Goal: Task Accomplishment & Management: Manage account settings

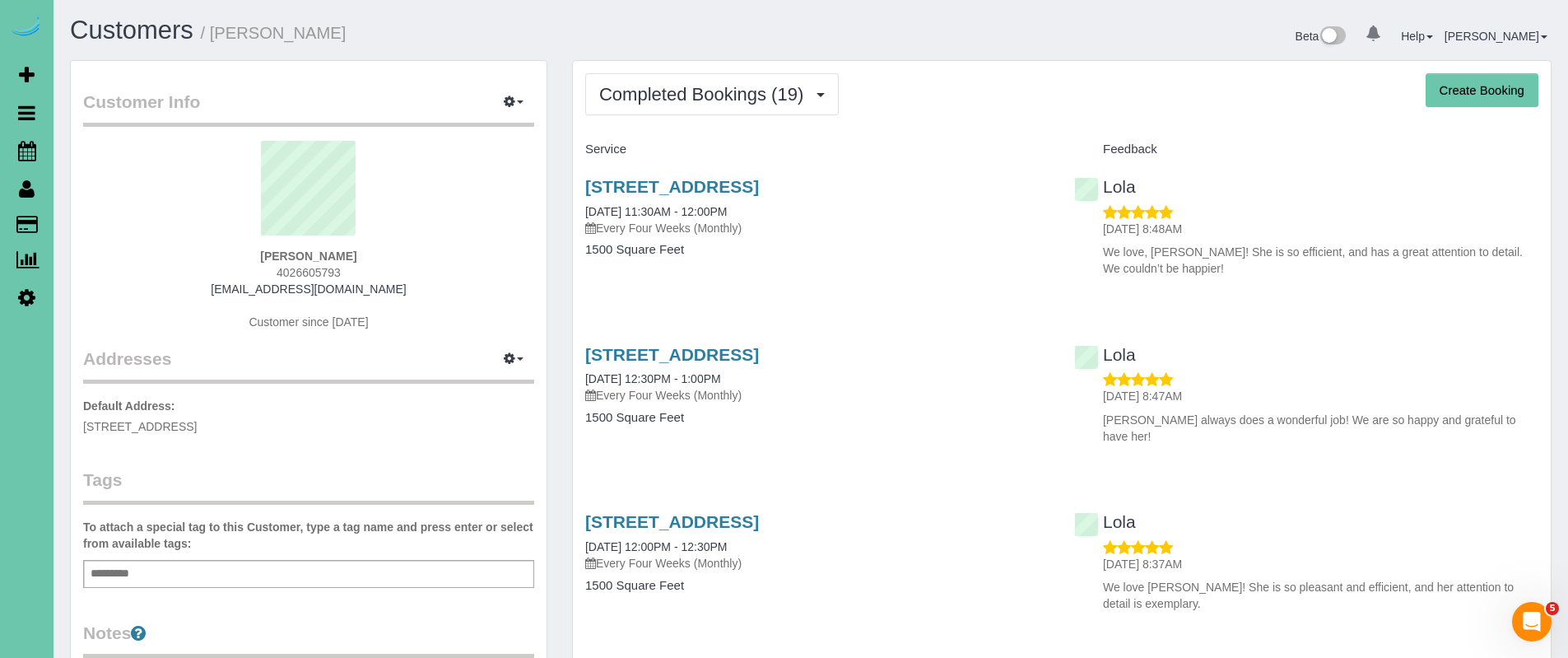
drag, startPoint x: 393, startPoint y: 276, endPoint x: 224, endPoint y: 271, distance: 169.1
click at [224, 271] on div "Deborah Lavaley 4026605793 djlavaley@hotmail.com Customer since 2024" at bounding box center [308, 243] width 451 height 206
copy span "4026605793"
click at [431, 292] on div "Deborah Lavaley 4026605793 djlavaley@hotmail.com Customer since 2024" at bounding box center [308, 243] width 451 height 206
drag, startPoint x: 432, startPoint y: 293, endPoint x: 167, endPoint y: 288, distance: 265.0
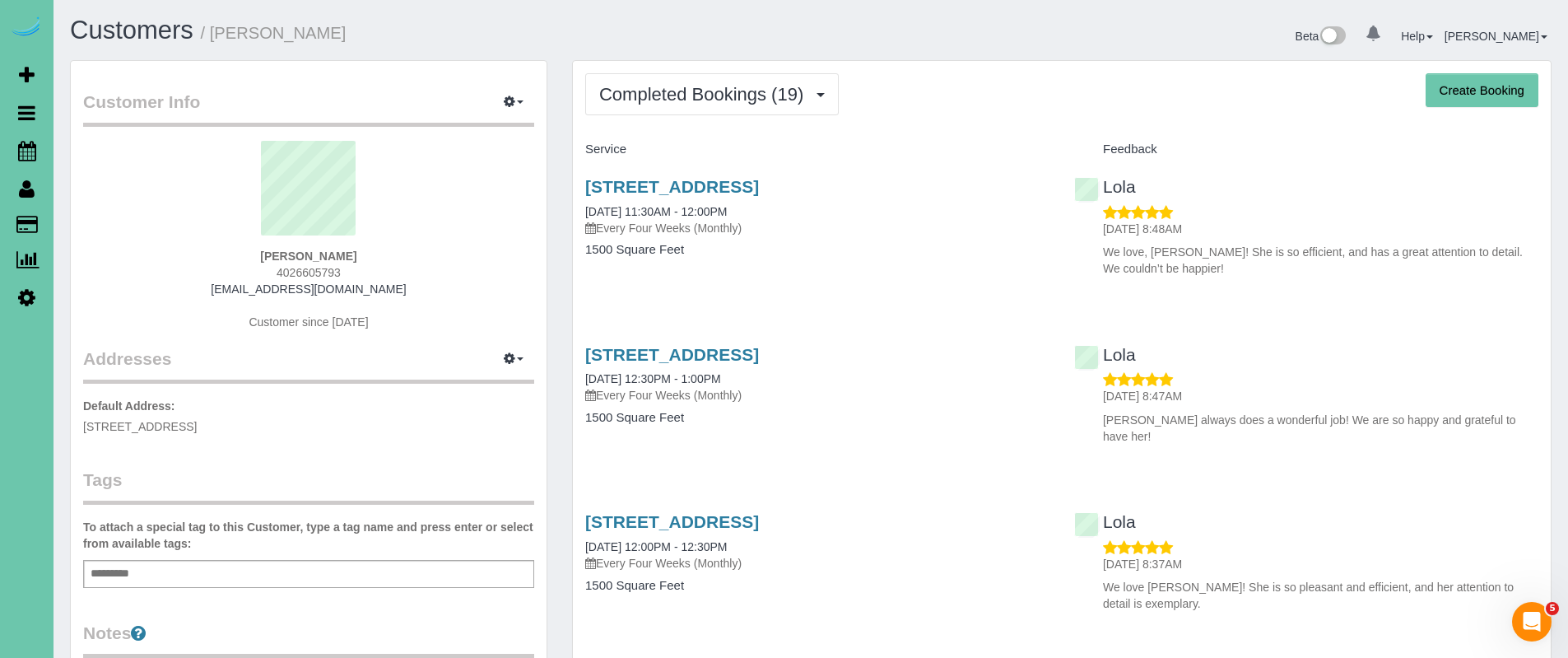
click at [167, 288] on div "Deborah Lavaley 4026605793 djlavaley@hotmail.com Customer since 2024" at bounding box center [308, 243] width 451 height 206
copy link "djlavaley@hotmail.com"
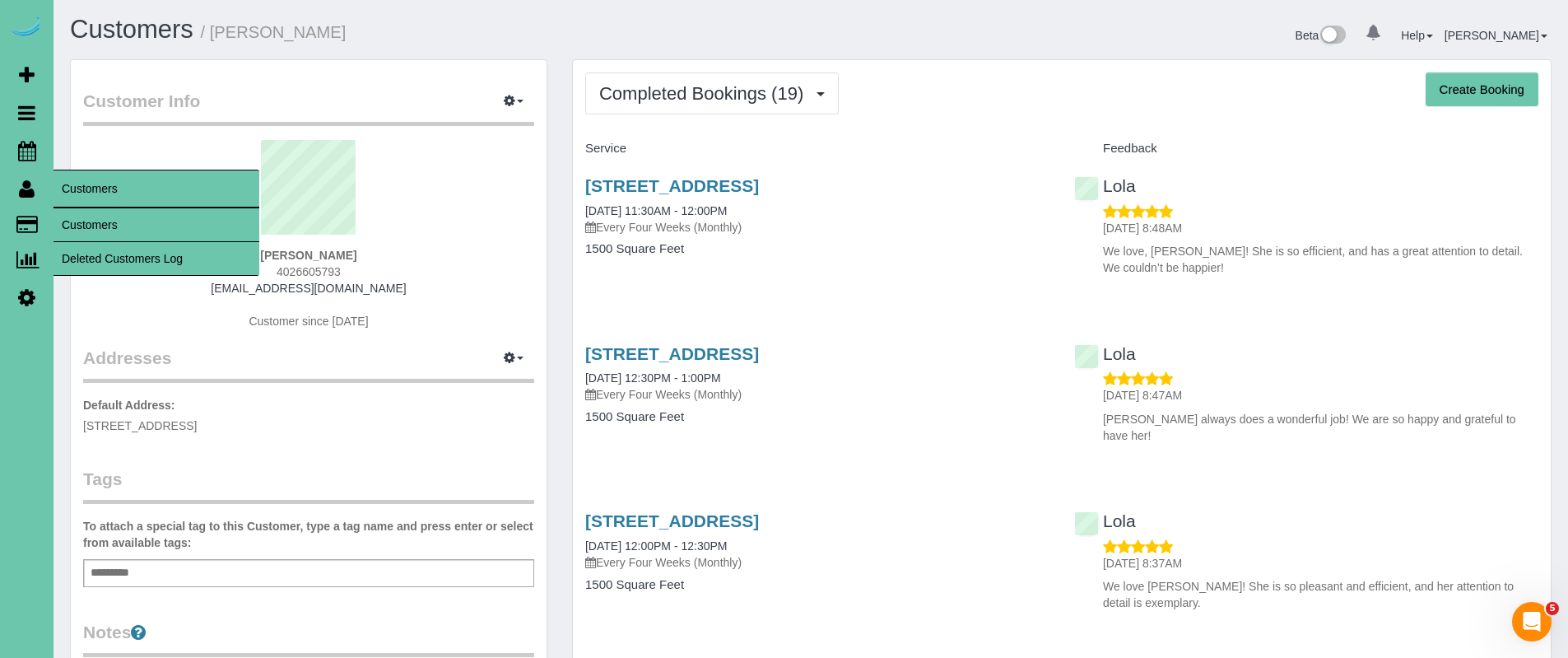
scroll to position [7, 0]
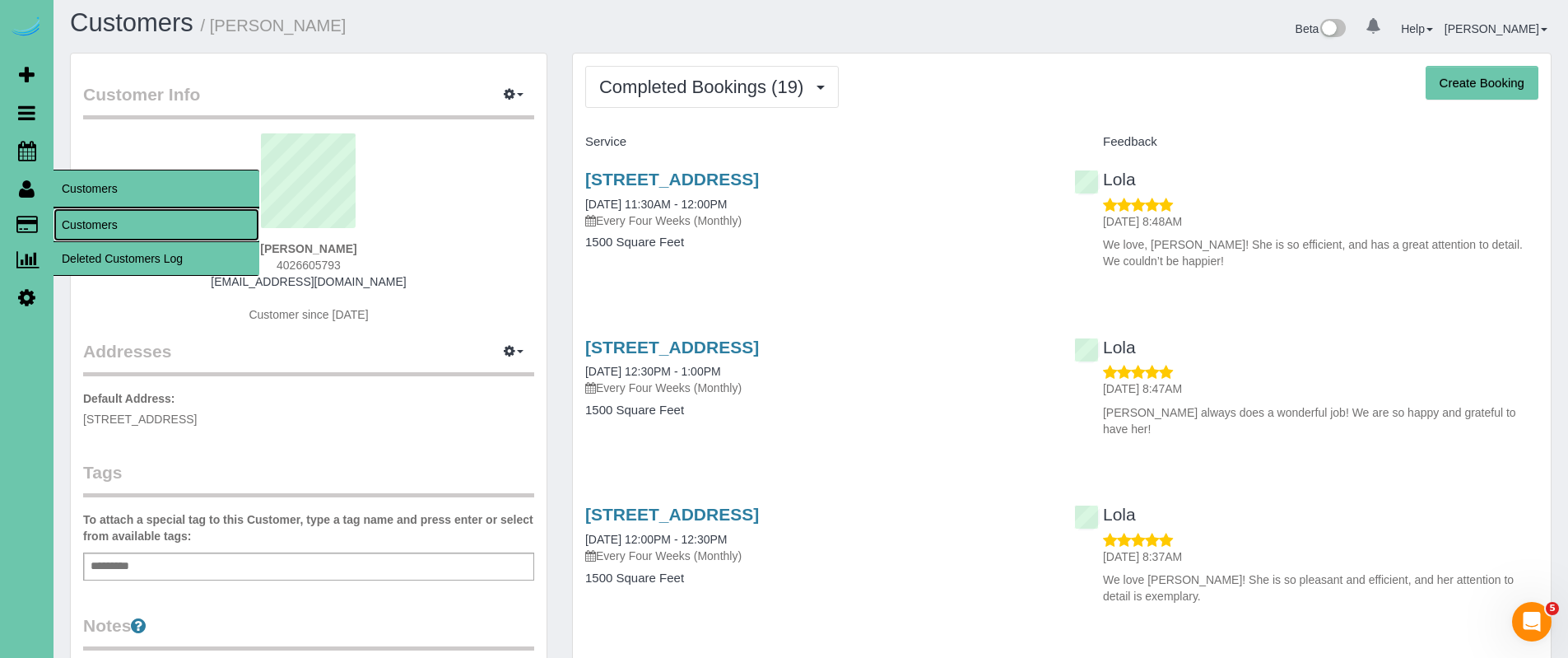
click at [83, 228] on link "Customers" at bounding box center [156, 225] width 206 height 33
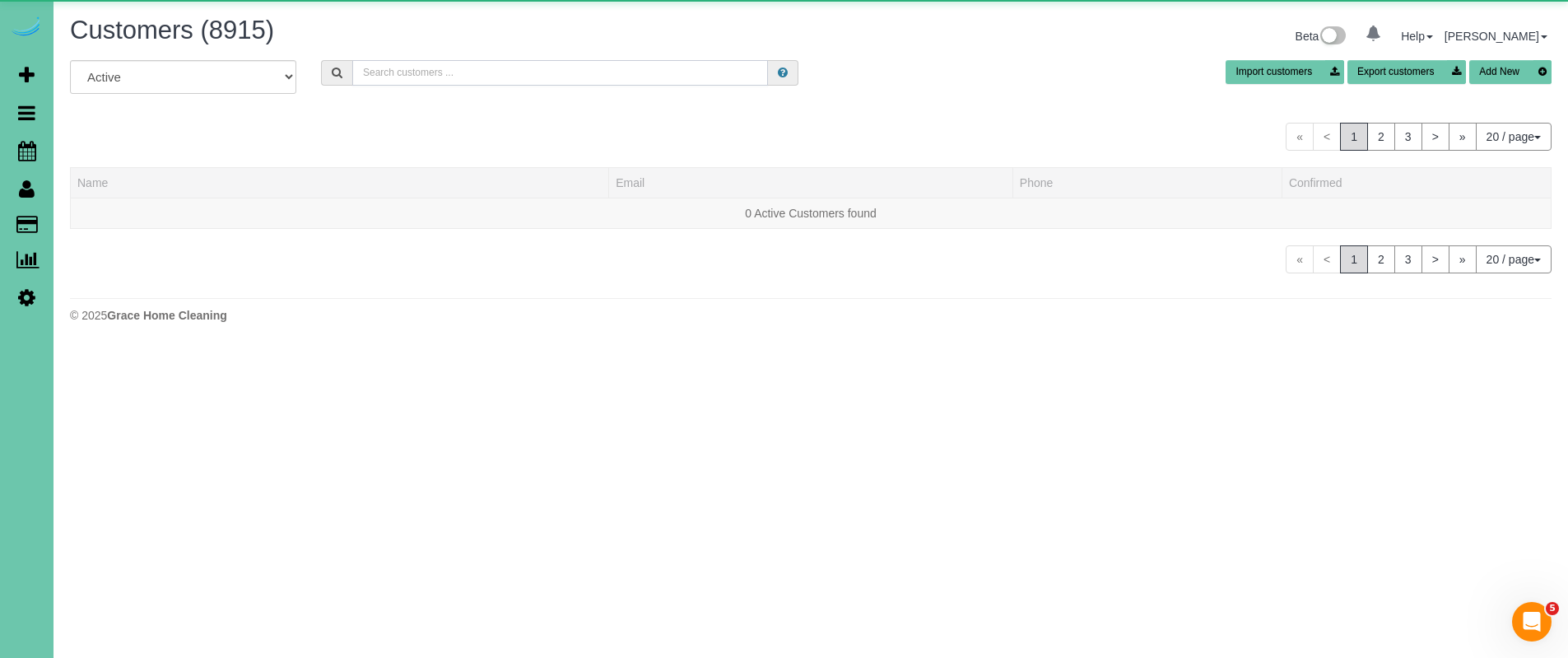
click at [408, 74] on input "text" at bounding box center [560, 73] width 416 height 25
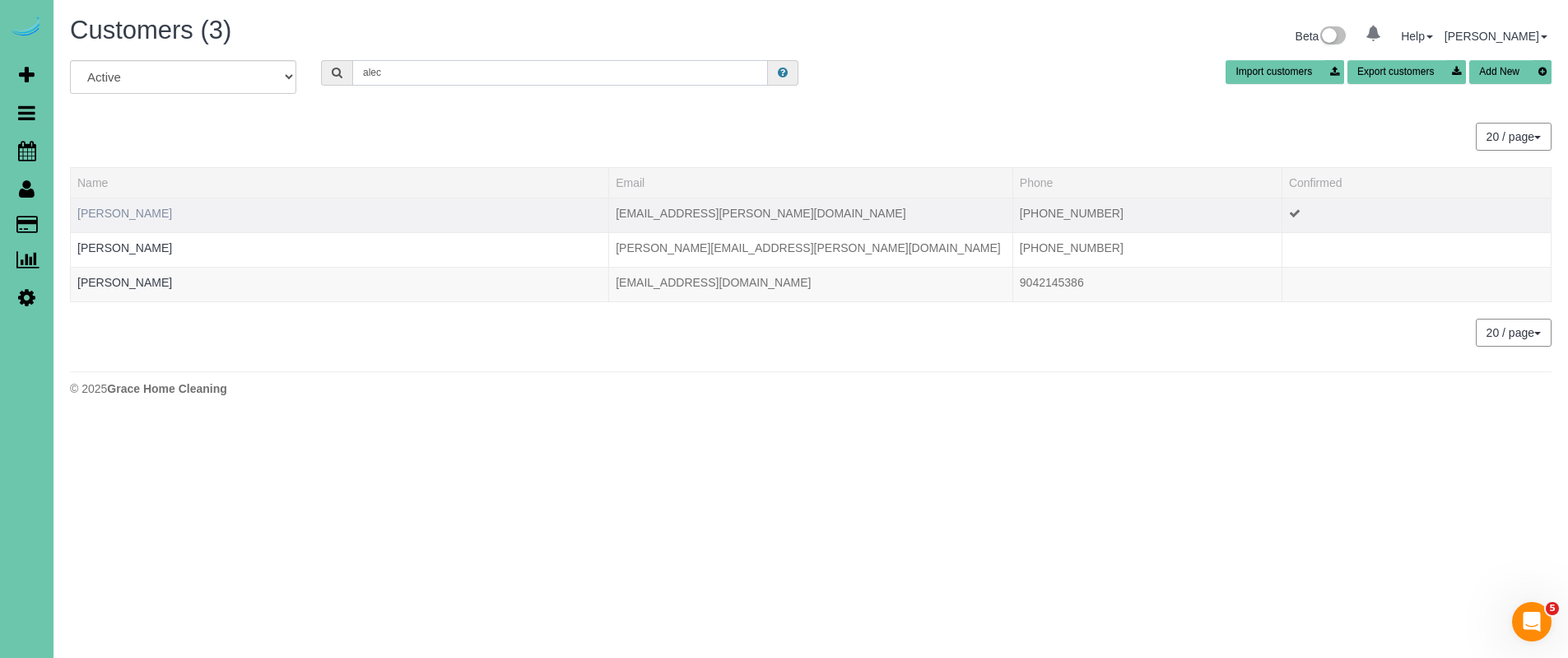
type input "alec"
click at [115, 209] on link "Alec Hildenbrand" at bounding box center [124, 213] width 94 height 14
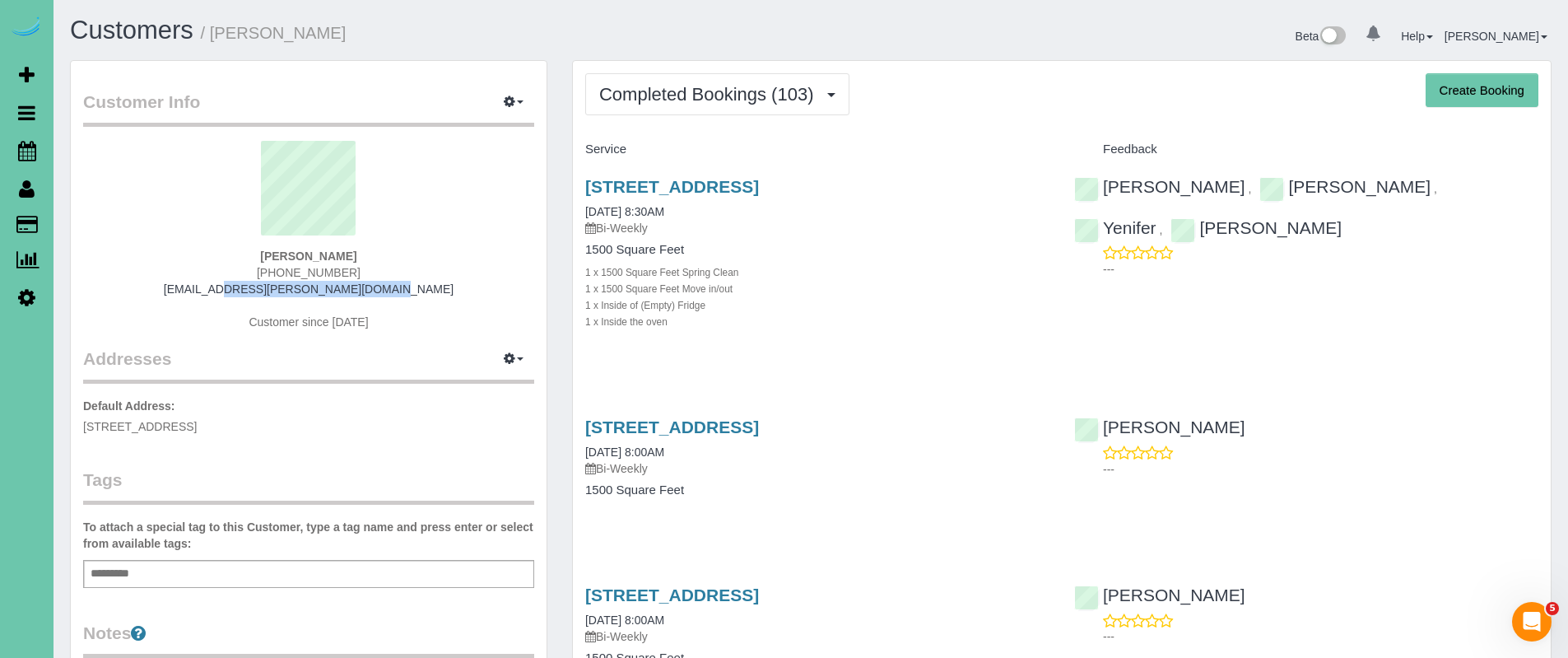
drag, startPoint x: 422, startPoint y: 294, endPoint x: 114, endPoint y: 293, distance: 308.0
click at [114, 293] on div "Alec Hildenbrand 701-833-1148 alec.hildenbrand@gmail.com Customer since 2021" at bounding box center [308, 243] width 451 height 206
copy link "alec.hildenbrand@gmail.com"
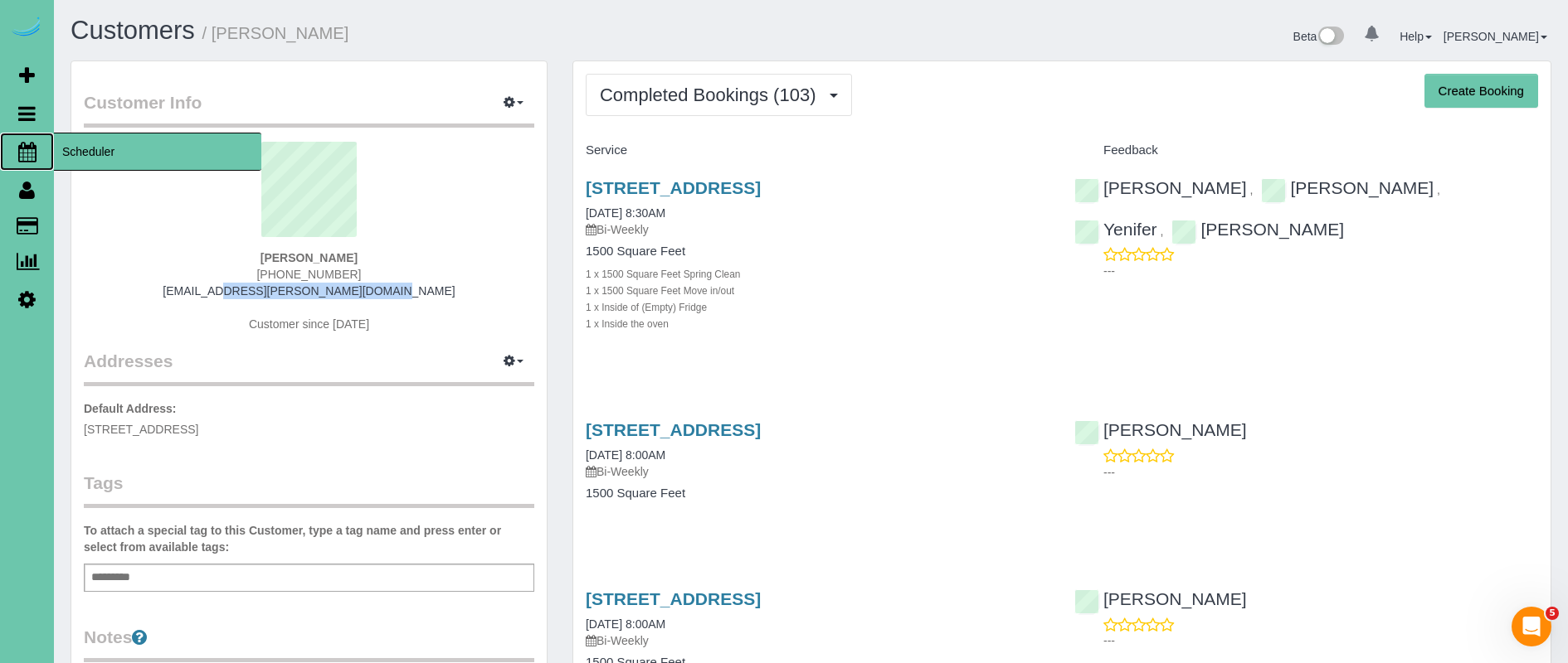
click at [95, 153] on span "Scheduler" at bounding box center [157, 151] width 208 height 38
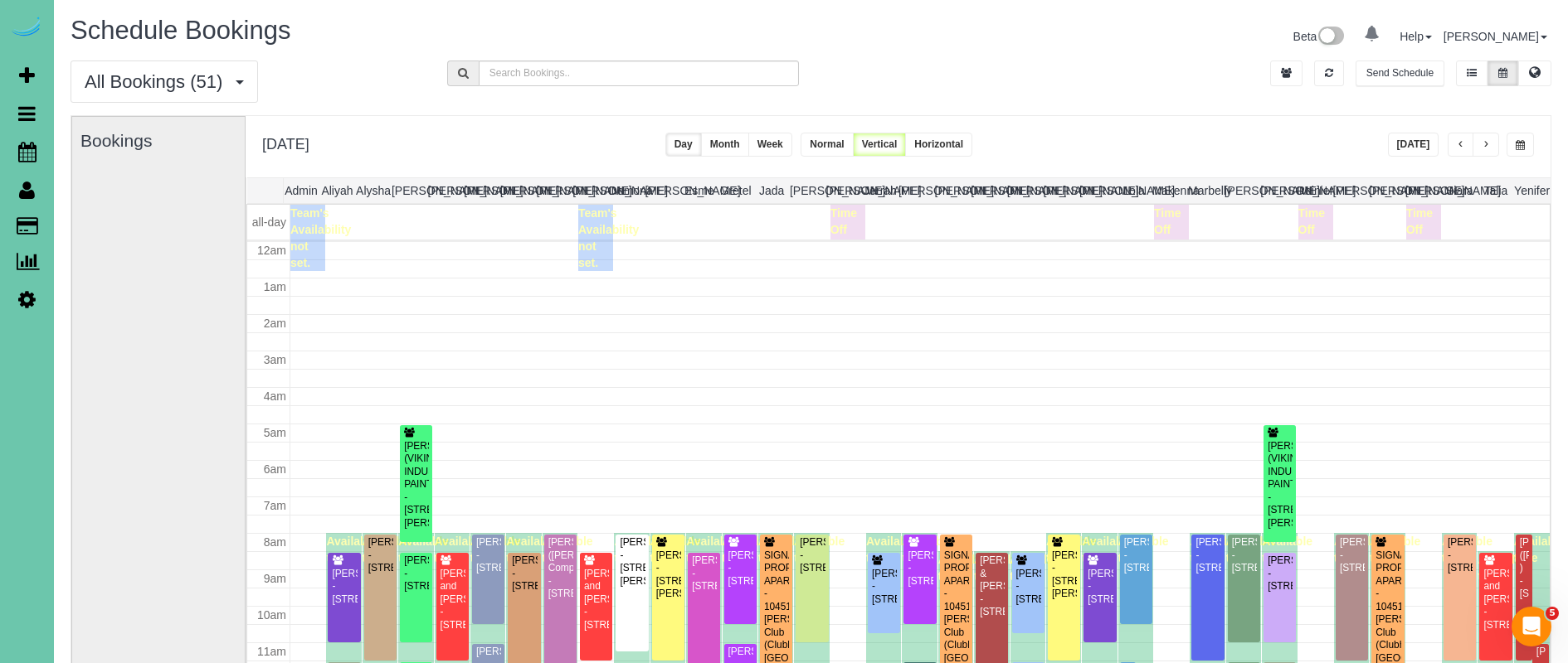
scroll to position [220, 0]
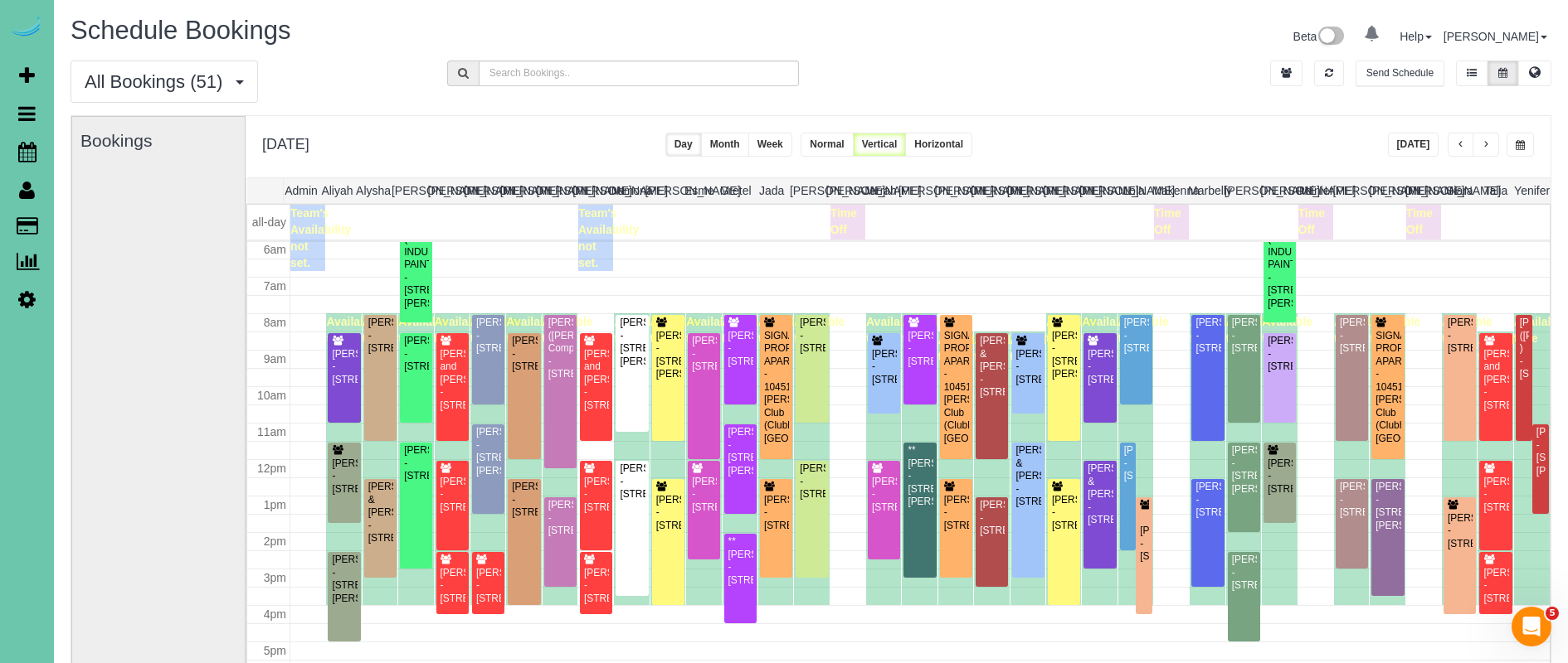
click at [976, 32] on button "×" at bounding box center [977, 33] width 10 height 17
click at [1321, 68] on button "button" at bounding box center [1329, 73] width 30 height 25
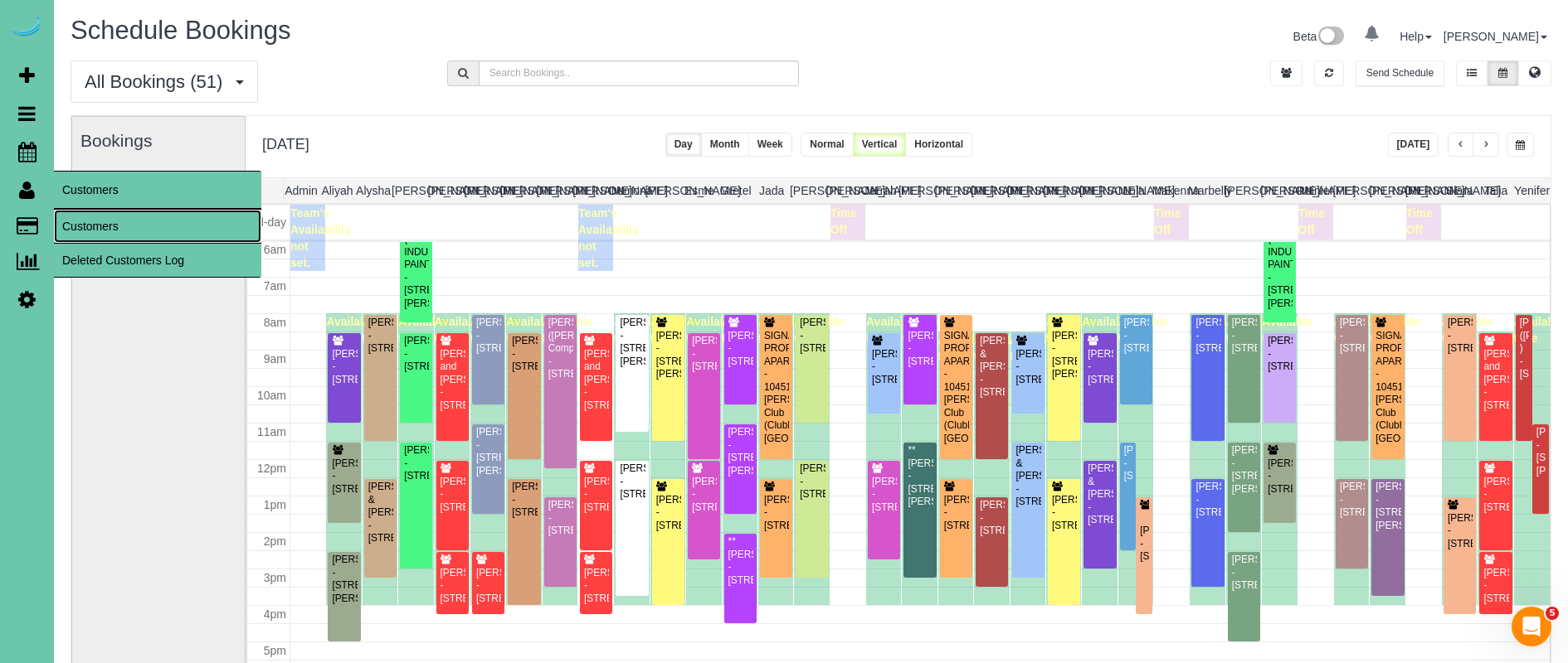
click at [92, 238] on link "Customers" at bounding box center [157, 226] width 208 height 34
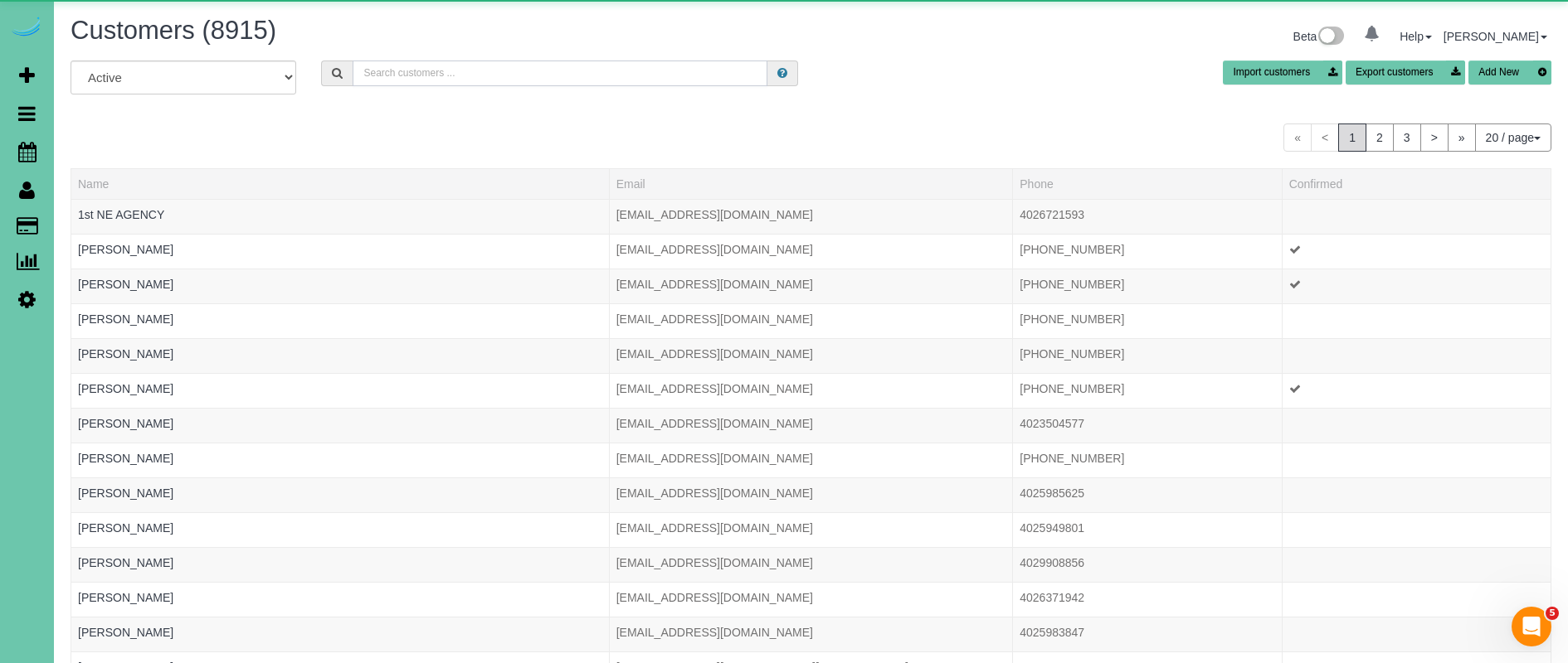
drag, startPoint x: 383, startPoint y: 64, endPoint x: 396, endPoint y: 74, distance: 16.4
click at [388, 68] on input "text" at bounding box center [560, 73] width 415 height 25
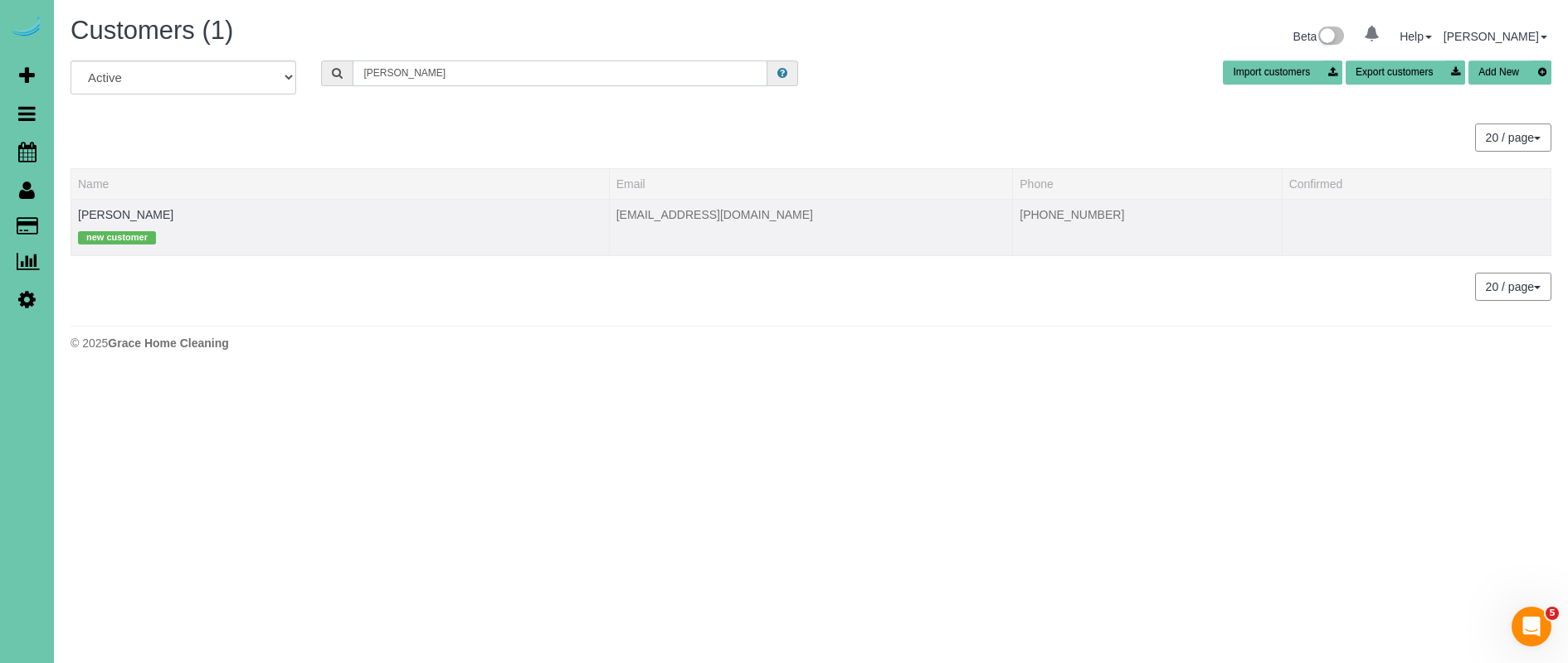
type input "deb smith"
click at [112, 207] on td "Deb Smith new customer" at bounding box center [341, 227] width 538 height 56
click at [109, 216] on link "Deb Smith" at bounding box center [125, 215] width 95 height 14
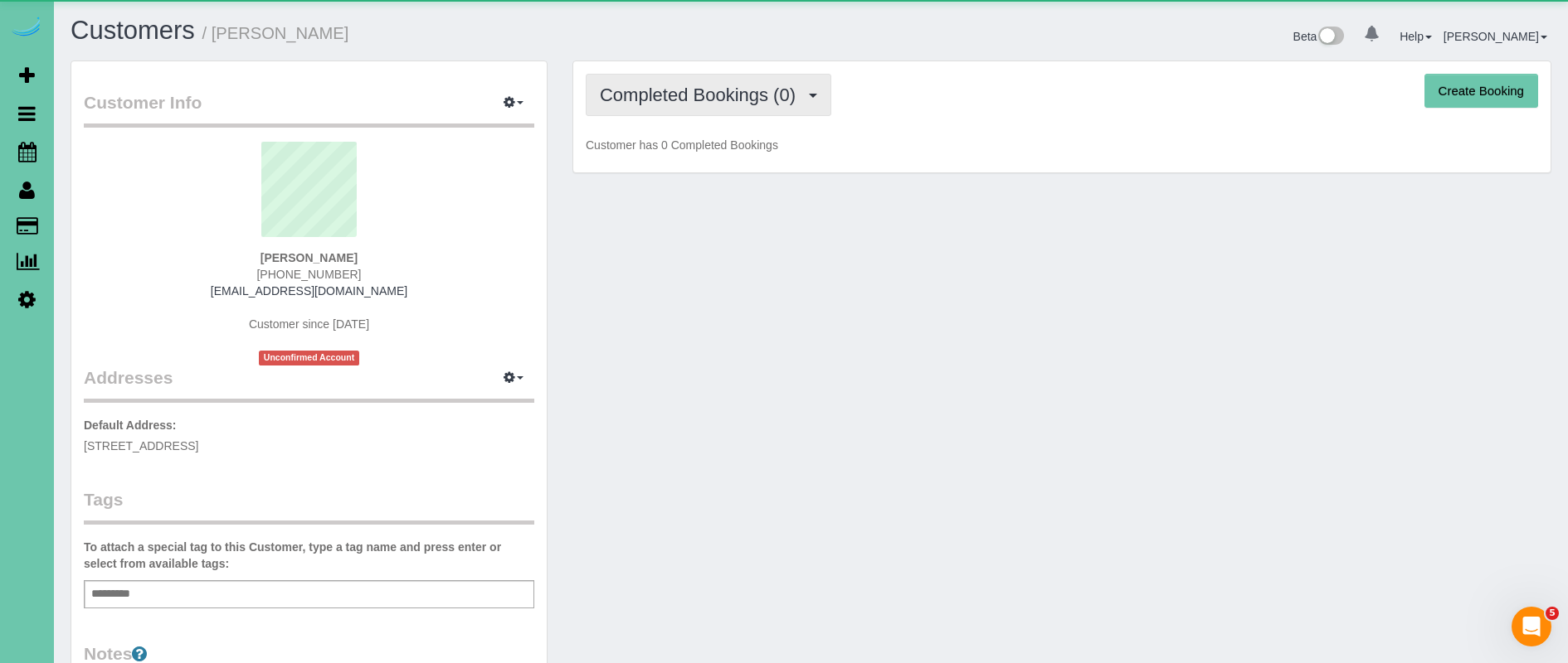
click at [638, 102] on span "Completed Bookings (0)" at bounding box center [702, 94] width 204 height 21
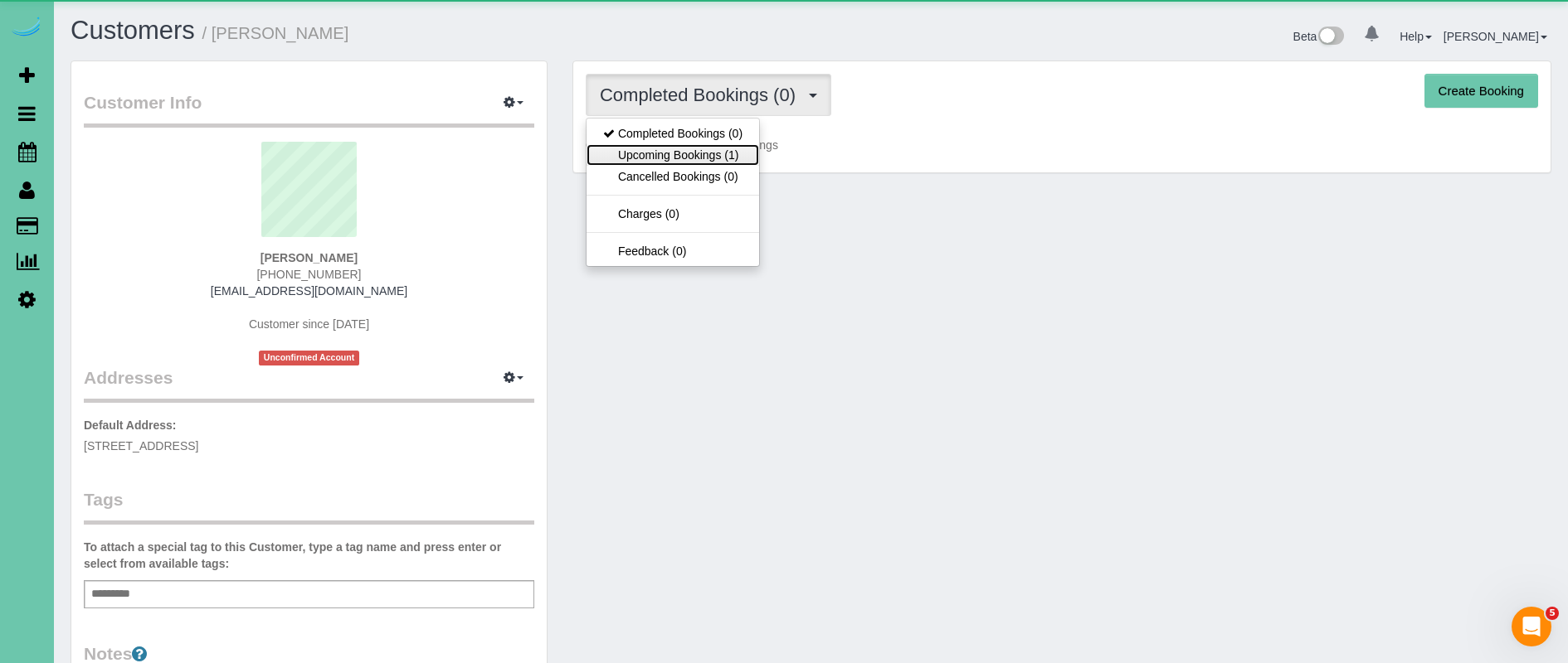
click at [719, 157] on link "Upcoming Bookings (1)" at bounding box center [673, 155] width 172 height 22
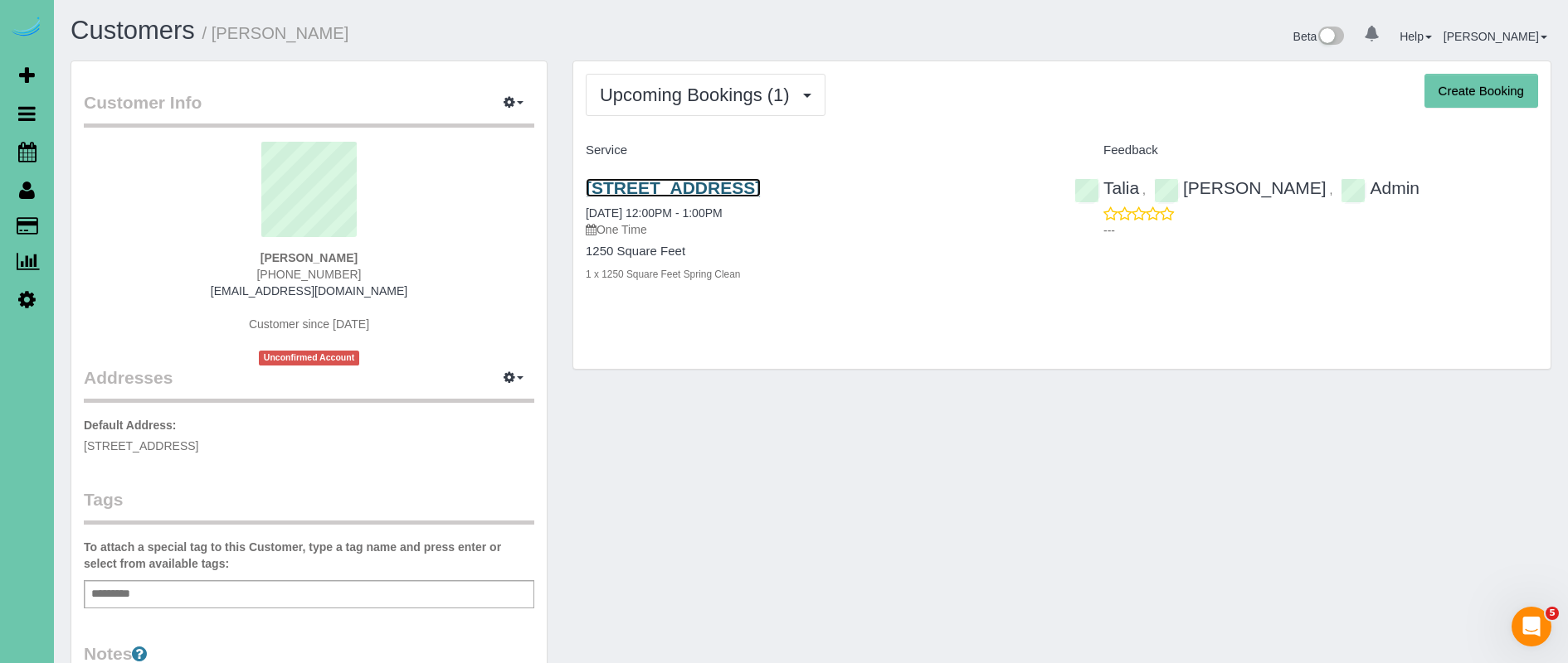
click at [716, 189] on link "635 N 42nd St, Omaha, NE 68131" at bounding box center [673, 187] width 175 height 19
click at [709, 108] on button "Upcoming Bookings (1)" at bounding box center [705, 94] width 239 height 43
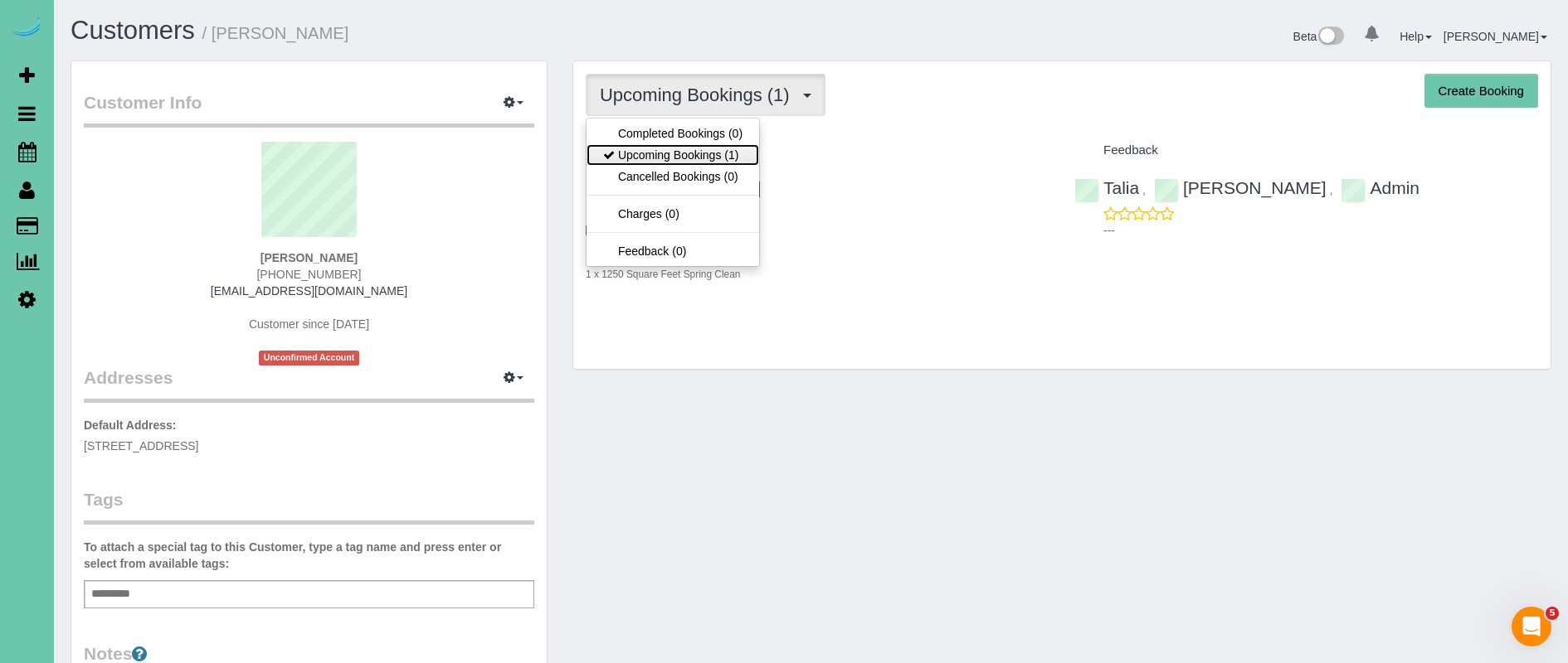
click at [722, 148] on link "Upcoming Bookings (1)" at bounding box center [673, 155] width 172 height 22
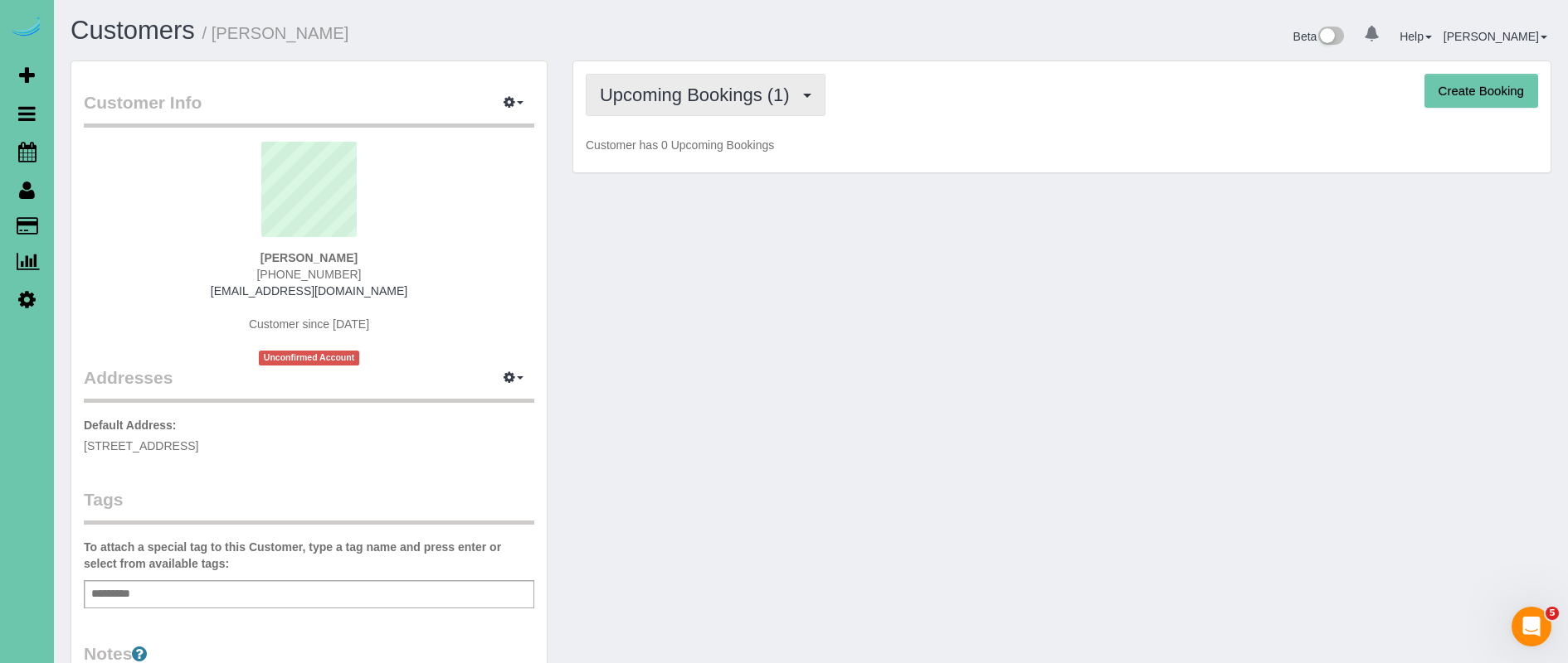
click at [777, 104] on span "Upcoming Bookings (1)" at bounding box center [699, 94] width 198 height 21
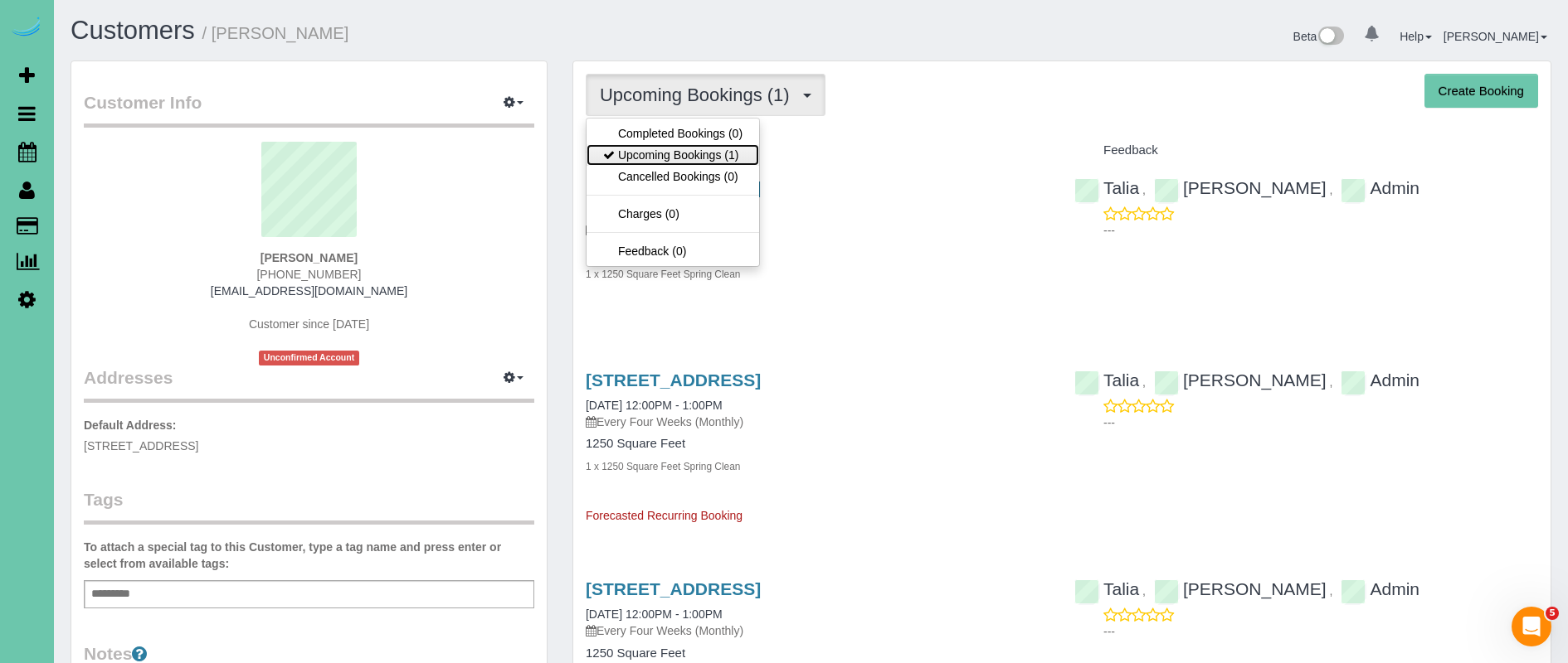
click at [738, 157] on link "Upcoming Bookings (1)" at bounding box center [673, 155] width 172 height 22
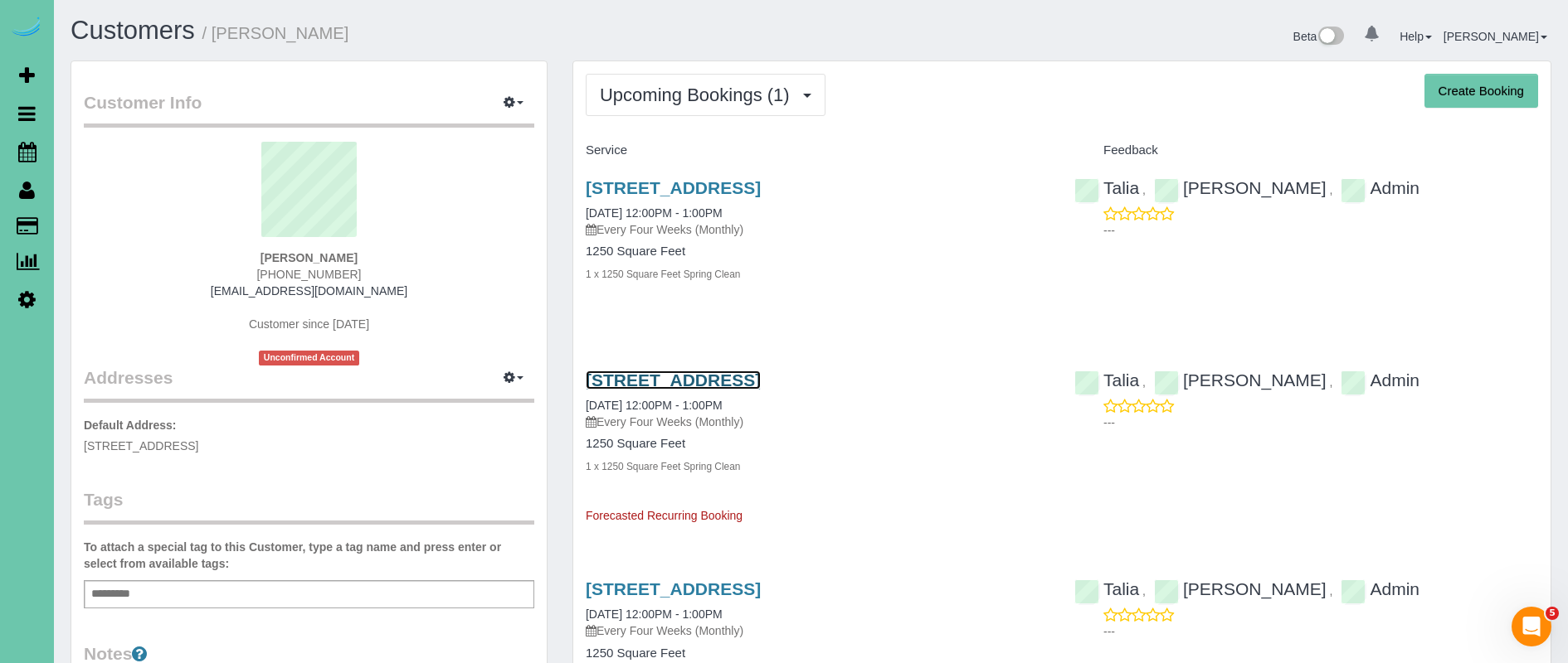
click at [760, 377] on link "635 N 42nd St, Omaha, NE 68131" at bounding box center [673, 380] width 175 height 19
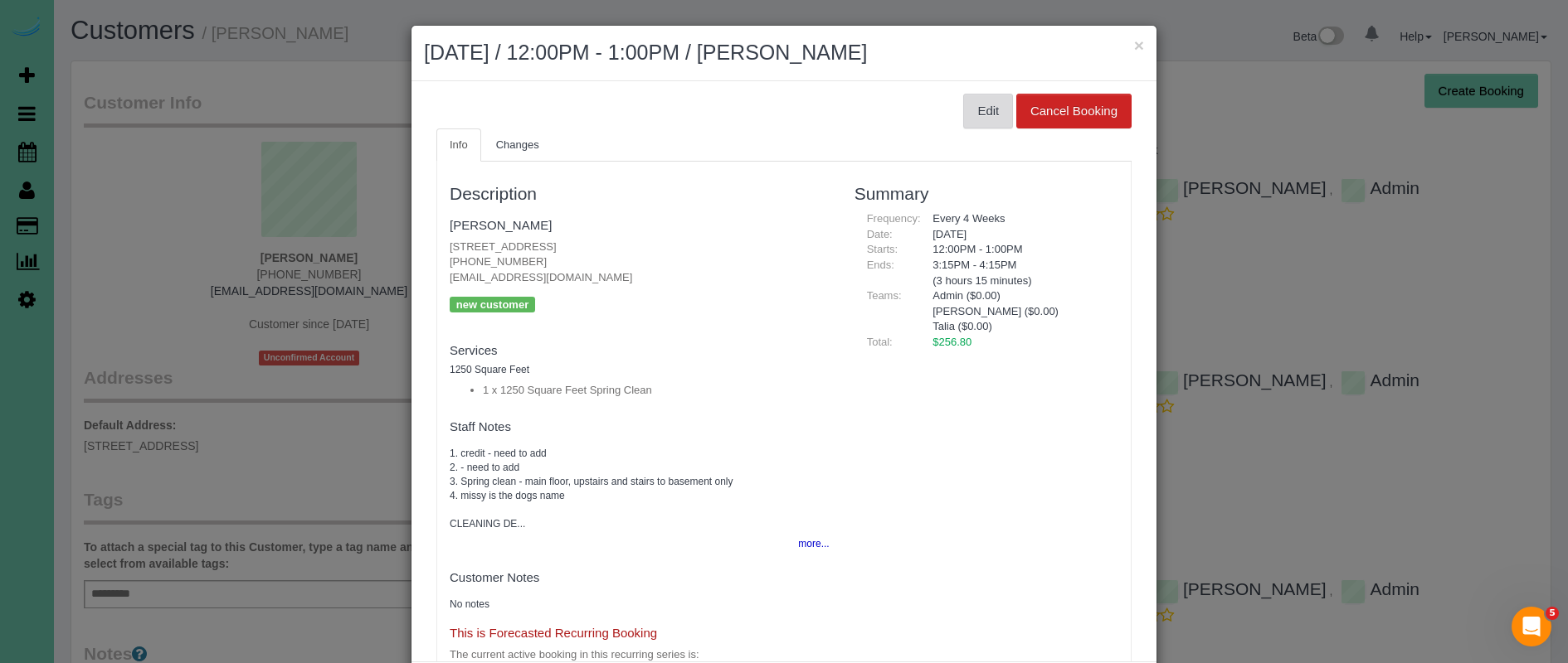
click at [1002, 109] on button "Edit" at bounding box center [987, 110] width 50 height 34
click at [980, 116] on button "Edit" at bounding box center [987, 110] width 50 height 34
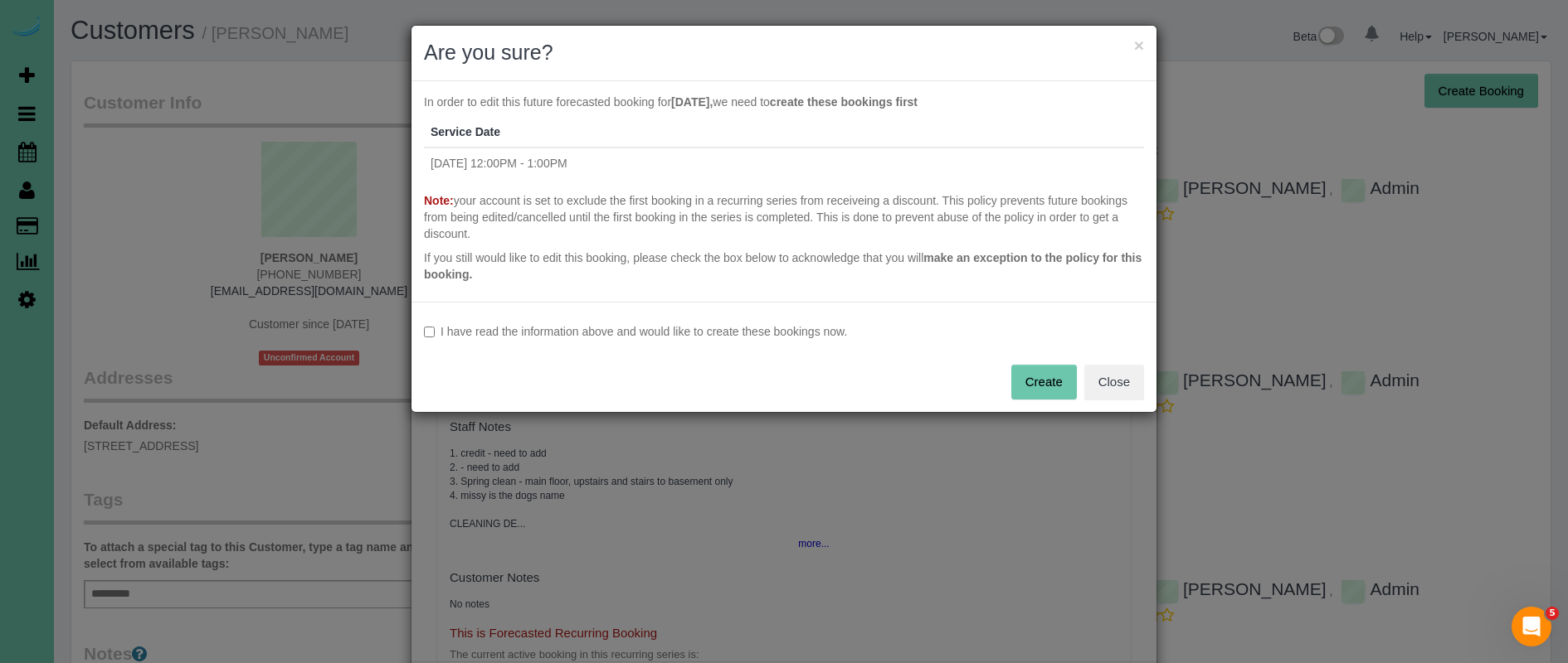
click at [657, 328] on label "I have read the information above and would like to create these bookings now." at bounding box center [784, 332] width 720 height 16
click at [1040, 382] on button "Create" at bounding box center [1044, 382] width 65 height 34
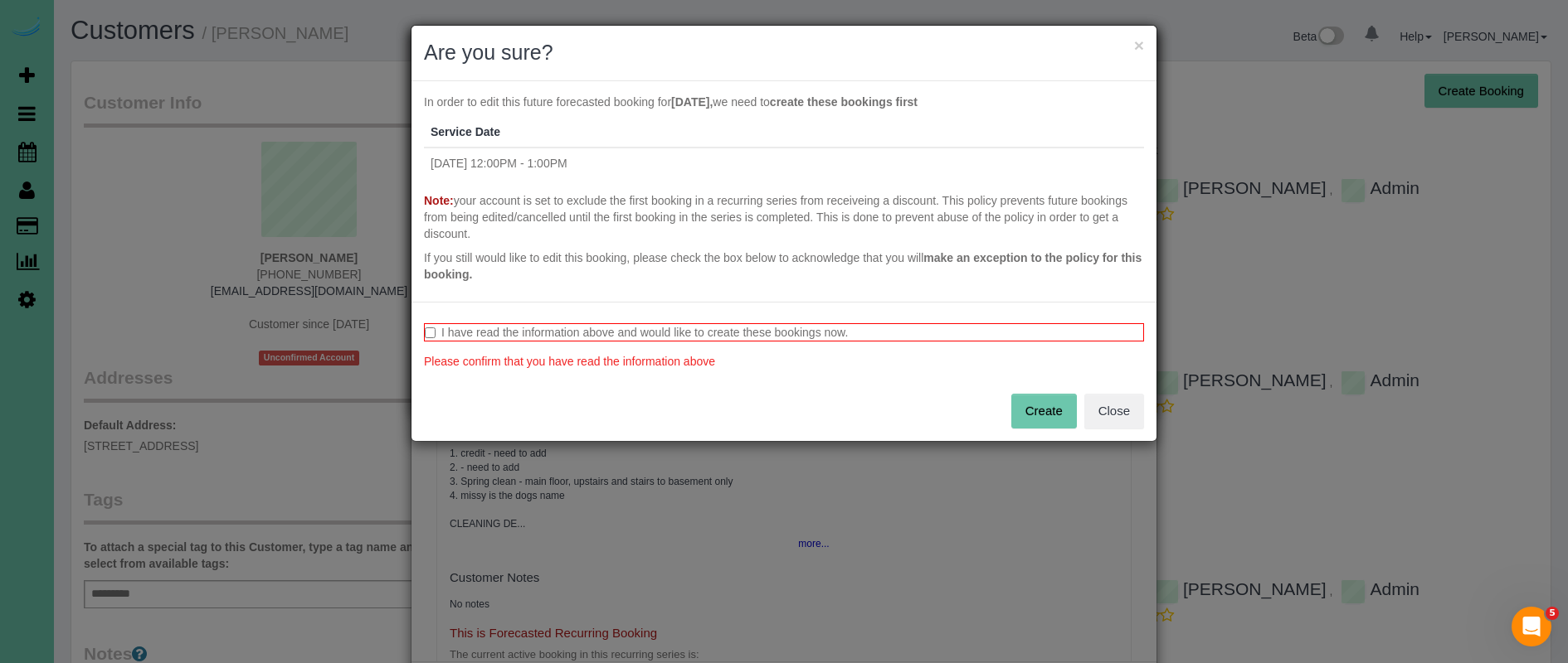
click at [747, 330] on label "I have read the information above and would like to create these bookings now." at bounding box center [784, 332] width 720 height 18
click at [1036, 410] on button "Create" at bounding box center [1044, 411] width 65 height 34
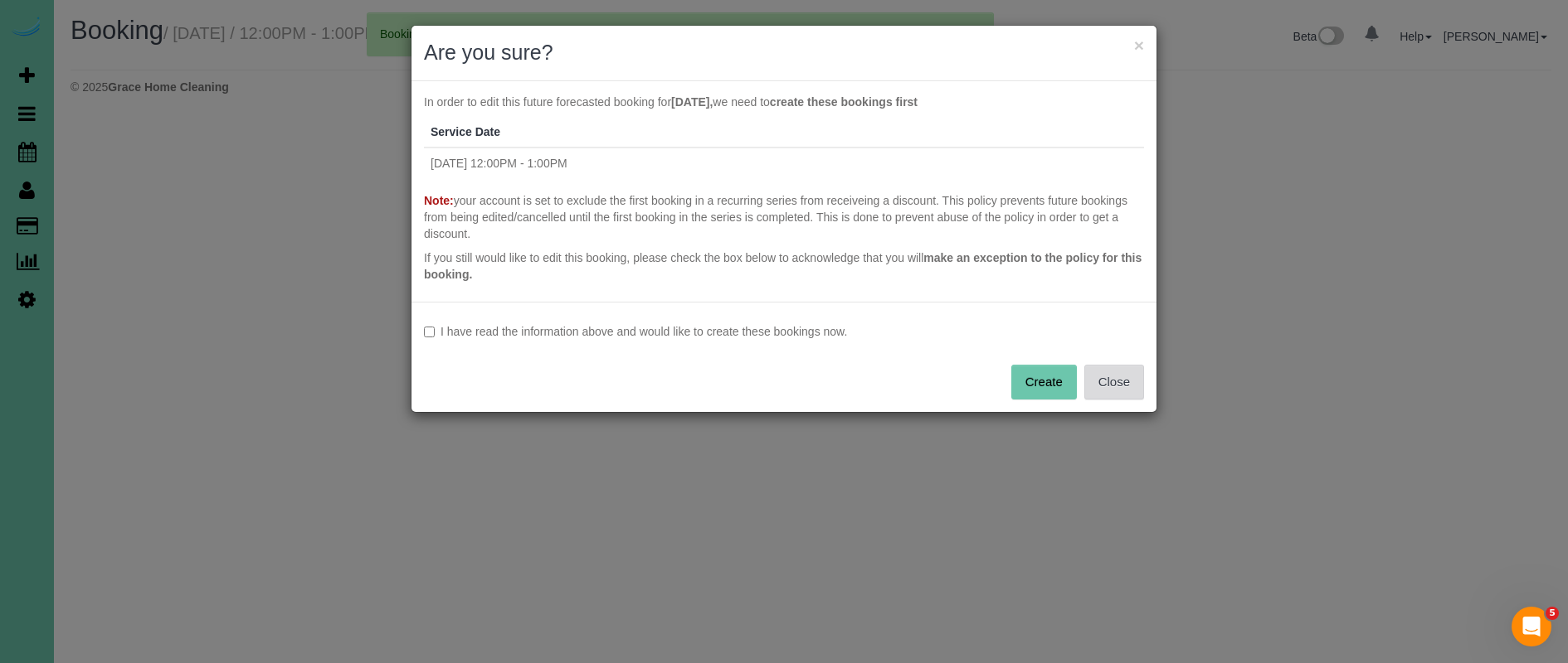
select select "NE"
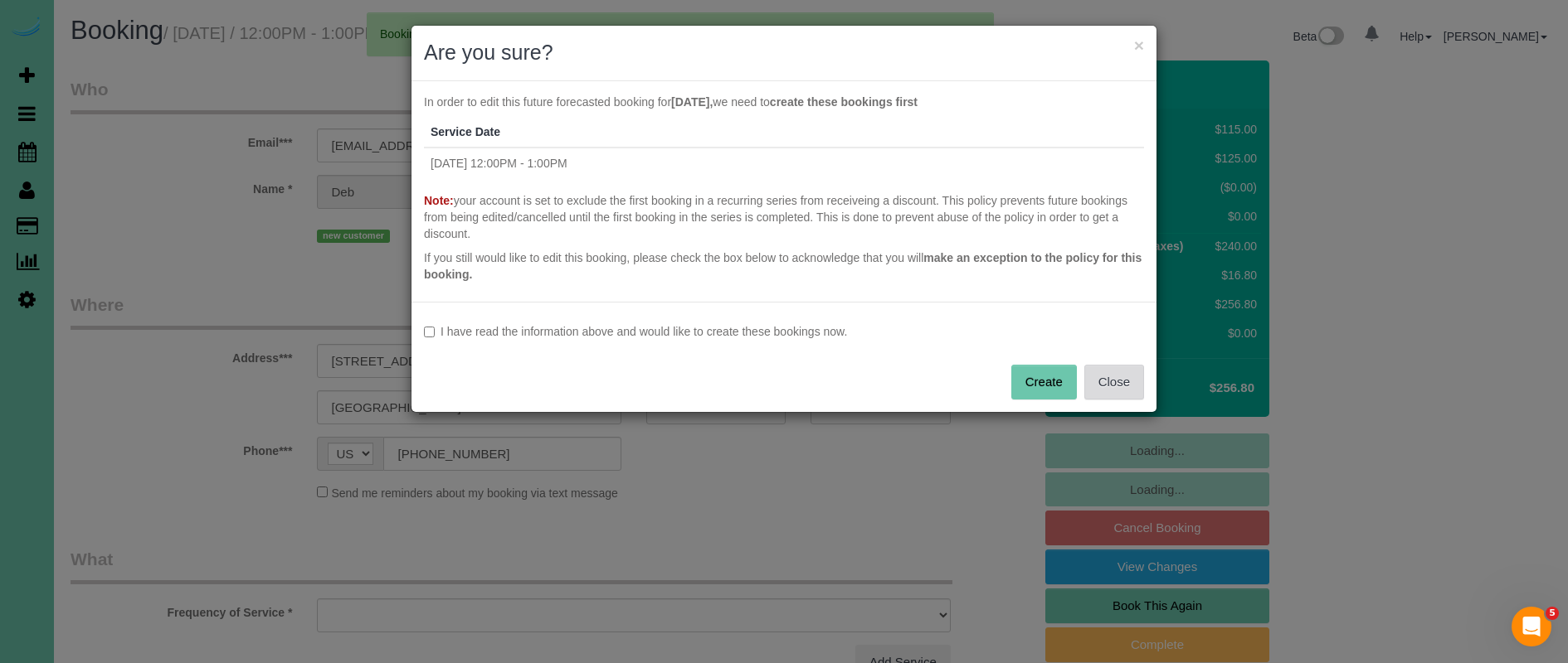
click at [1128, 386] on button "Close" at bounding box center [1114, 382] width 60 height 34
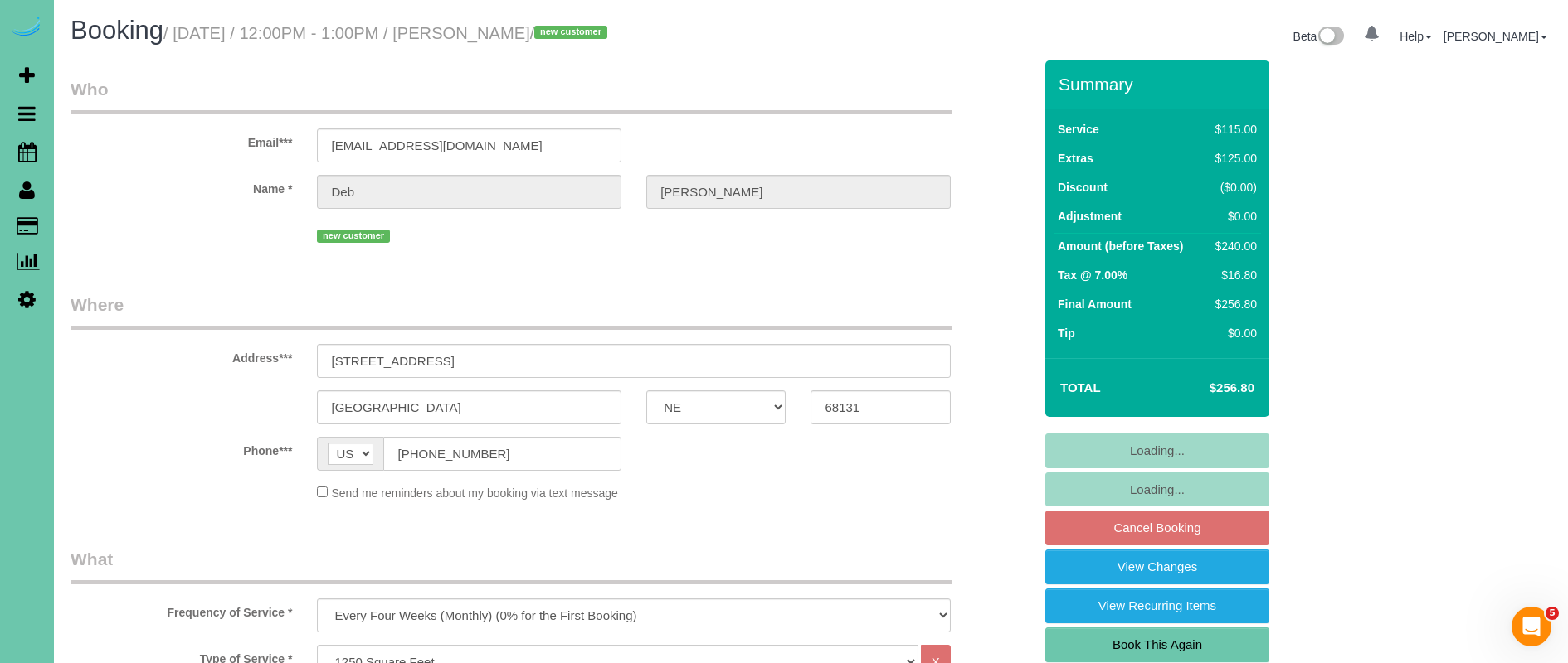
select select "object:45579"
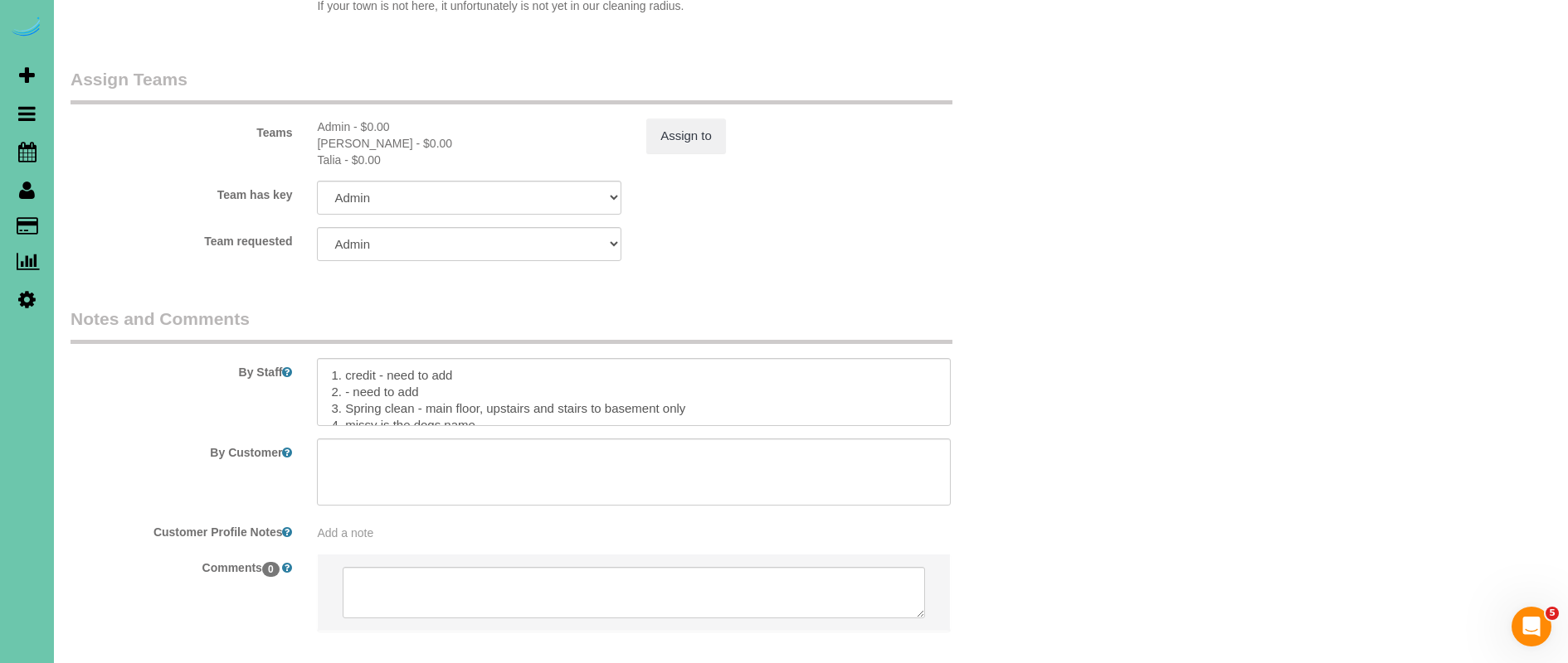
scroll to position [1805, 0]
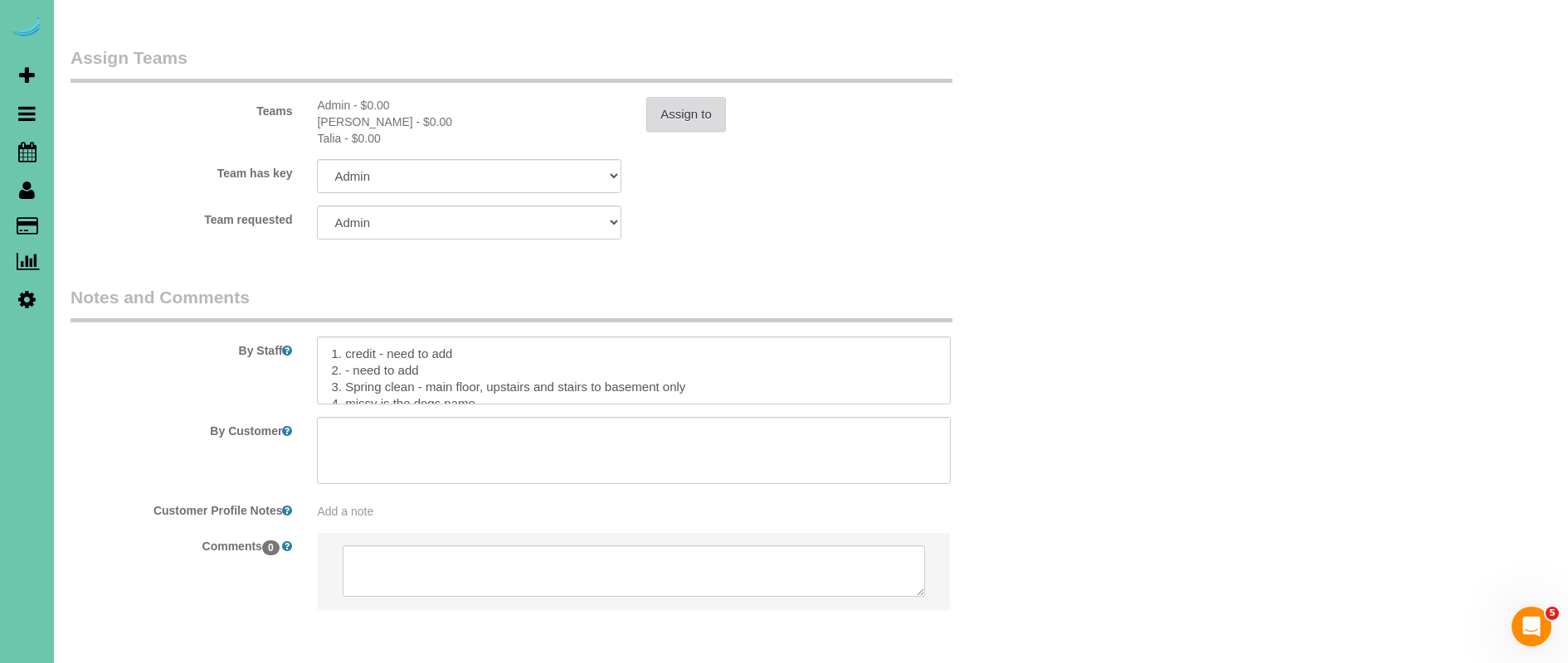
click at [709, 97] on button "Assign to" at bounding box center [686, 114] width 80 height 34
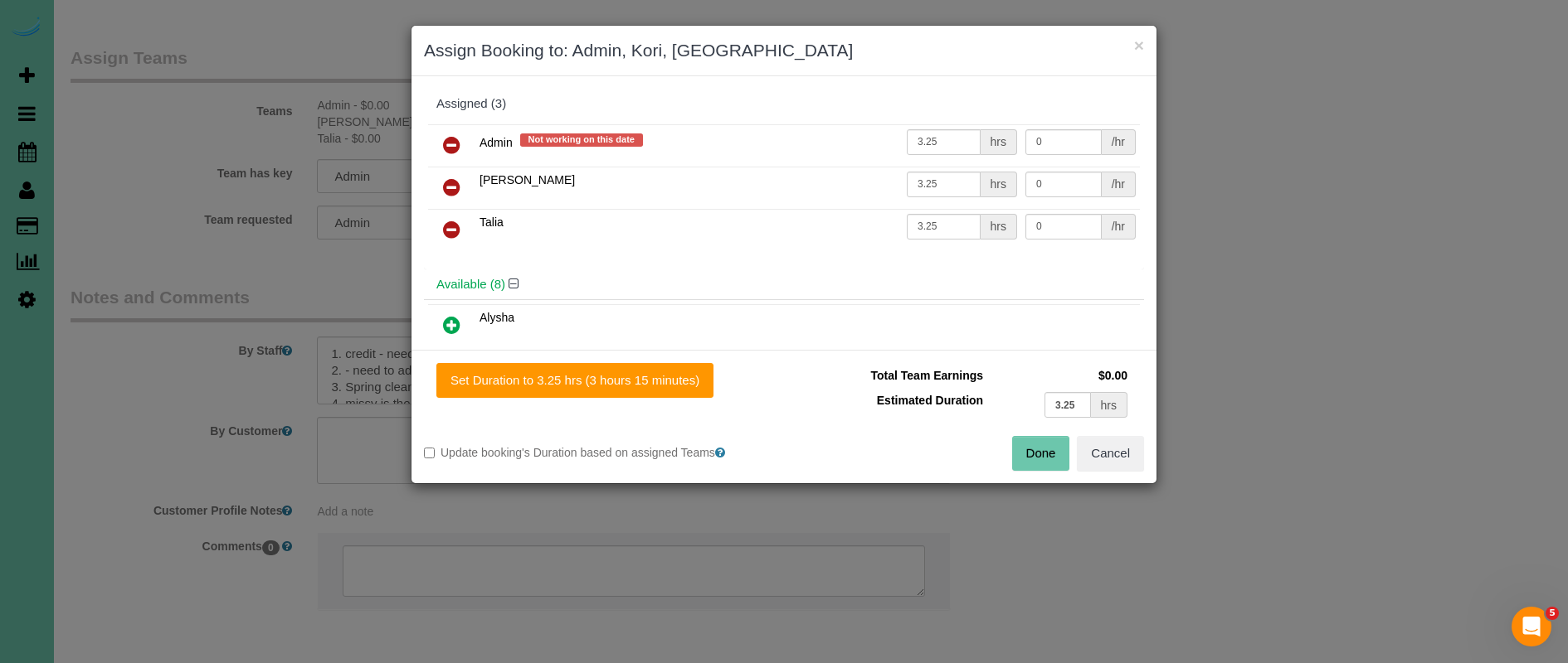
click at [441, 143] on link at bounding box center [451, 146] width 39 height 34
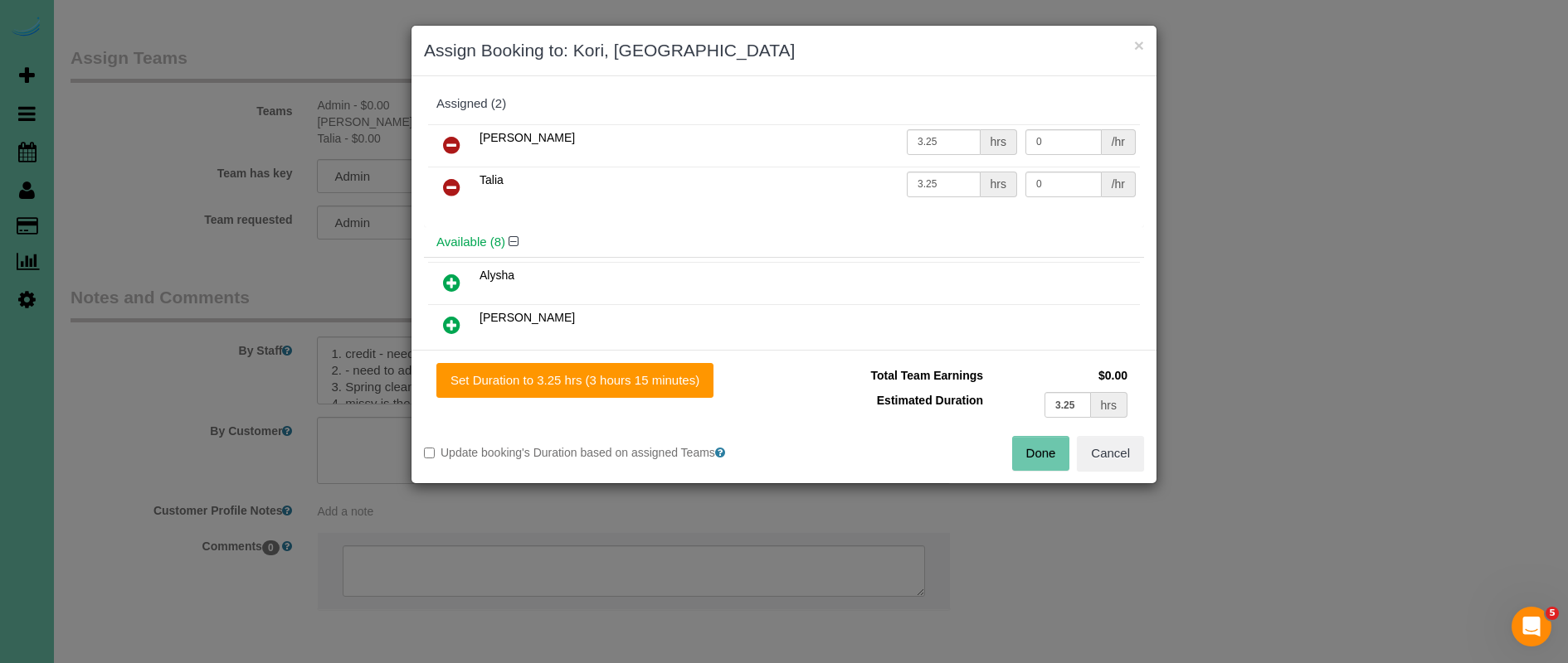
click at [445, 142] on icon at bounding box center [451, 145] width 17 height 20
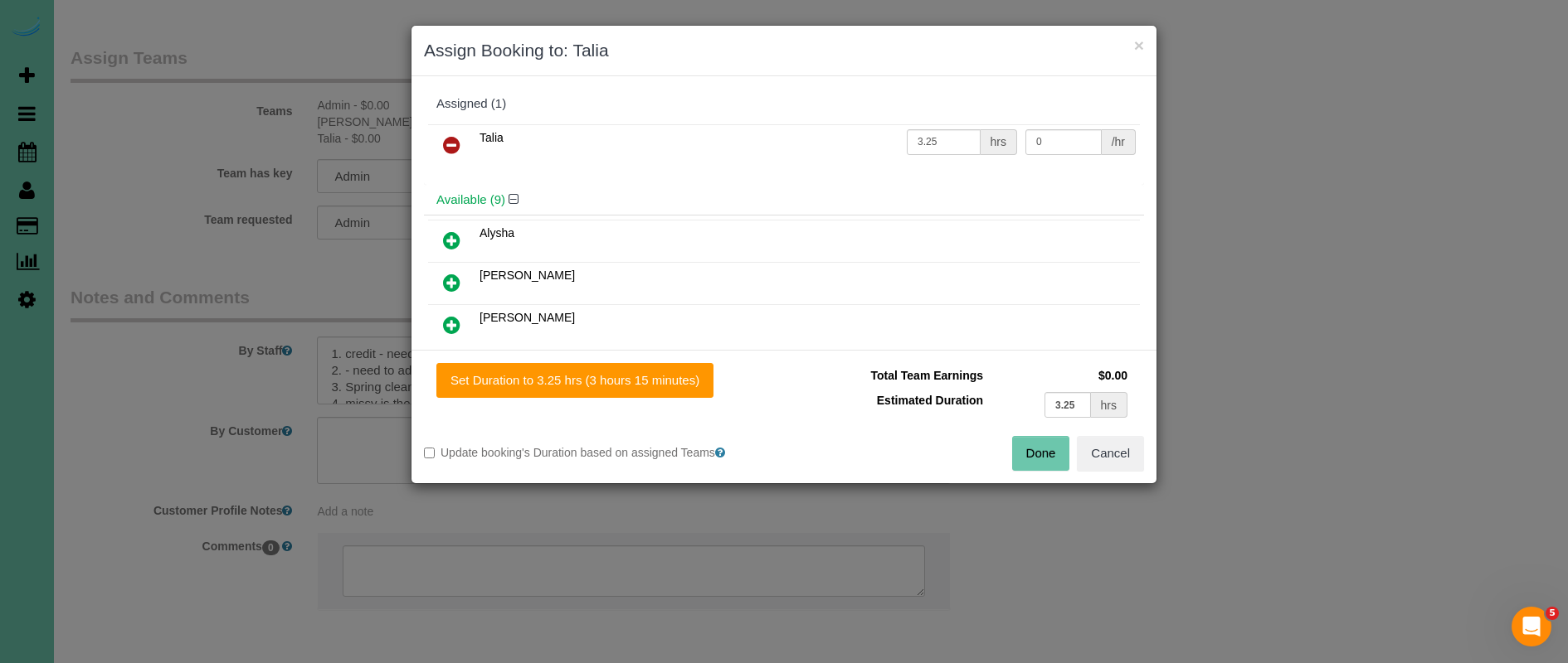
click at [445, 142] on icon at bounding box center [451, 145] width 17 height 20
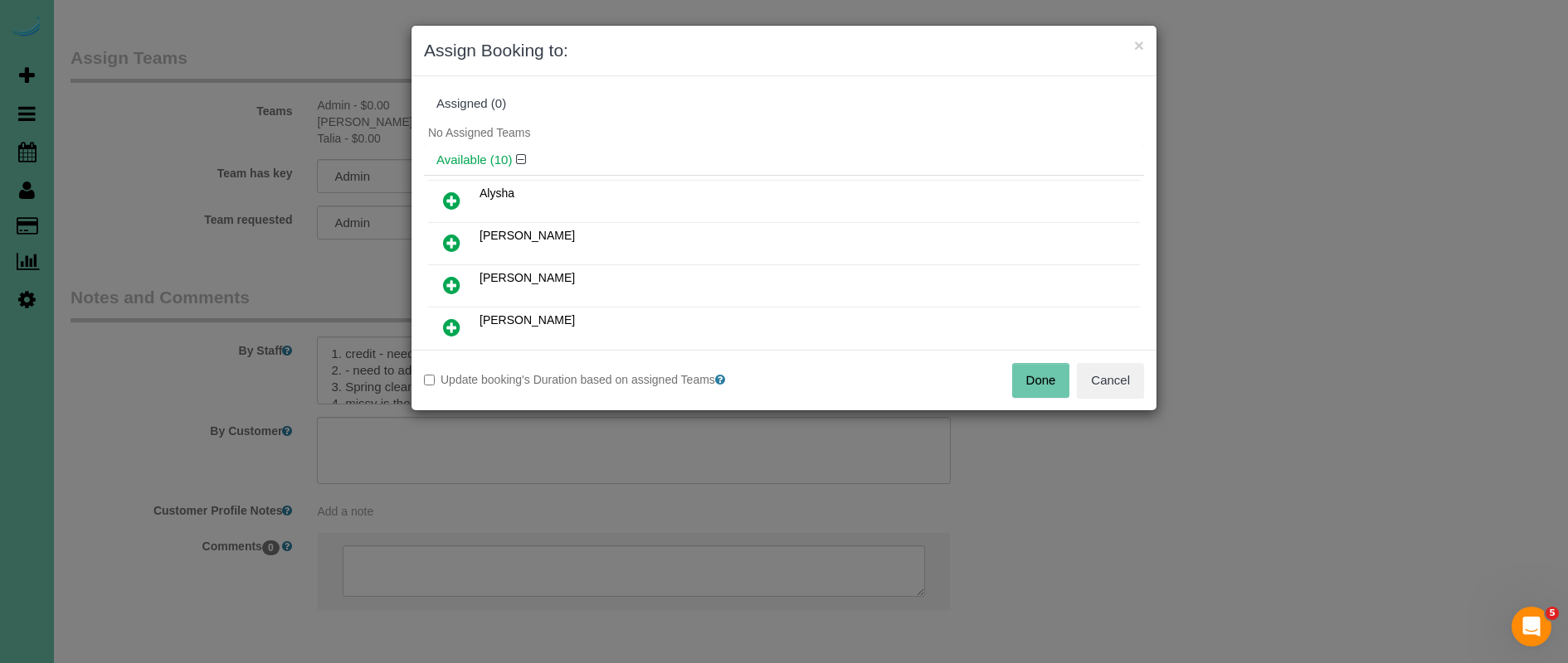
click at [1030, 366] on button "Done" at bounding box center [1040, 380] width 58 height 34
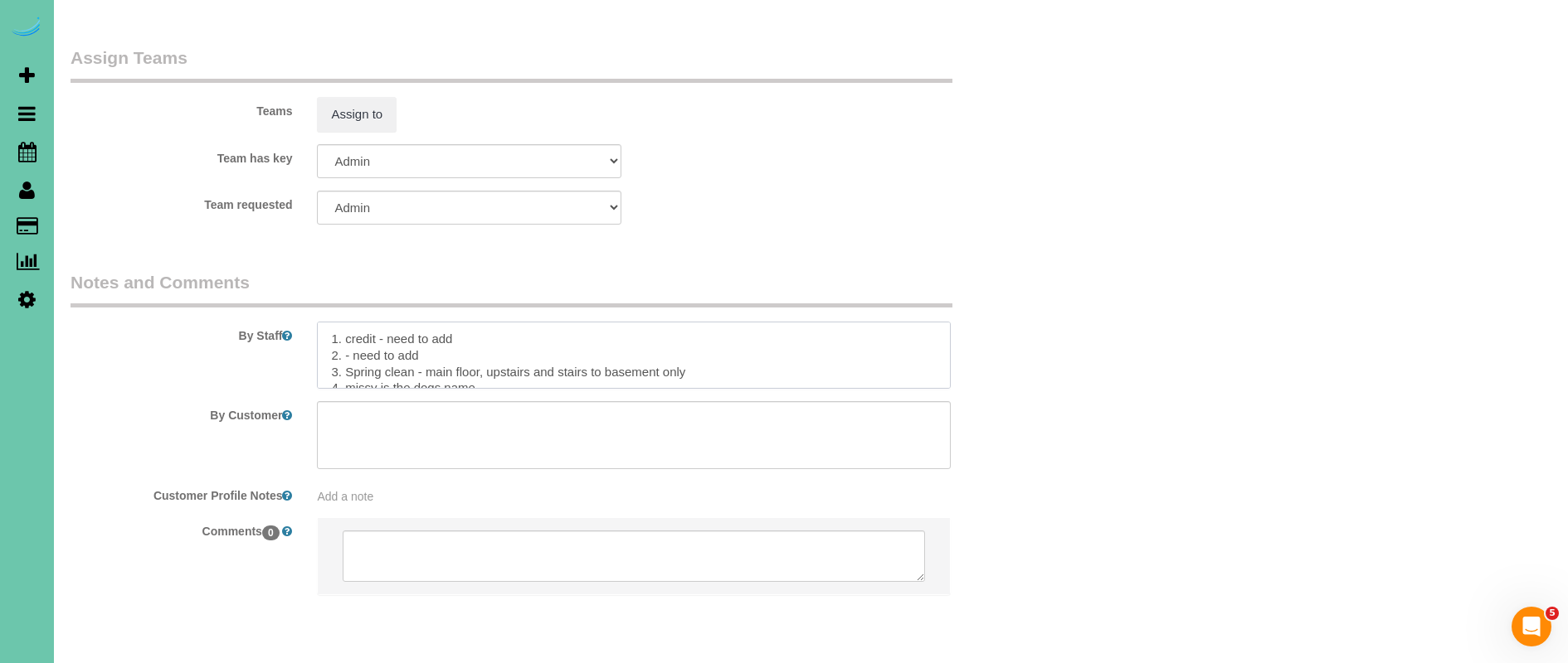
drag, startPoint x: 470, startPoint y: 308, endPoint x: 385, endPoint y: 307, distance: 85.0
click at [385, 322] on textarea at bounding box center [634, 355] width 633 height 68
drag, startPoint x: 424, startPoint y: 324, endPoint x: 355, endPoint y: 321, distance: 69.1
click at [355, 322] on textarea at bounding box center [634, 355] width 633 height 68
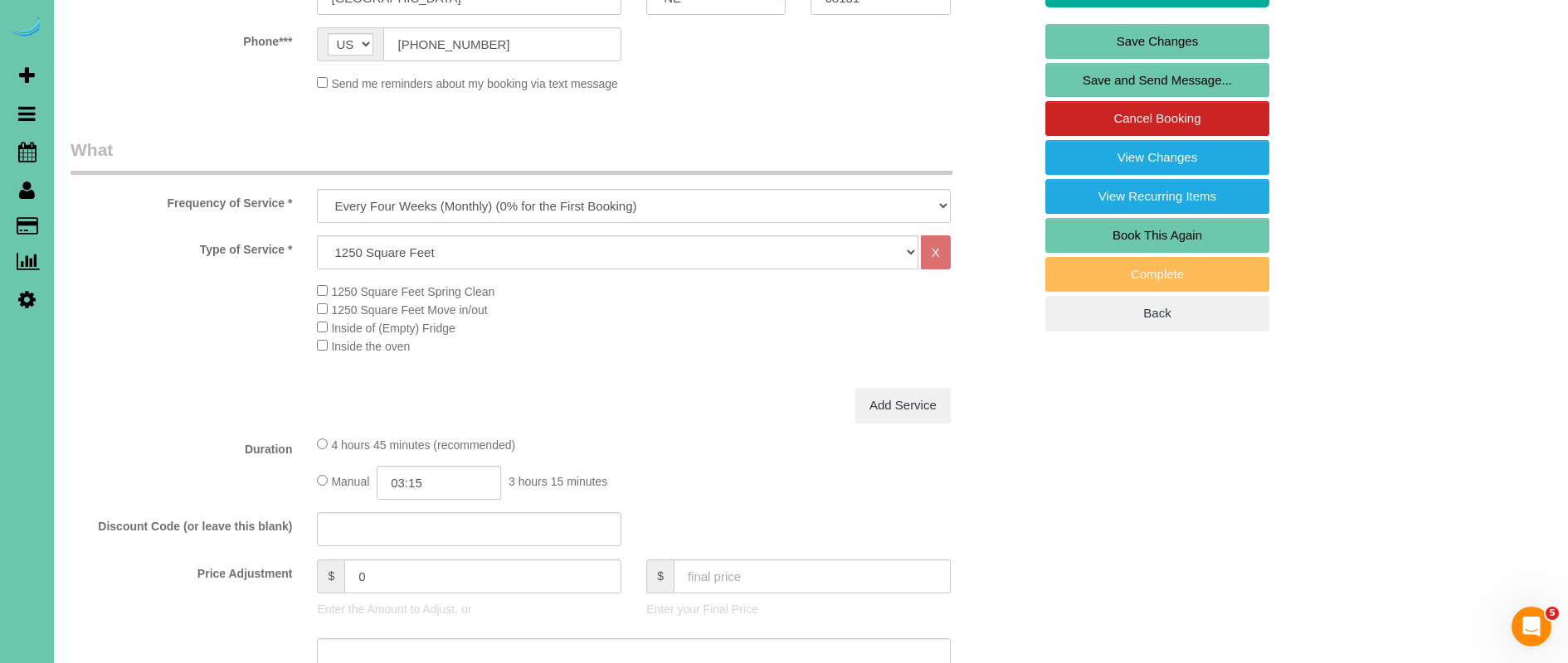
scroll to position [415, 0]
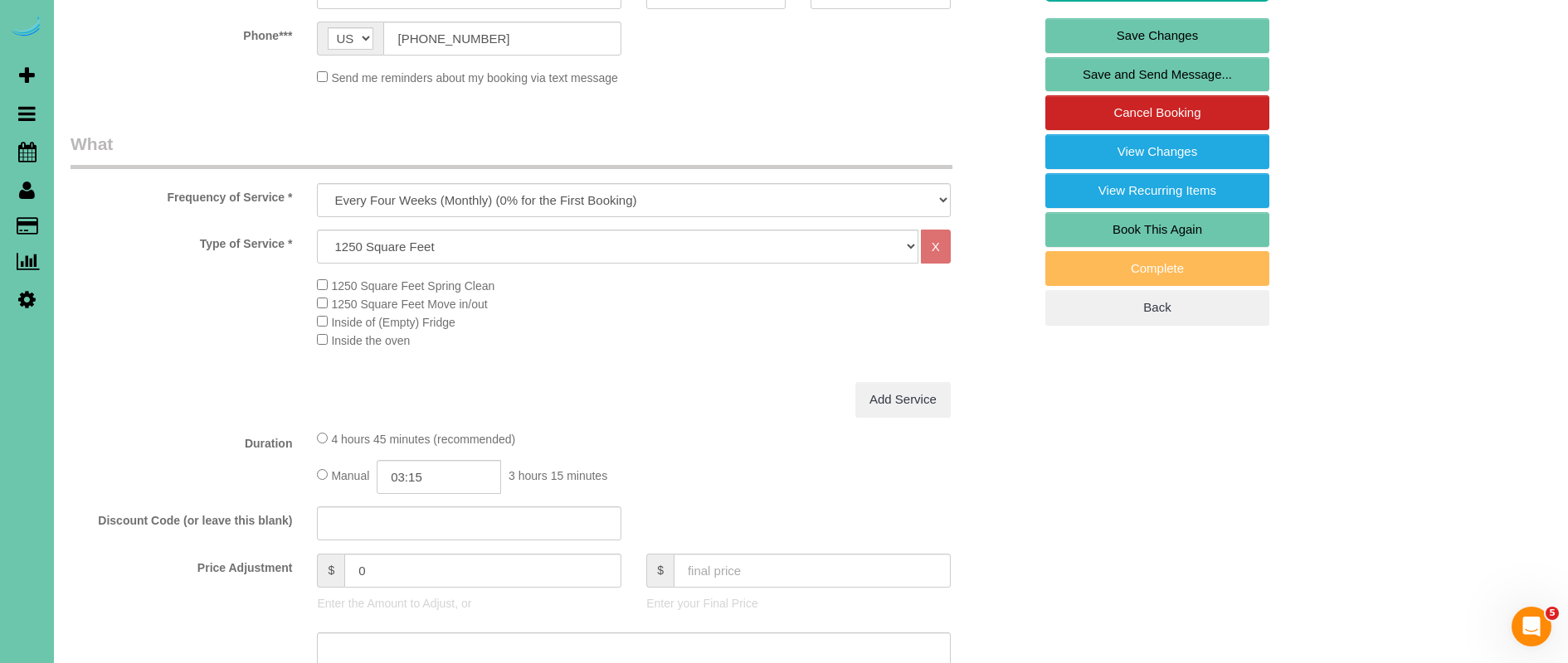
type textarea "1. credit 2. - need to add 3. Spring clean - main floor, upstairs and stairs to…"
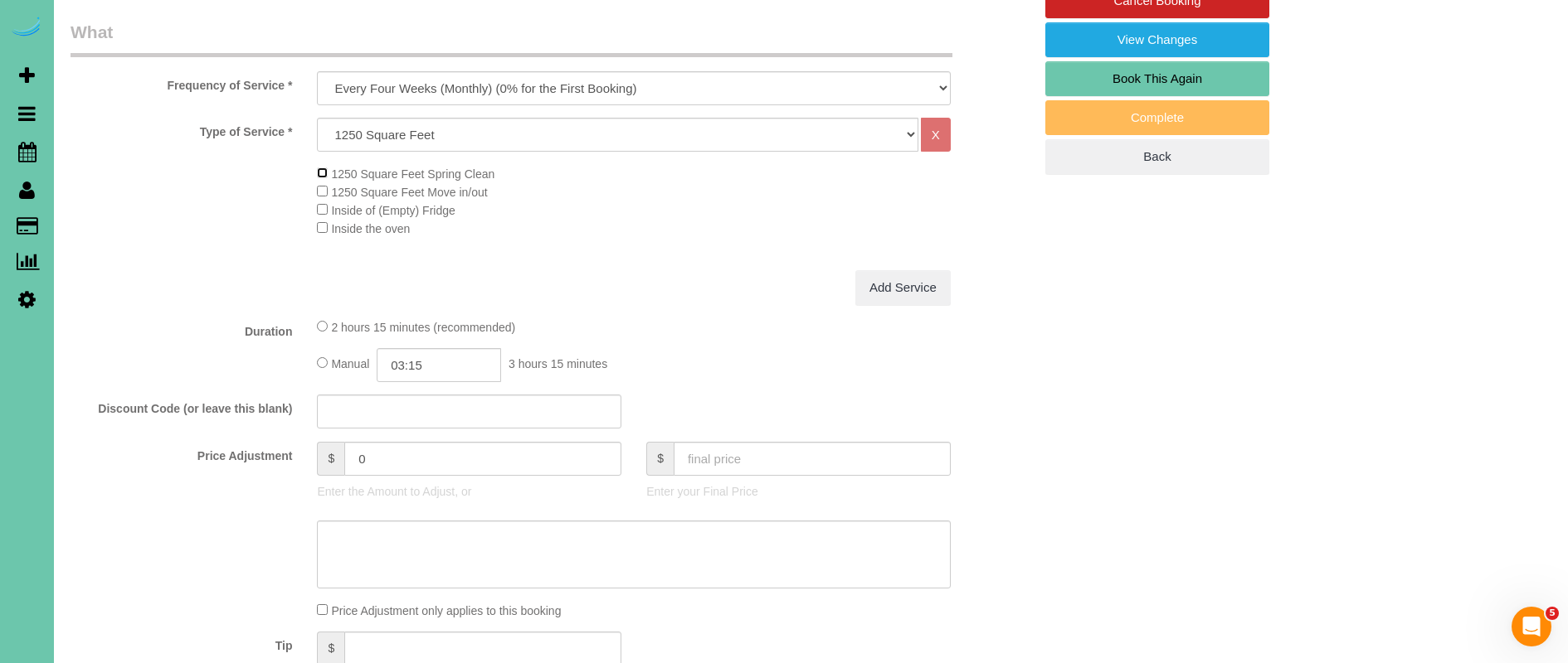
scroll to position [542, 0]
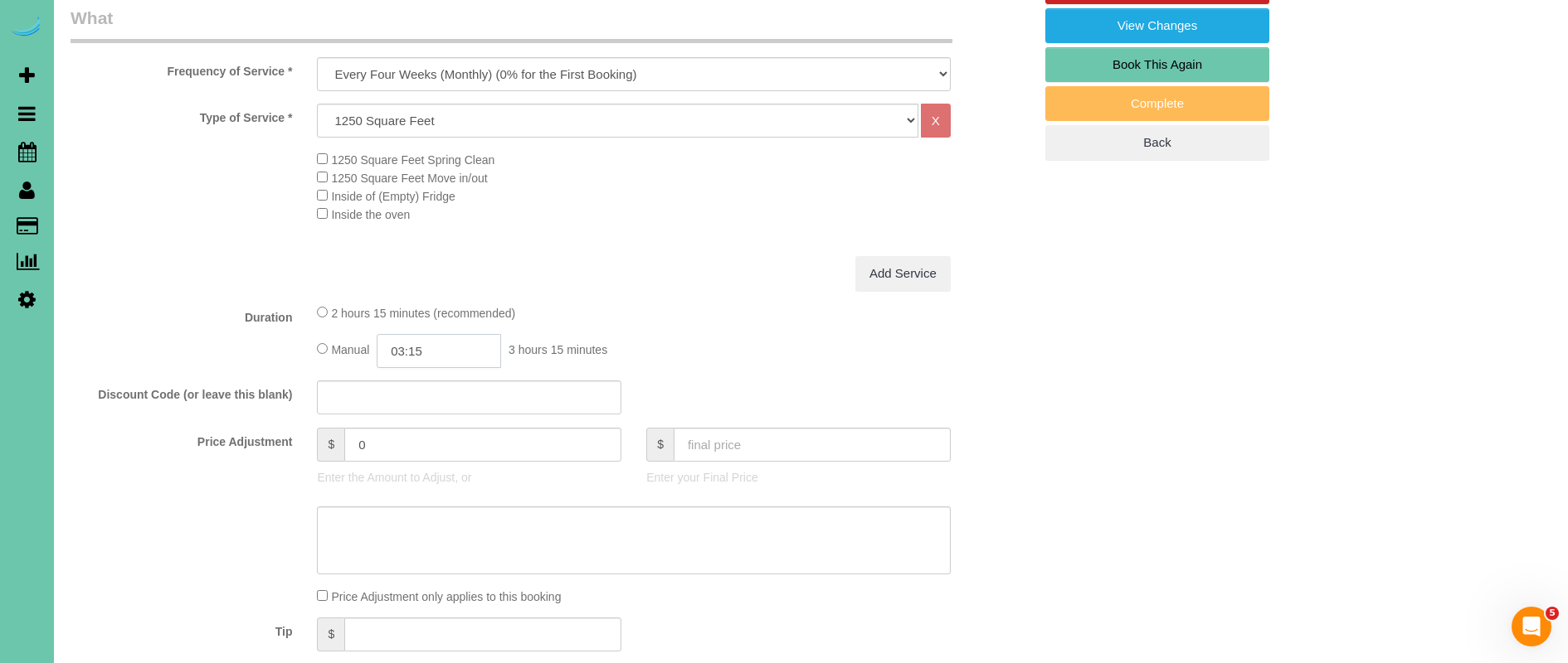
click at [465, 351] on input "03:15" at bounding box center [438, 351] width 124 height 34
type input "03:30"
click at [680, 308] on div "2 hours 15 minutes (recommended)" at bounding box center [634, 312] width 633 height 18
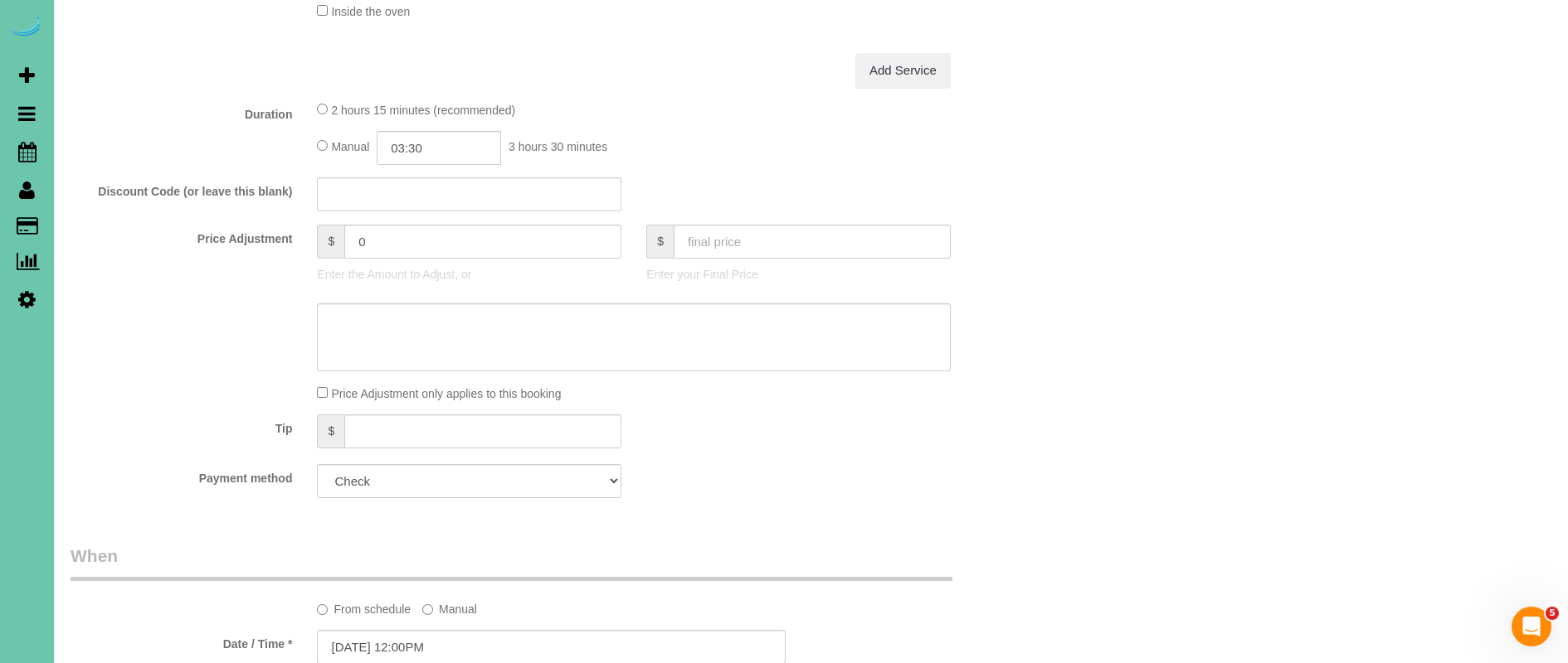
scroll to position [771, 0]
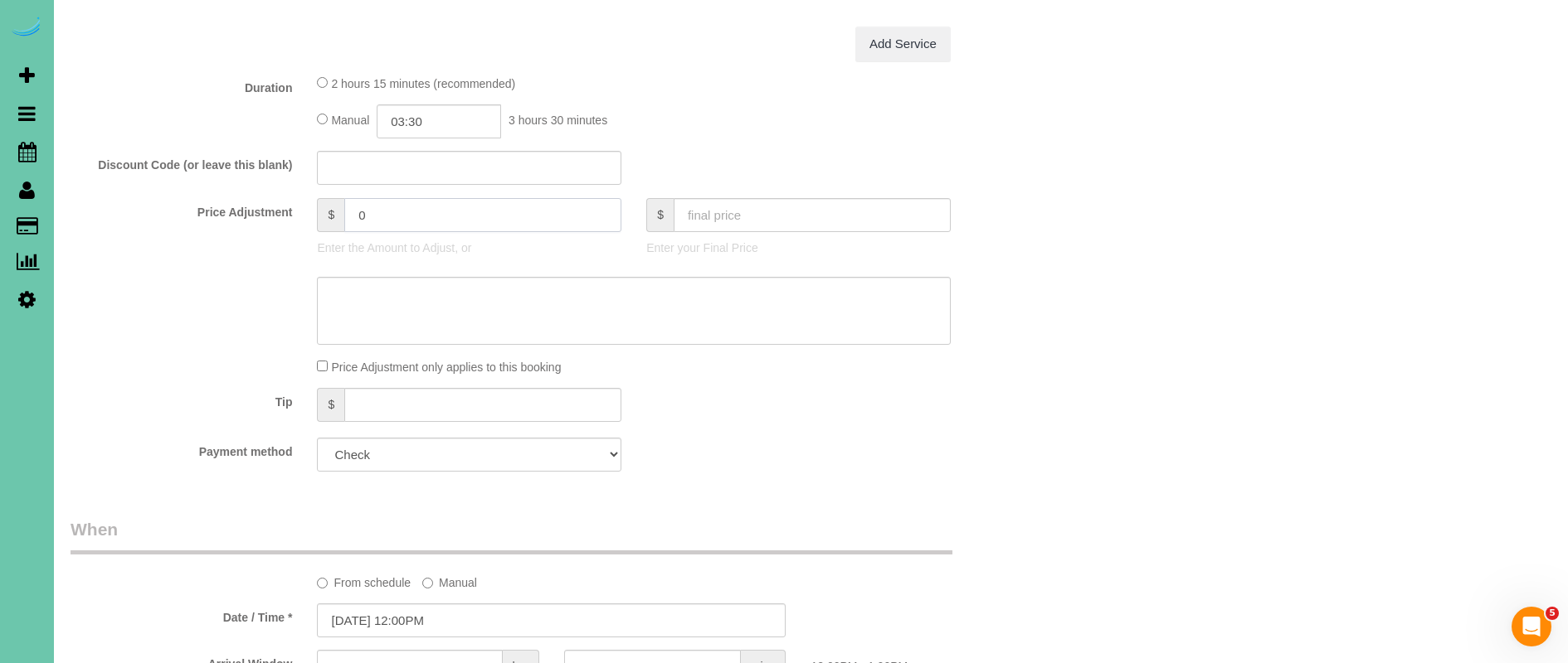
drag, startPoint x: 417, startPoint y: 219, endPoint x: 278, endPoint y: 211, distance: 139.2
click at [280, 211] on div "Price Adjustment $ 0 Enter the Amount to Adjust, or $ Enter your Final Price" at bounding box center [551, 231] width 987 height 66
click at [761, 499] on div "Who Email*** deblynsmt@gmail.com Name * Deb Smith new customer Where Address***…" at bounding box center [551, 491] width 987 height 2403
type input "70.5"
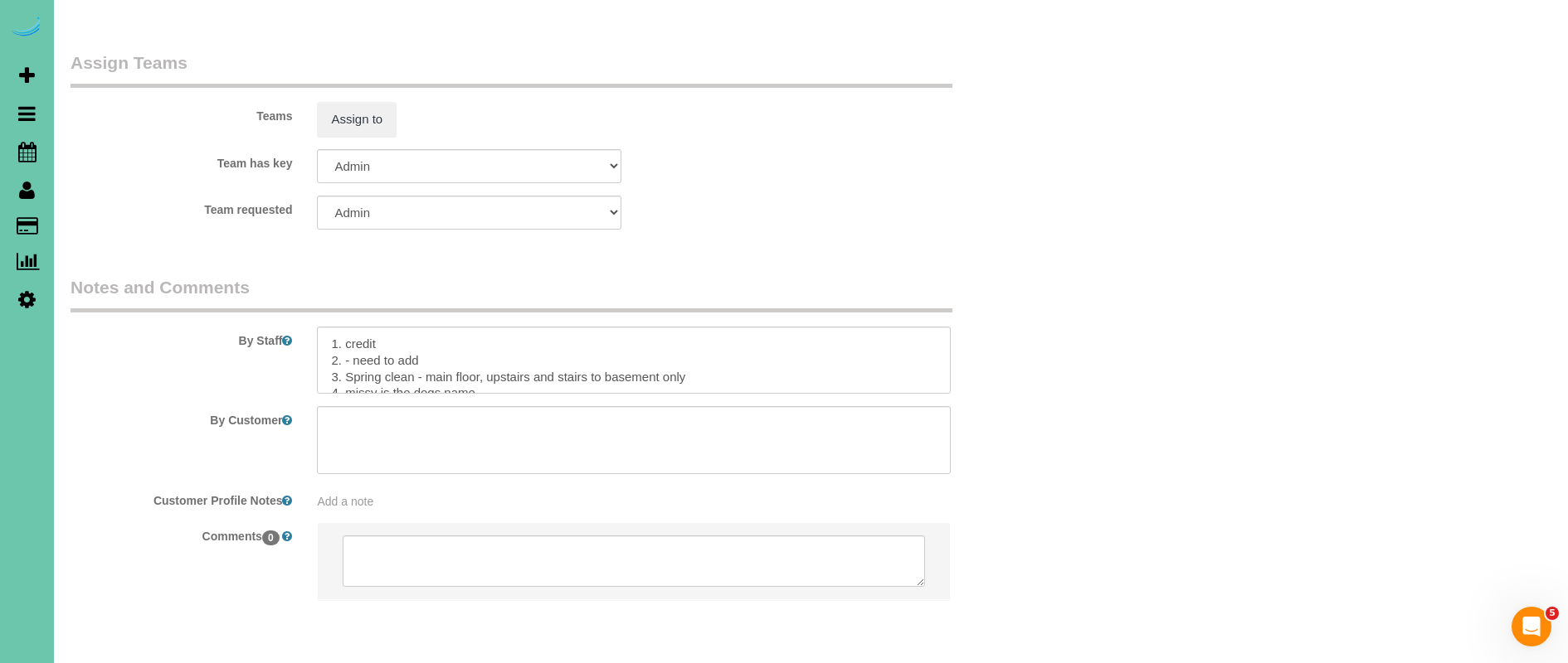
scroll to position [1824, 0]
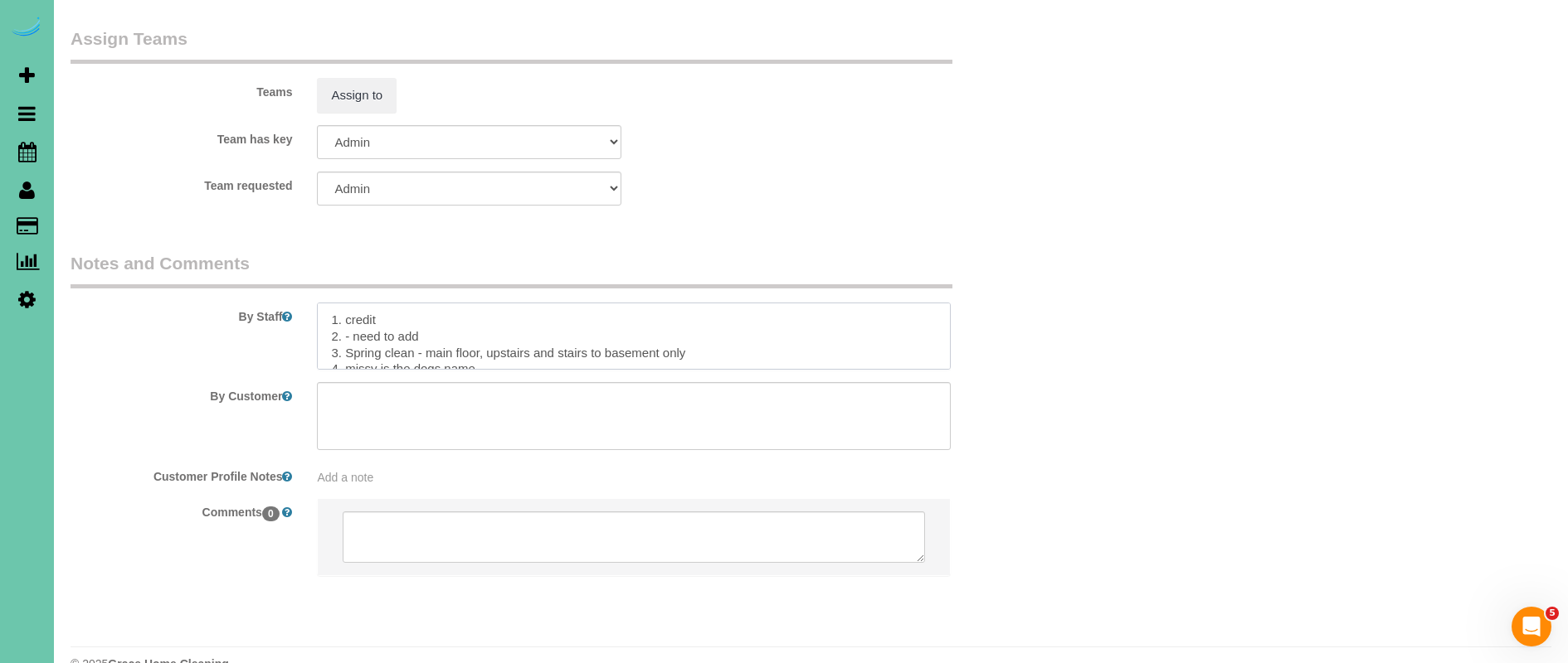
drag, startPoint x: 434, startPoint y: 303, endPoint x: 347, endPoint y: 304, distance: 87.0
click at [347, 304] on textarea at bounding box center [634, 336] width 633 height 68
drag, startPoint x: 416, startPoint y: 322, endPoint x: 350, endPoint y: 316, distance: 66.3
click at [347, 316] on textarea at bounding box center [634, 336] width 633 height 68
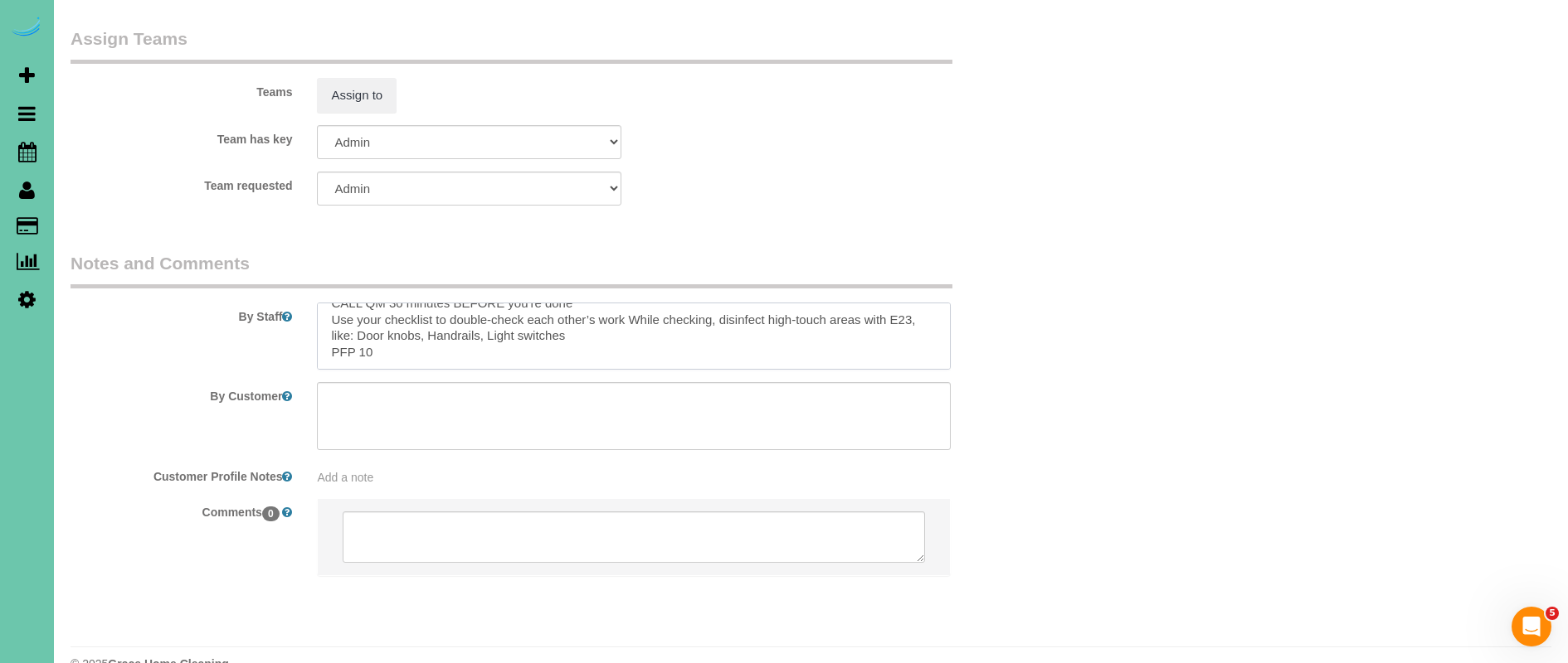
drag, startPoint x: 327, startPoint y: 311, endPoint x: 498, endPoint y: 348, distance: 175.0
click at [498, 348] on sui-booking-comments "By Staff By Customer Customer Profile Notes Add a note Comments 0" at bounding box center [552, 422] width 963 height 342
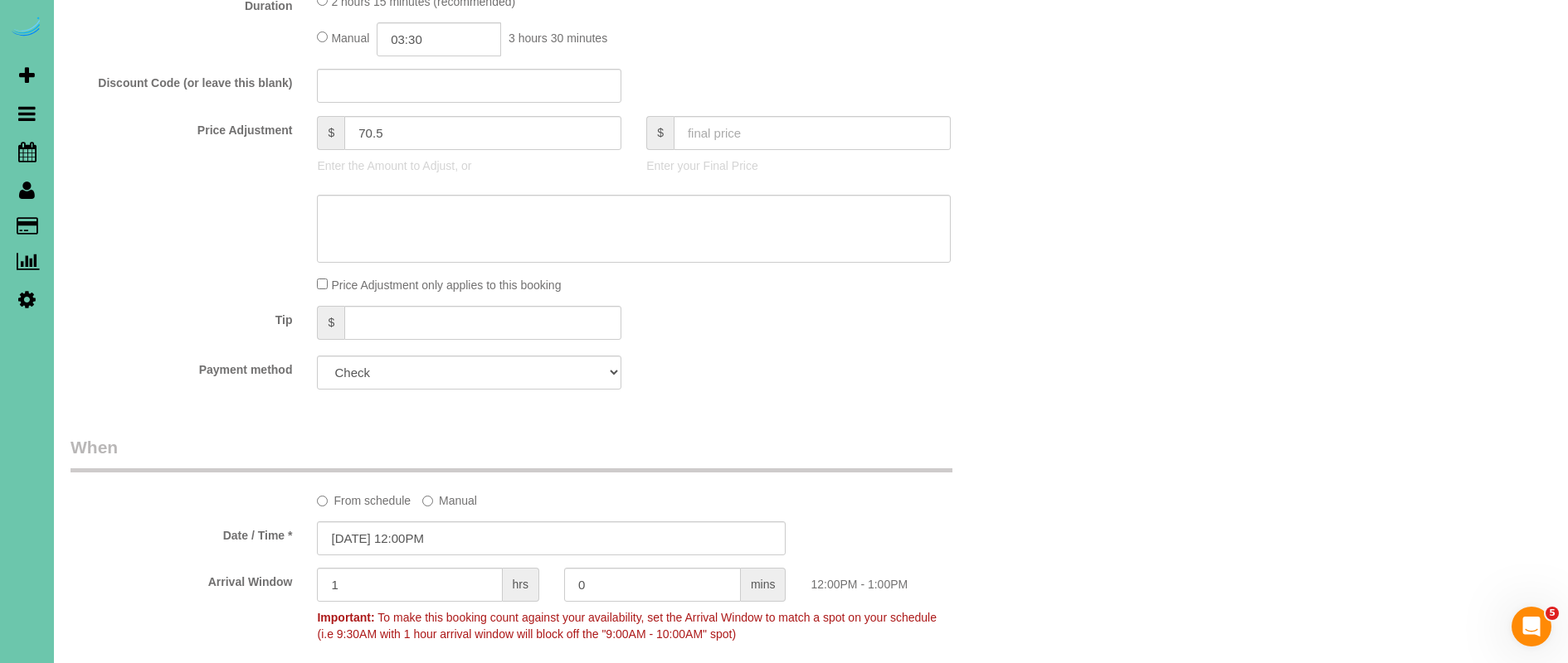
scroll to position [0, 0]
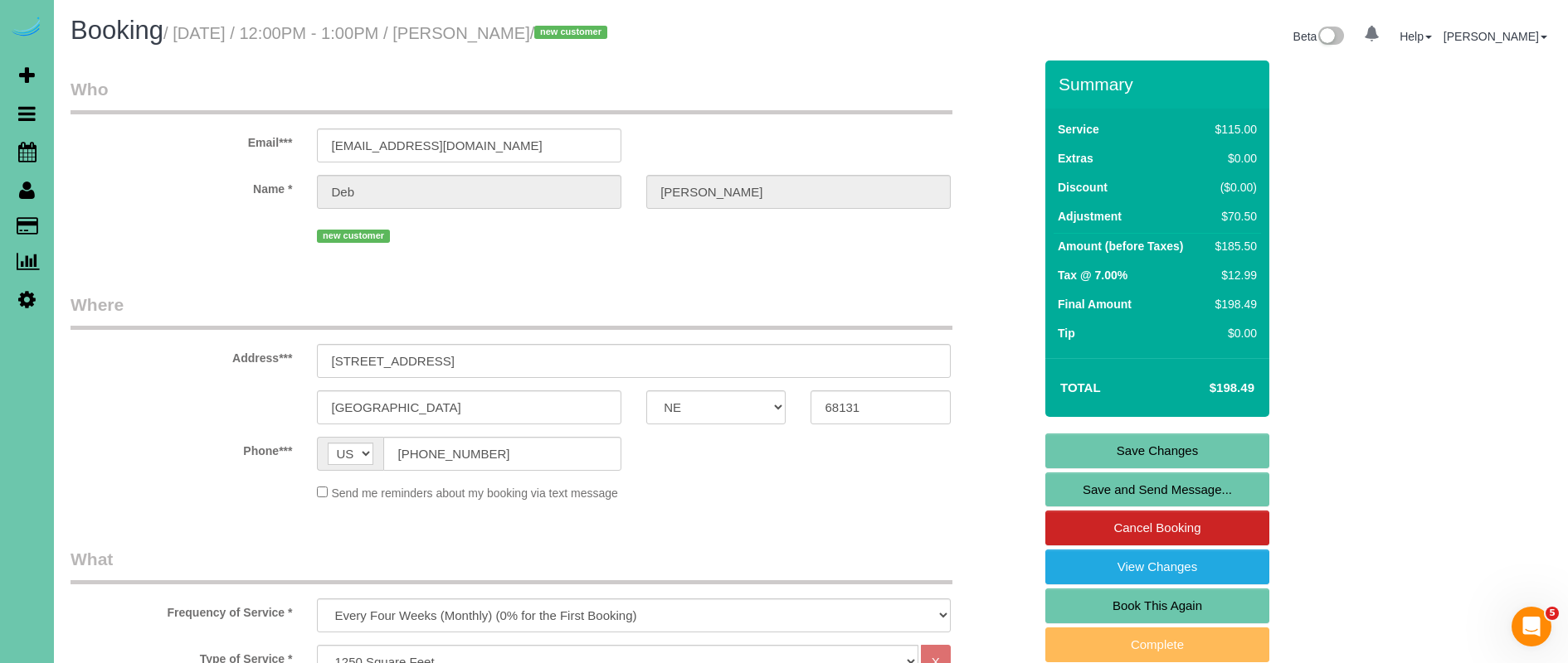
type textarea "1. credit 2. client home 3. monthly recurring - main floor, upstairs and stairs…"
click at [1206, 454] on link "Save Changes" at bounding box center [1157, 451] width 224 height 34
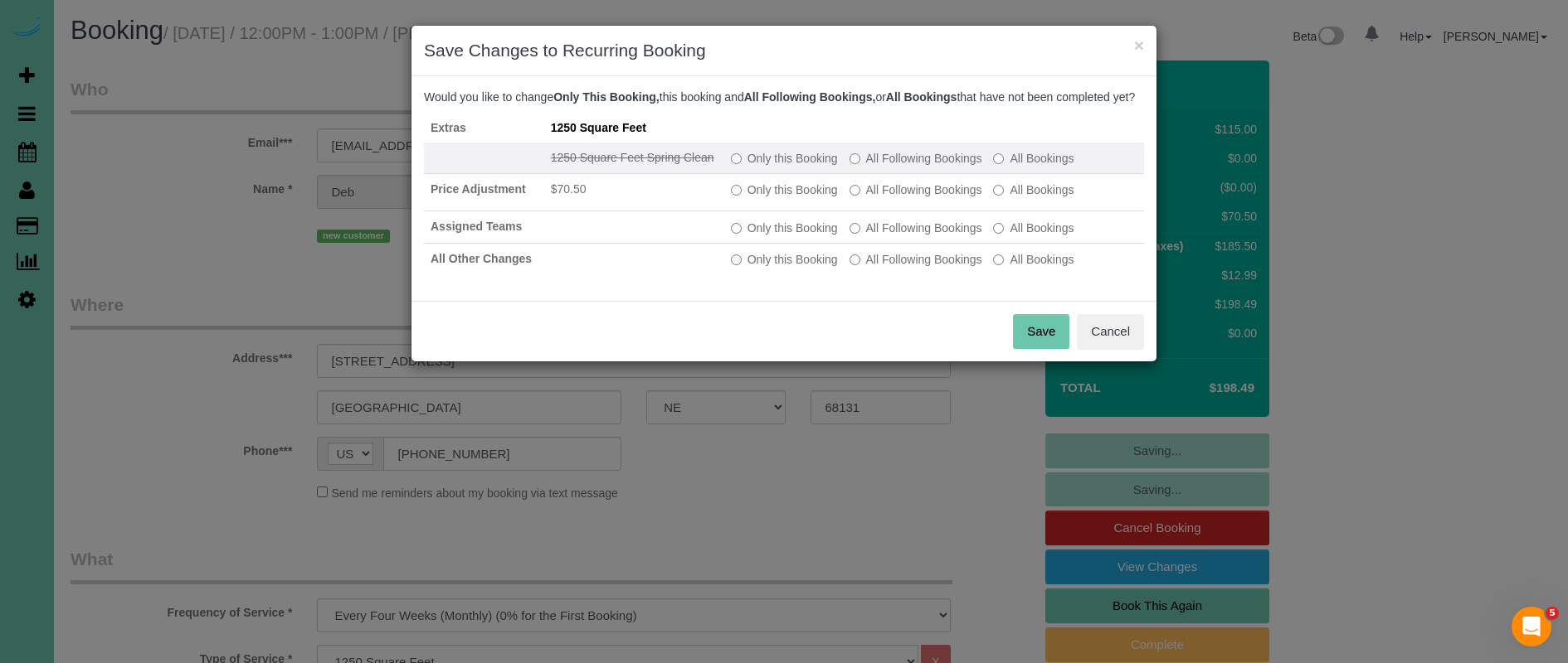
click at [867, 167] on label "All Following Bookings" at bounding box center [915, 159] width 132 height 16
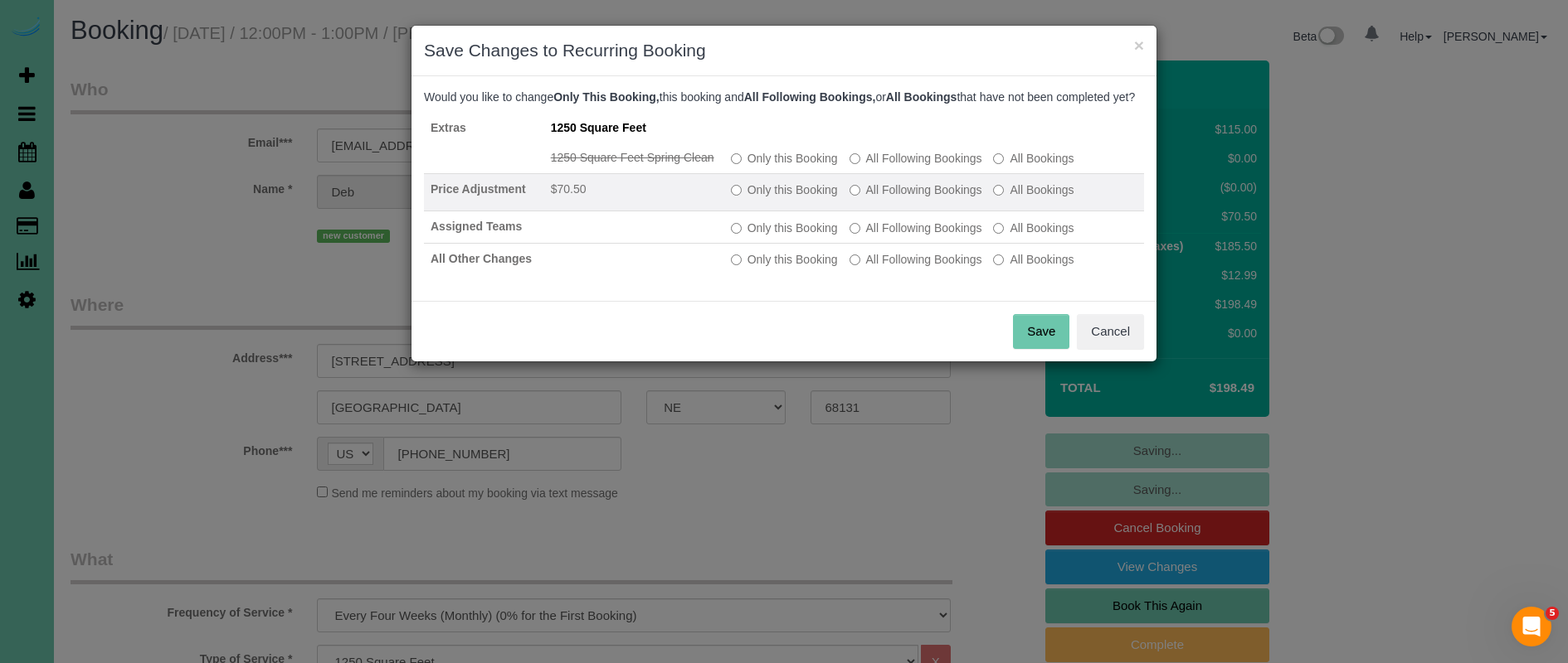
click at [909, 198] on label "All Following Bookings" at bounding box center [915, 189] width 132 height 16
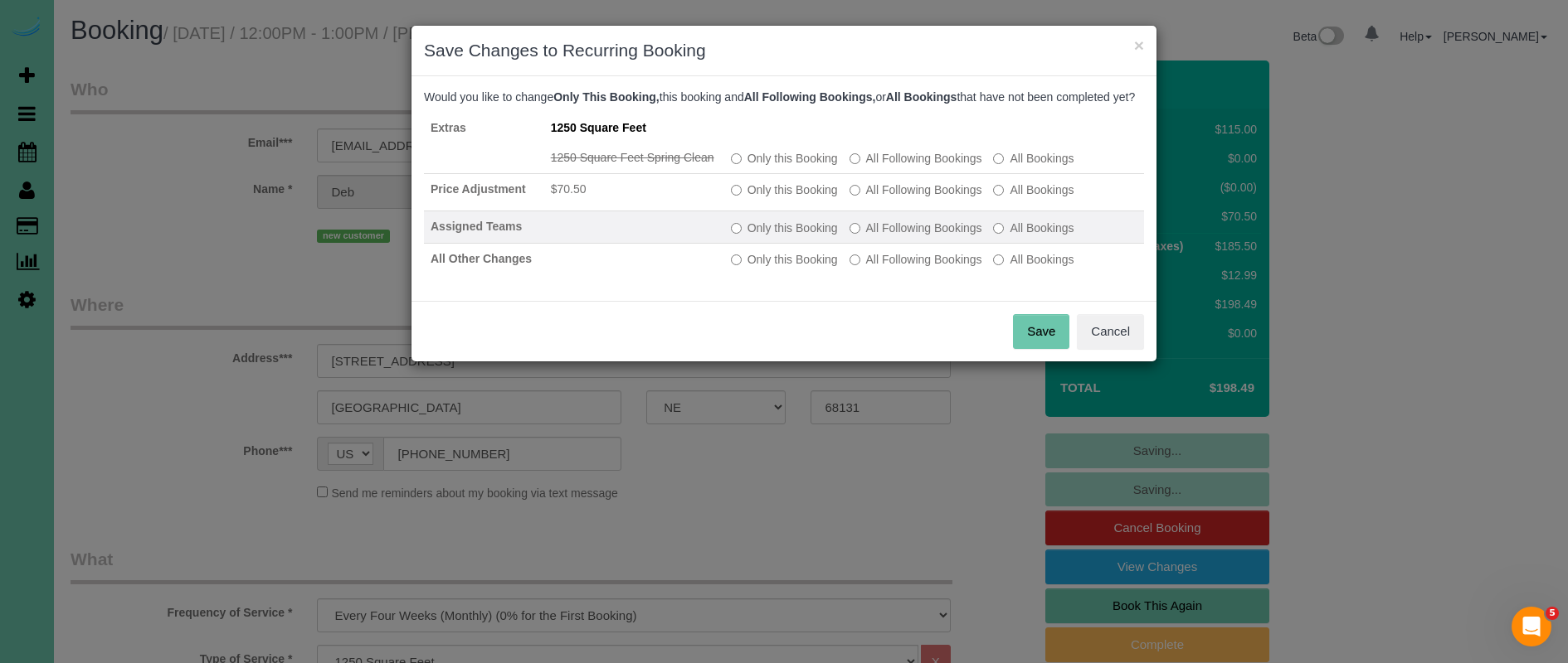
click at [922, 236] on label "All Following Bookings" at bounding box center [915, 228] width 132 height 16
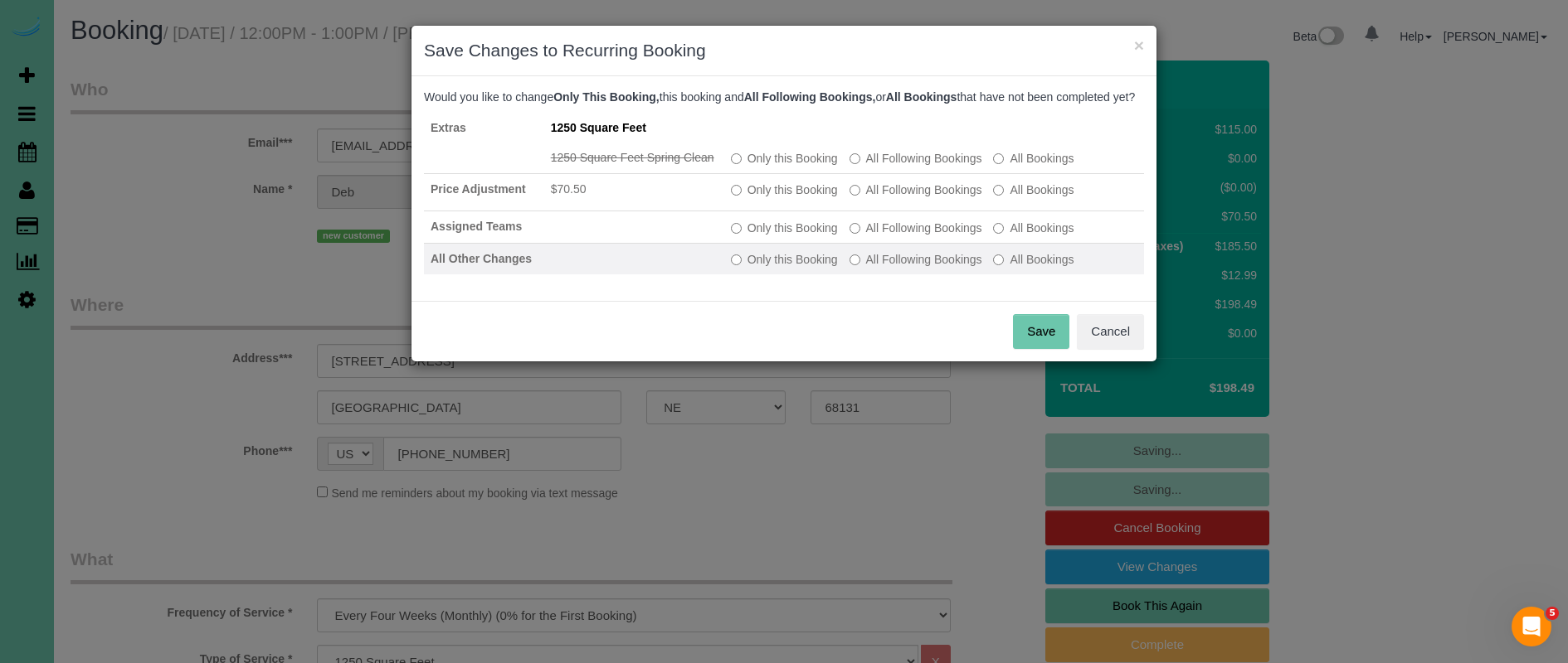
click at [924, 268] on label "All Following Bookings" at bounding box center [915, 259] width 132 height 16
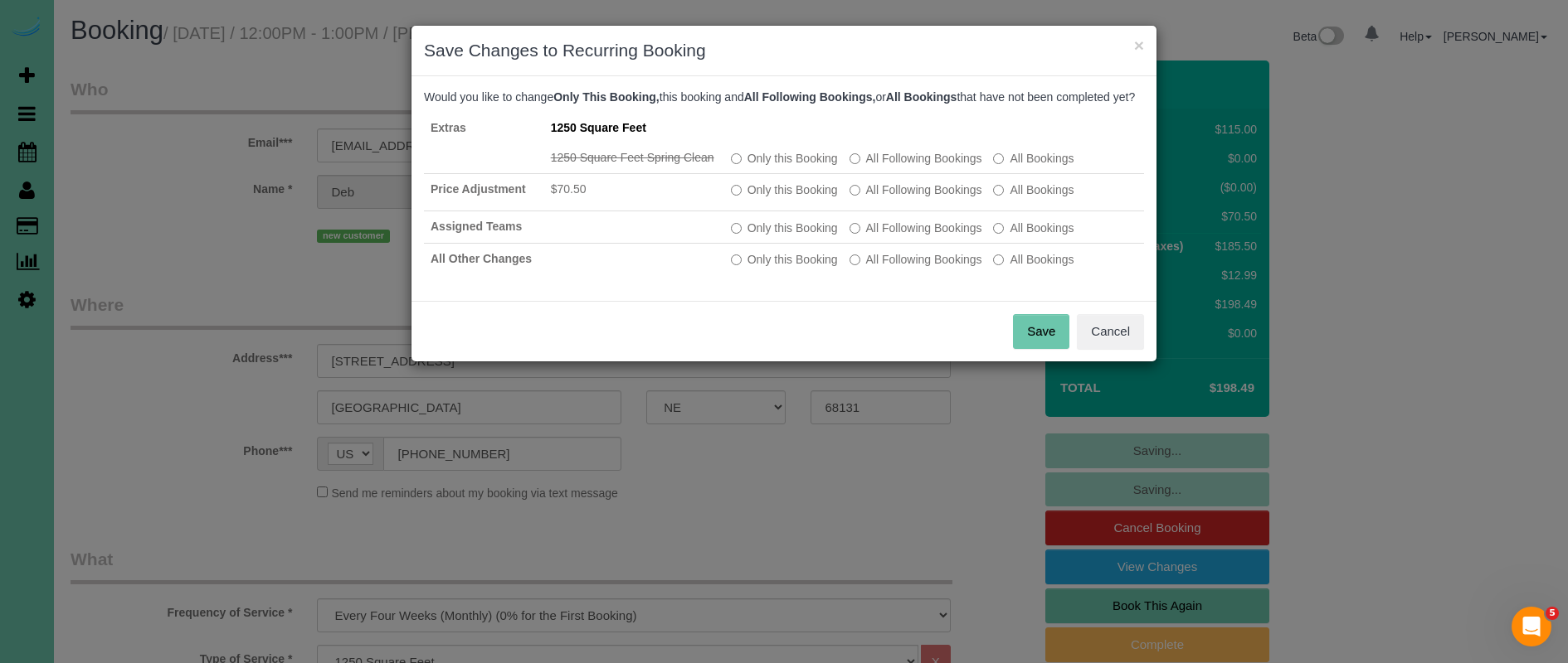
click at [1042, 349] on button "Save" at bounding box center [1040, 332] width 56 height 34
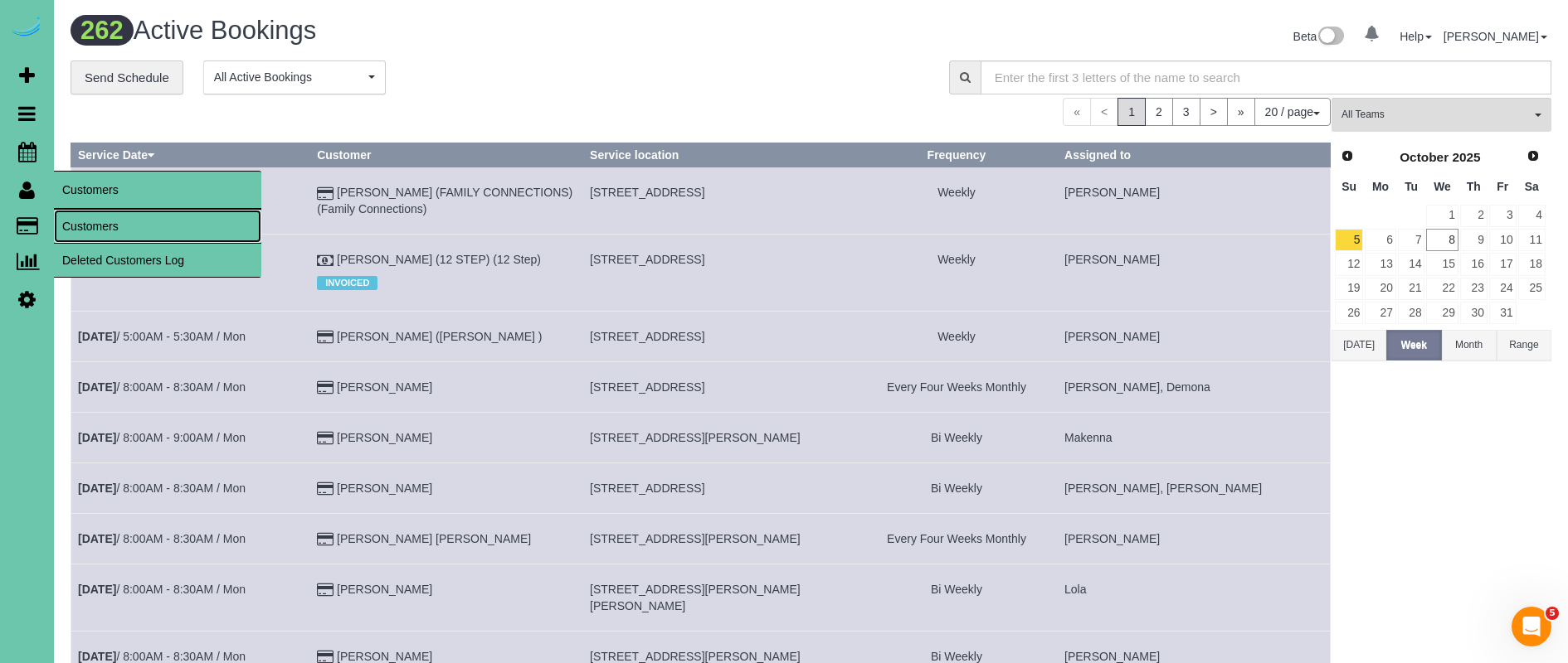
drag, startPoint x: 123, startPoint y: 225, endPoint x: 113, endPoint y: 227, distance: 10.2
click at [123, 226] on link "Customers" at bounding box center [157, 226] width 208 height 34
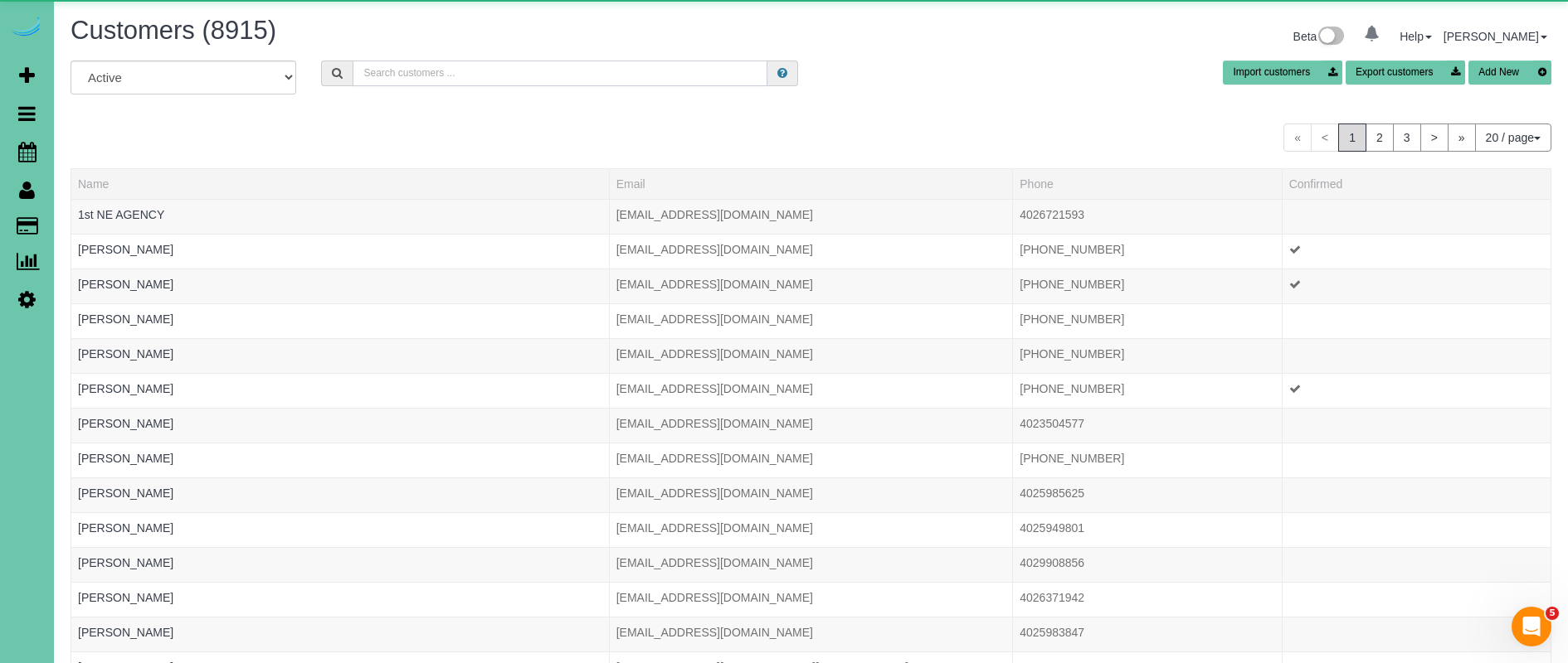
click at [530, 71] on input "text" at bounding box center [560, 73] width 415 height 25
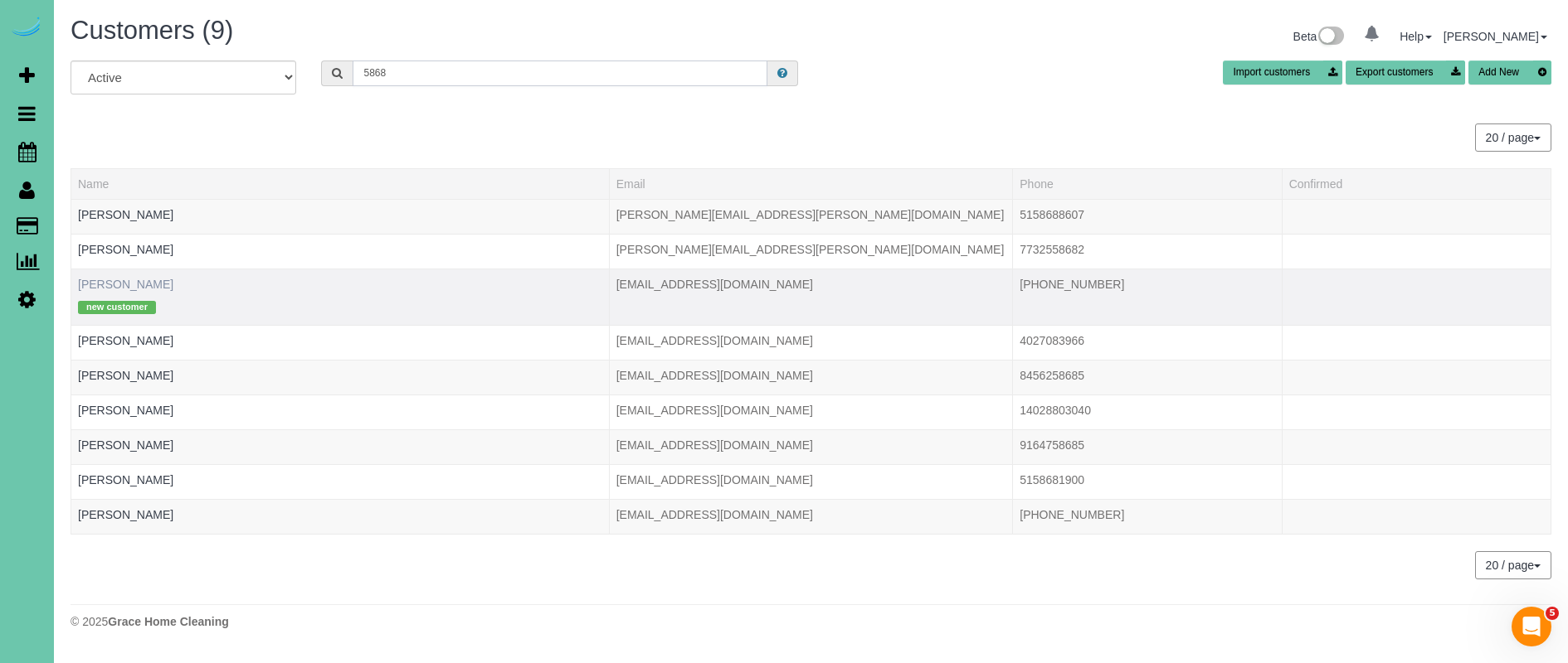
type input "5868"
click at [102, 287] on link "Deb Smith" at bounding box center [125, 284] width 95 height 14
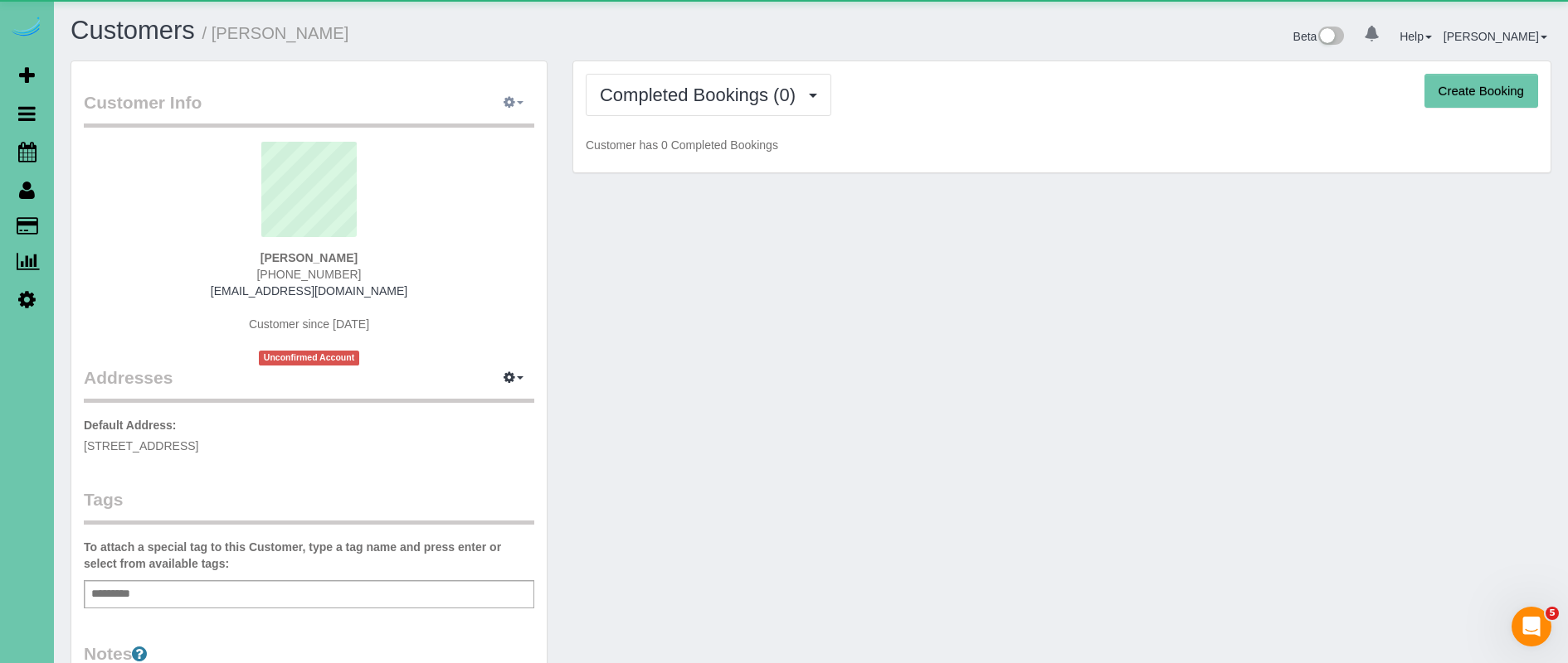
scroll to position [2, 0]
click at [520, 102] on button "button" at bounding box center [514, 101] width 42 height 25
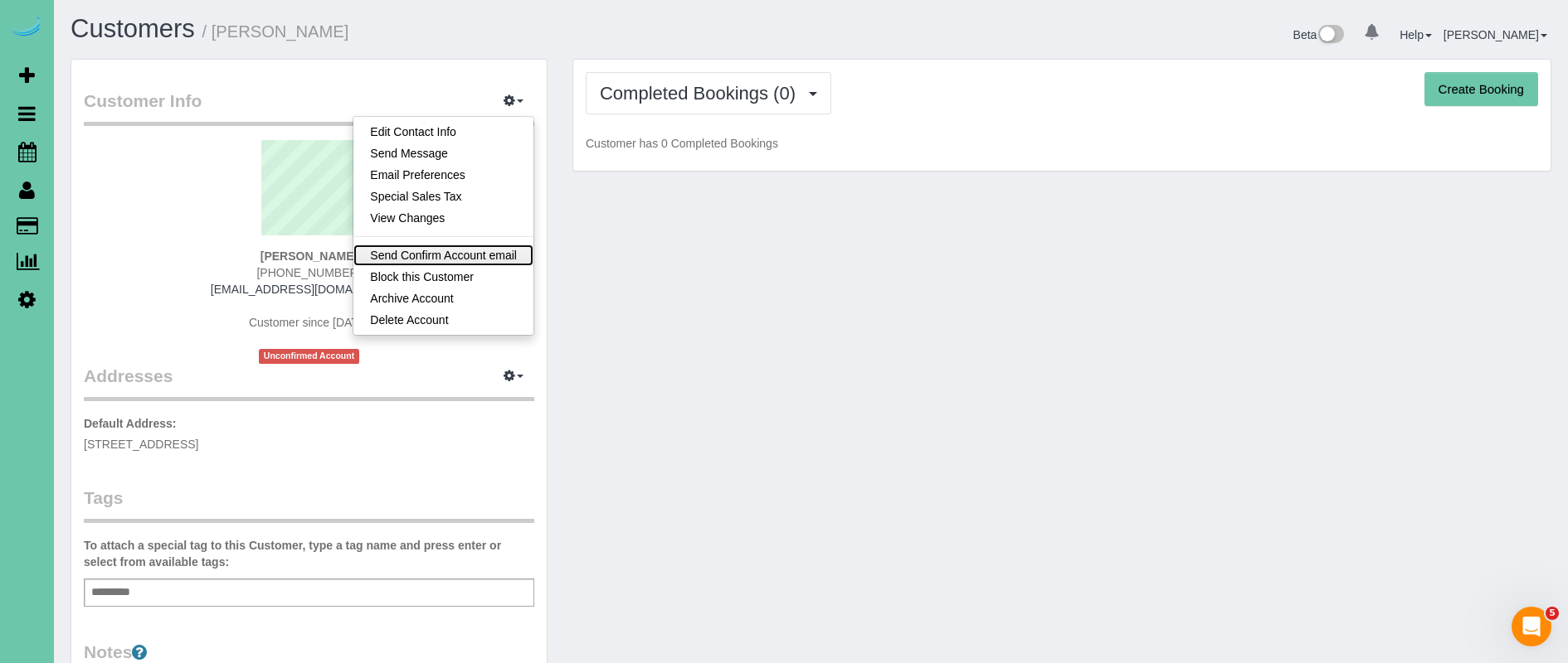
click at [476, 256] on link "Send Confirm Account email" at bounding box center [443, 255] width 180 height 22
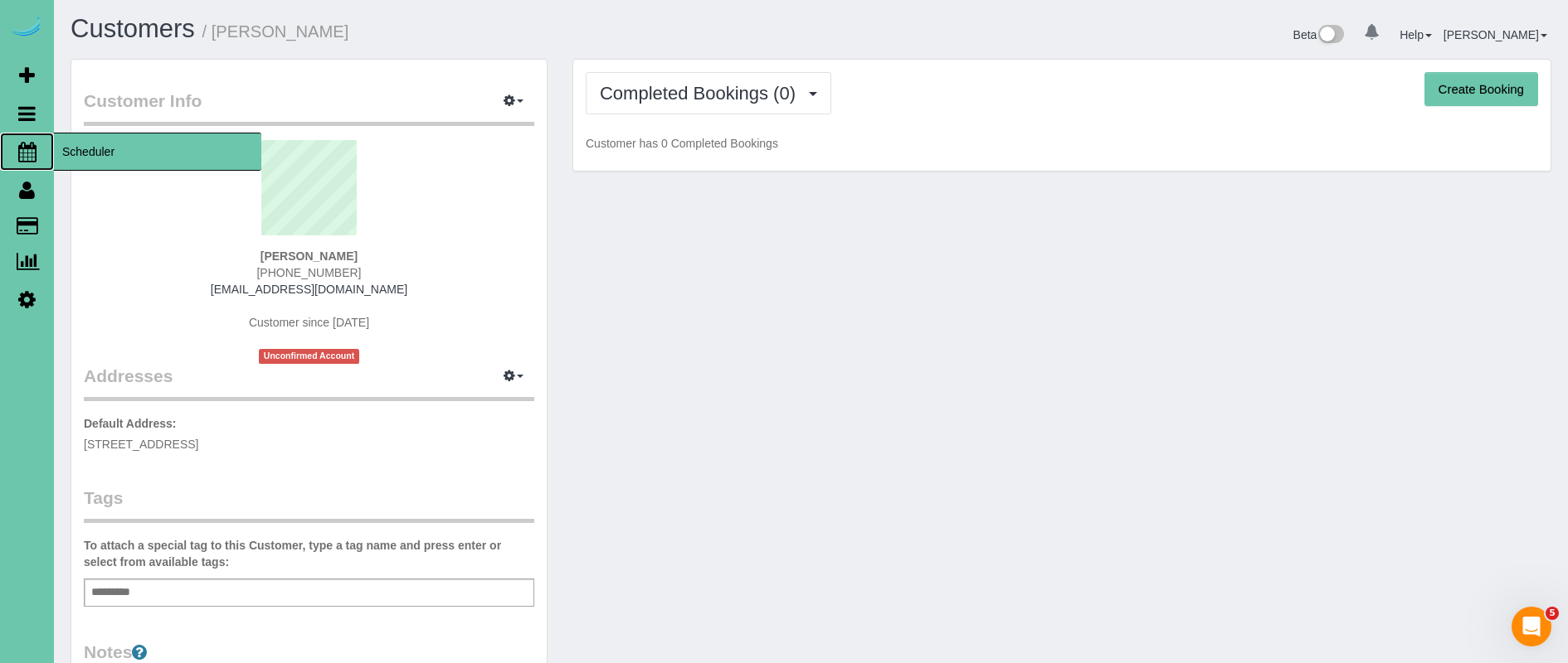
click at [63, 151] on span "Scheduler" at bounding box center [157, 151] width 208 height 38
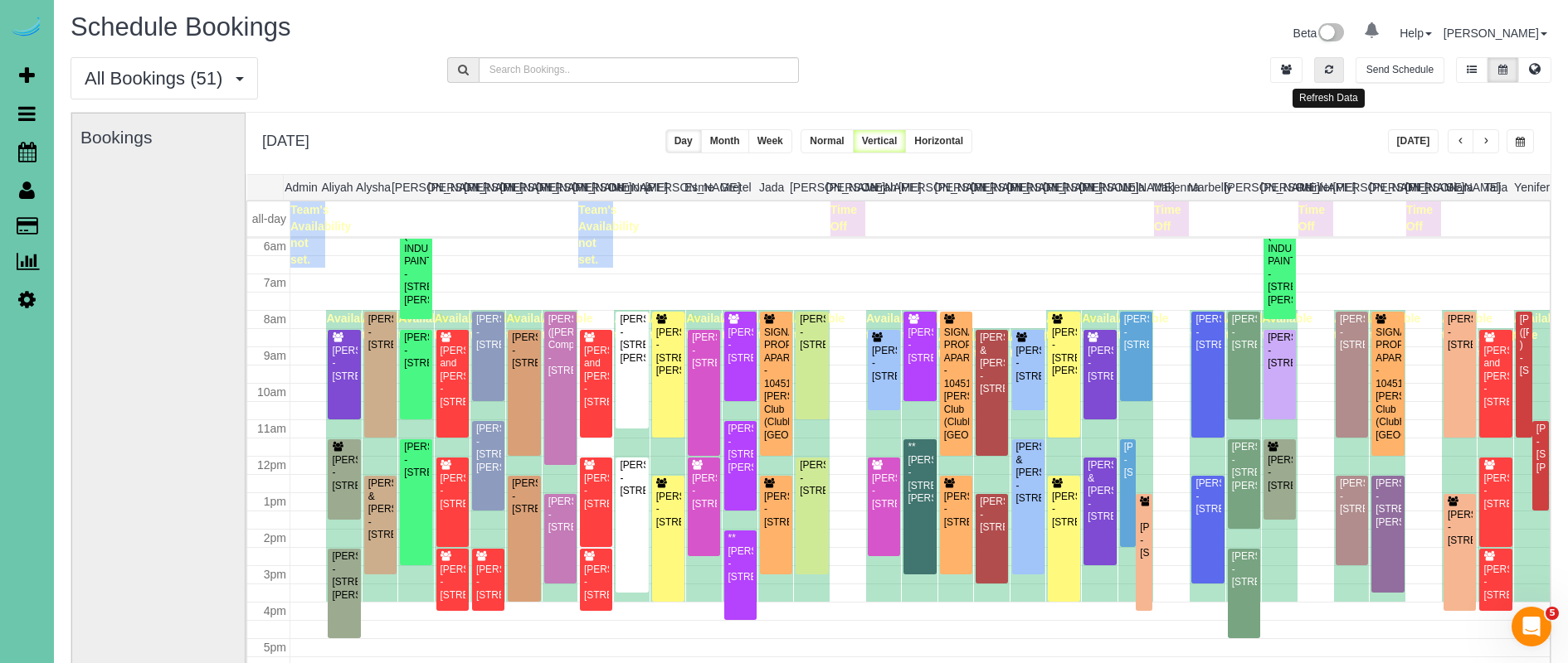
scroll to position [5, 0]
click at [1340, 74] on button "button" at bounding box center [1329, 71] width 30 height 25
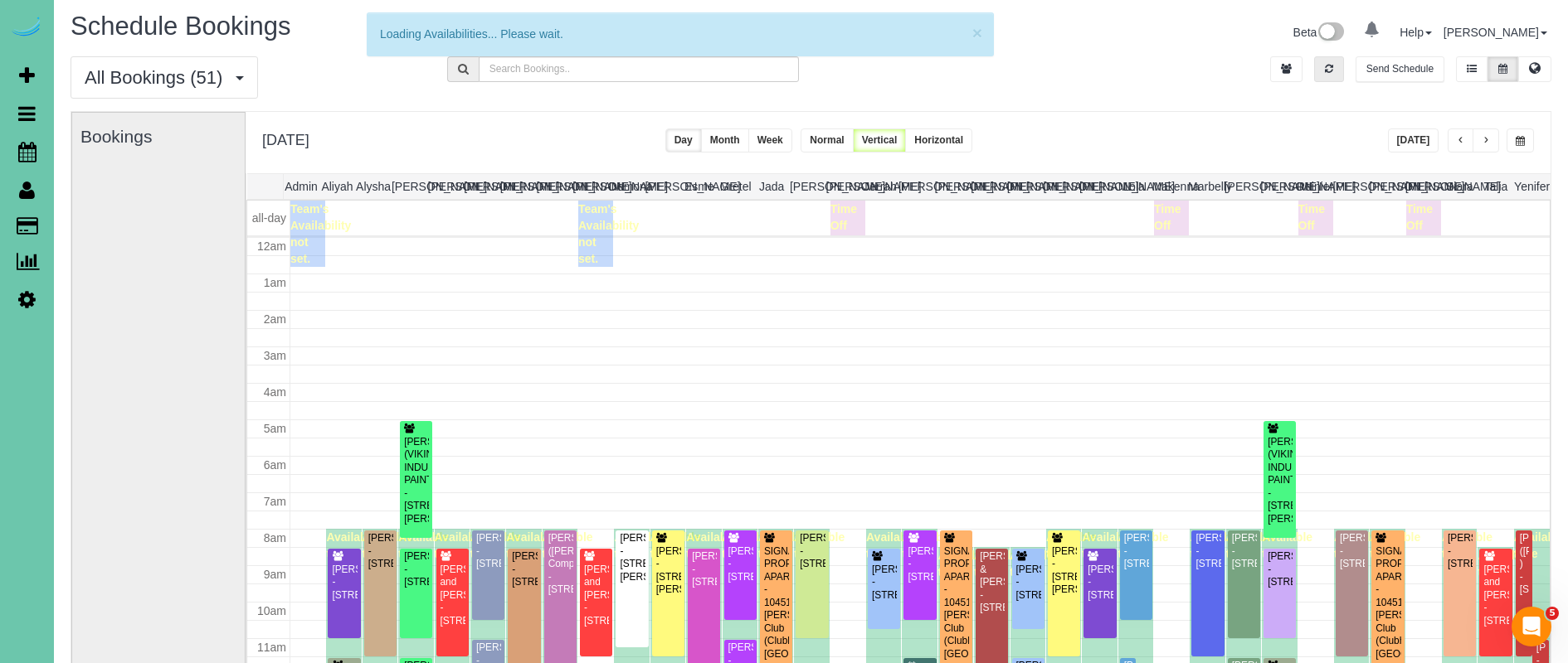
scroll to position [220, 0]
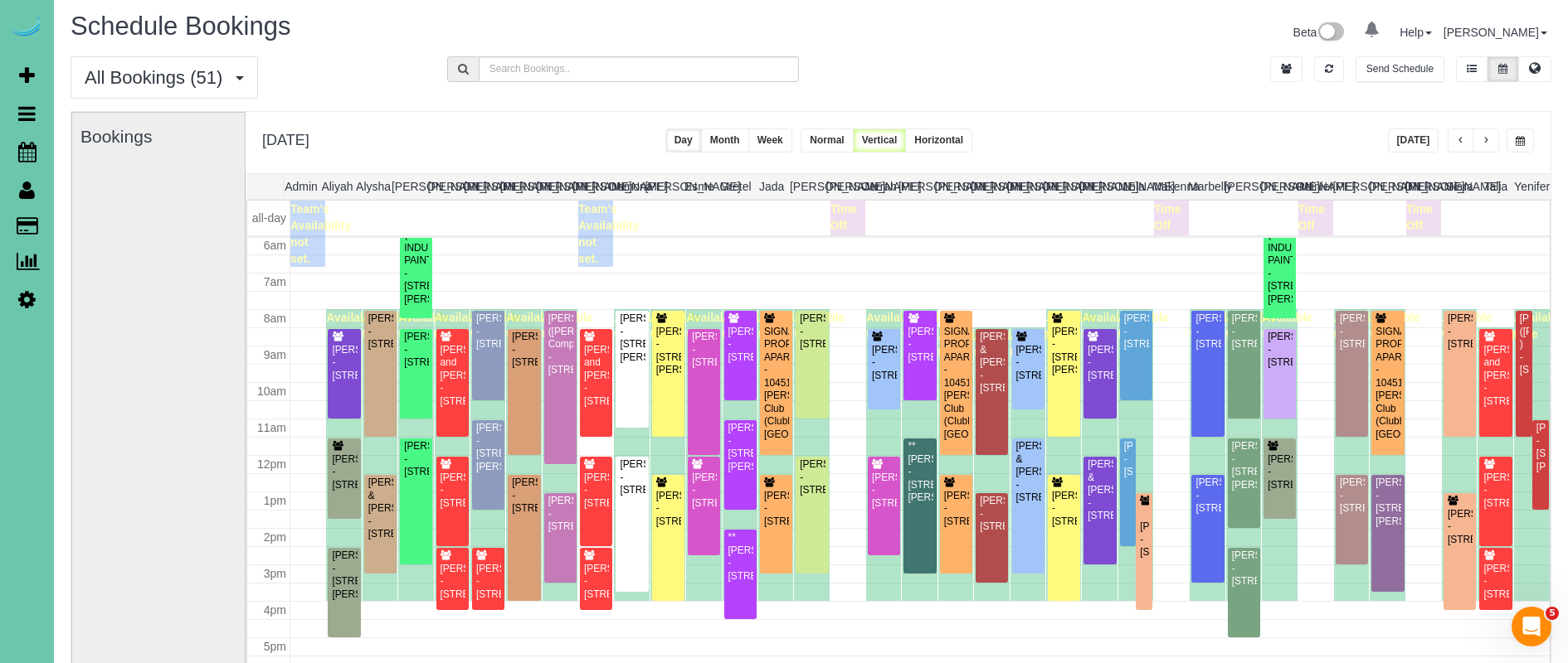
click at [1412, 139] on button "[DATE]" at bounding box center [1413, 140] width 52 height 24
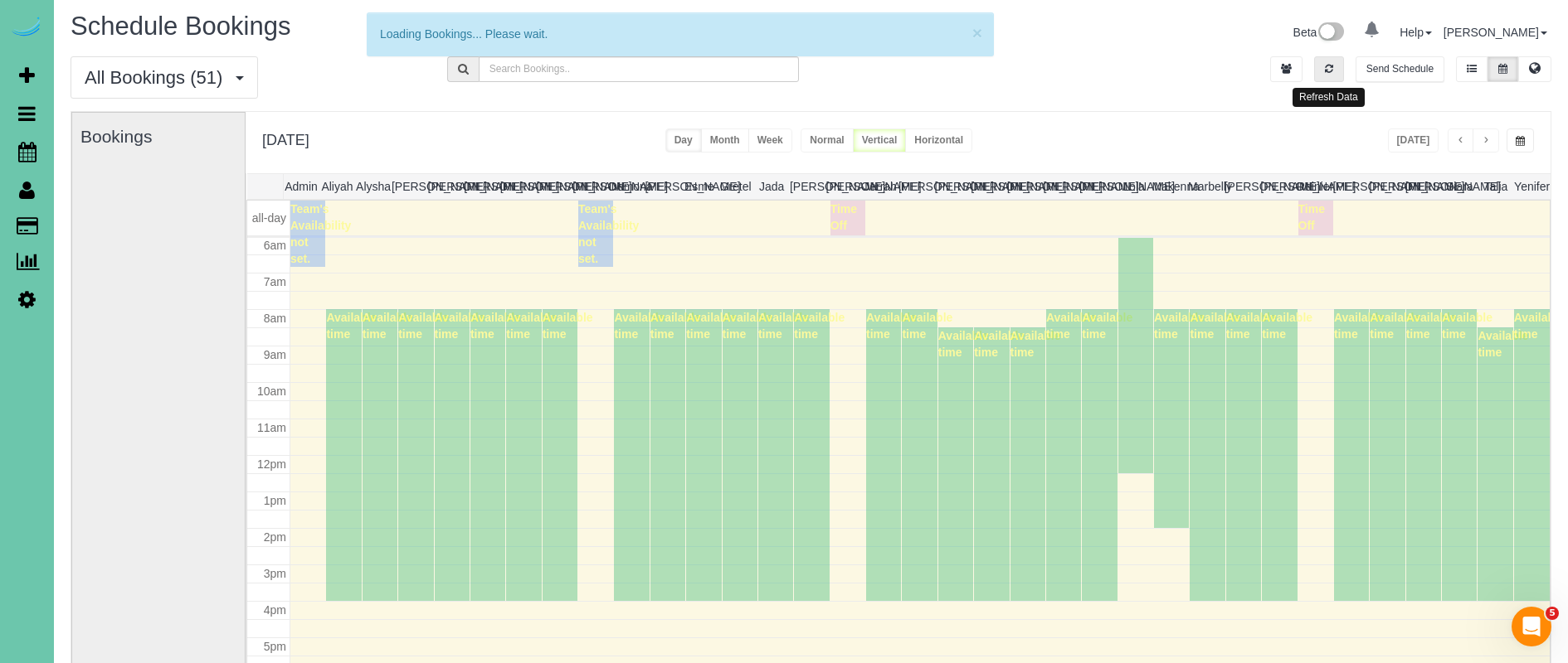
click at [1331, 69] on icon "button" at bounding box center [1328, 68] width 8 height 10
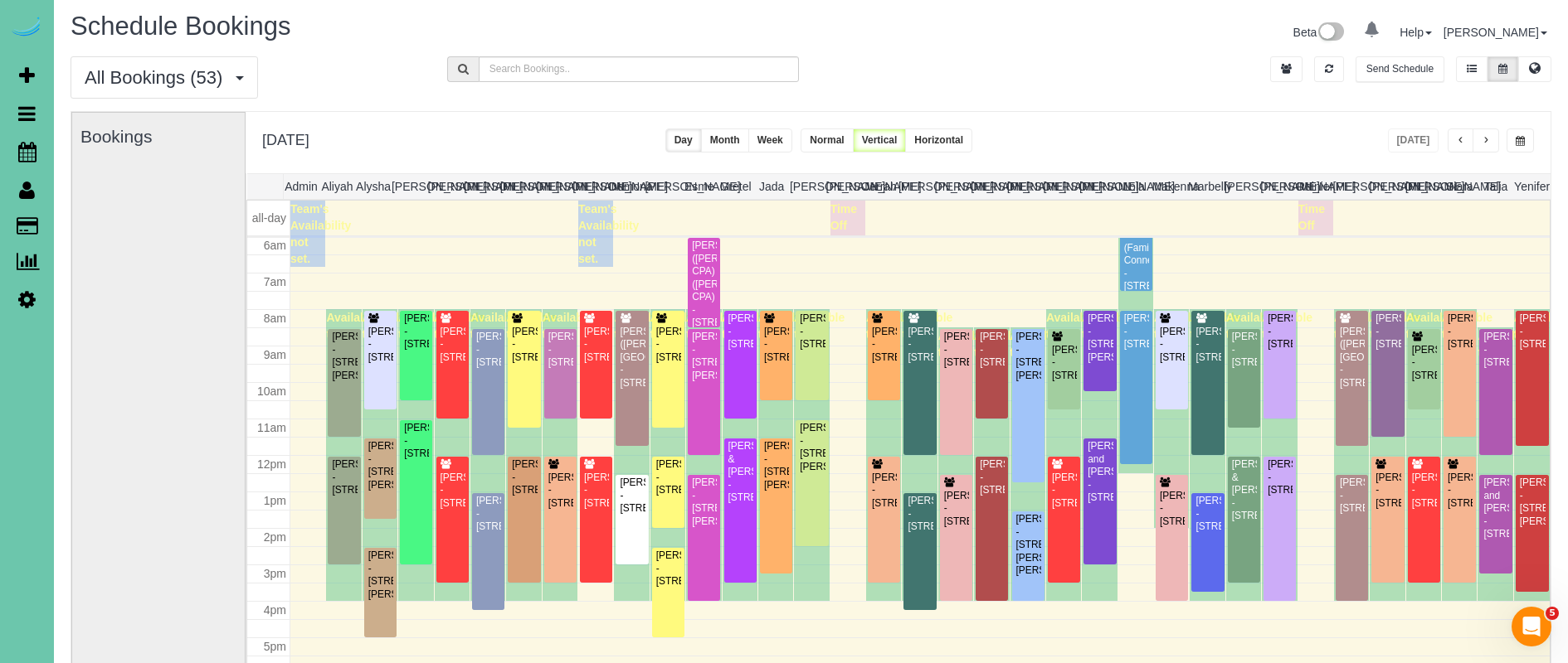
click at [1492, 139] on button "button" at bounding box center [1485, 140] width 26 height 24
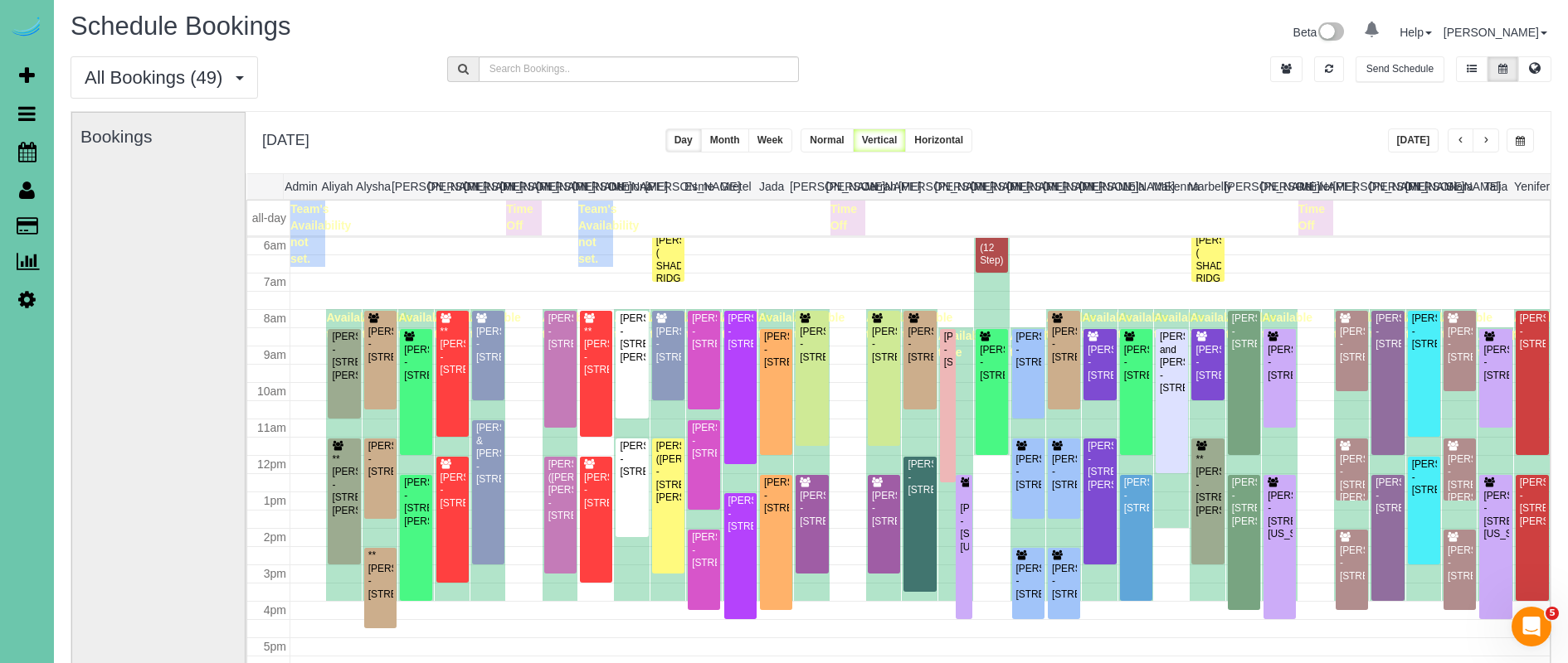
scroll to position [7, 0]
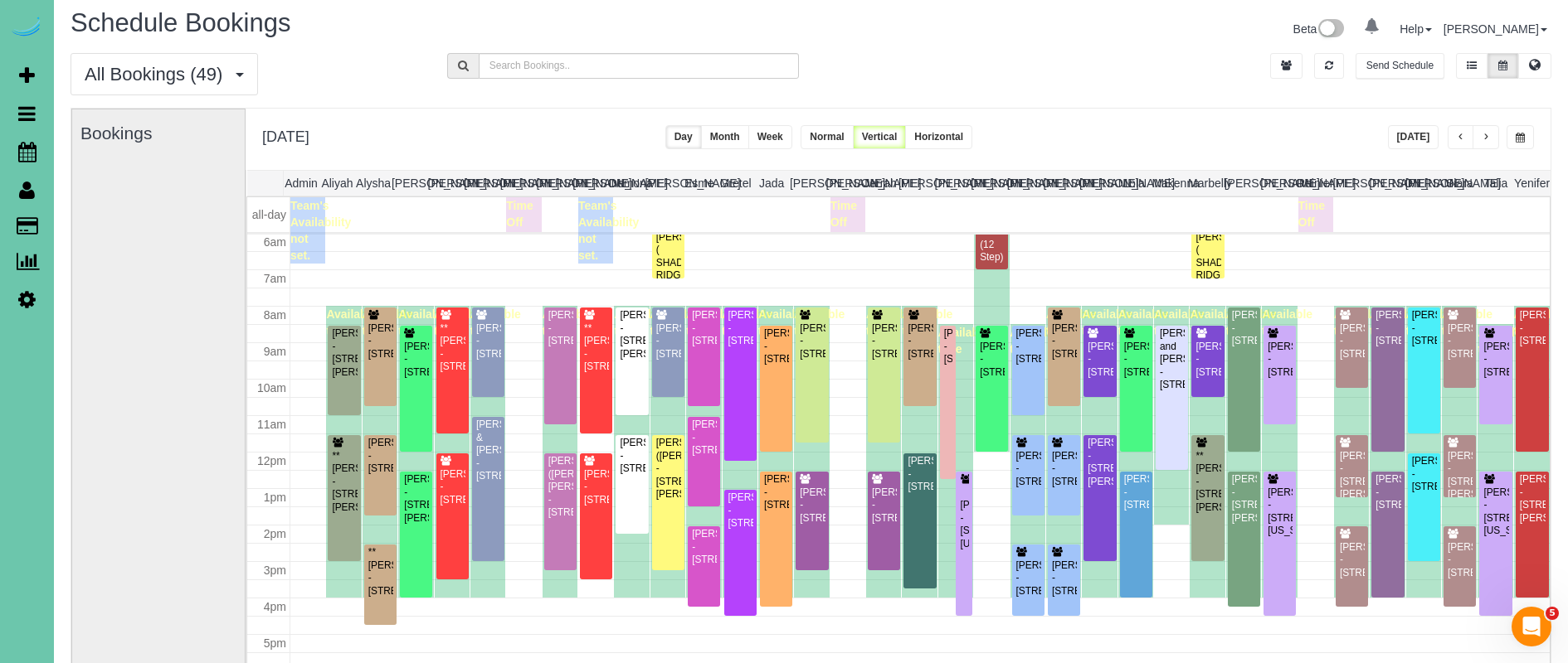
click at [1491, 134] on button "button" at bounding box center [1485, 137] width 26 height 24
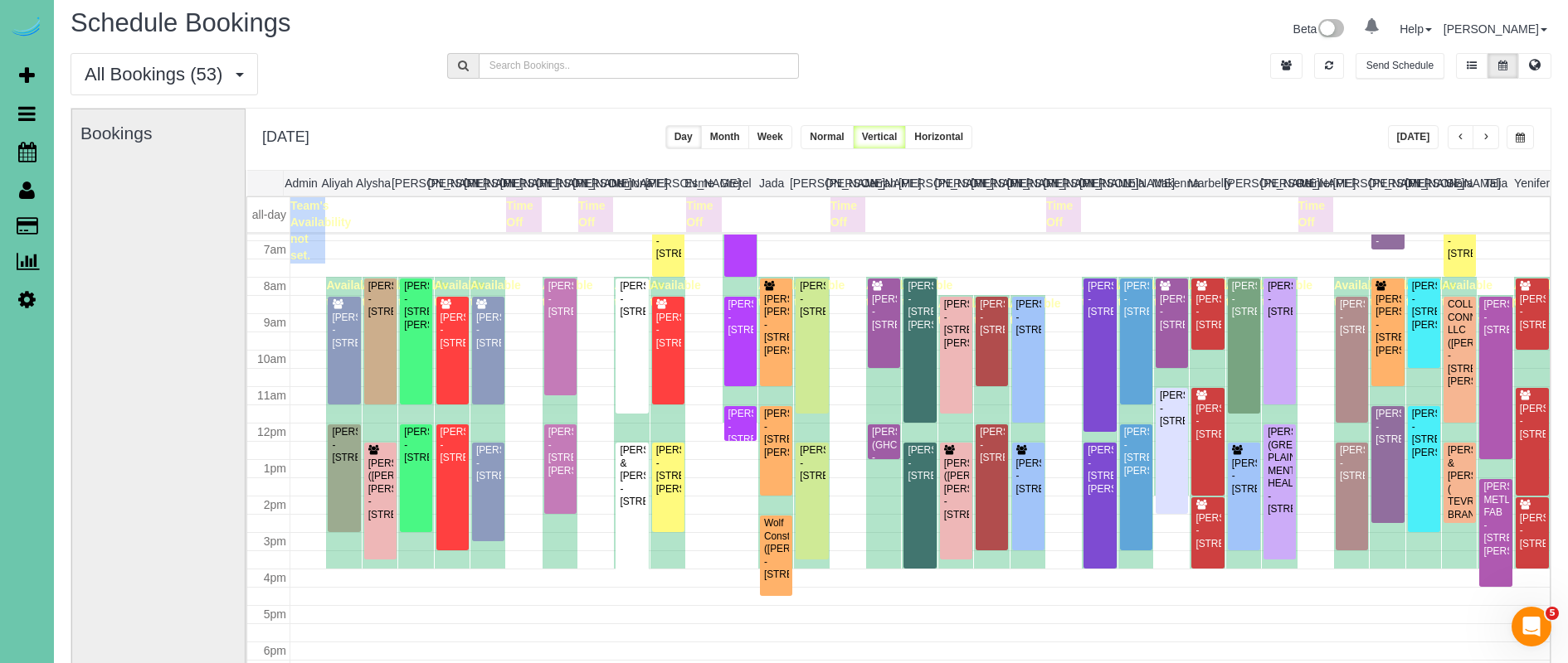
scroll to position [251, 0]
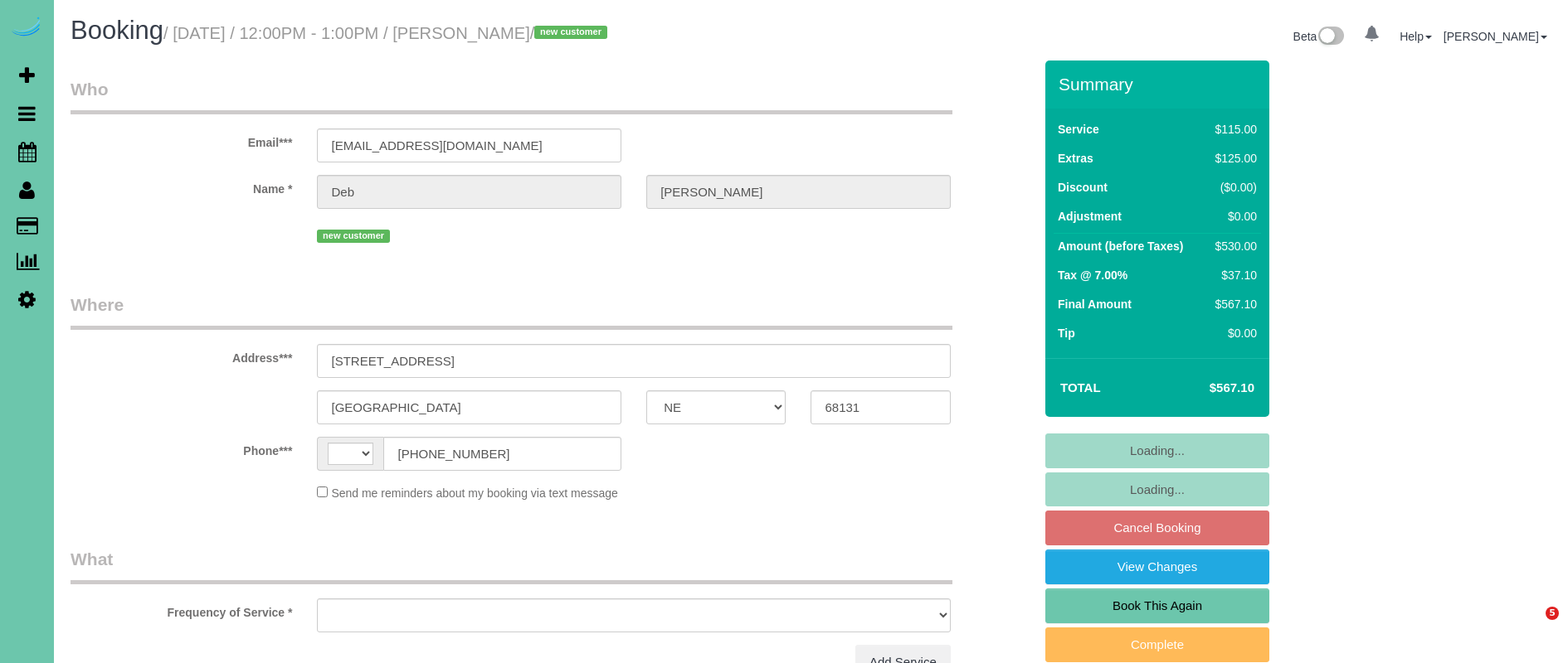
select select "NE"
select select "string:US"
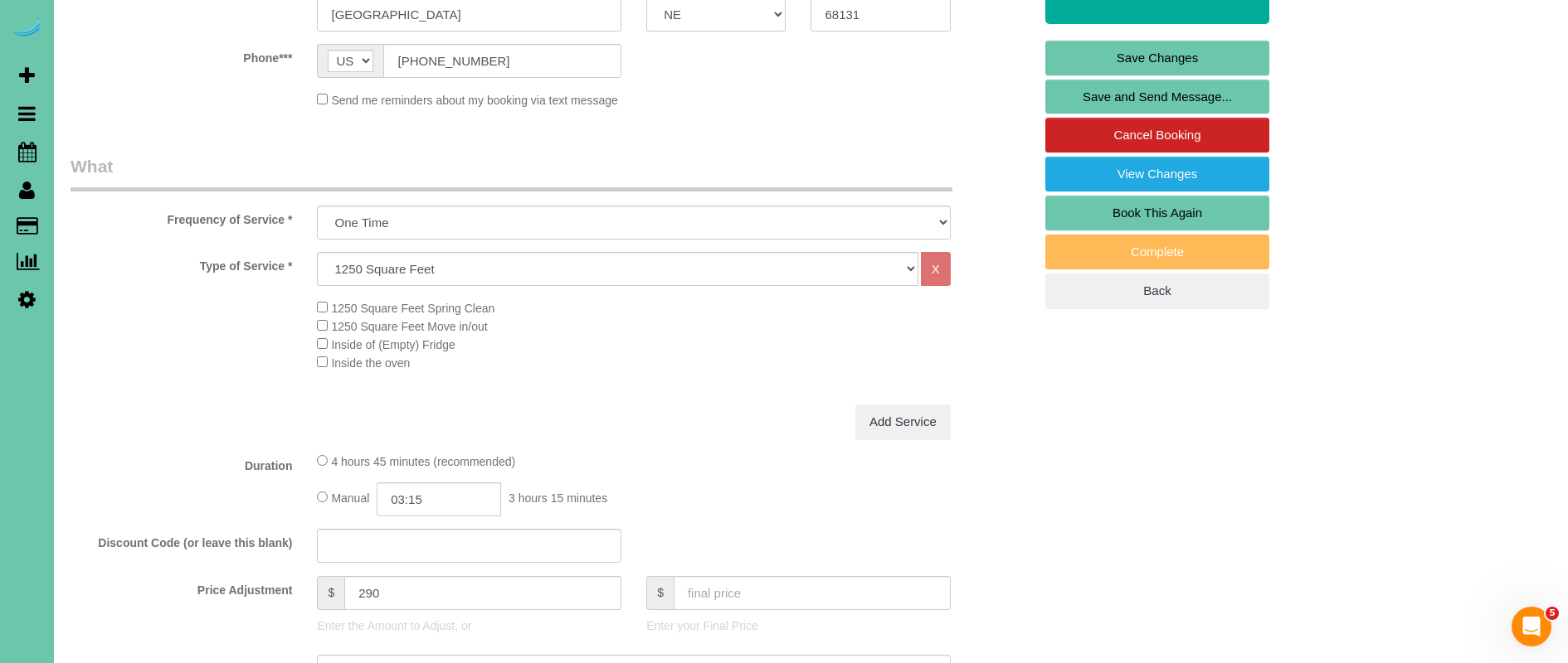
scroll to position [396, 0]
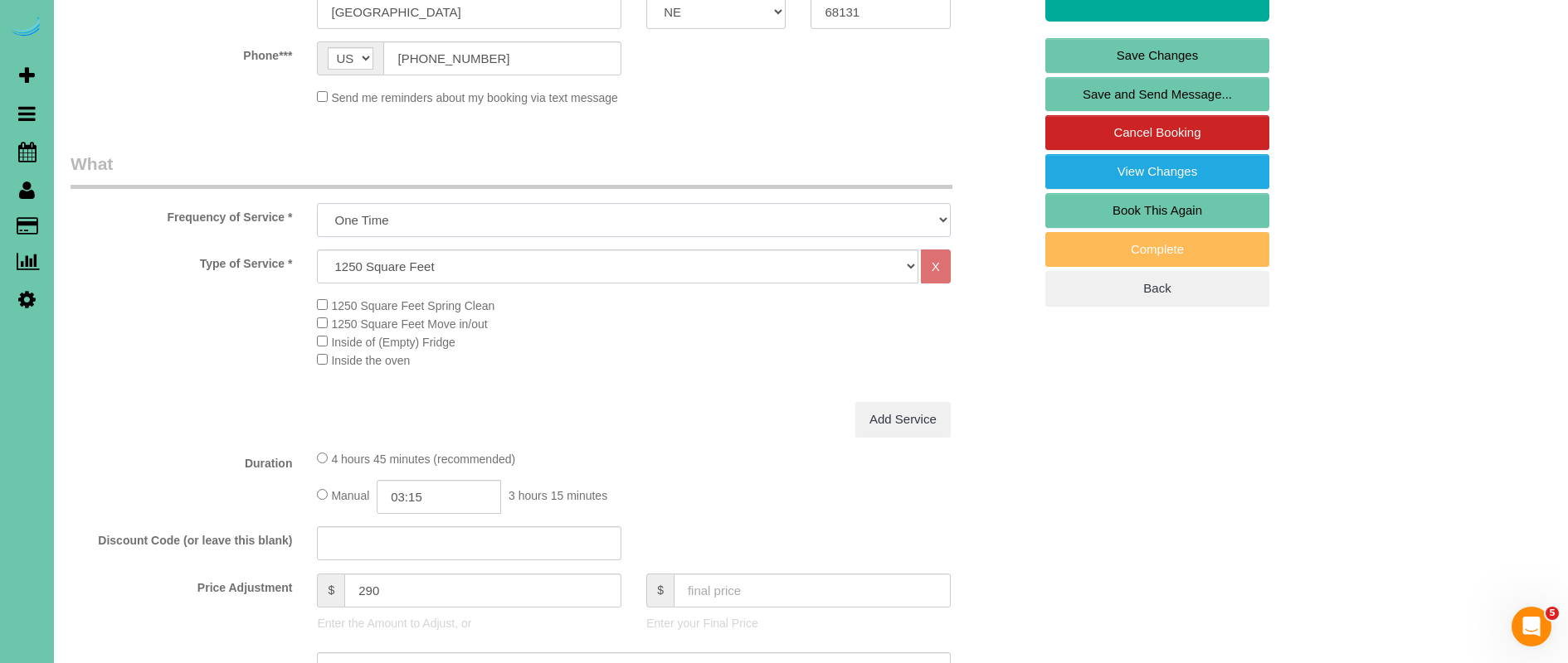
click at [450, 213] on select "One Time Weekly (0% for the First Booking) Bi-Weekly (0% for the First Booking)…" at bounding box center [634, 220] width 633 height 34
select select "object:911"
click at [317, 203] on select "One Time Weekly (0% for the First Booking) Bi-Weekly (0% for the First Booking)…" at bounding box center [634, 220] width 633 height 34
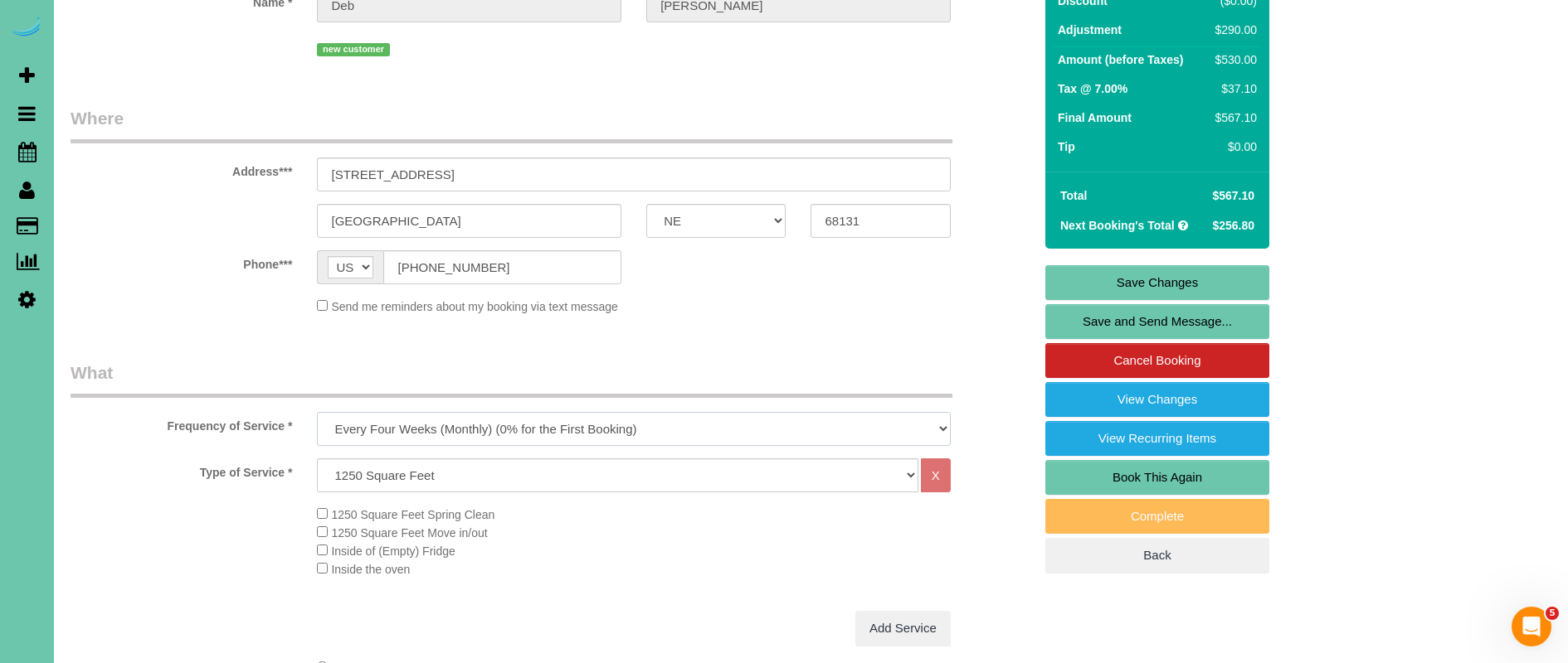
scroll to position [0, 0]
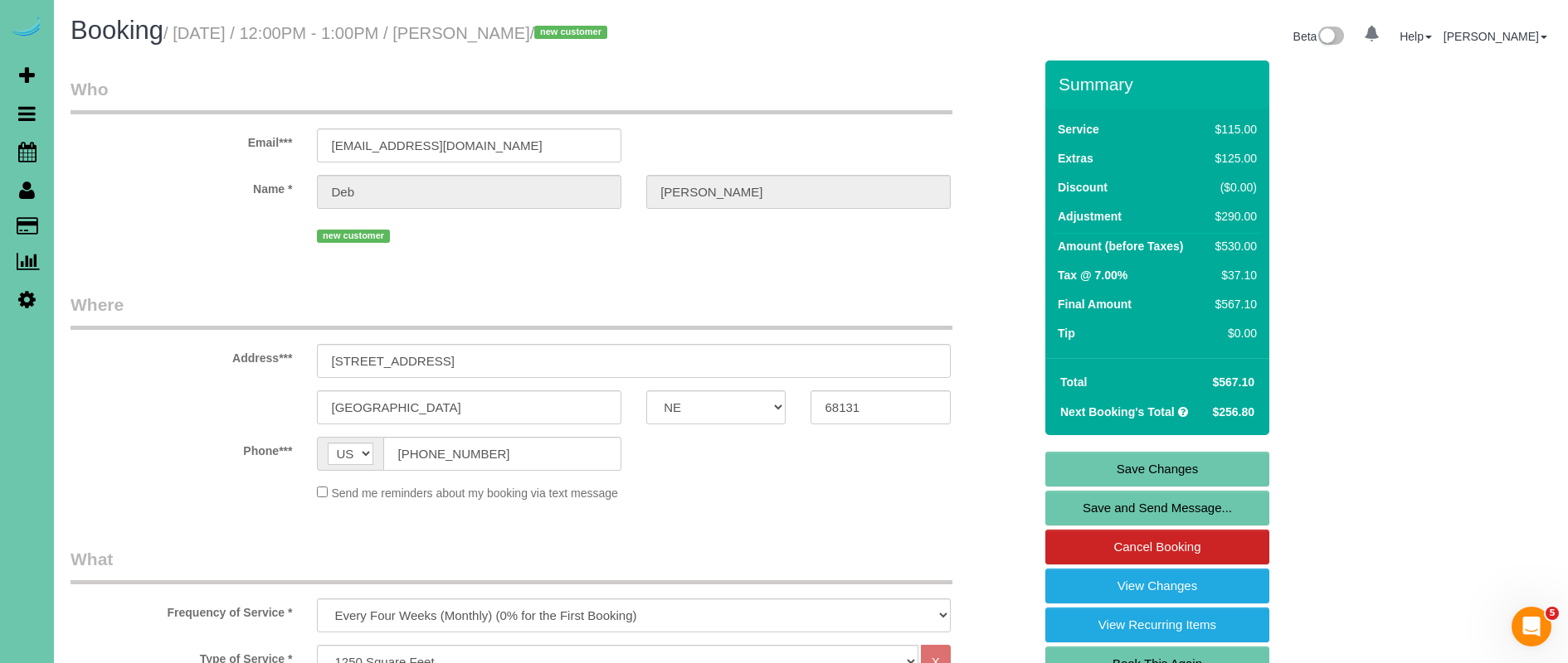
click at [1215, 462] on link "Save Changes" at bounding box center [1157, 469] width 224 height 34
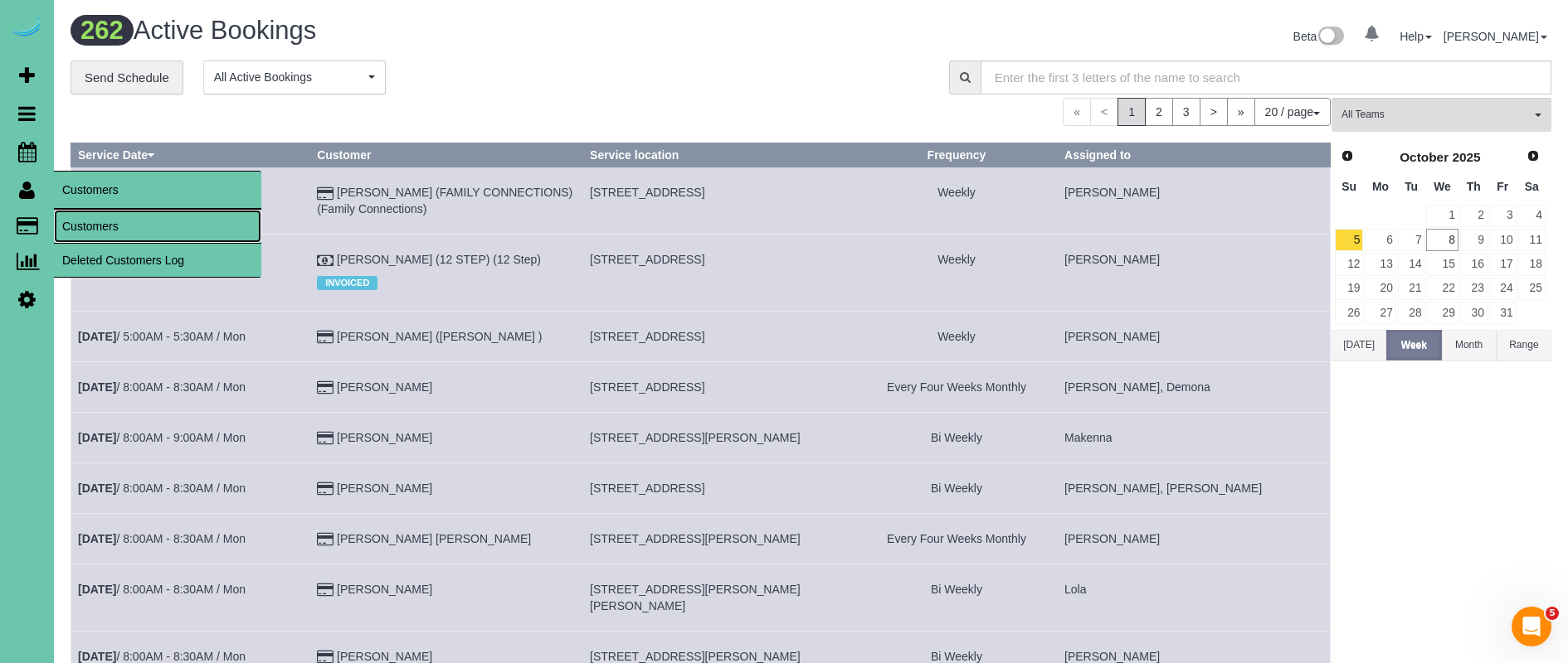
click at [122, 221] on link "Customers" at bounding box center [157, 226] width 208 height 34
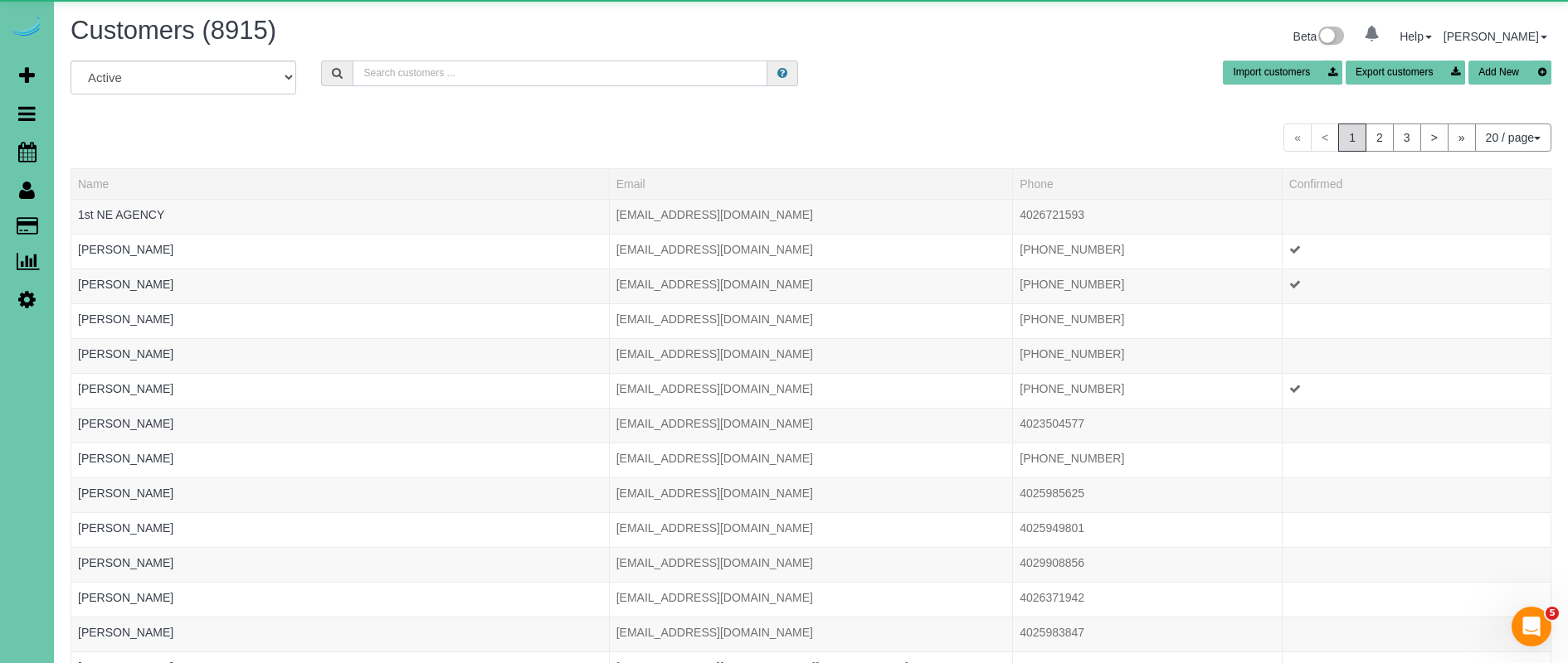
click at [447, 70] on input "text" at bounding box center [560, 73] width 415 height 25
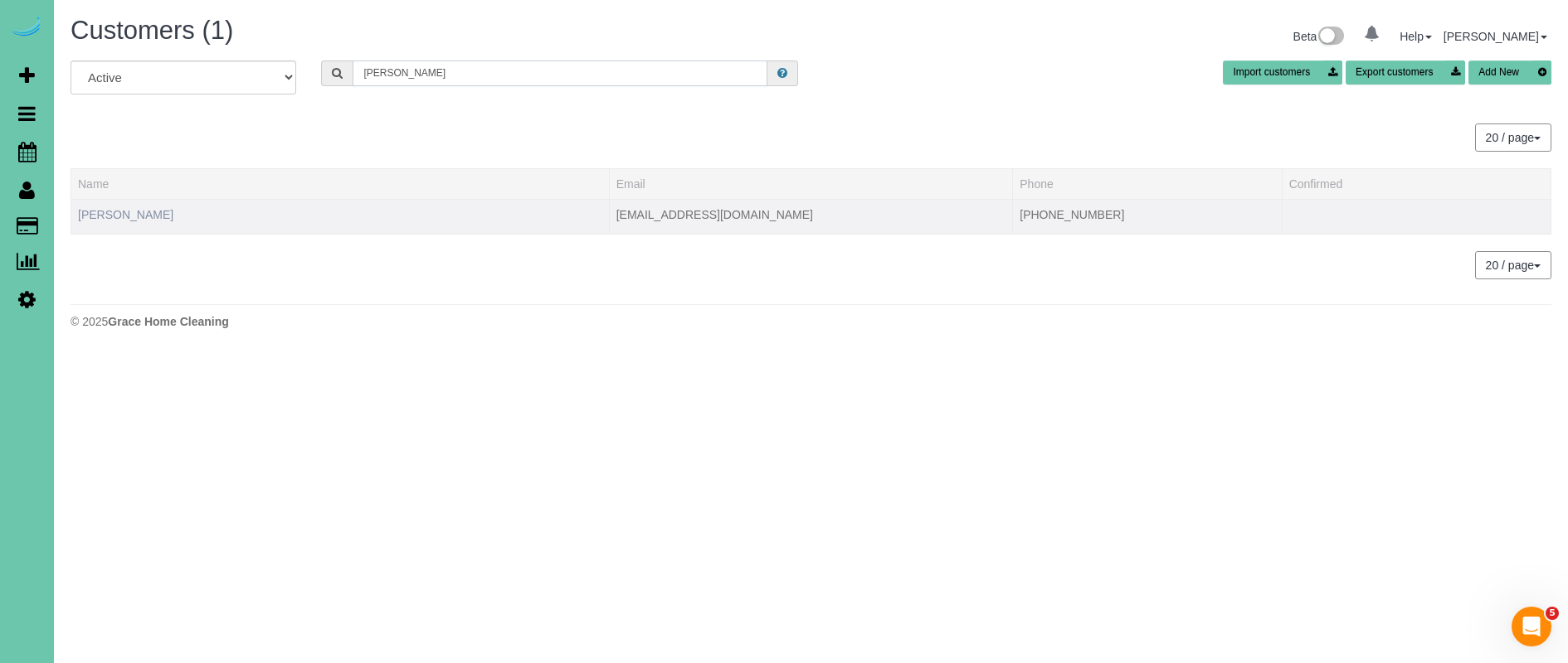
type input "karina c"
click at [121, 209] on link "[PERSON_NAME]" at bounding box center [125, 215] width 95 height 14
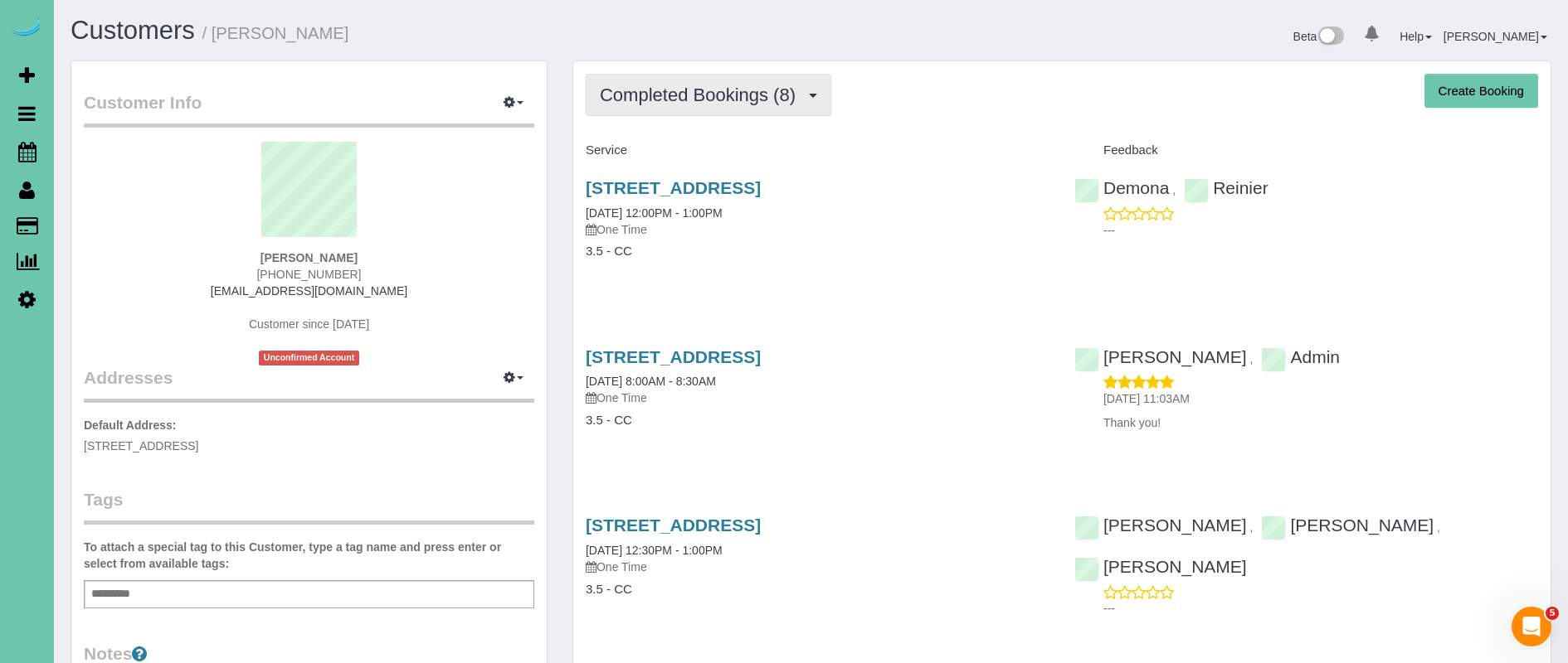
click at [778, 87] on span "Completed Bookings (8)" at bounding box center [702, 94] width 204 height 21
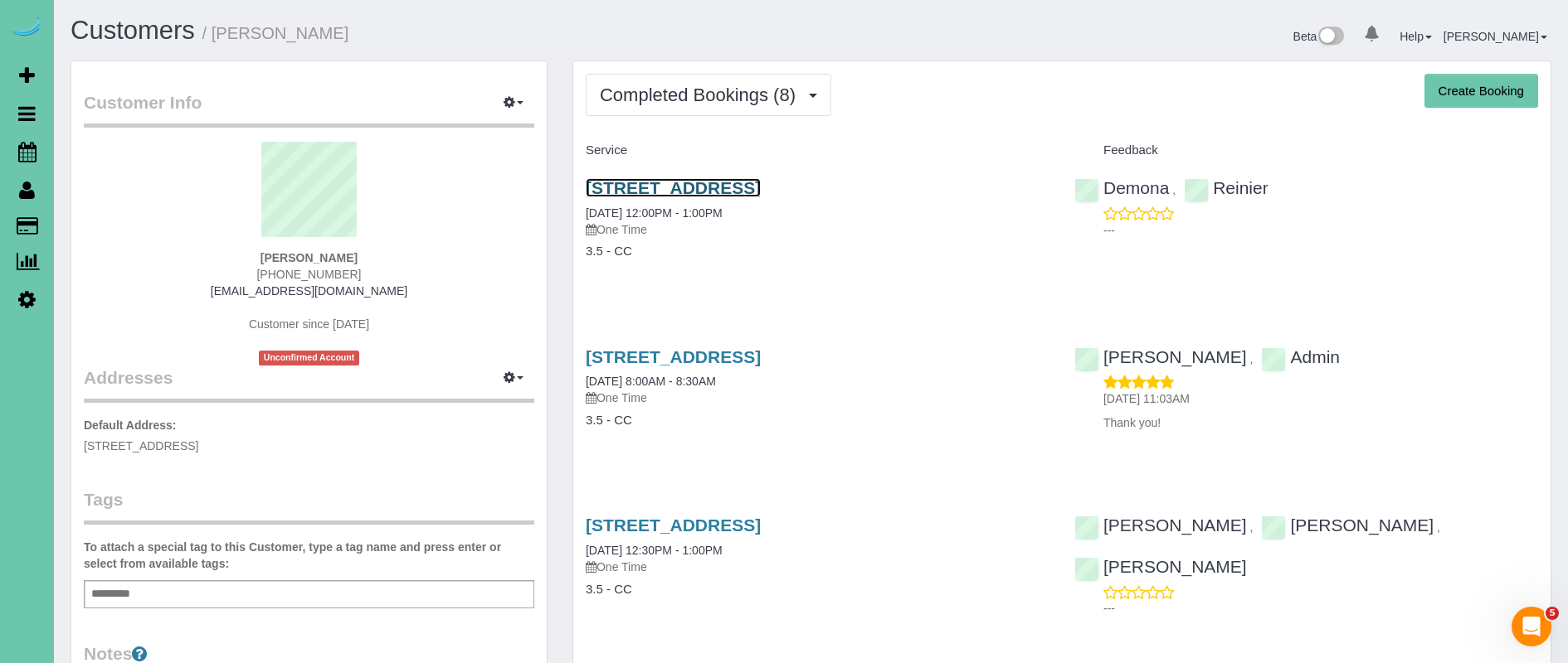
click at [760, 188] on link "[STREET_ADDRESS]" at bounding box center [673, 187] width 175 height 19
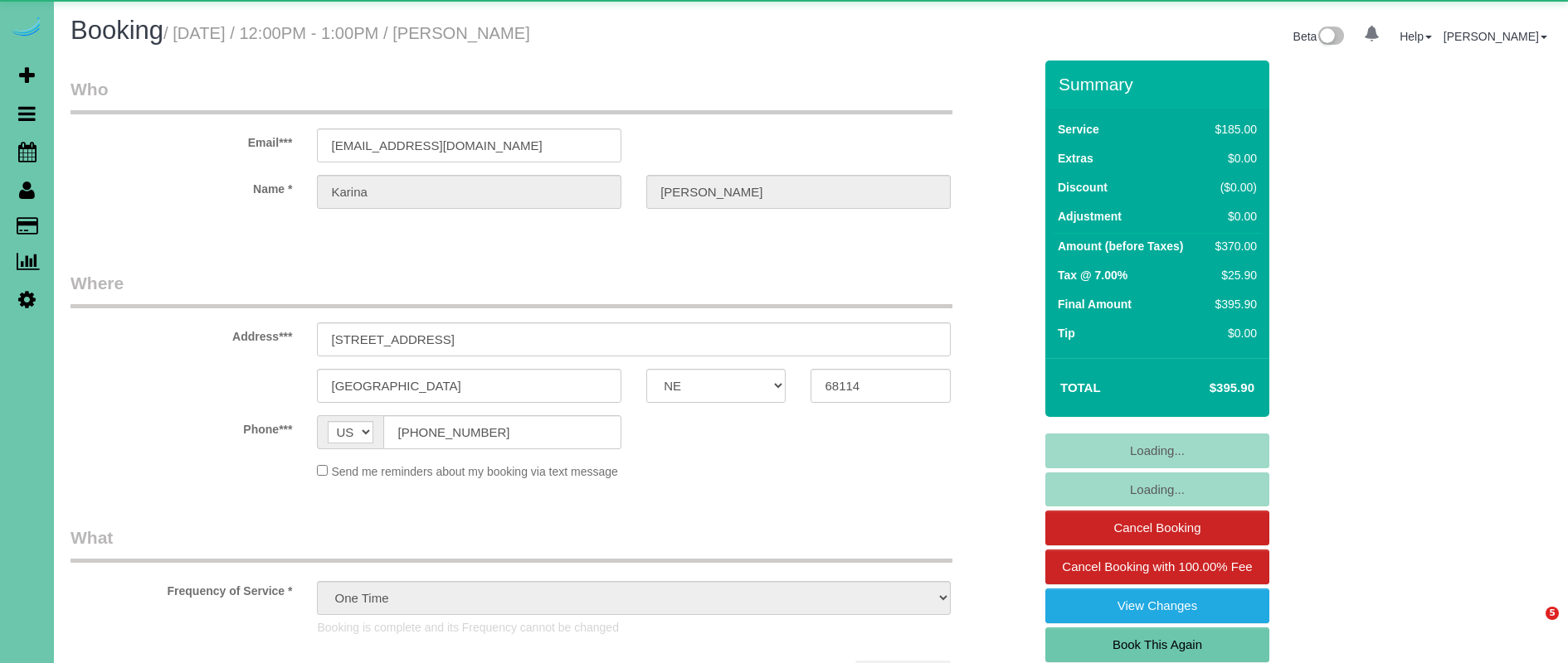
select select "NE"
select select "string:fspay-3fbef6fb-3777-4687-a957-64246b4ae469"
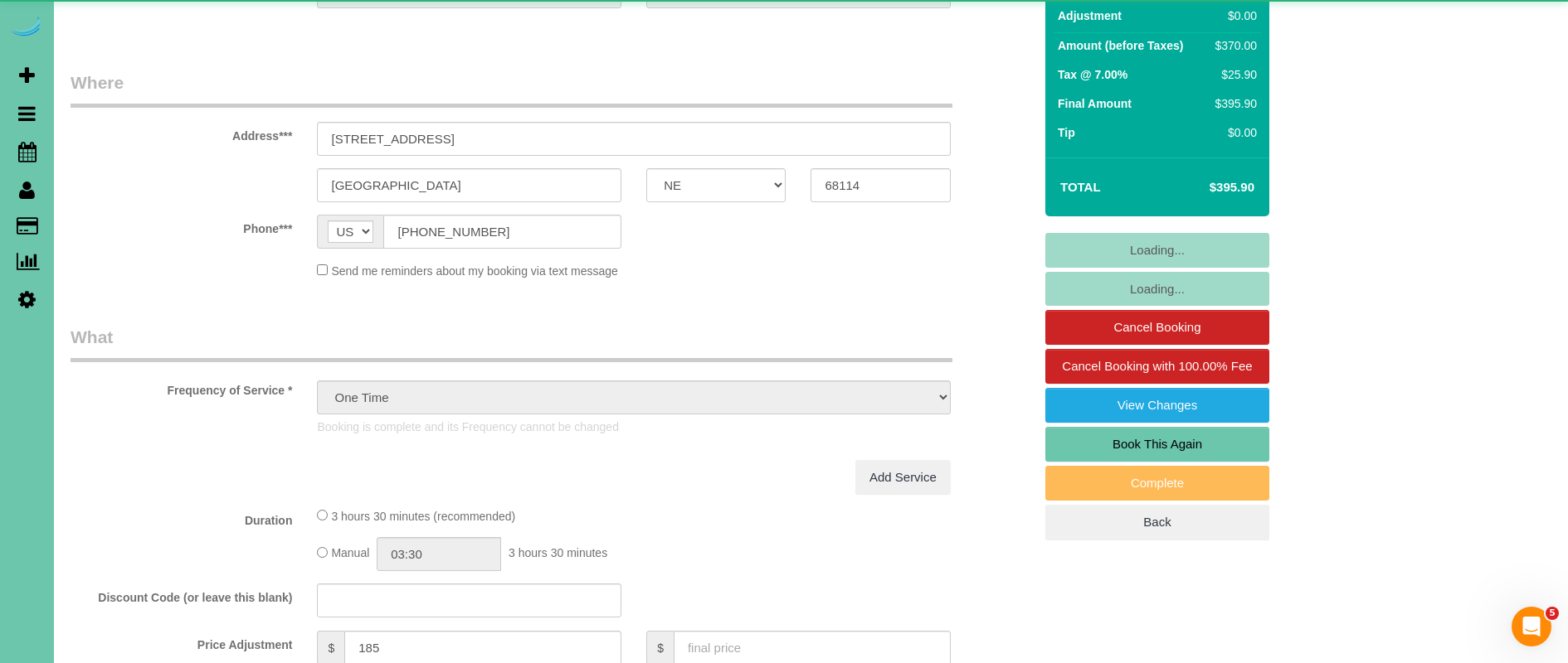
select select "object:834"
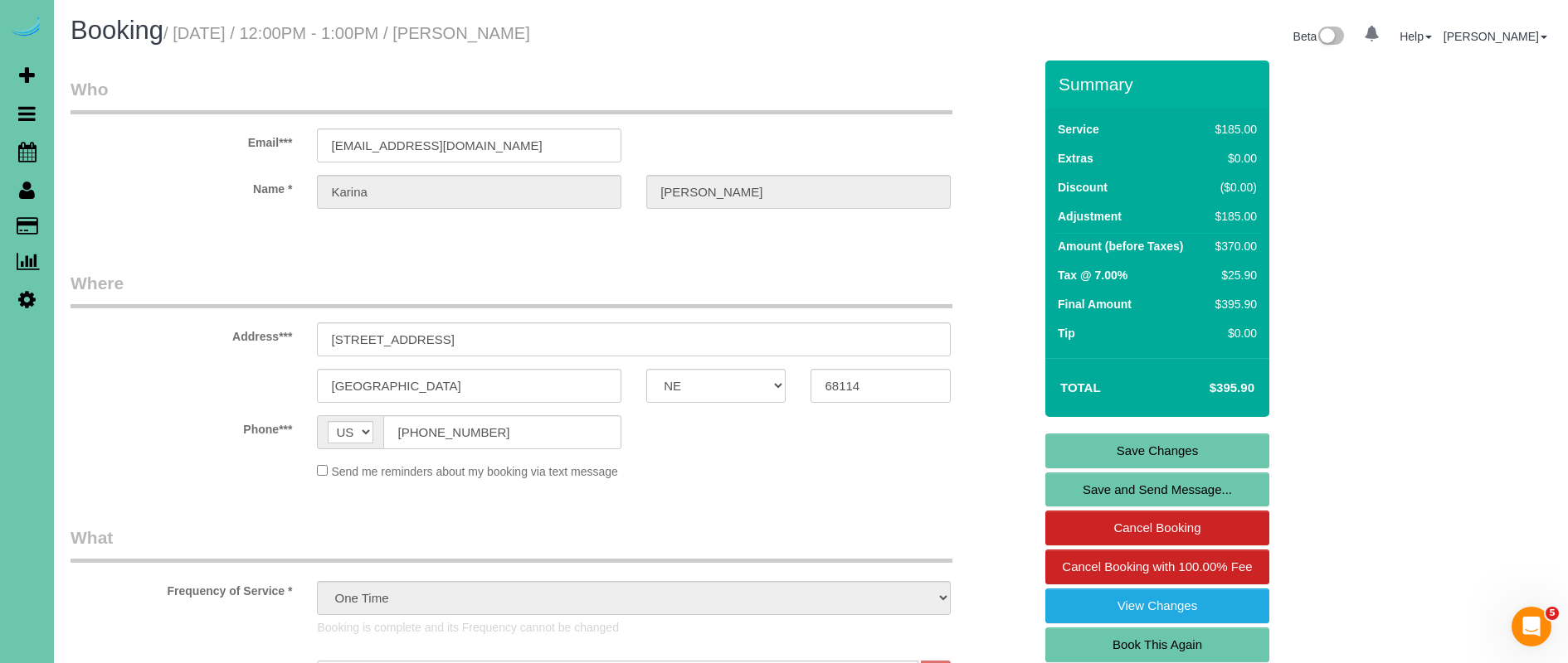
scroll to position [43, 0]
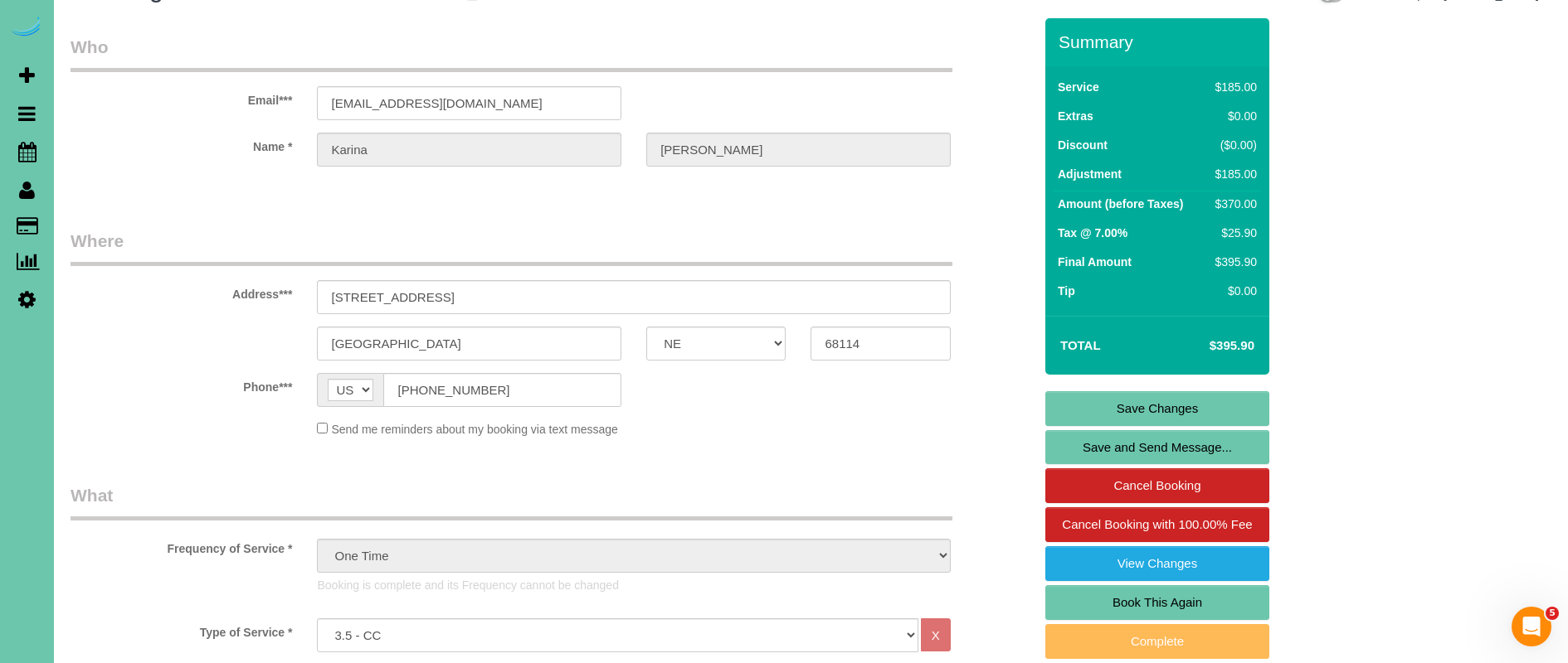
click at [1124, 596] on link "Book This Again" at bounding box center [1157, 602] width 224 height 34
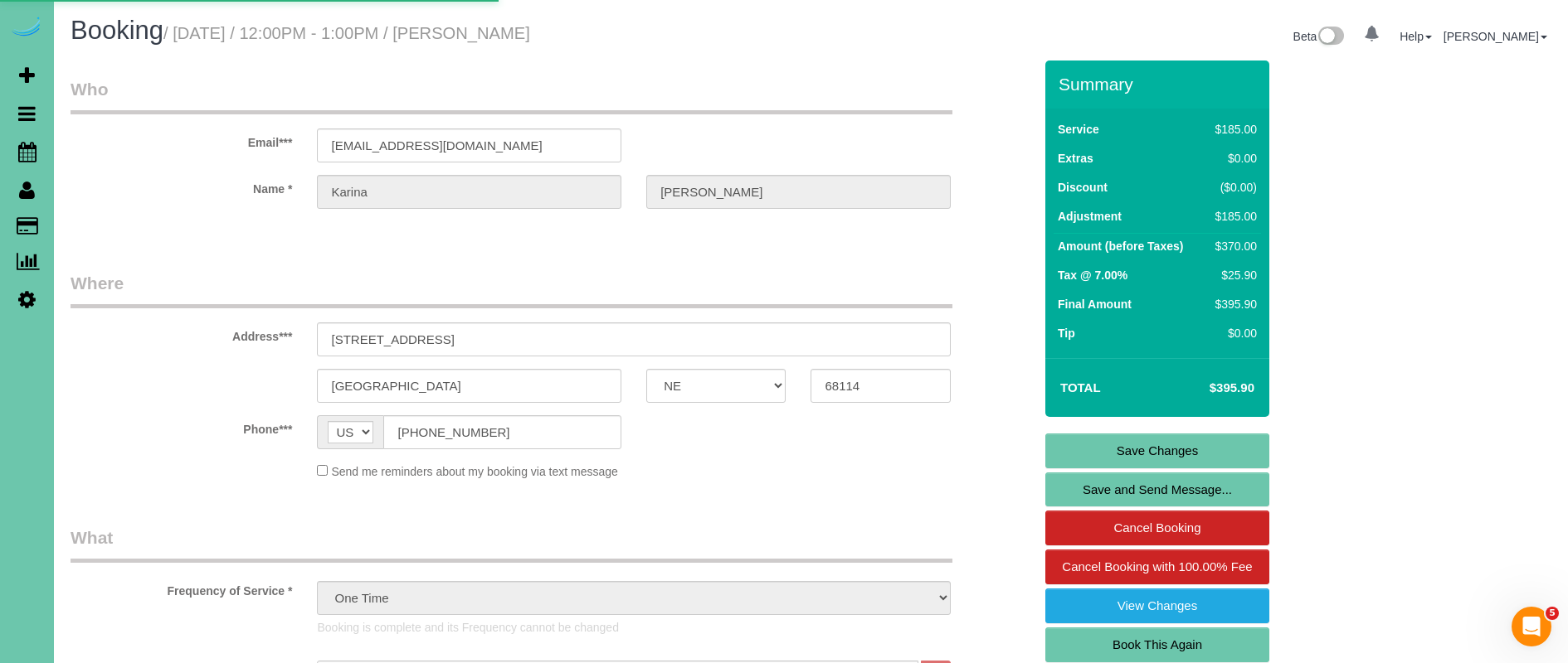
select select "NE"
select select "string:fspay-3fbef6fb-3777-4687-a957-64246b4ae469"
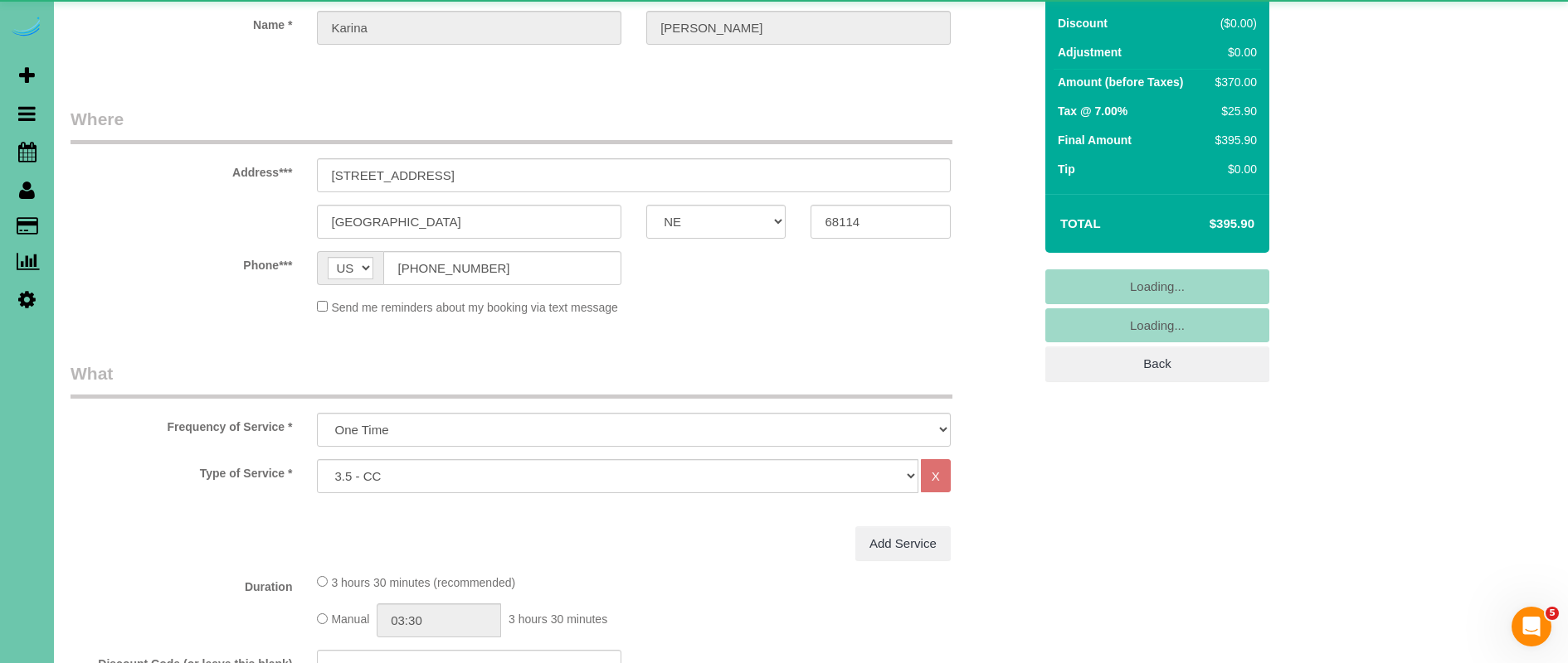
select select "object:1612"
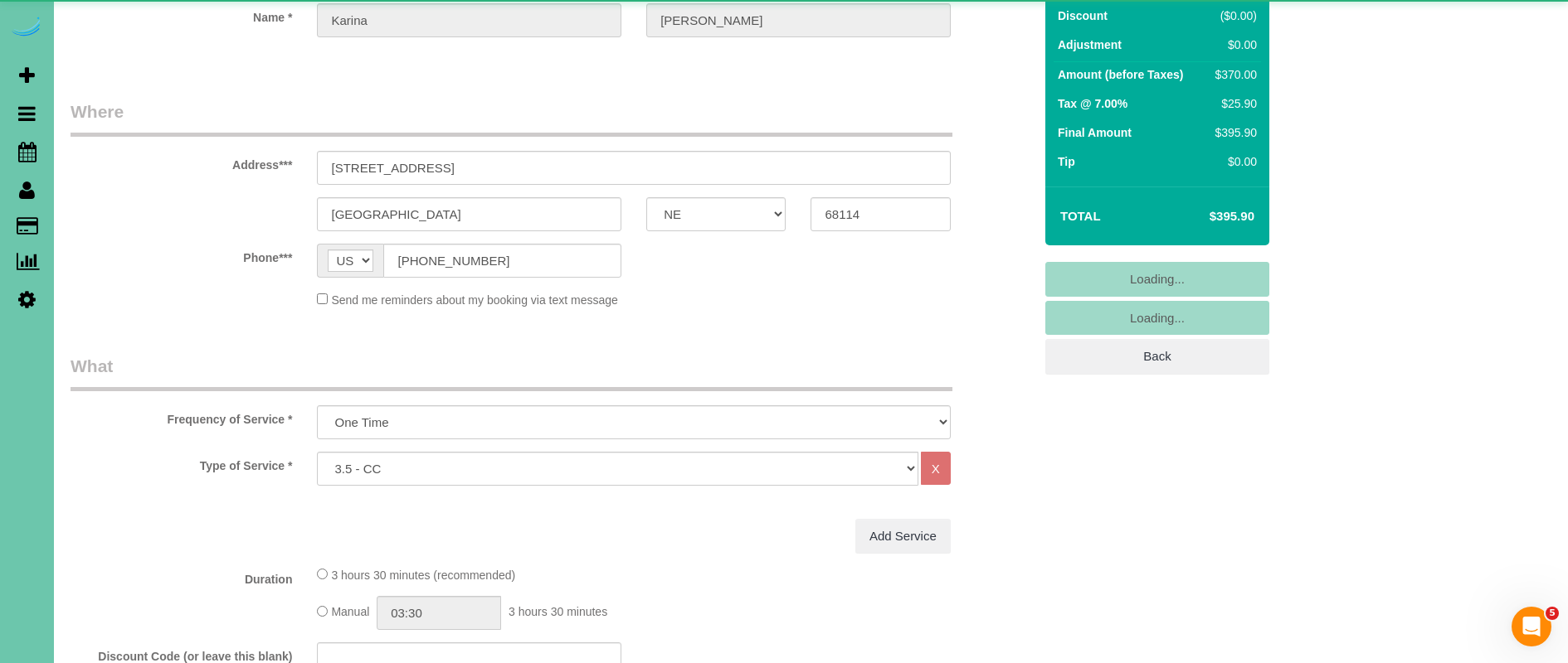
scroll to position [181, 0]
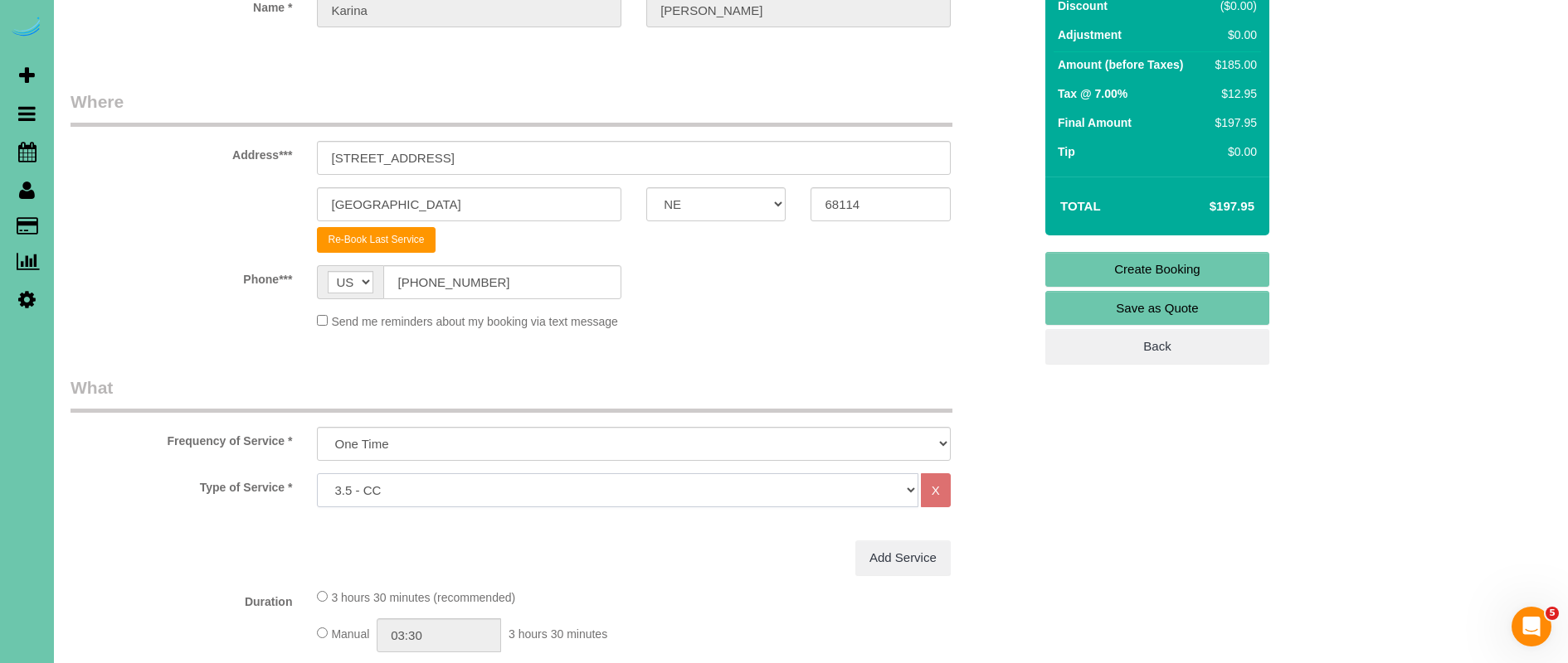
click at [458, 491] on select "Hourly 2.5 Hour Custom Clean 3.5 Hour Custom Clean commercial 1000 Square Feet …" at bounding box center [617, 491] width 601 height 34
select select "160"
click at [317, 474] on select "Hourly 2.5 Hour Custom Clean 3.5 Hour Custom Clean commercial 1000 Square Feet …" at bounding box center [617, 491] width 601 height 34
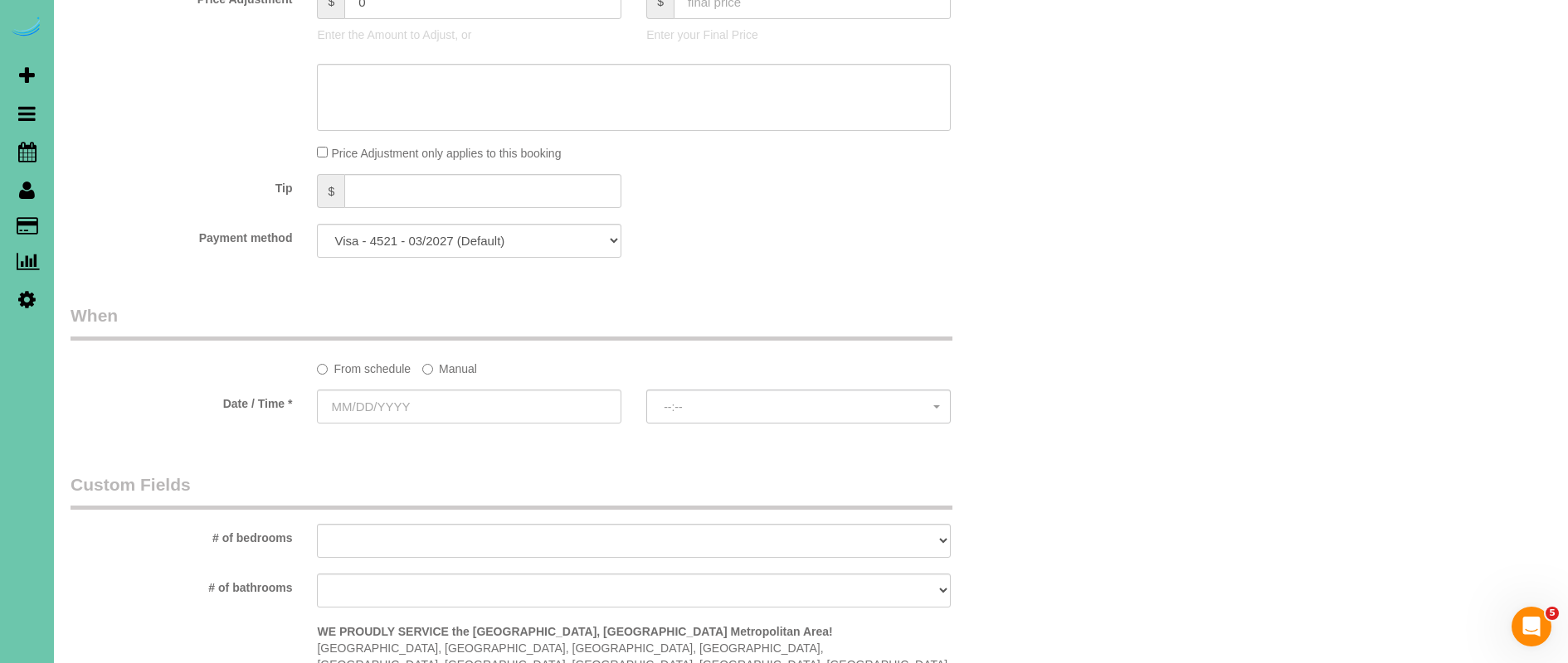
scroll to position [927, 0]
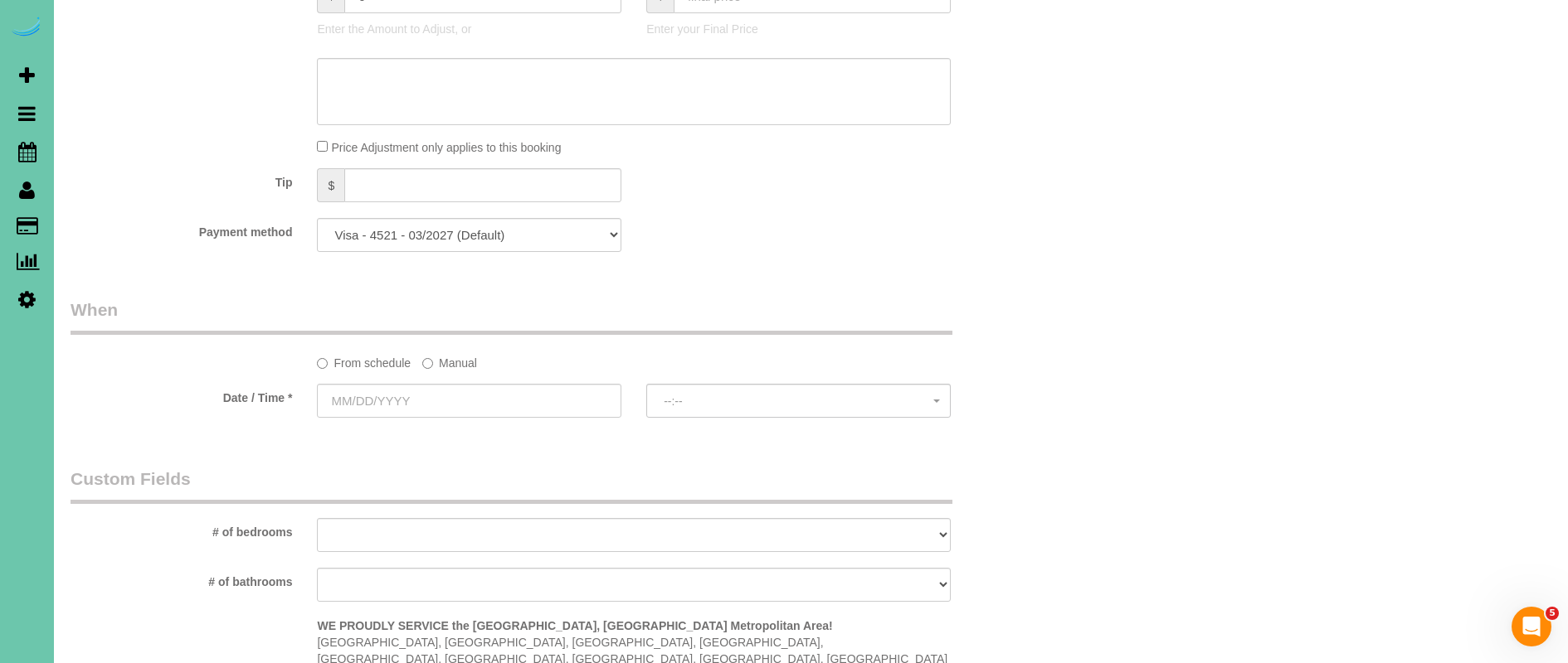
click at [464, 358] on label "Manual" at bounding box center [450, 360] width 54 height 23
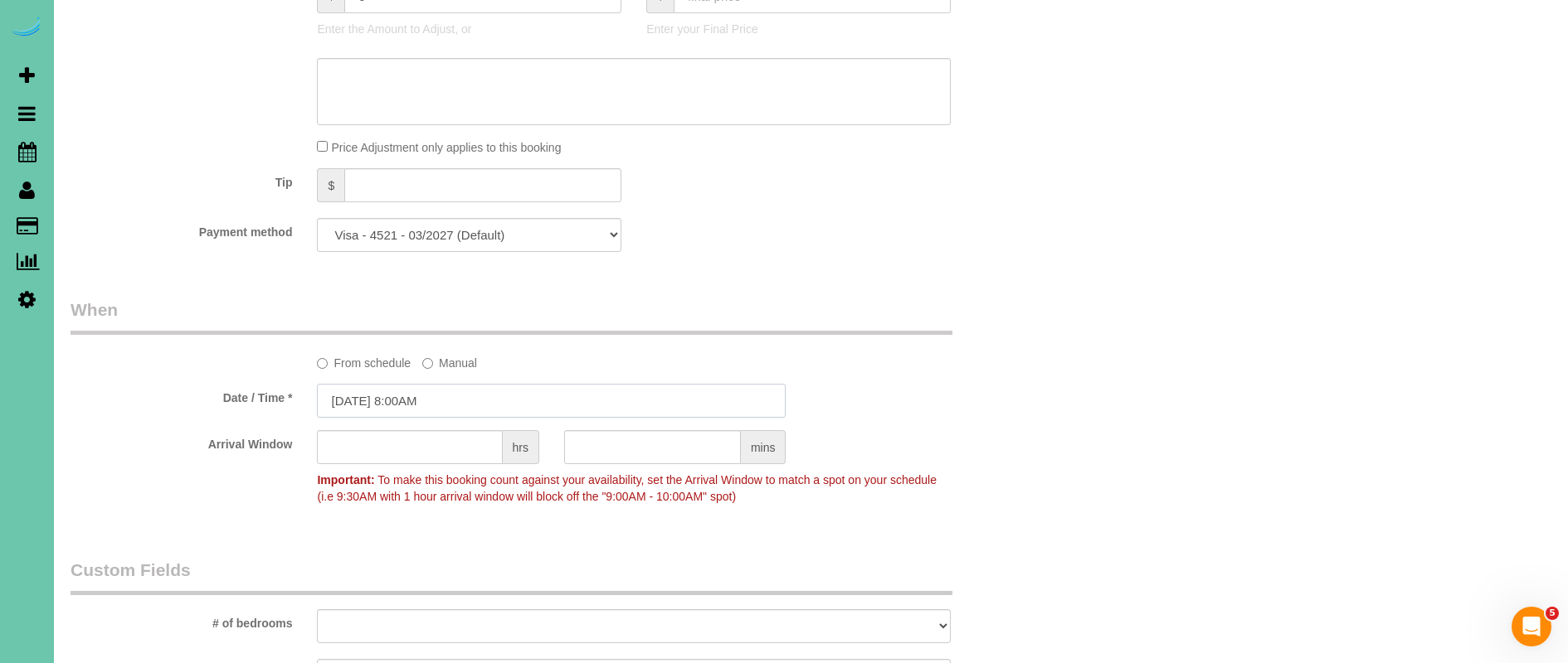
click at [357, 399] on input "[DATE] 8:00AM" at bounding box center [551, 401] width 469 height 34
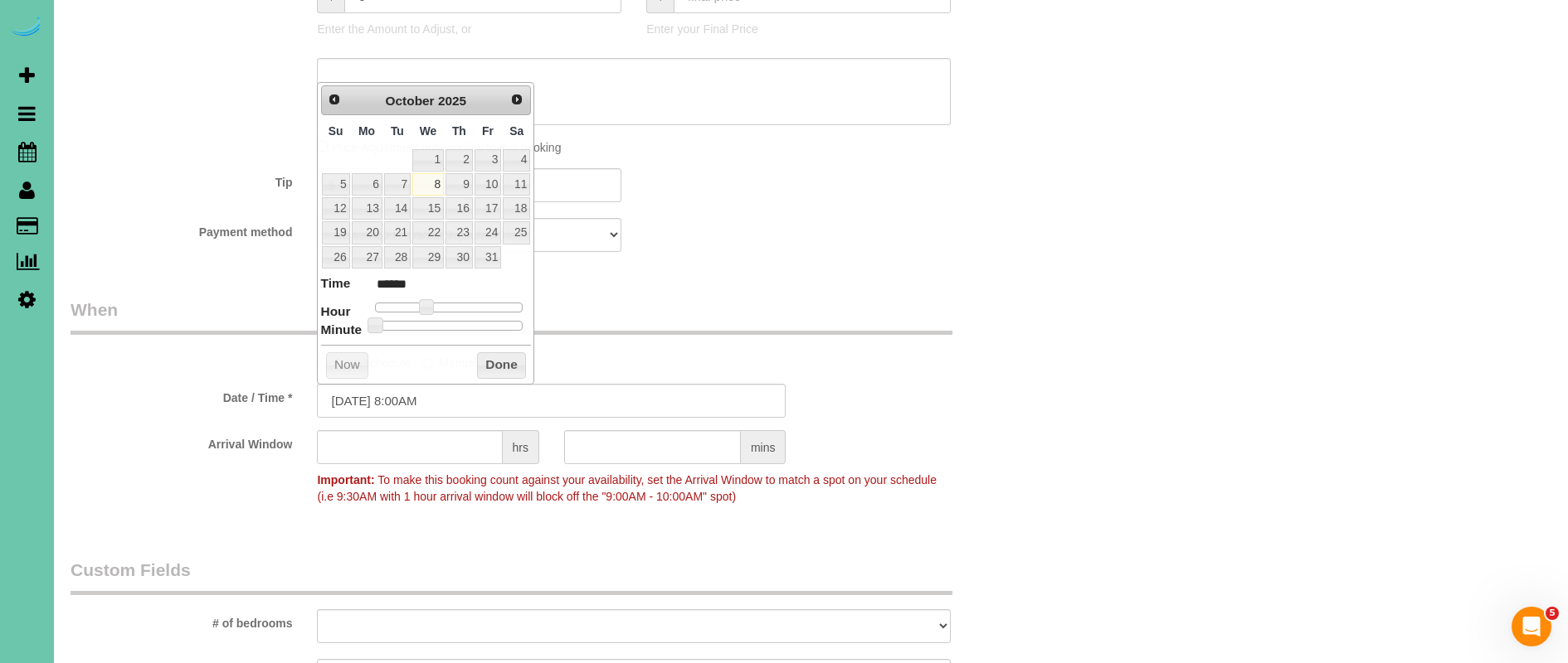
click at [785, 295] on div "Who Email*** [EMAIL_ADDRESS][DOMAIN_NAME] Name * [PERSON_NAME] Where Address***…" at bounding box center [551, 249] width 987 height 2233
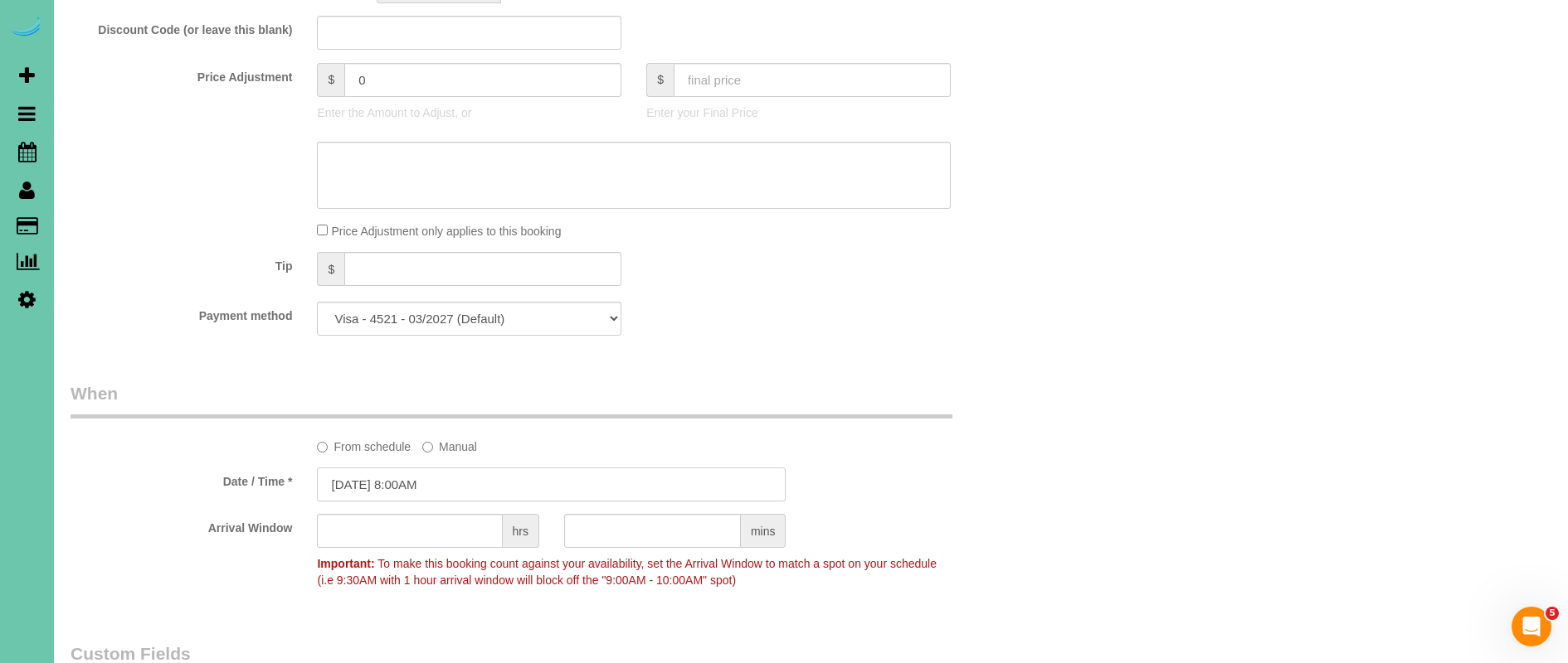
scroll to position [842, 0]
click at [356, 484] on input "[DATE] 8:00AM" at bounding box center [551, 486] width 469 height 34
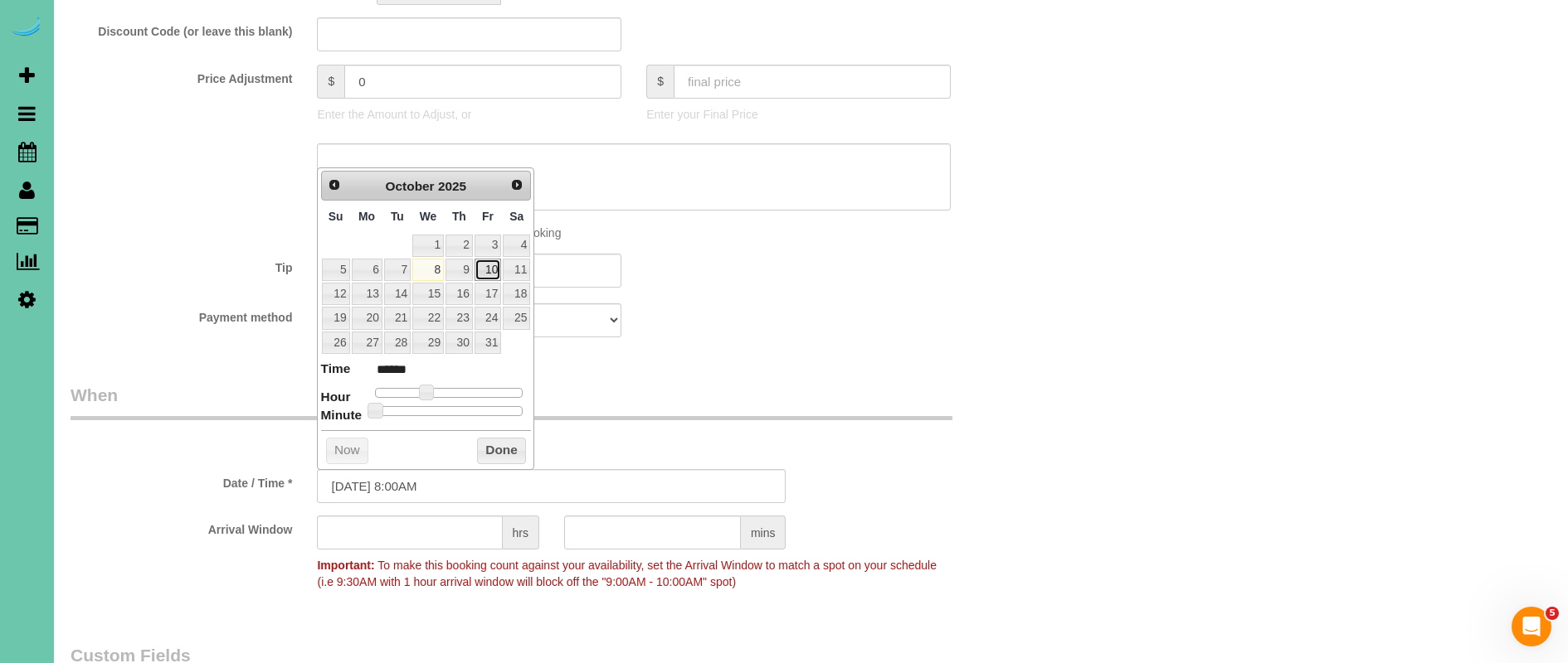
click at [495, 269] on link "10" at bounding box center [487, 270] width 26 height 23
type input "[DATE] 9:00AM"
type input "******"
type input "[DATE] 10:00AM"
type input "*******"
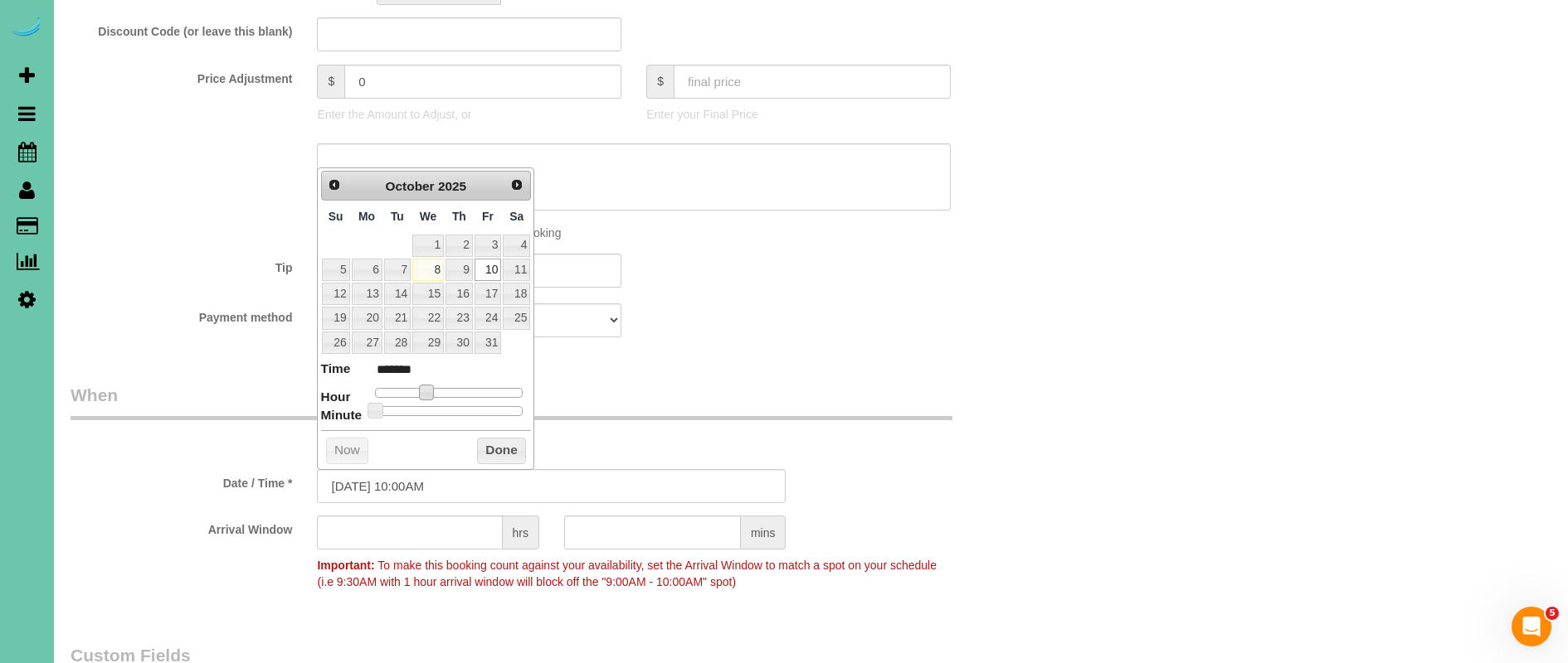
type input "[DATE] 11:00AM"
type input "*******"
type input "[DATE] 12:00PM"
type input "*******"
type input "[DATE] 1:00PM"
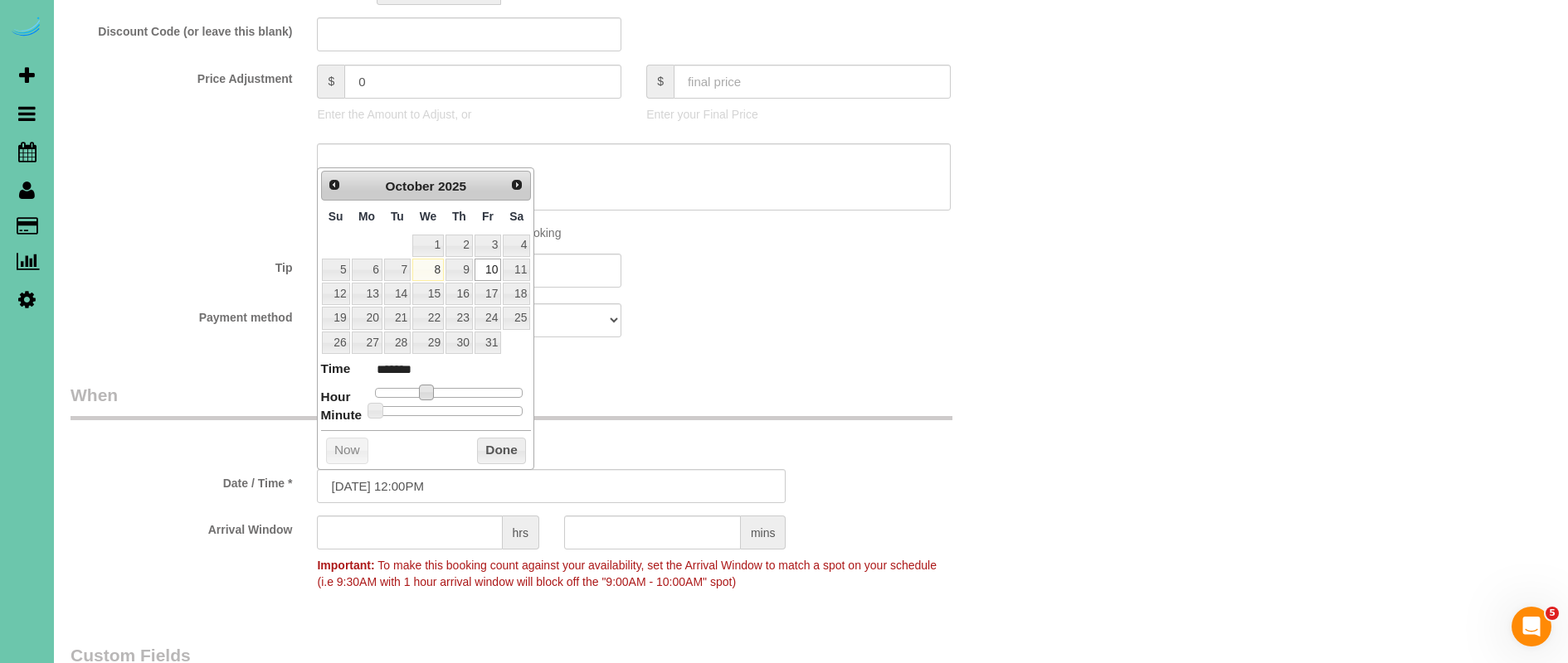
type input "******"
type input "[DATE] 12:00PM"
type input "*******"
type input "[DATE] 11:00AM"
type input "*******"
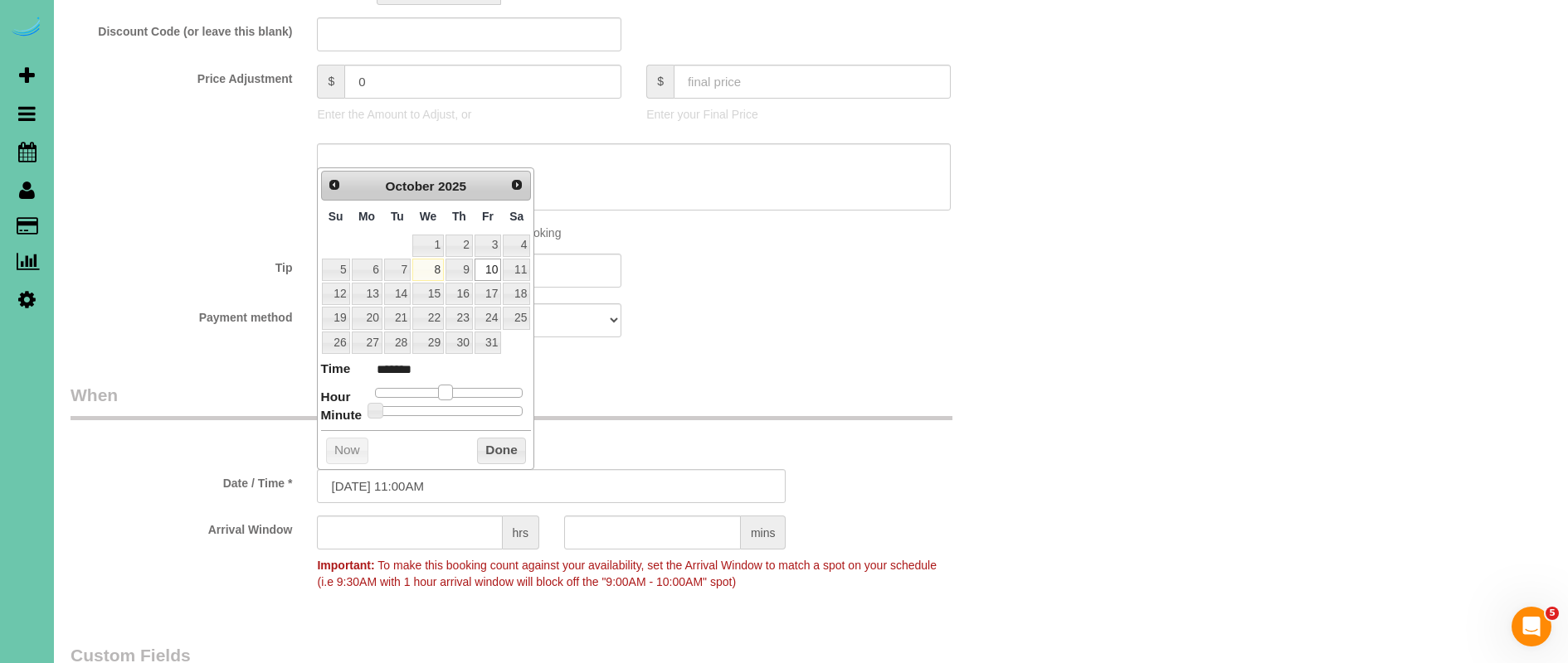
drag, startPoint x: 425, startPoint y: 390, endPoint x: 373, endPoint y: 418, distance: 59.1
click at [448, 394] on span at bounding box center [445, 392] width 15 height 14
type input "[DATE] 11:05AM"
type input "*******"
type input "[DATE] 11:10AM"
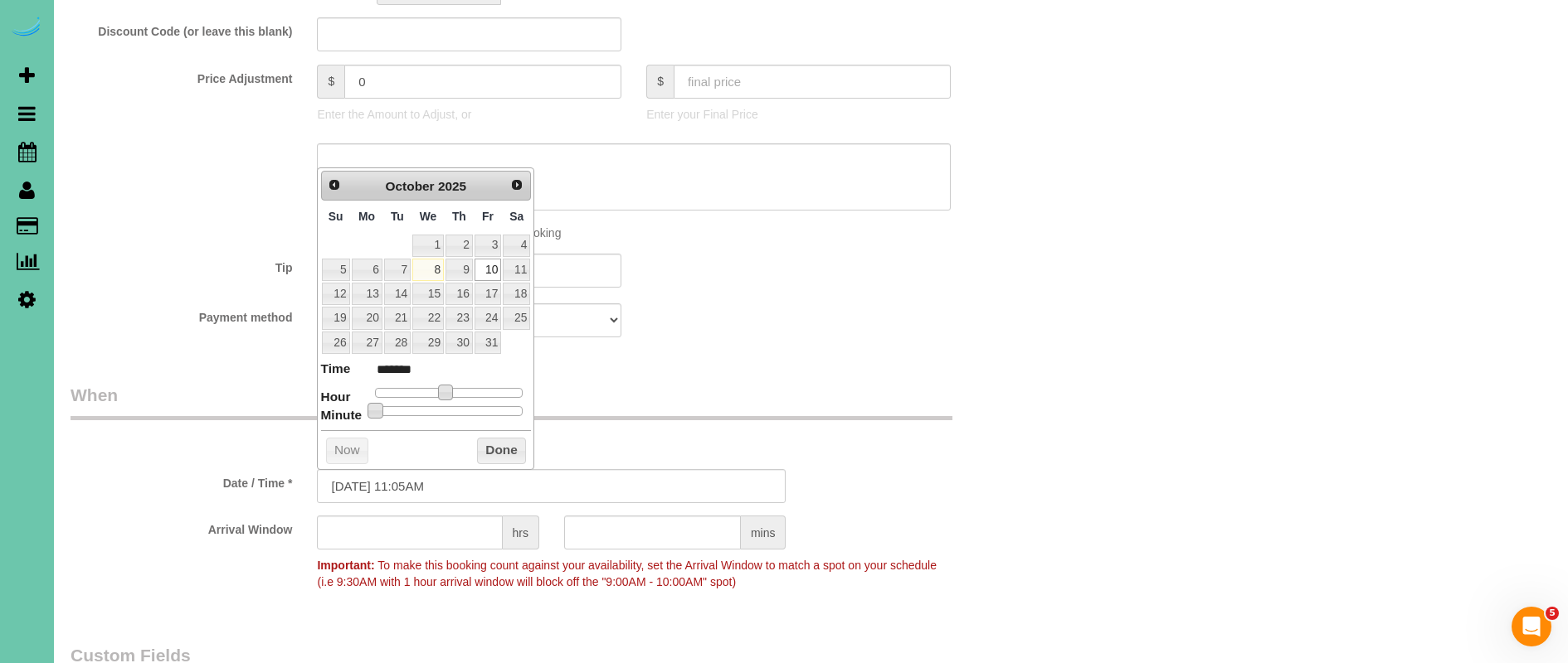
type input "*******"
type input "[DATE] 11:15AM"
type input "*******"
type input "[DATE] 11:20AM"
type input "*******"
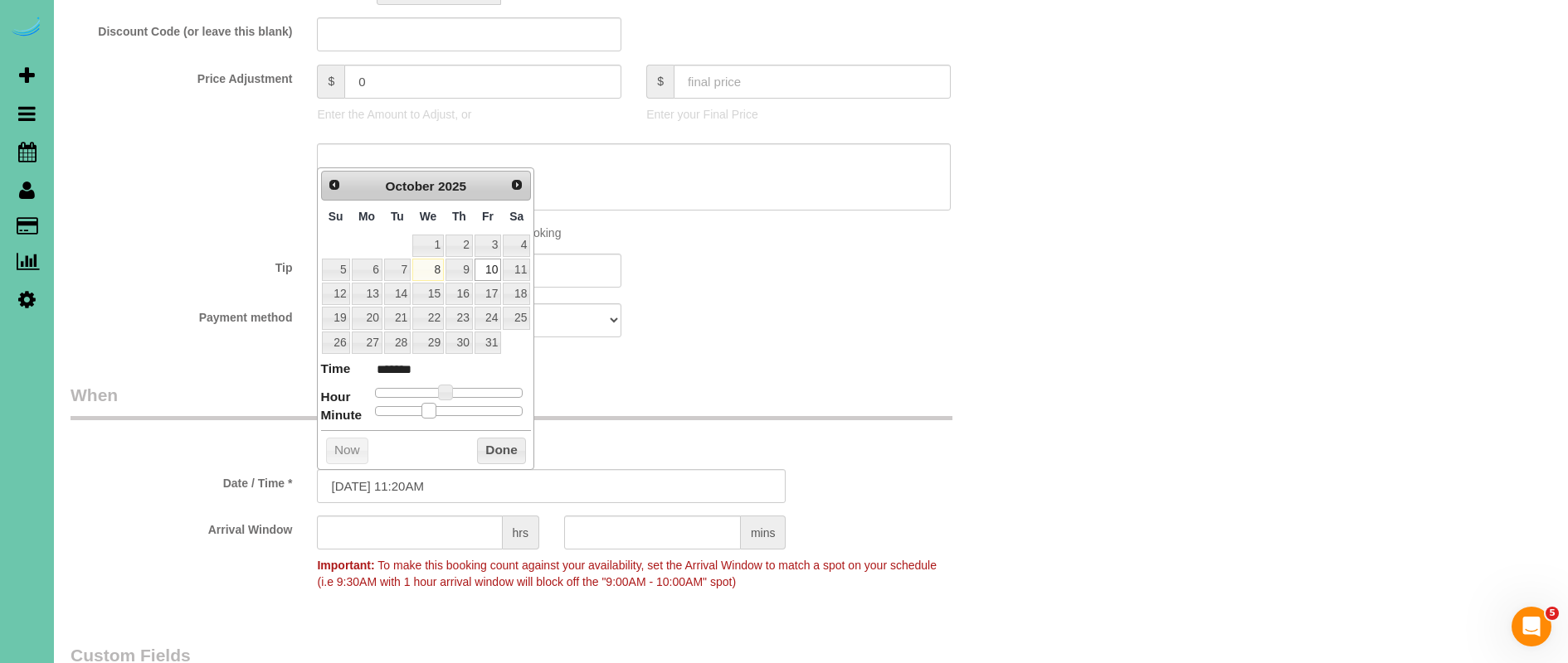
type input "[DATE] 11:25AM"
type input "*******"
type input "[DATE] 11:30AM"
type input "*******"
type input "[DATE] 11:35AM"
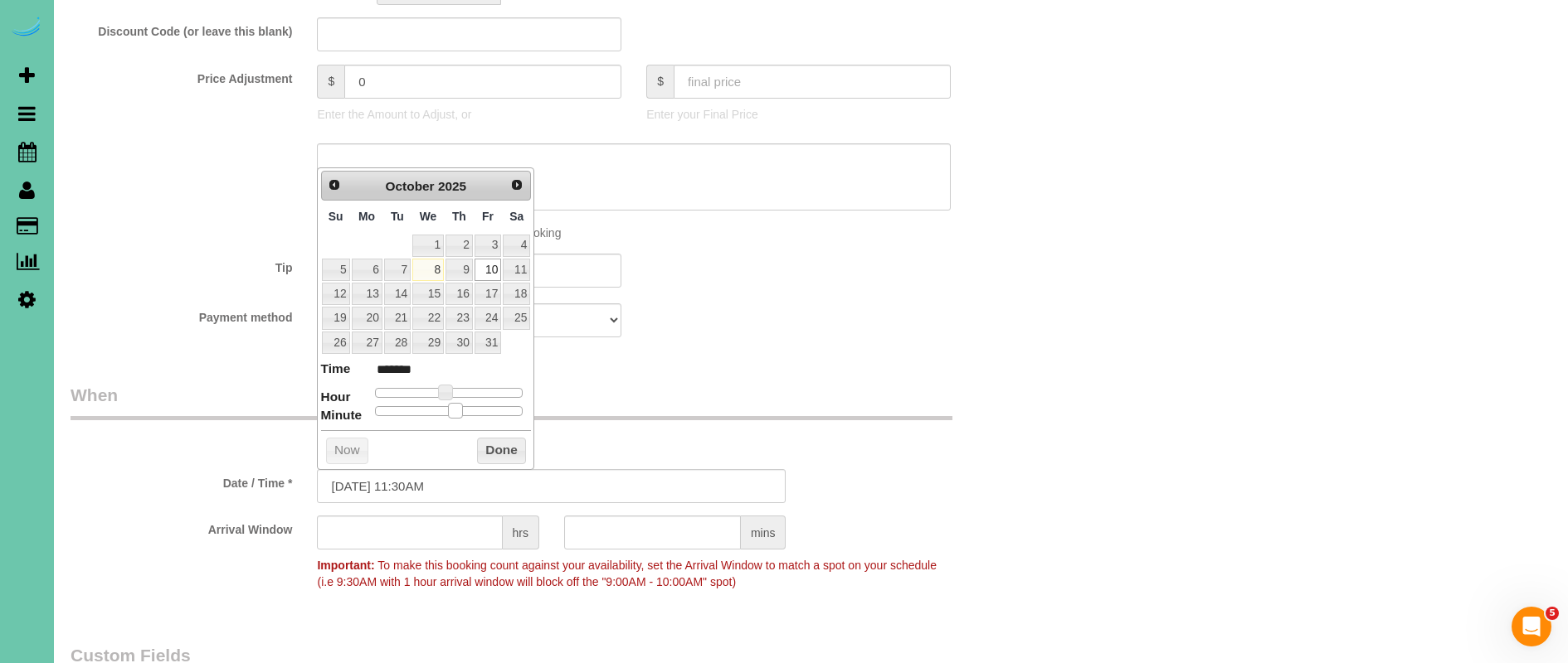
type input "*******"
type input "[DATE] 11:40AM"
type input "*******"
type input "[DATE] 11:45AM"
type input "*******"
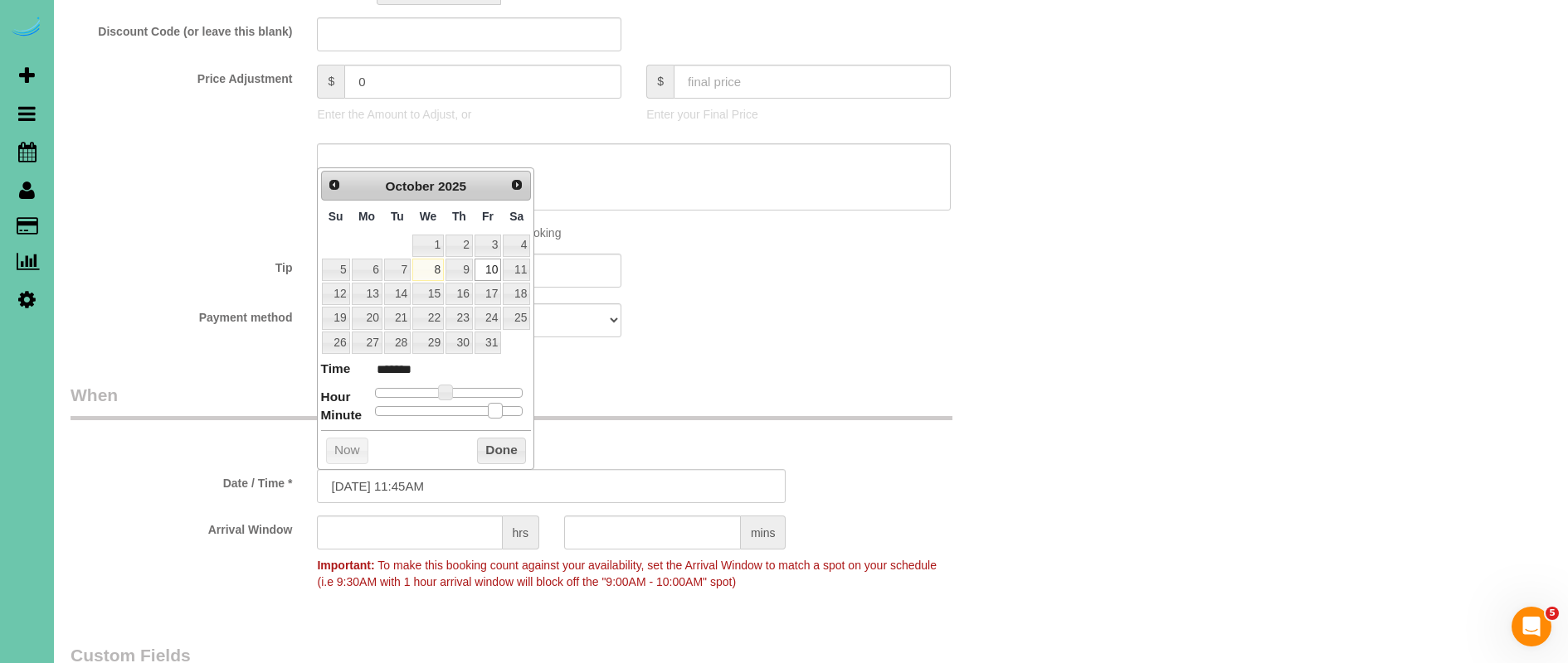
type input "[DATE] 11:40AM"
type input "*******"
type input "[DATE] 11:35AM"
type input "*******"
type input "[DATE] 11:30AM"
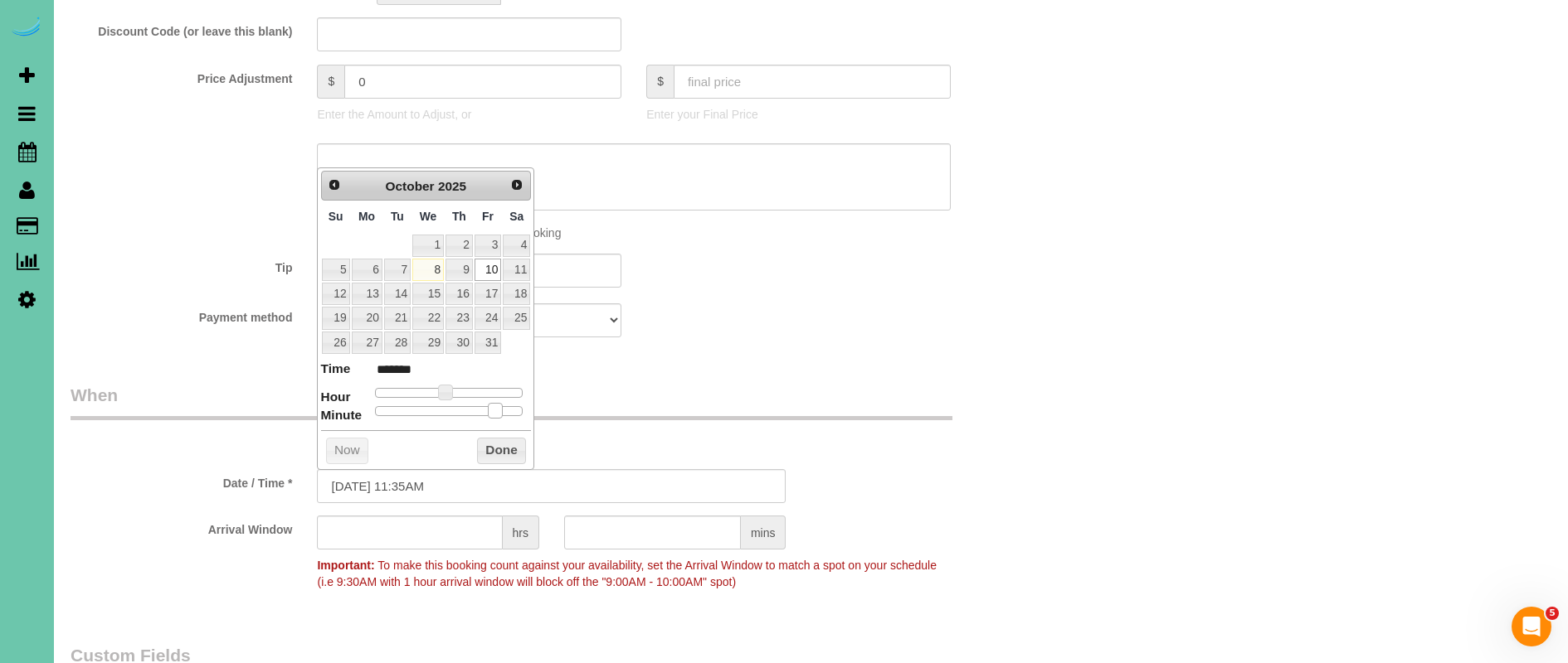
type input "*******"
type input "[DATE] 11:35AM"
type input "*******"
type input "[DATE] 11:40AM"
type input "*******"
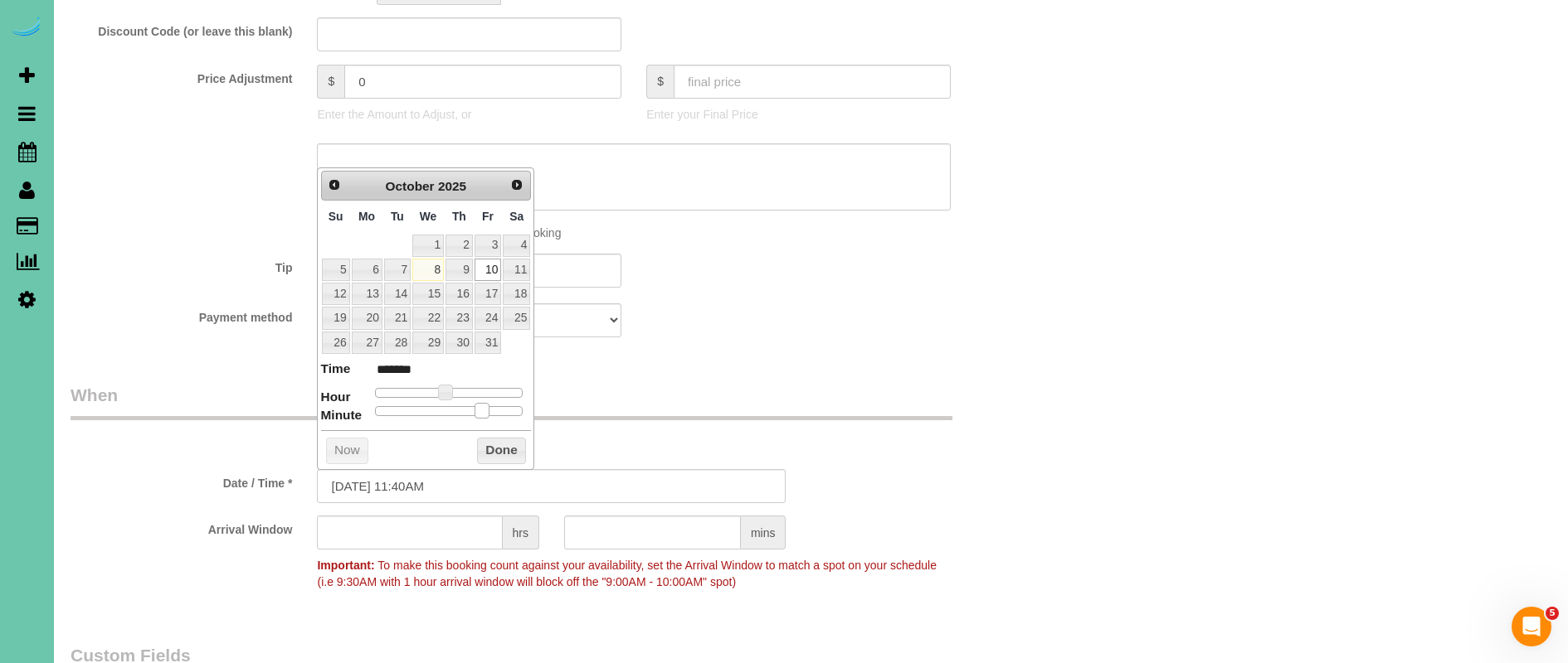
type input "[DATE] 11:45AM"
type input "*******"
drag, startPoint x: 376, startPoint y: 409, endPoint x: 496, endPoint y: 414, distance: 120.1
click at [496, 414] on span at bounding box center [495, 410] width 15 height 14
click at [504, 445] on button "Done" at bounding box center [501, 450] width 49 height 26
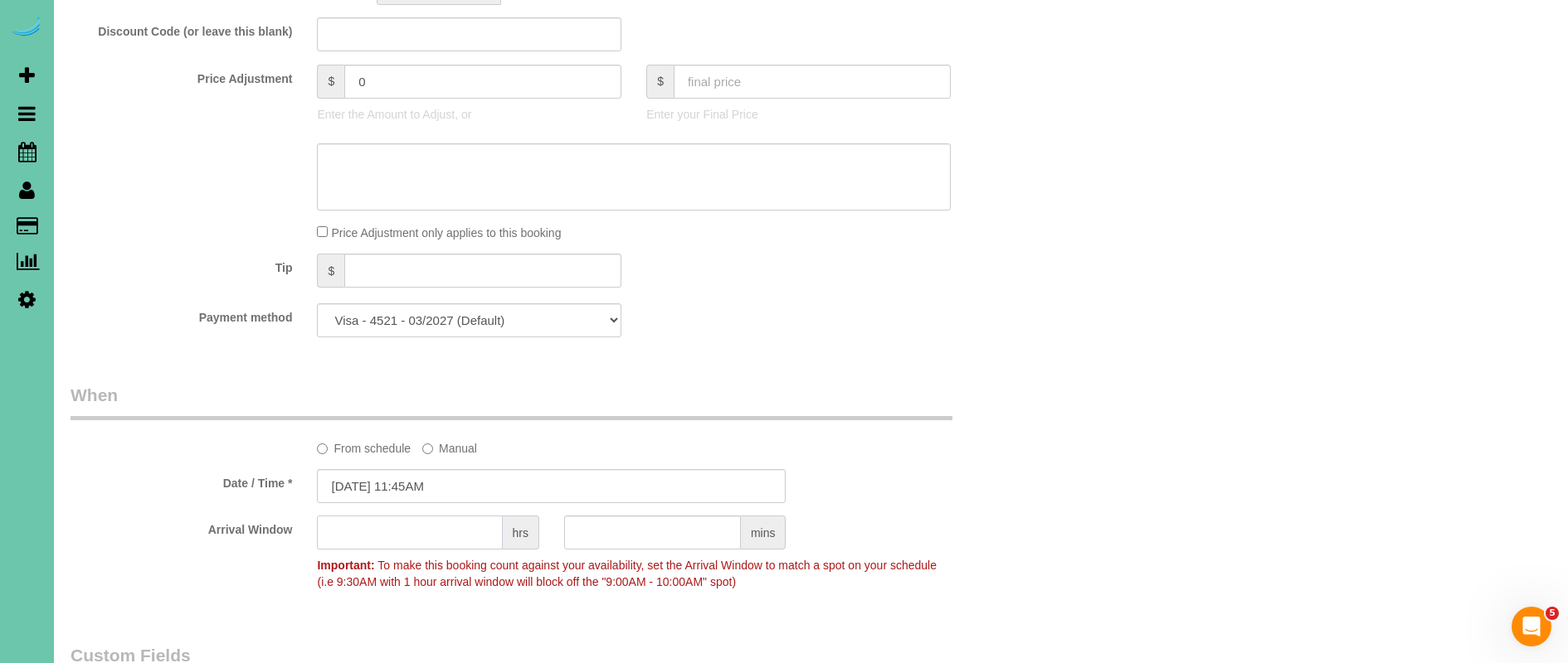
click at [479, 527] on input "text" at bounding box center [410, 533] width 185 height 34
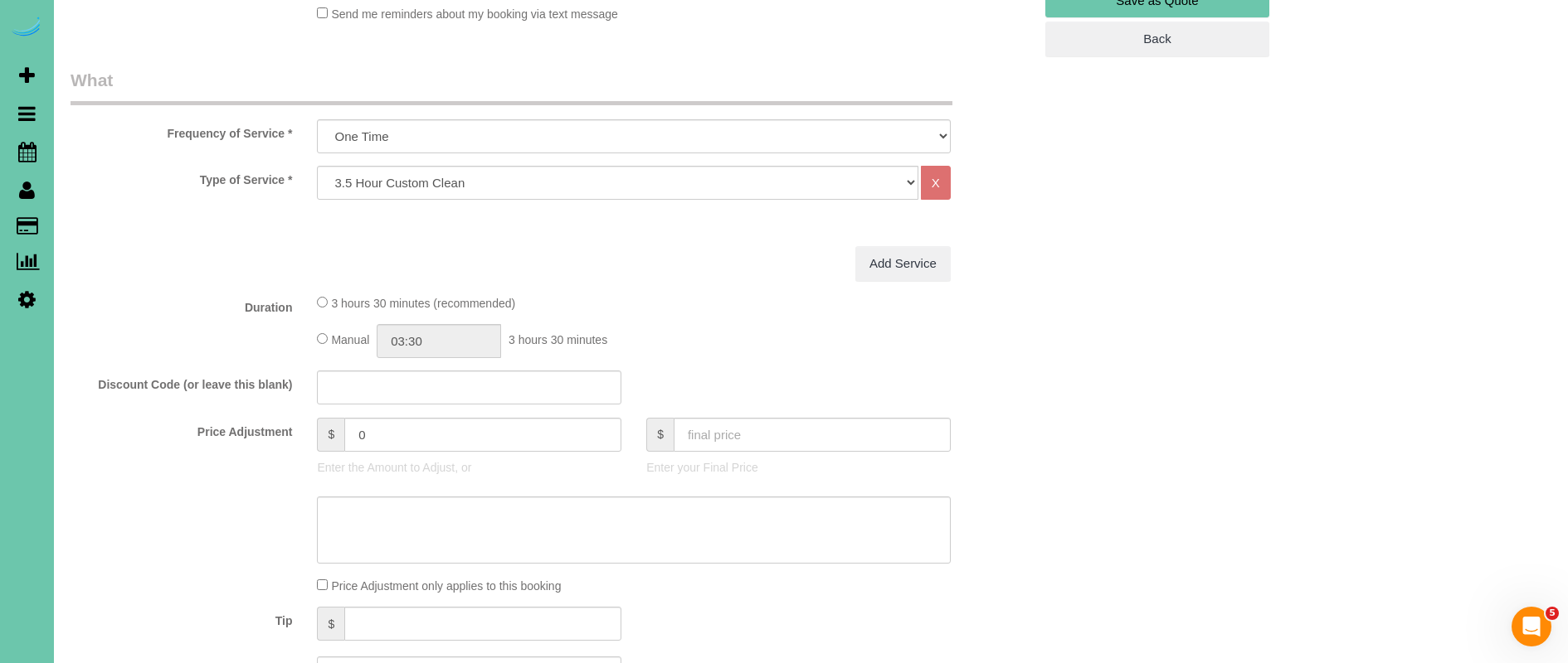
scroll to position [0, 0]
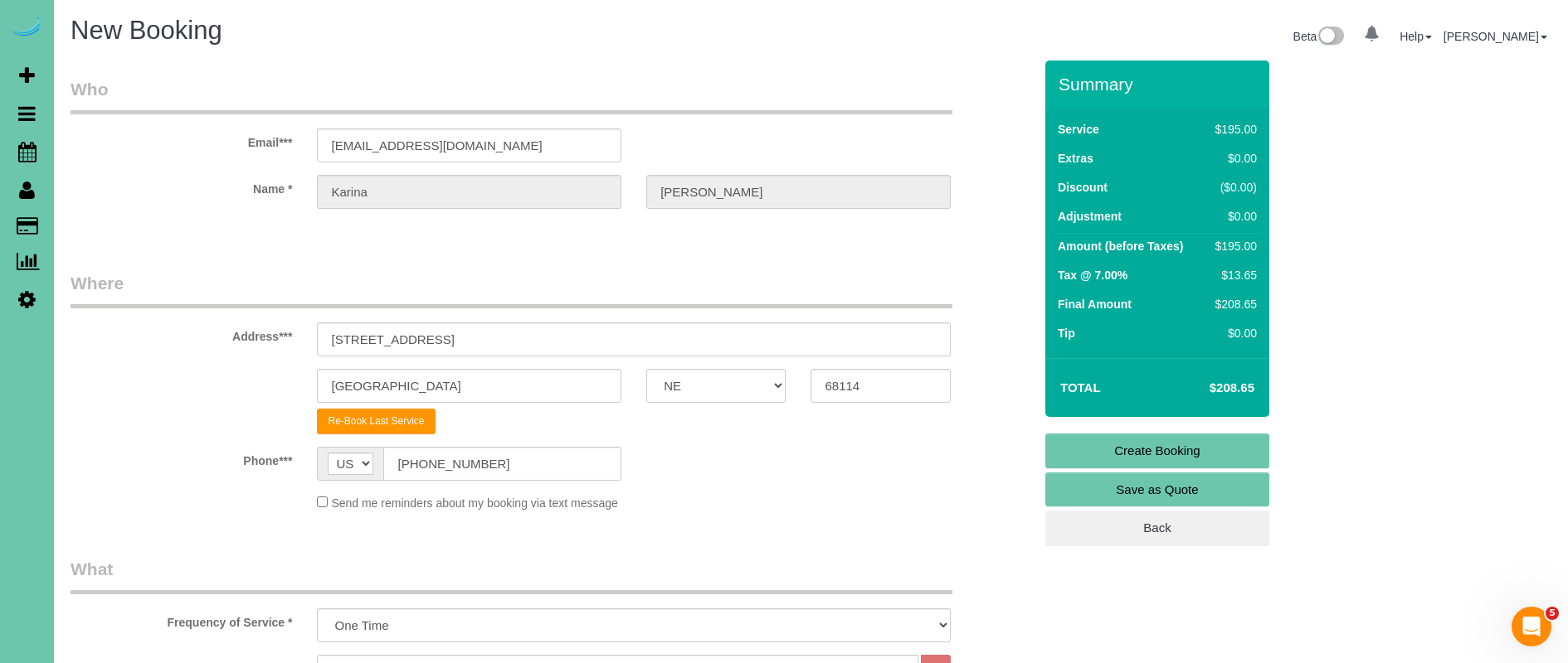
type input "1"
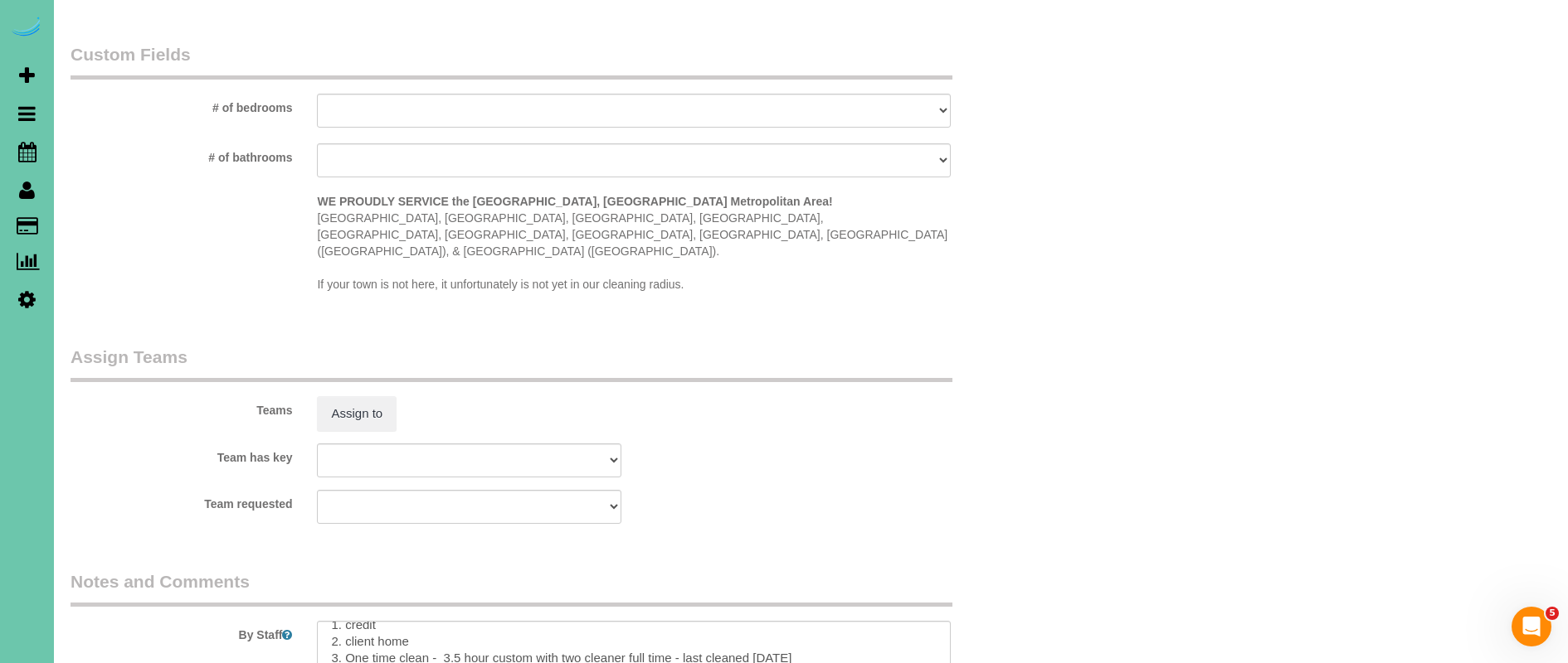
scroll to position [1655, 0]
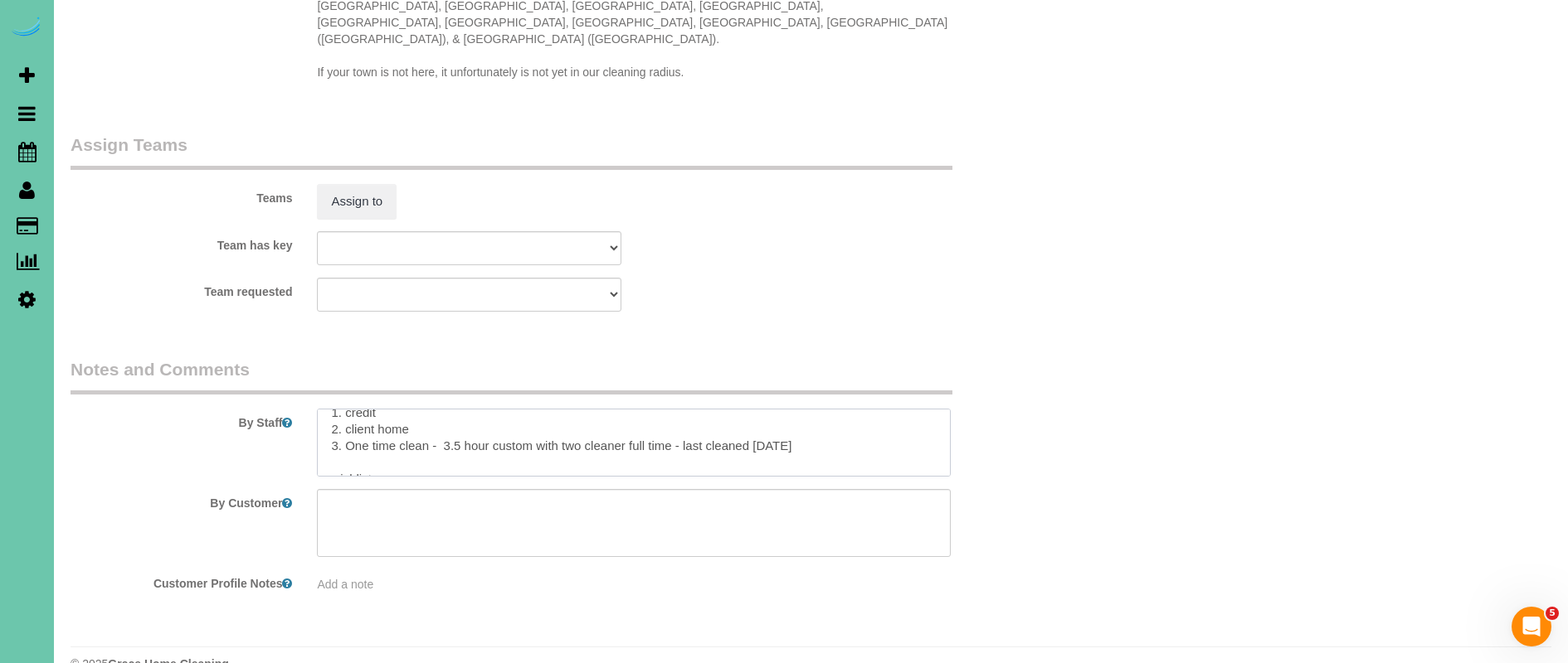
drag, startPoint x: 797, startPoint y: 412, endPoint x: 760, endPoint y: 411, distance: 37.0
click at [760, 411] on textarea at bounding box center [634, 442] width 633 height 68
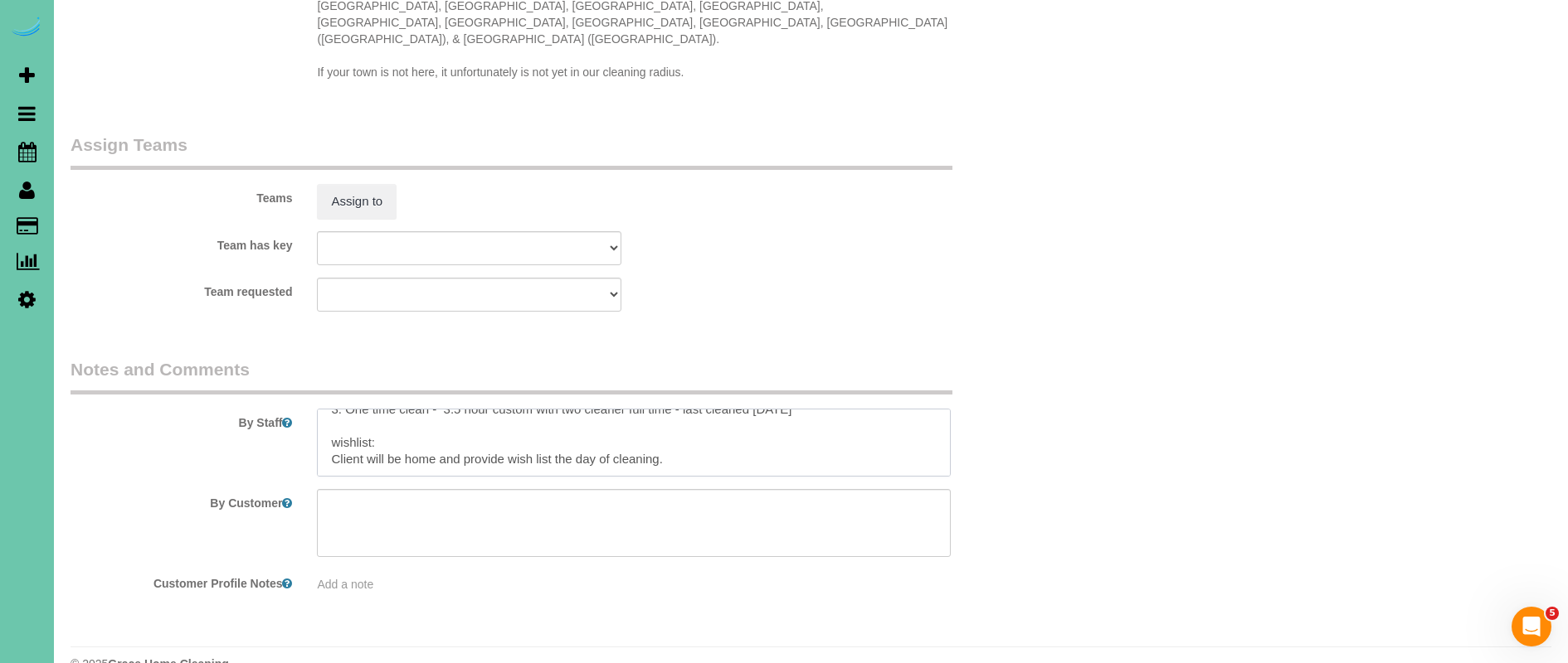
scroll to position [0, 0]
drag, startPoint x: 540, startPoint y: 426, endPoint x: 677, endPoint y: 426, distance: 137.0
click at [677, 426] on textarea at bounding box center [634, 442] width 633 height 68
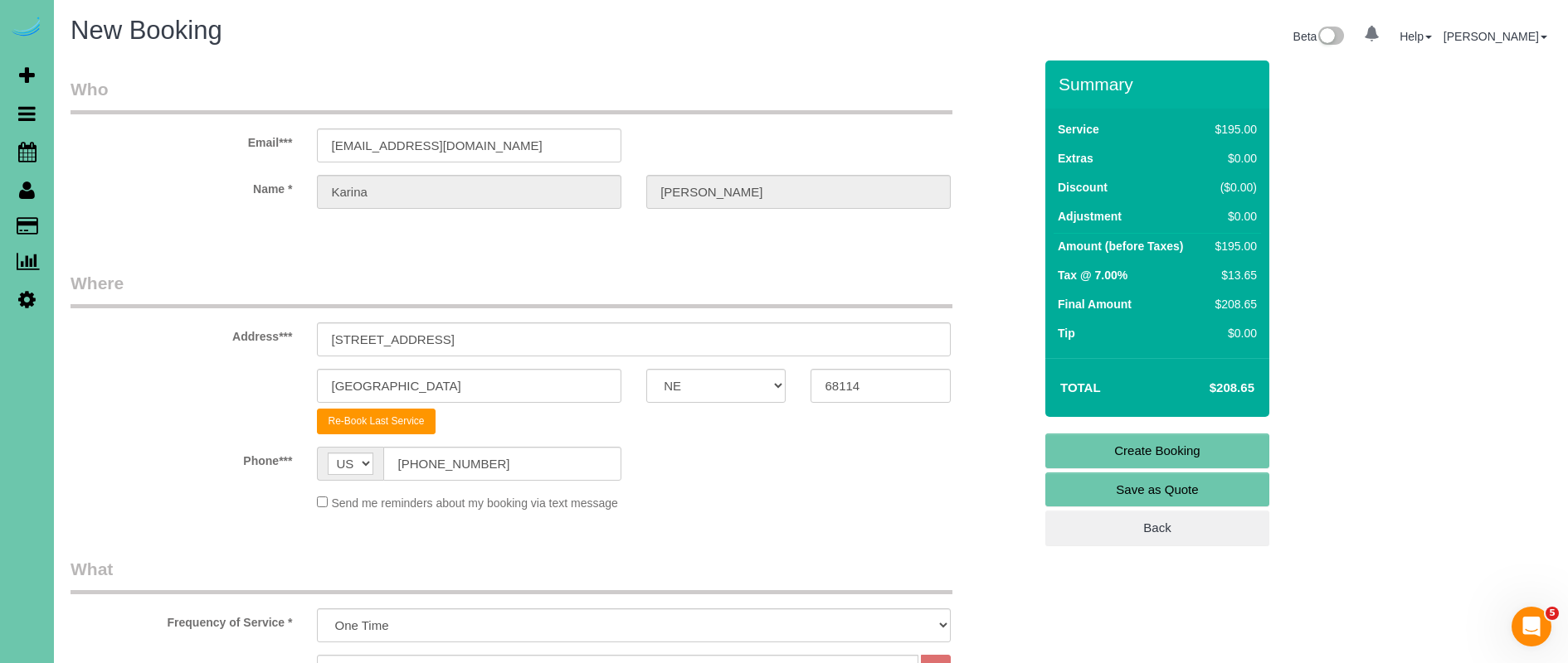
type textarea "1. credit 2. client home 3. One time clean - 3.5 hour custom - last cleaned [DA…"
click at [1227, 447] on link "Create Booking" at bounding box center [1157, 451] width 224 height 34
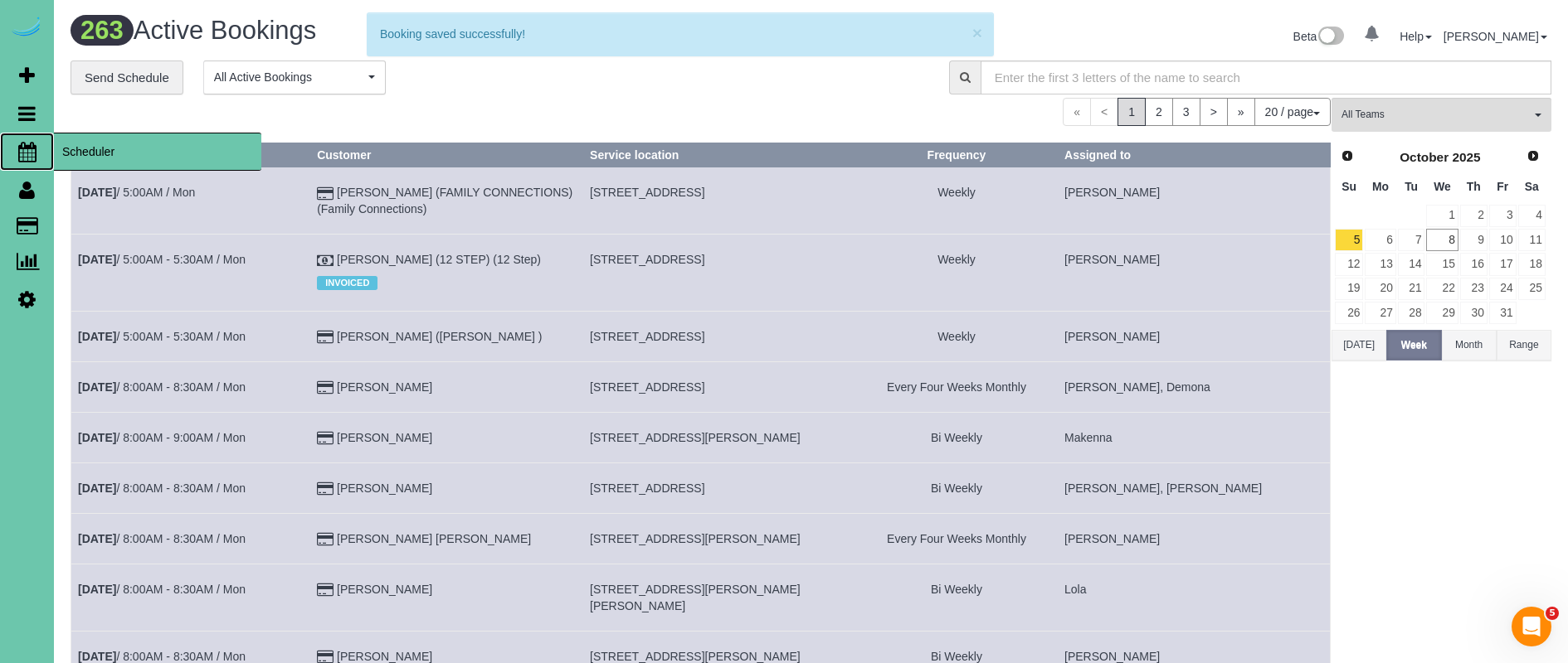
click at [105, 151] on span "Scheduler" at bounding box center [157, 151] width 208 height 38
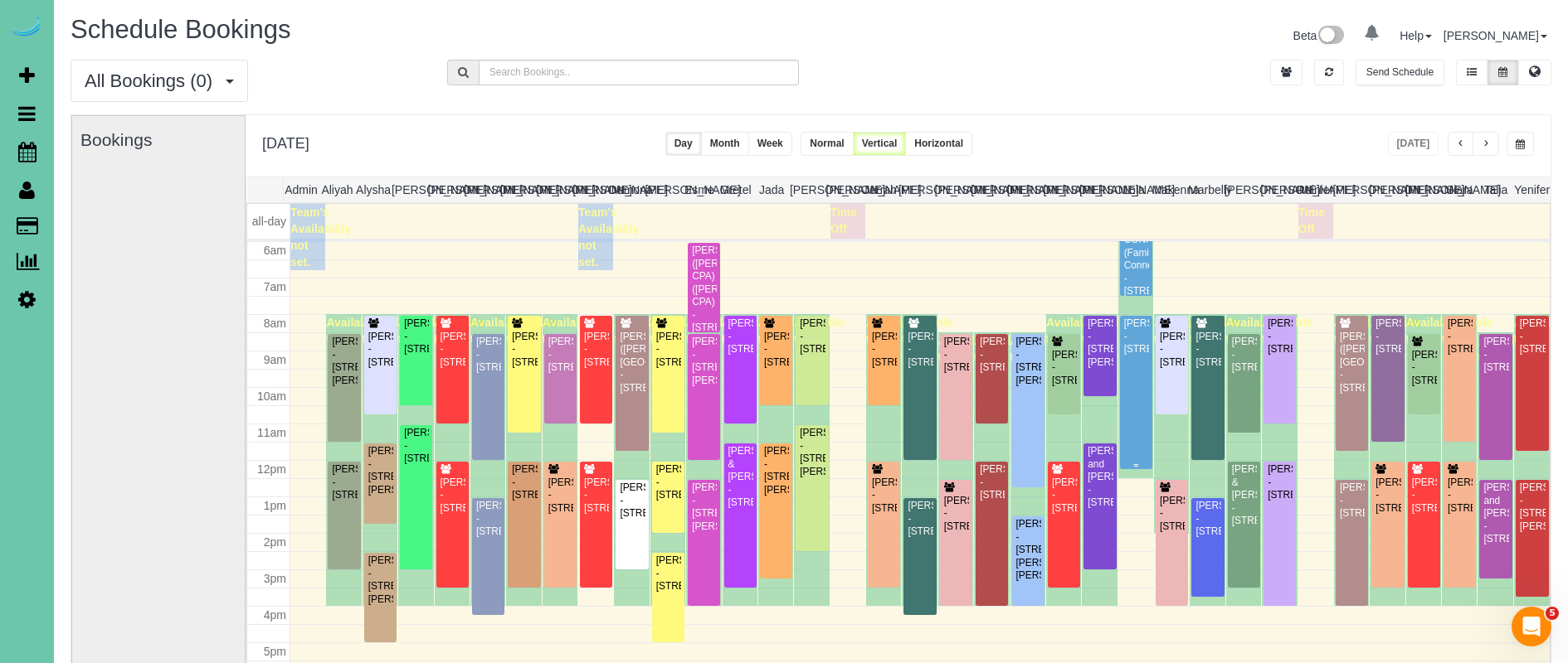
scroll to position [224, 0]
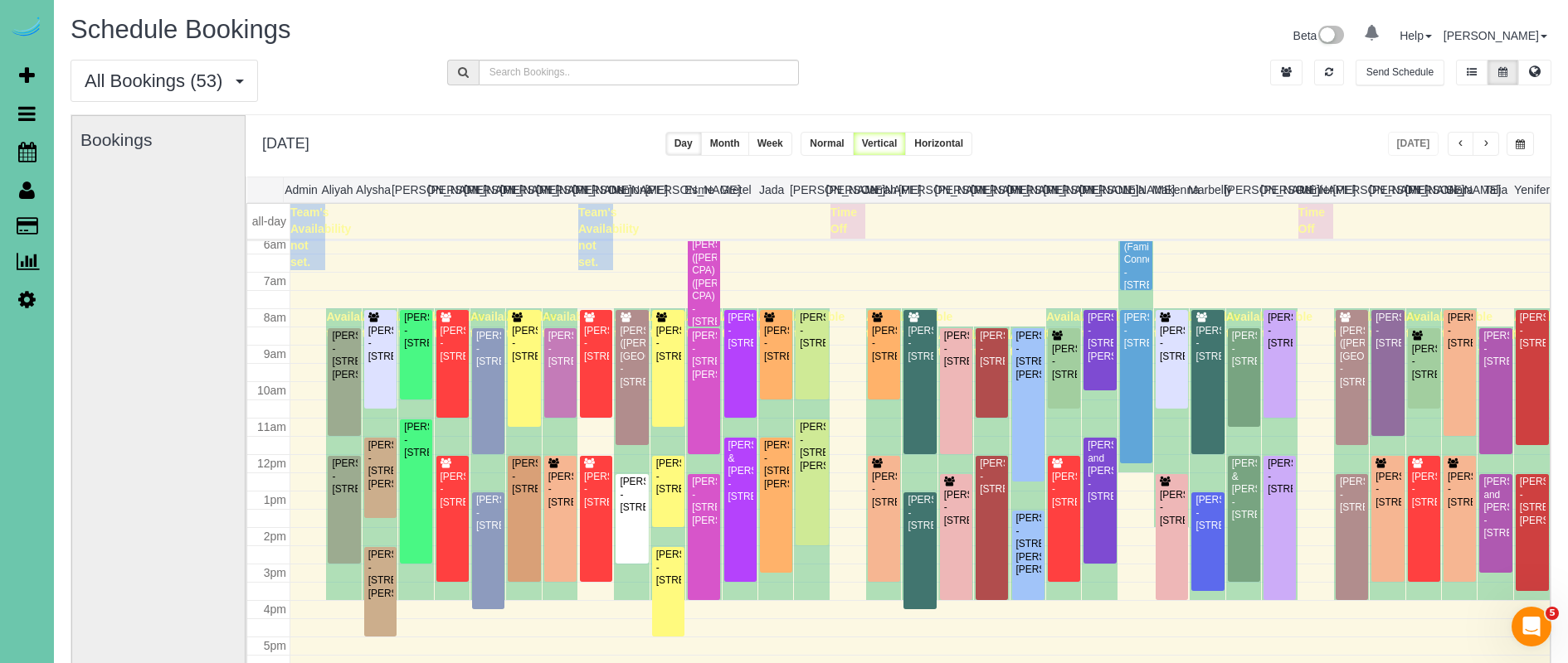
click at [1523, 148] on span "button" at bounding box center [1520, 144] width 9 height 10
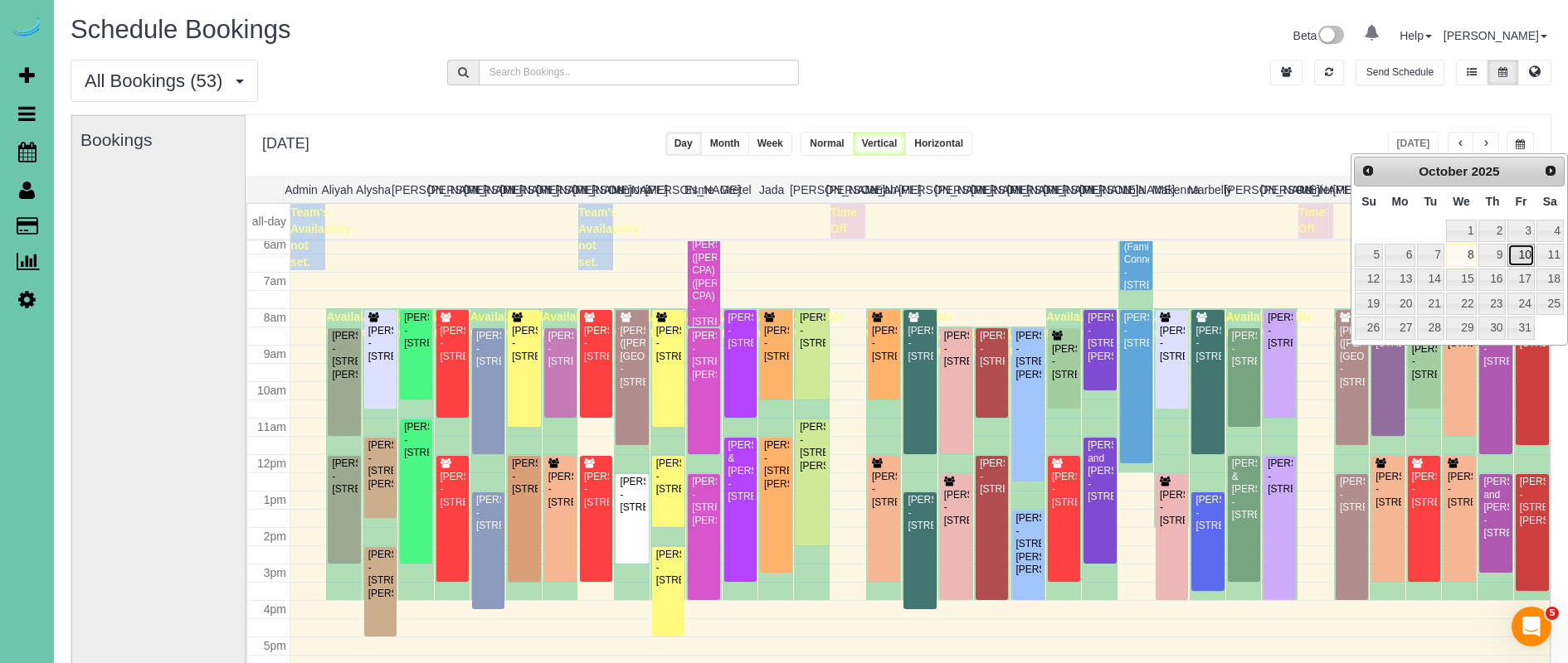
click at [1523, 253] on link "10" at bounding box center [1520, 255] width 26 height 23
type input "**********"
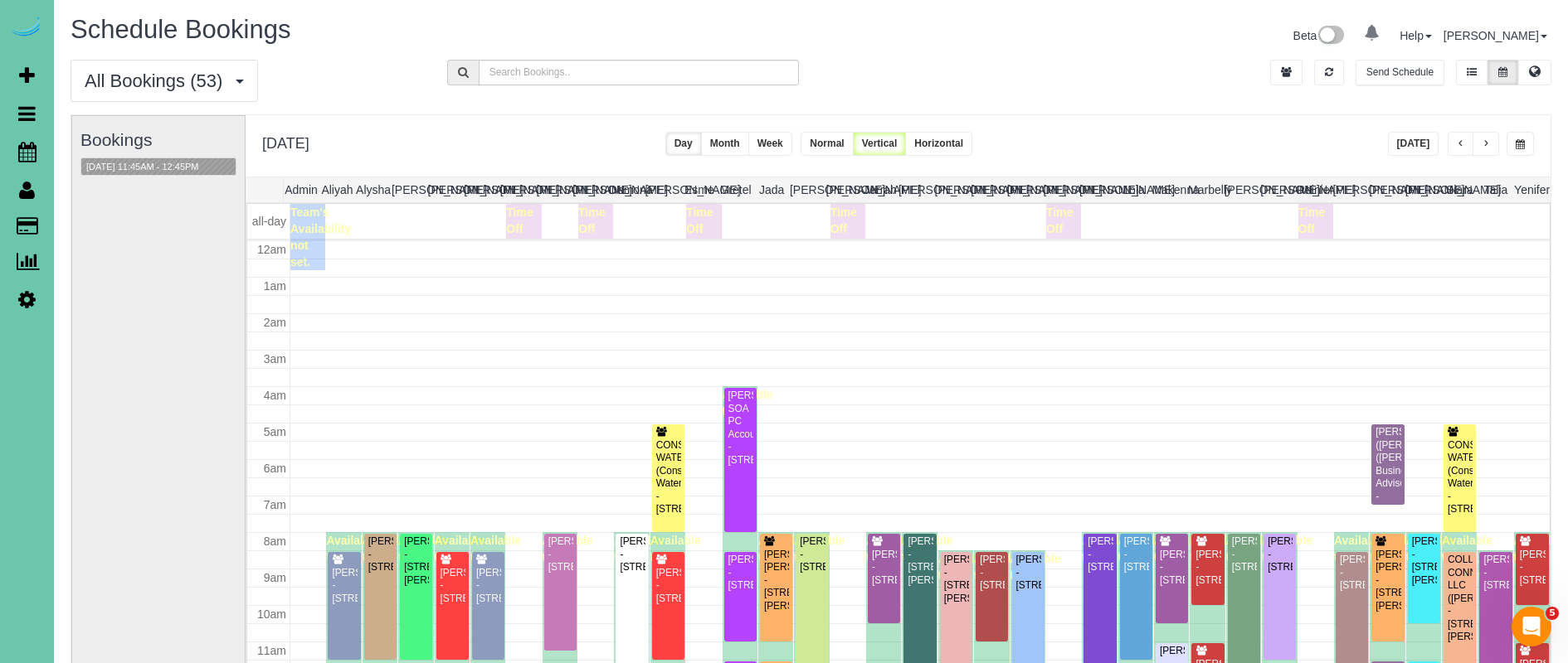
scroll to position [220, 0]
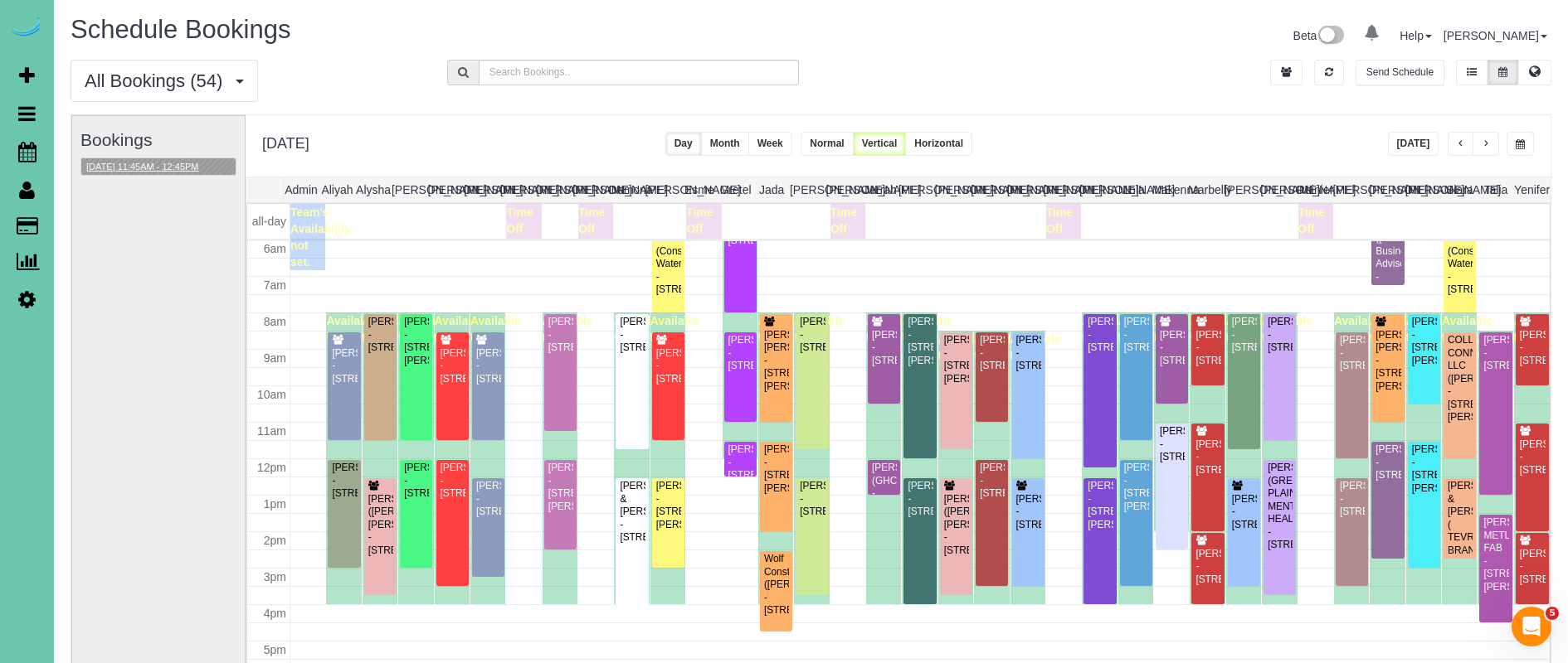
click at [169, 167] on button "[DATE] 11:45AM - 12:45PM" at bounding box center [142, 167] width 122 height 17
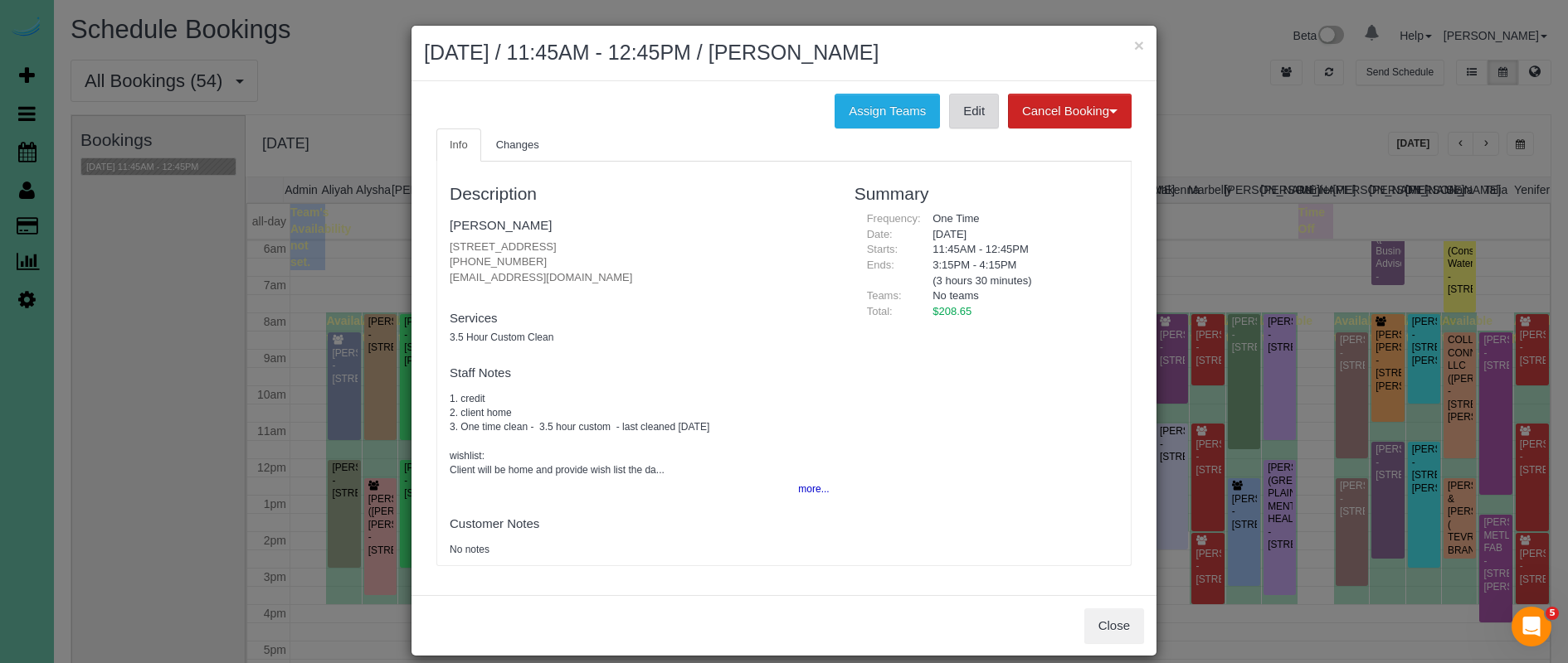
click at [982, 103] on link "Edit" at bounding box center [973, 110] width 50 height 34
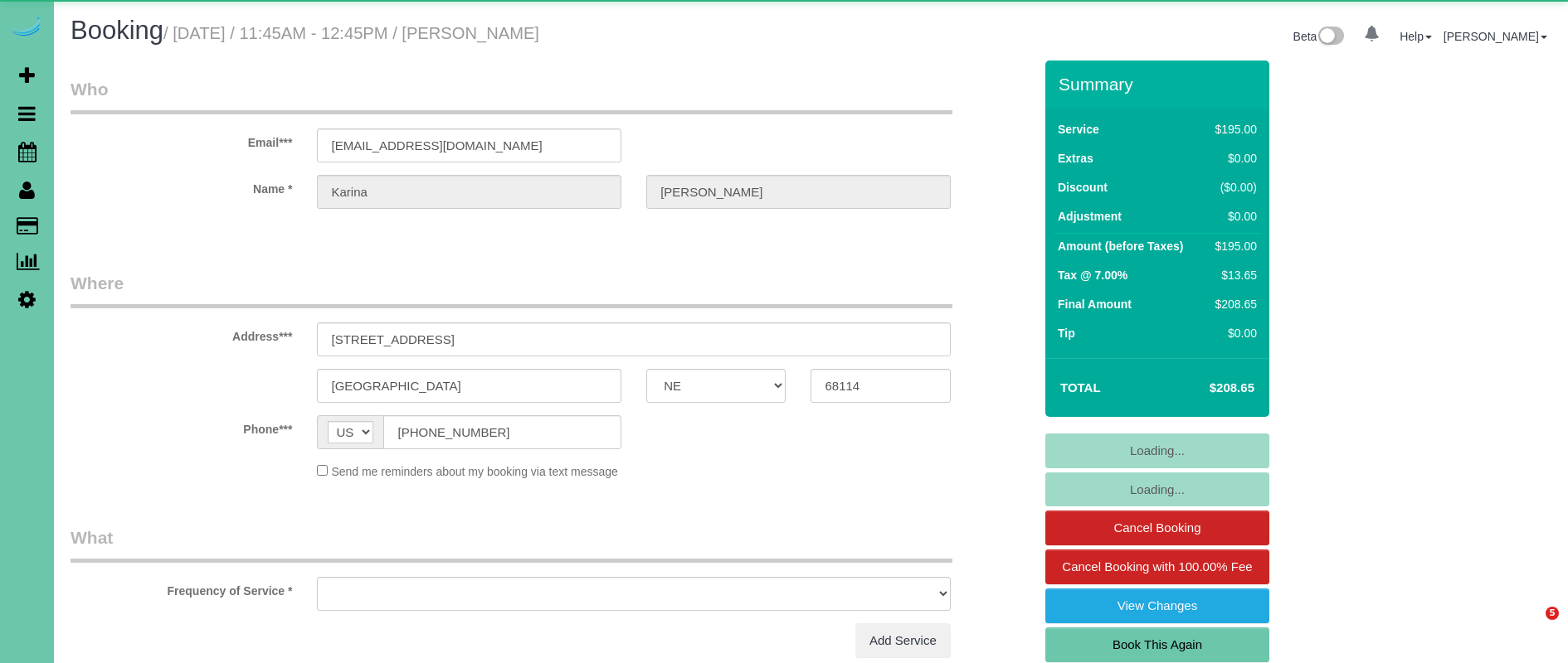
select select "NE"
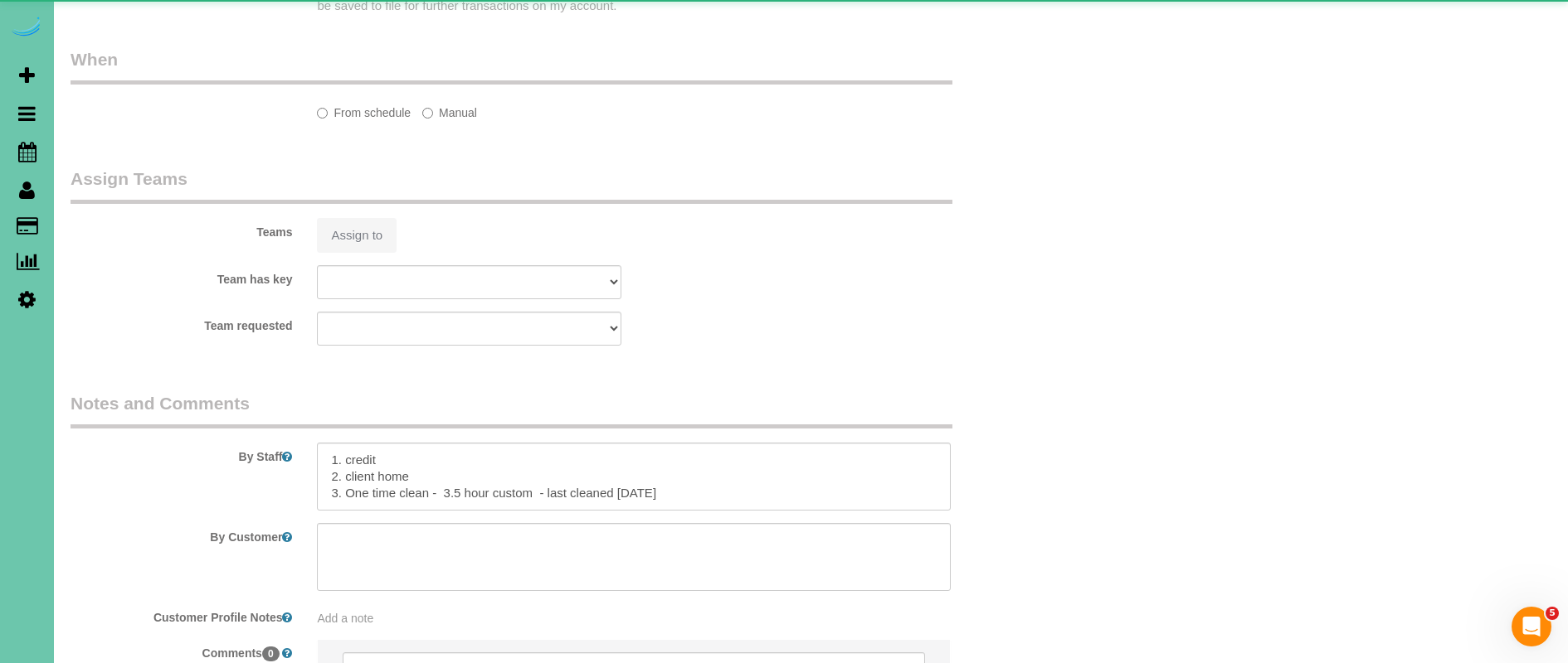
select select "object:630"
select select "string:fspay-3fbef6fb-3777-4687-a957-64246b4ae469"
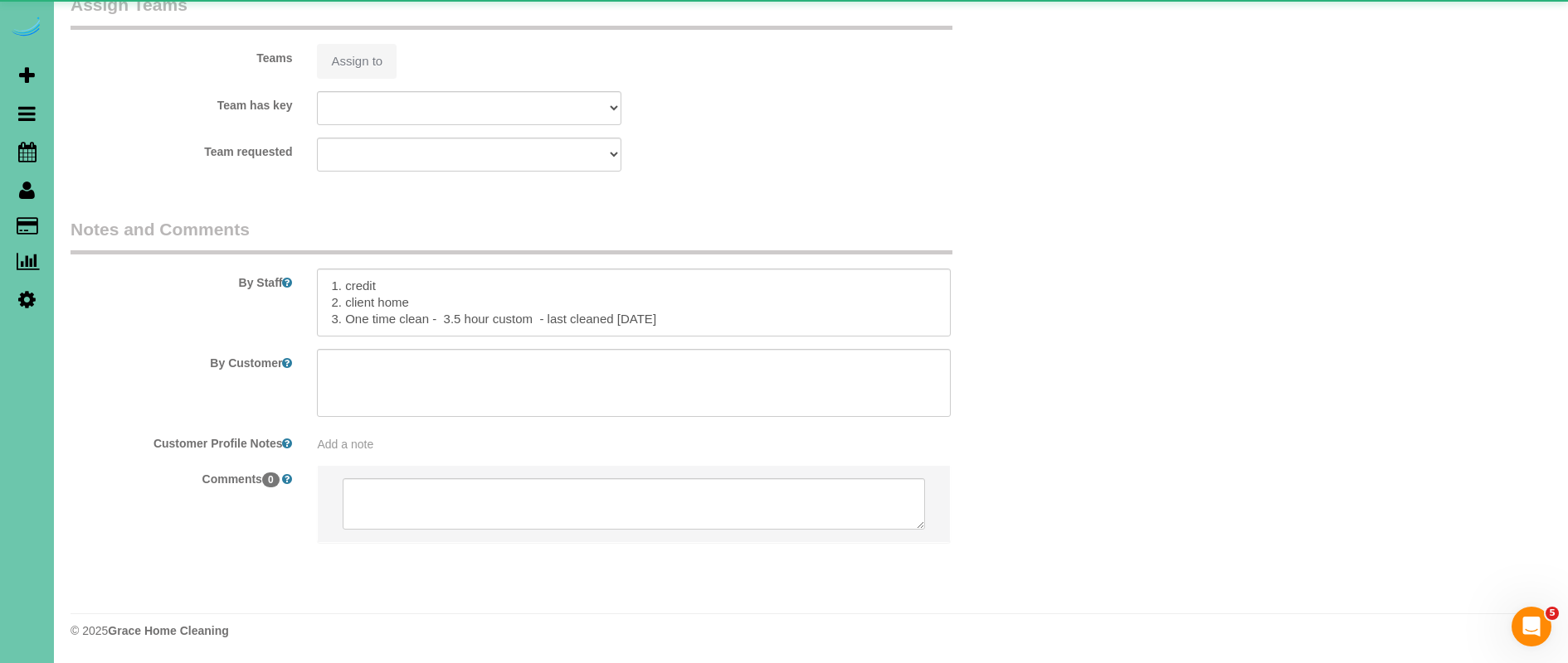
select select "object:829"
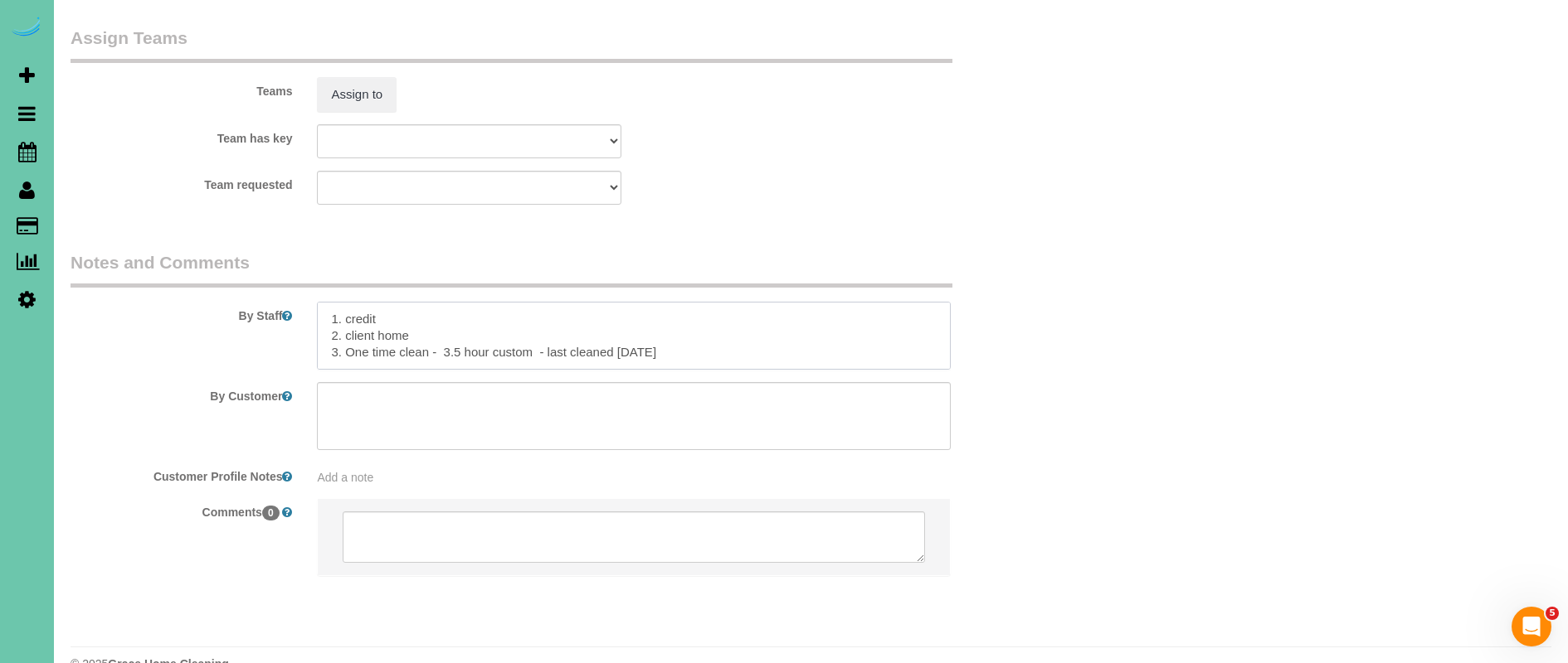
click at [324, 302] on textarea at bounding box center [634, 335] width 633 height 68
click at [621, 302] on textarea at bounding box center [634, 335] width 633 height 68
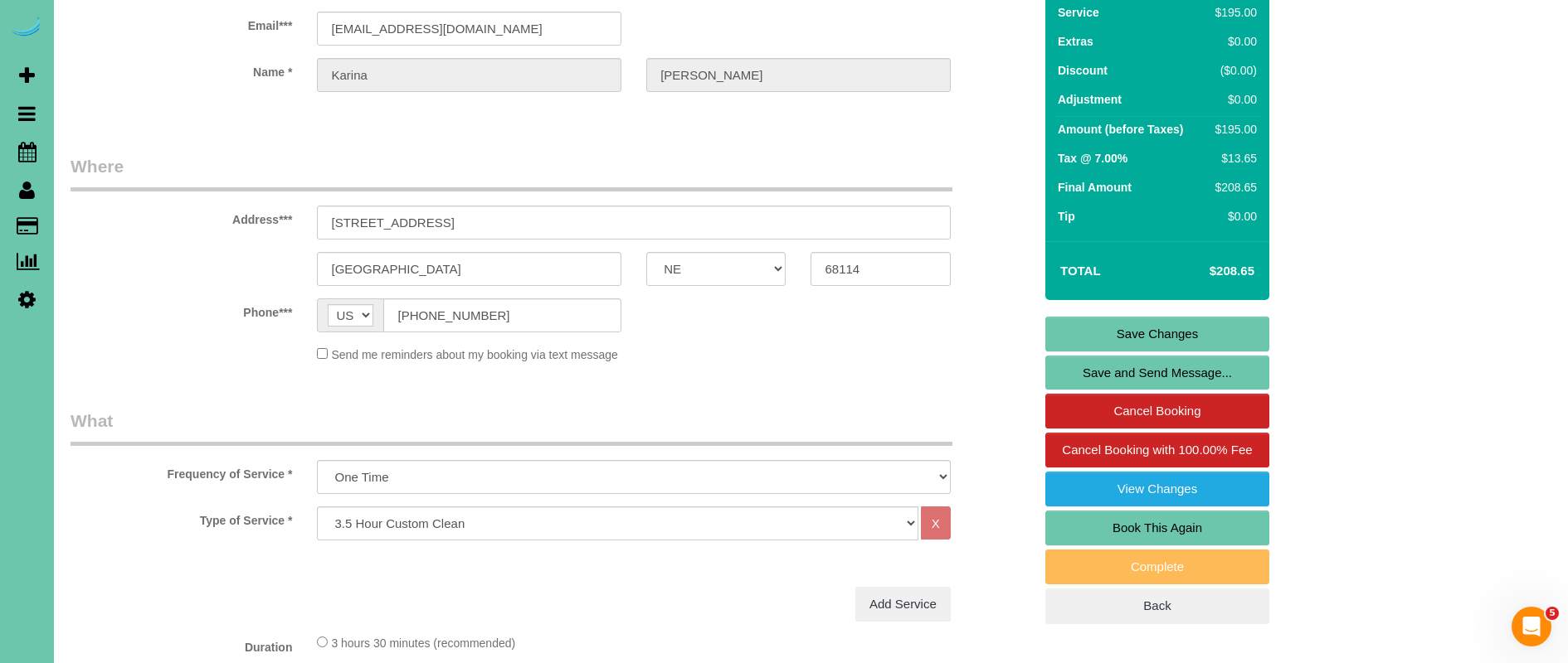
scroll to position [0, 0]
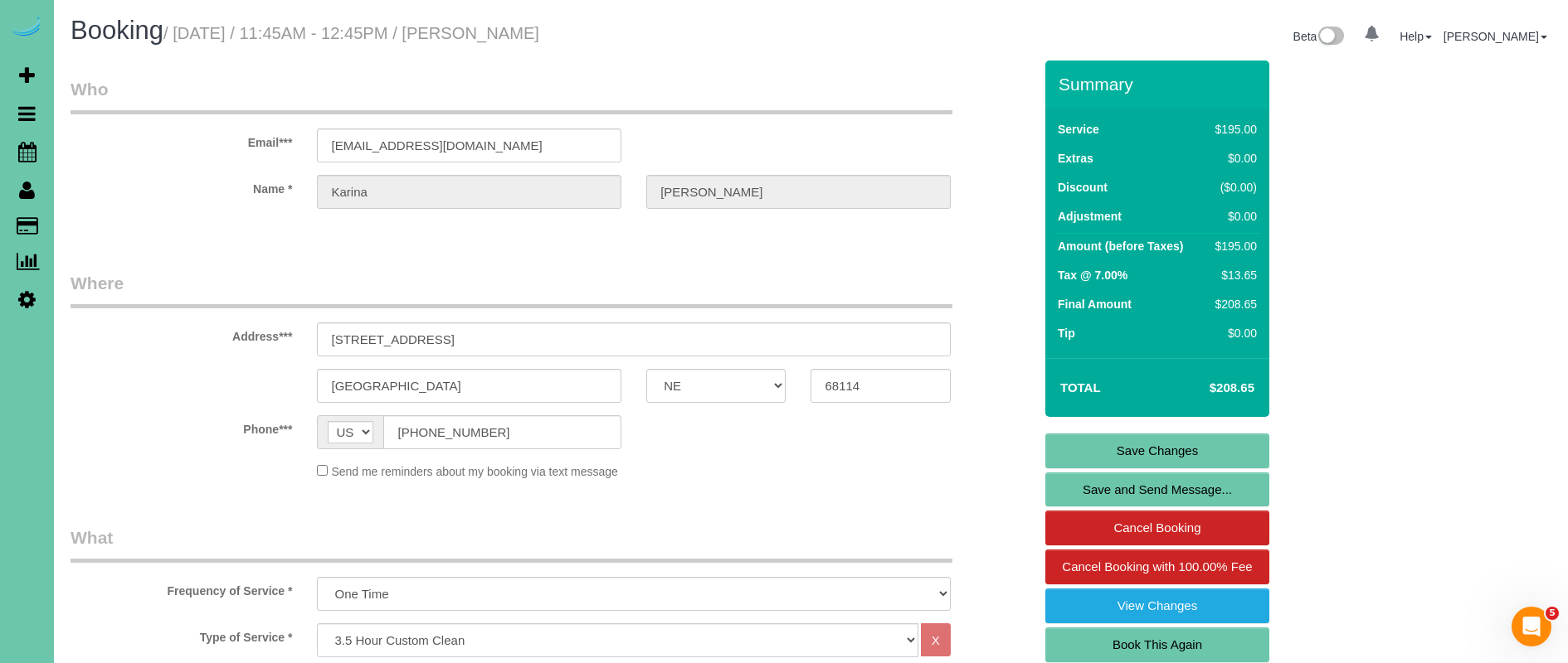
type textarea "** she will be there at 11:45am and after ** 1. credit 2. client home 3. One ti…"
click at [1195, 442] on link "Save Changes" at bounding box center [1157, 451] width 224 height 34
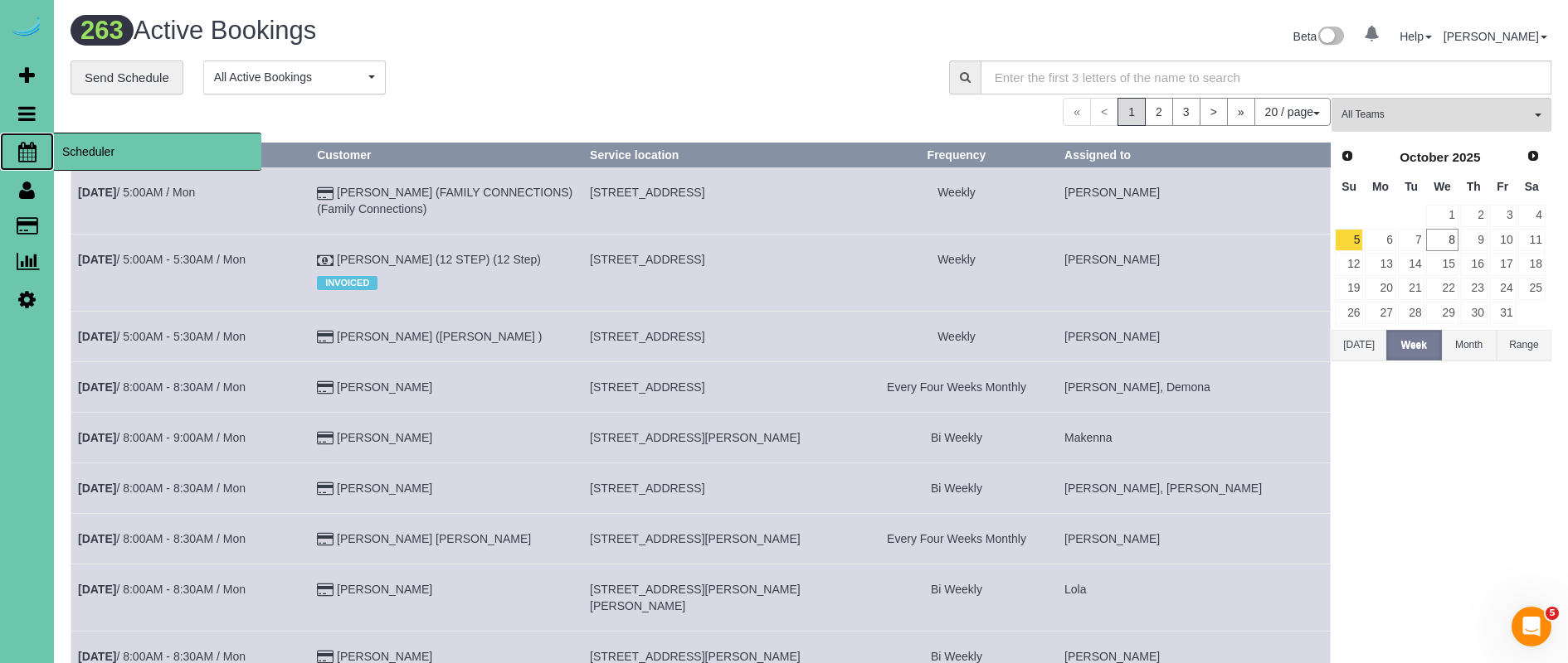
drag, startPoint x: 114, startPoint y: 154, endPoint x: 105, endPoint y: 153, distance: 9.1
click at [112, 154] on span "Scheduler" at bounding box center [157, 151] width 208 height 38
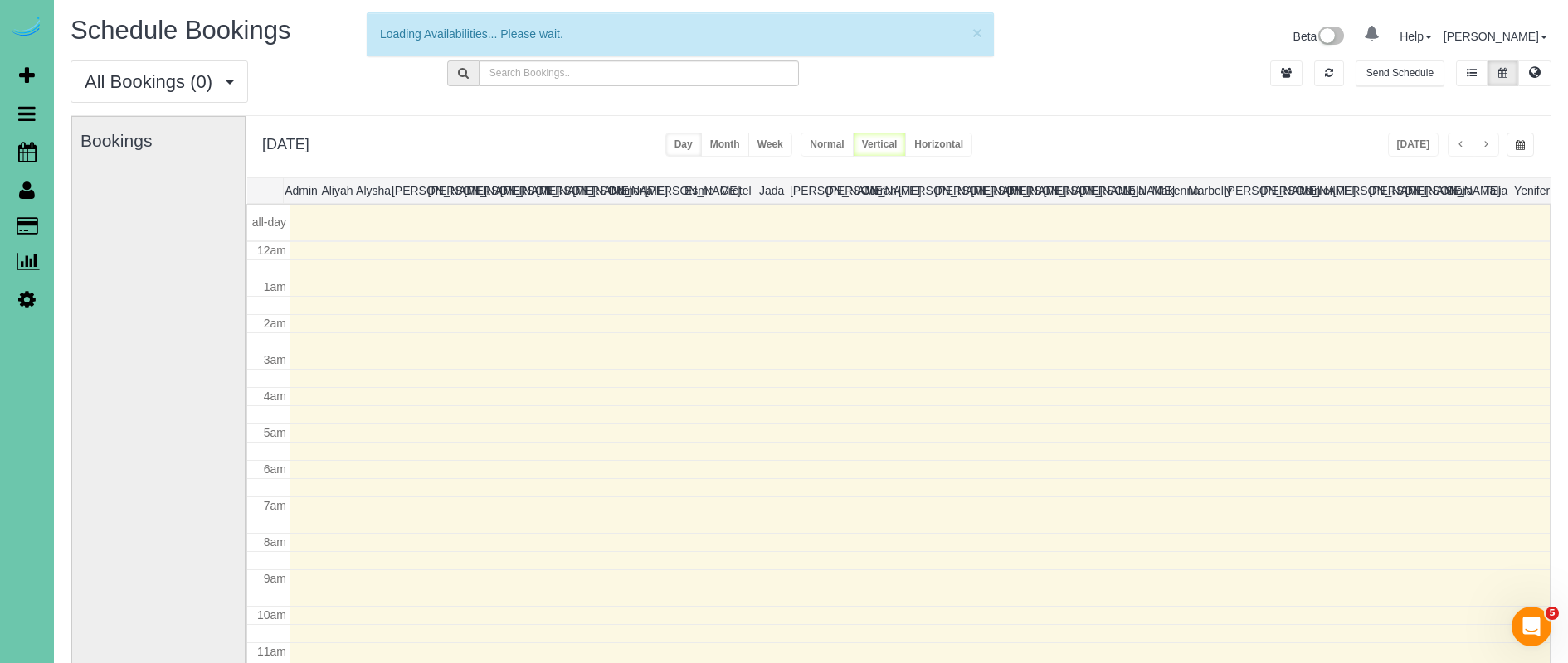
scroll to position [220, 0]
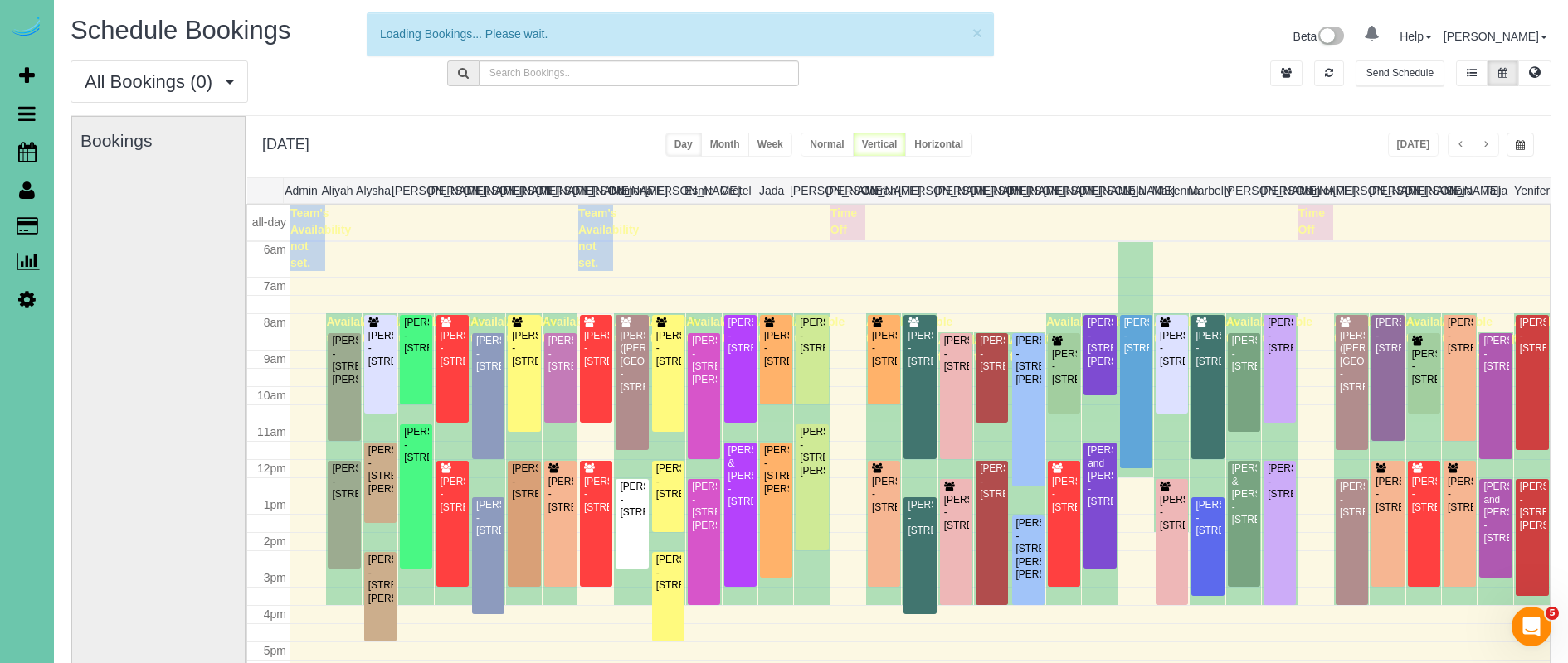
click at [1531, 146] on button "button" at bounding box center [1520, 144] width 27 height 24
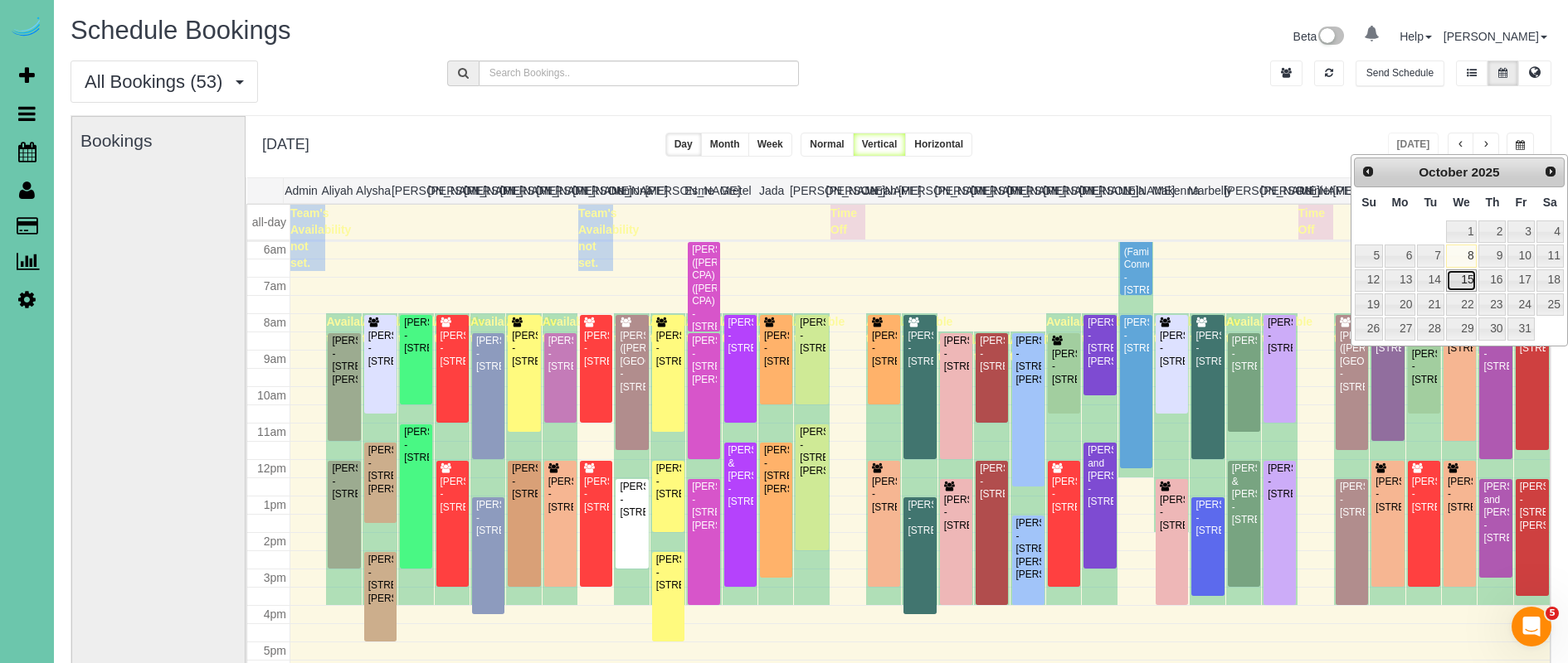
click at [1470, 279] on link "15" at bounding box center [1461, 280] width 32 height 23
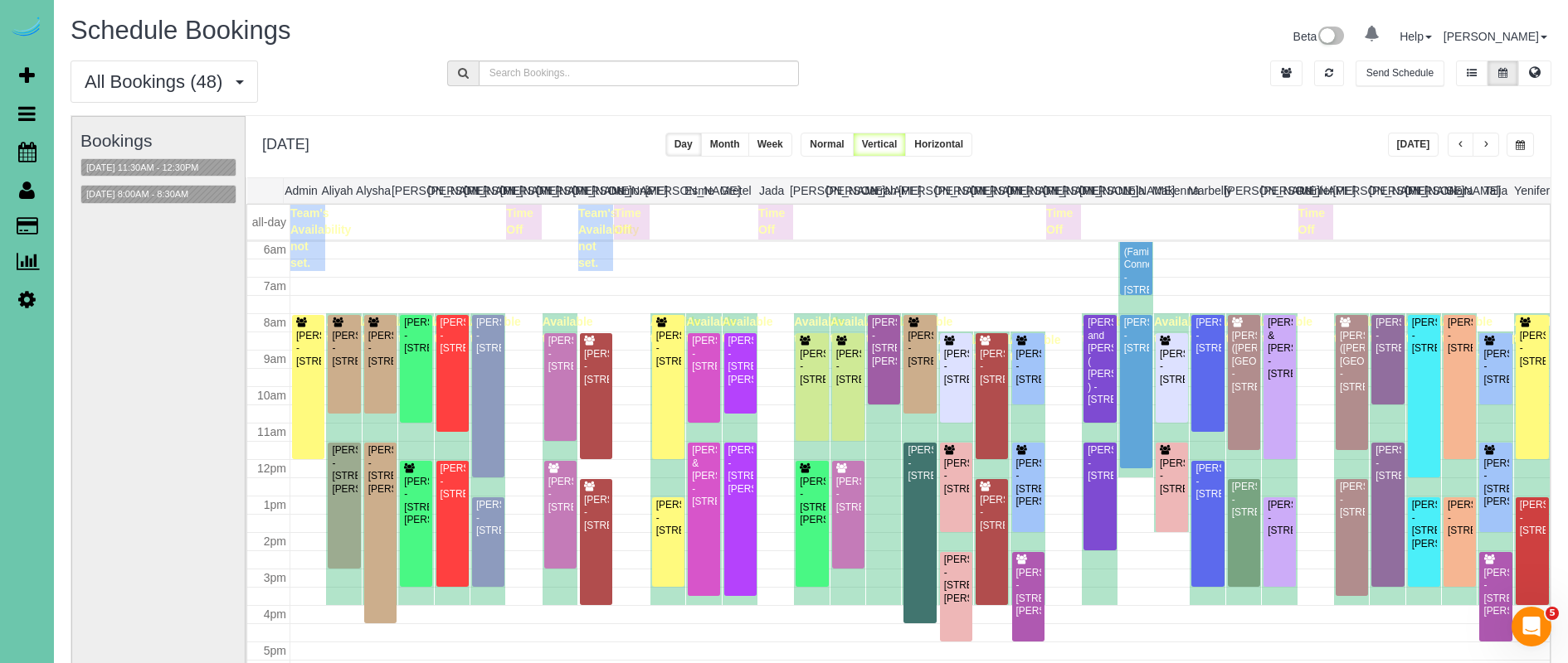
click at [1527, 143] on button "button" at bounding box center [1520, 144] width 27 height 24
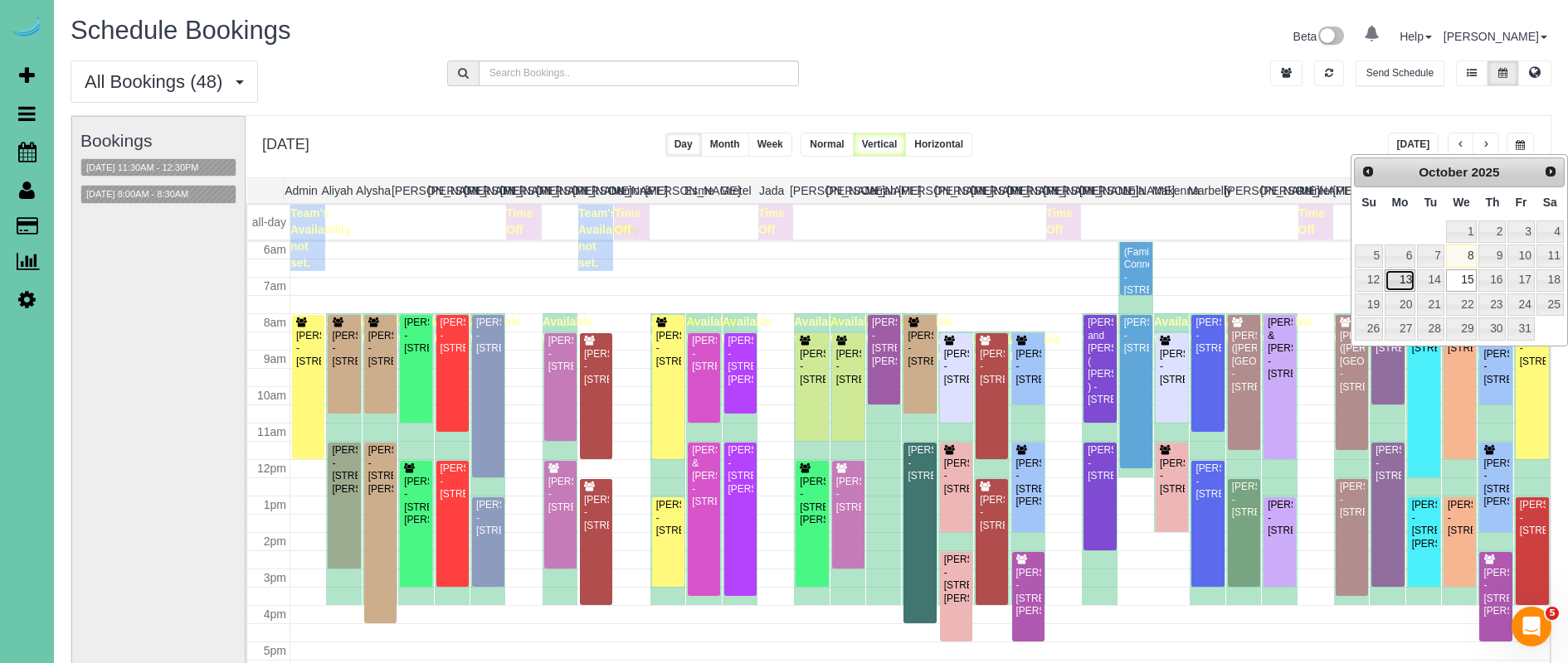
click at [1405, 283] on link "13" at bounding box center [1399, 280] width 31 height 23
type input "**********"
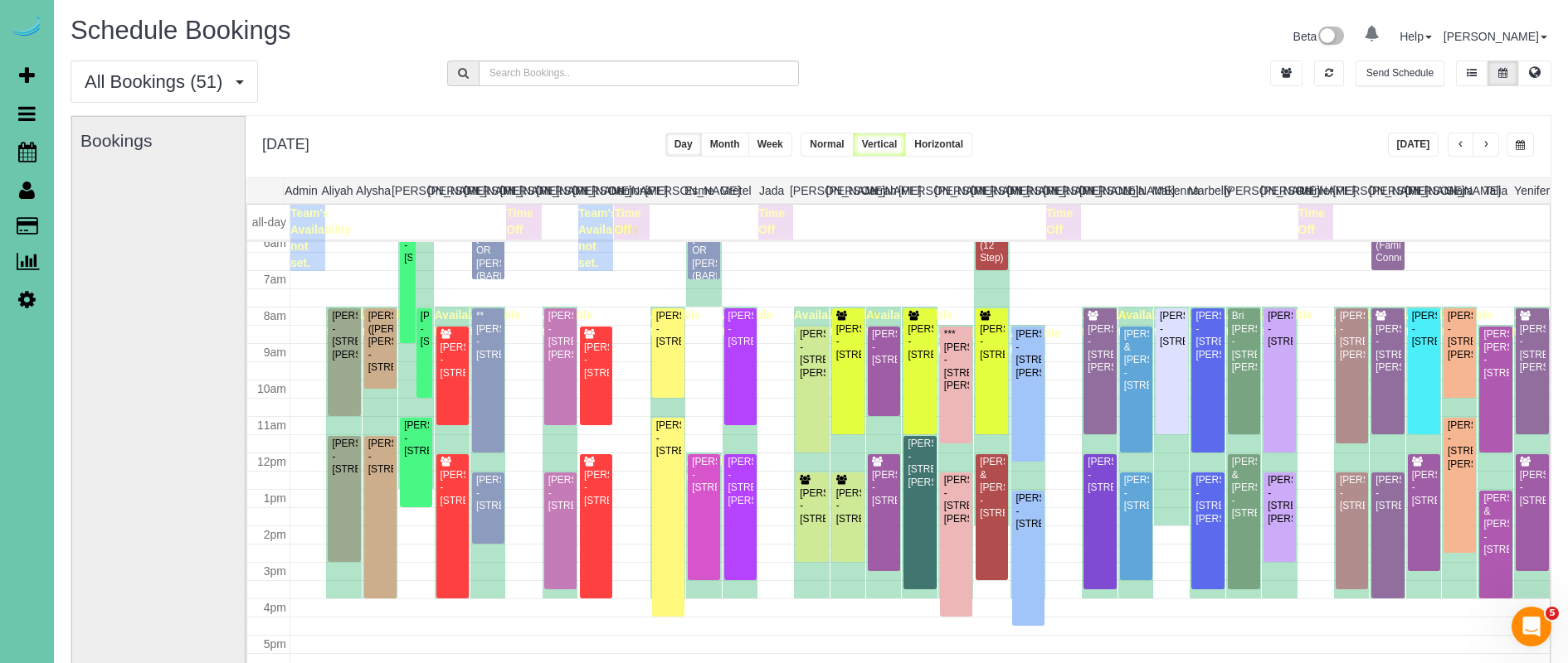
scroll to position [227, 0]
click at [1171, 347] on div "Bryan Hunter - 3113 N 183rd Street, Elkhorn, NE 68022" at bounding box center [1171, 328] width 25 height 38
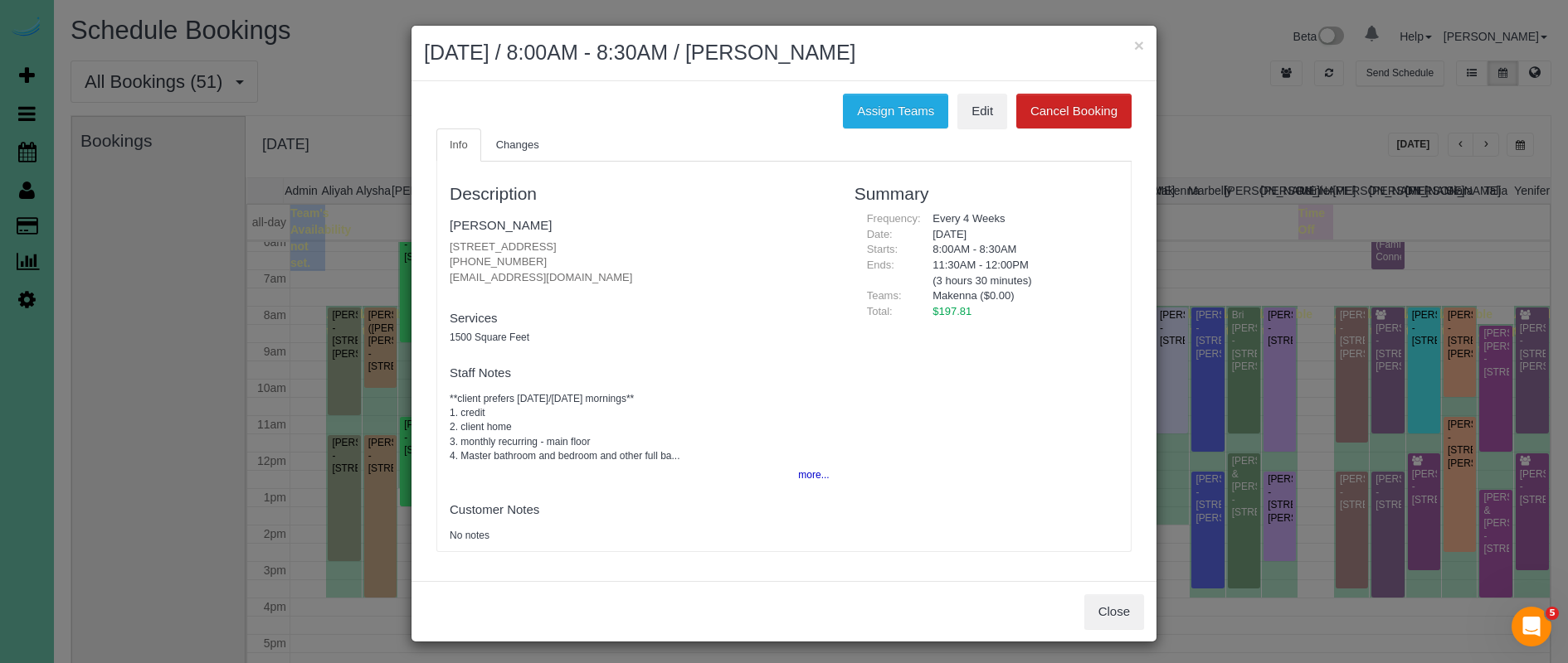
click at [1080, 601] on div "Close" at bounding box center [784, 611] width 745 height 61
click at [1112, 619] on button "Close" at bounding box center [1114, 611] width 60 height 34
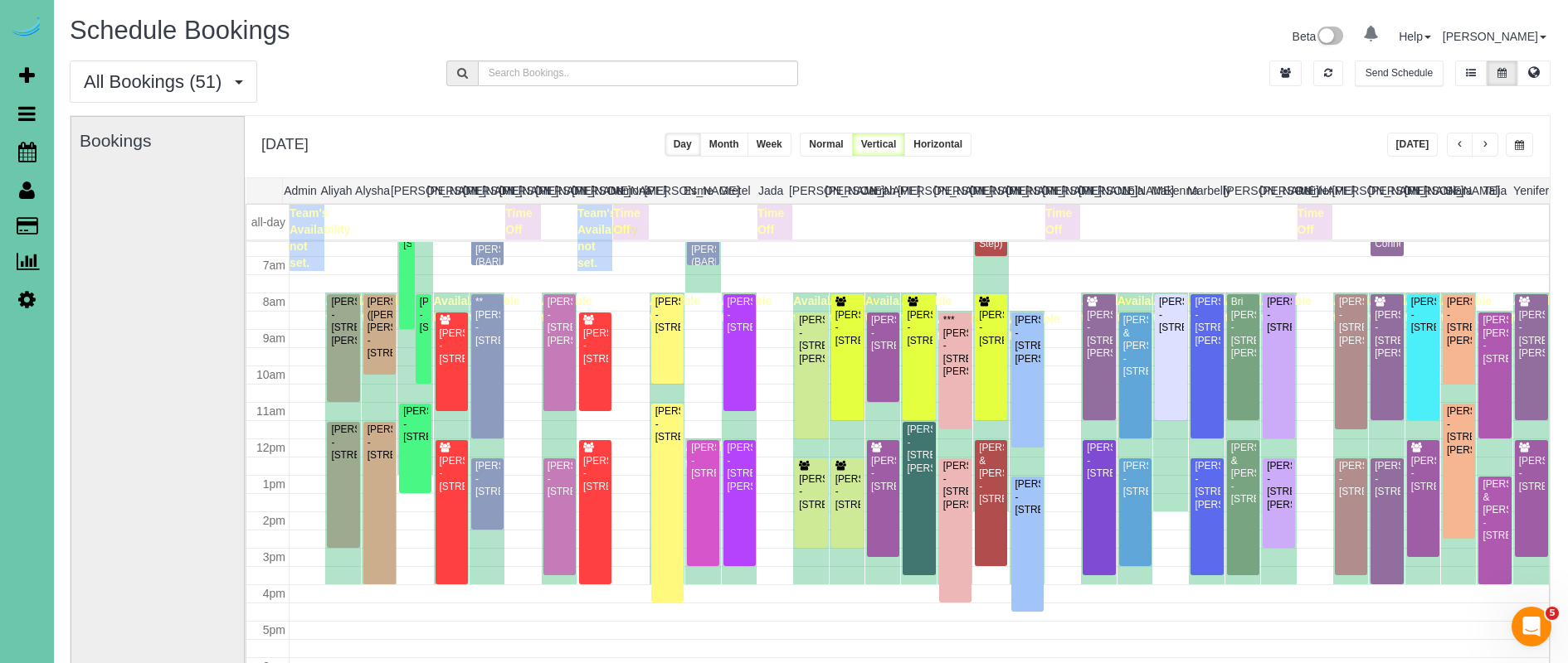
scroll to position [16, 1]
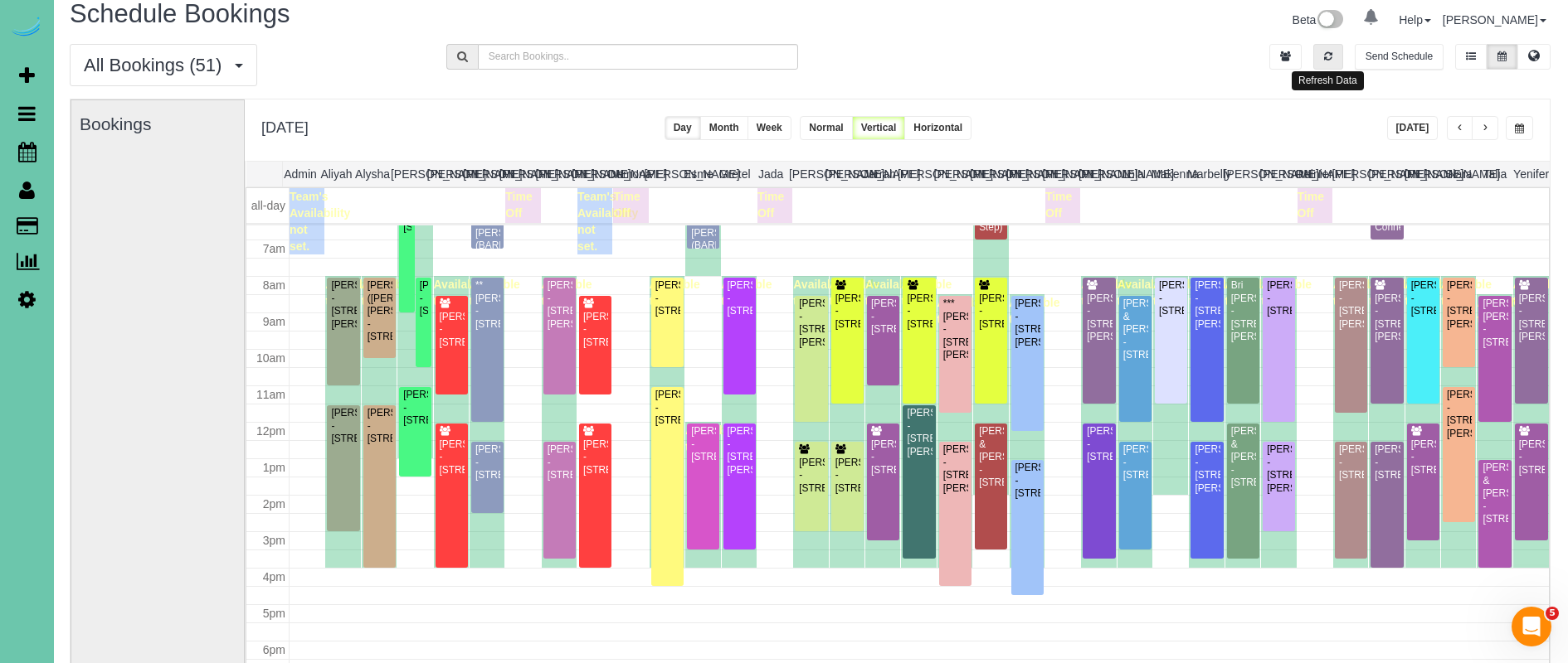
click at [1325, 57] on icon "button" at bounding box center [1328, 56] width 8 height 10
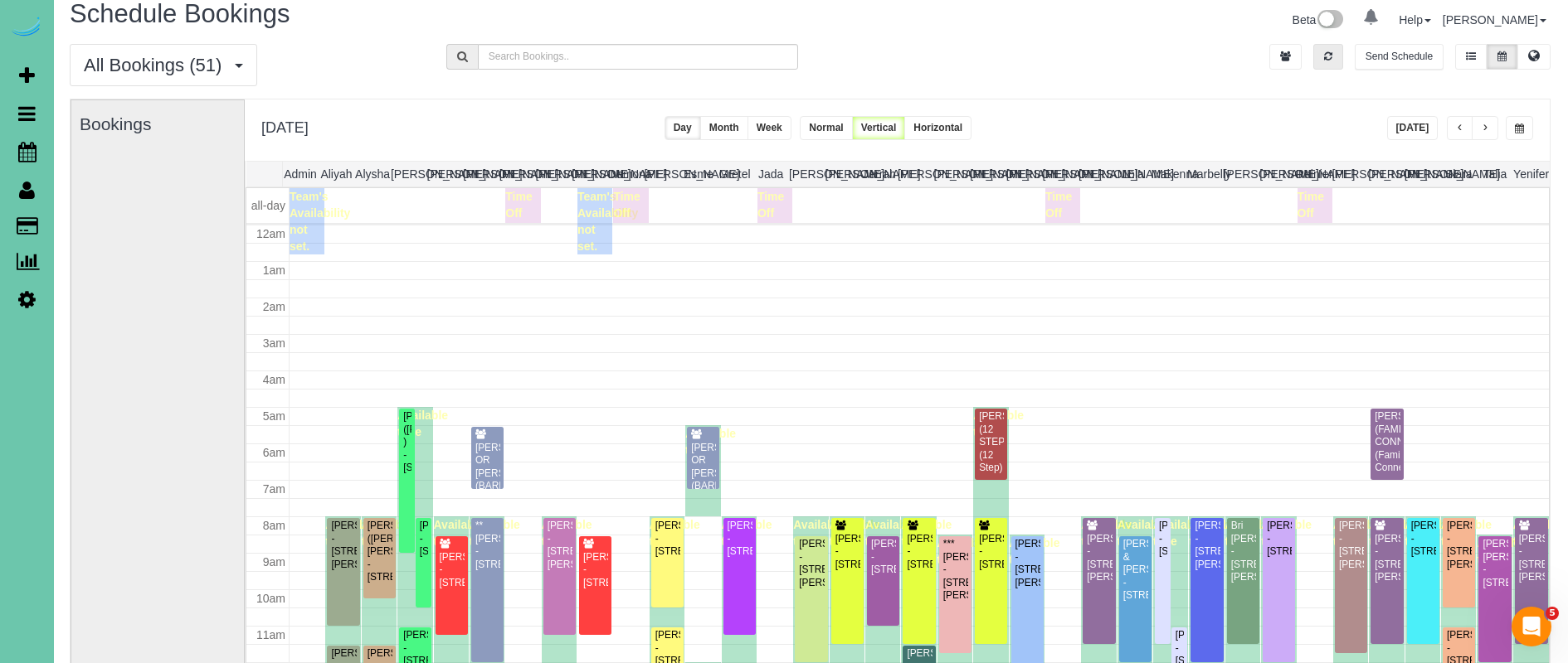
scroll to position [240, 0]
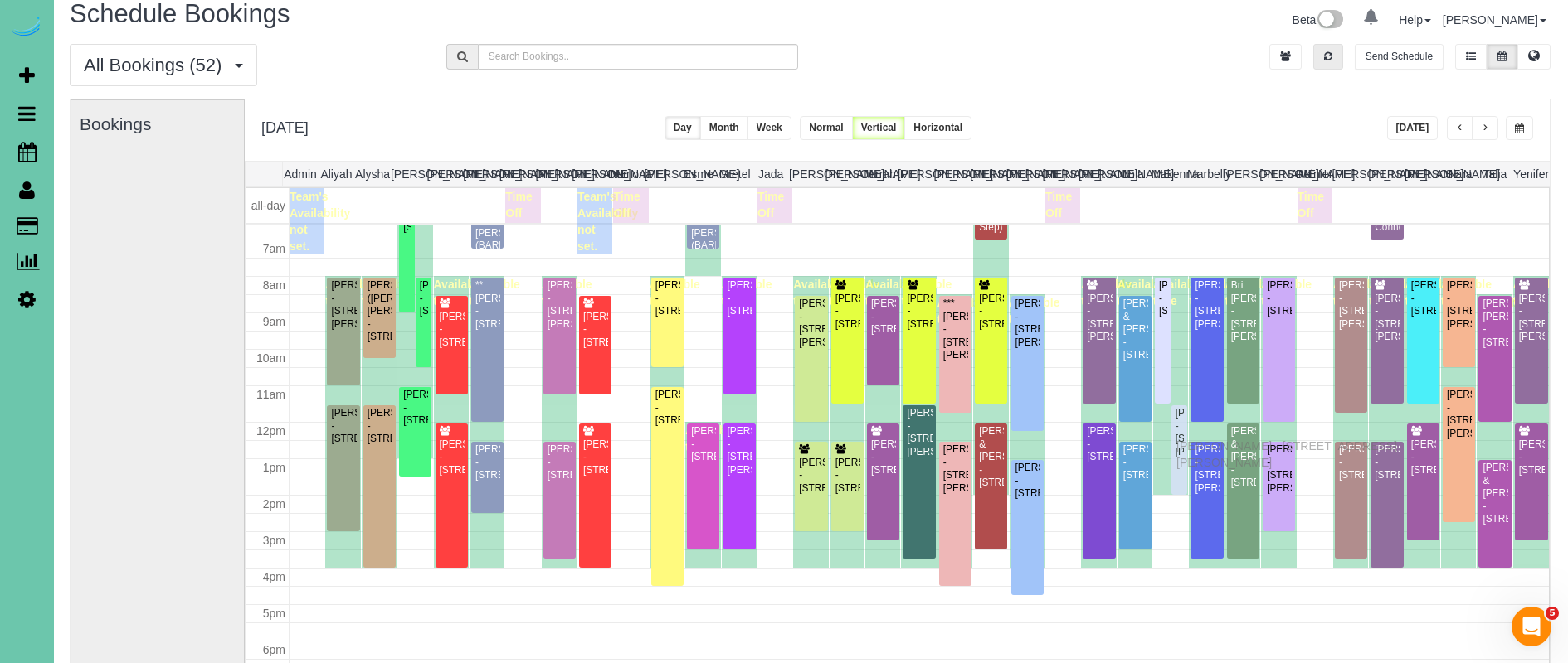
drag, startPoint x: 1180, startPoint y: 425, endPoint x: 1180, endPoint y: 444, distance: 19.0
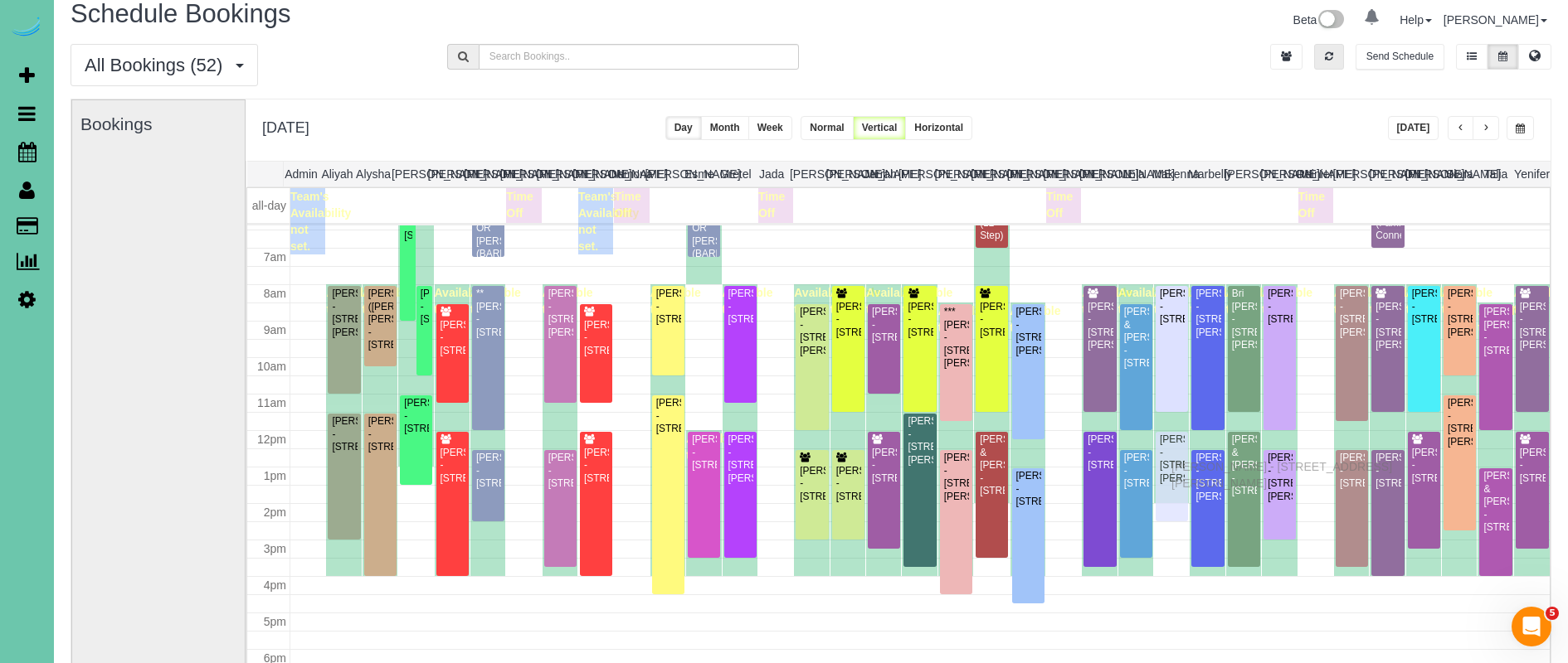
drag, startPoint x: 1176, startPoint y: 454, endPoint x: 1176, endPoint y: 464, distance: 10.0
click at [1328, 58] on icon "button" at bounding box center [1328, 56] width 8 height 10
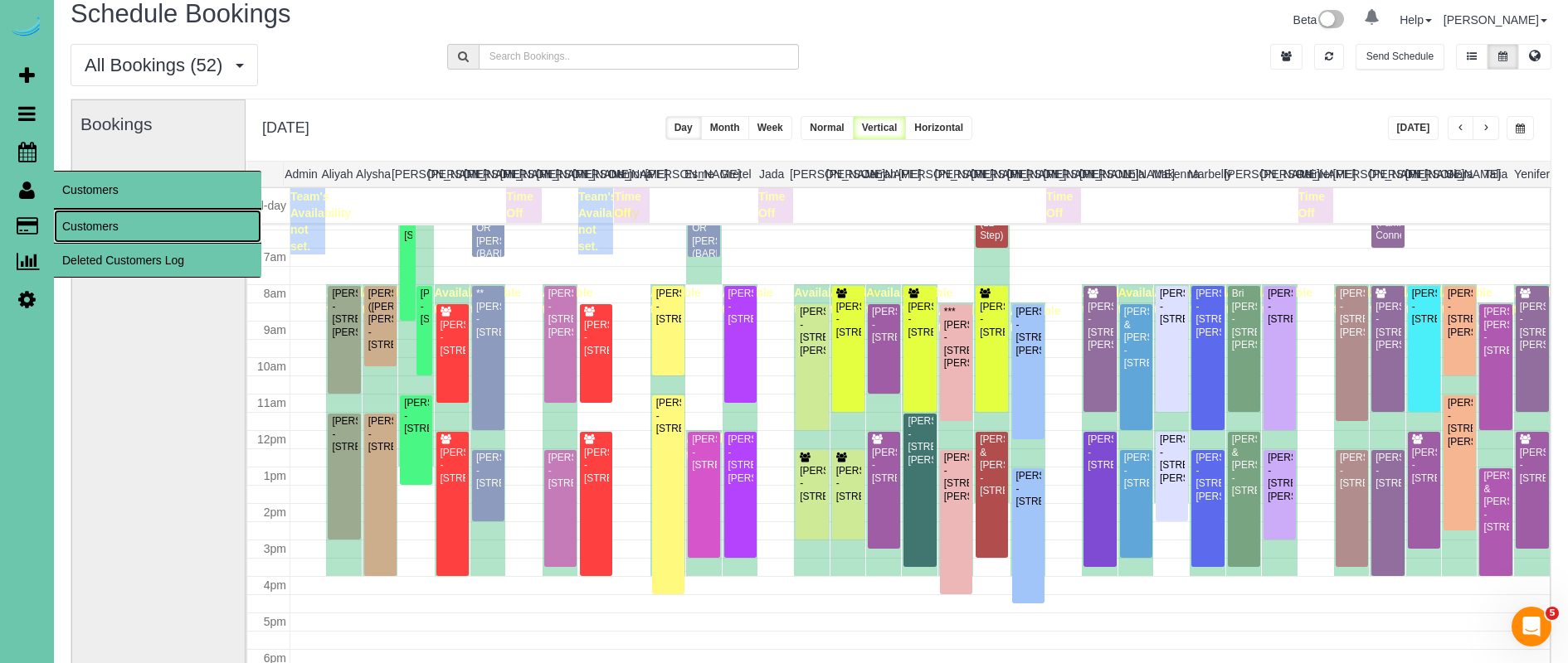
click at [126, 235] on link "Customers" at bounding box center [157, 226] width 208 height 34
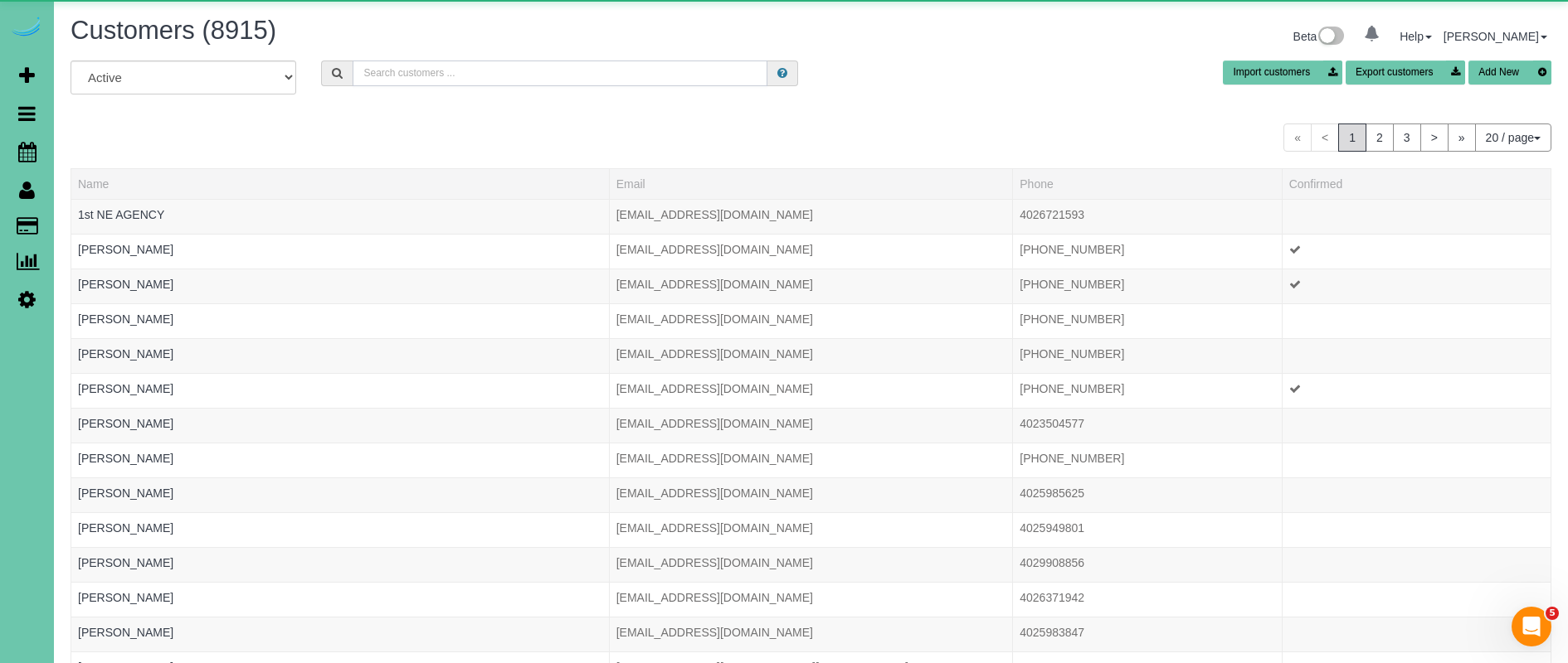
click at [415, 72] on input "text" at bounding box center [560, 73] width 415 height 25
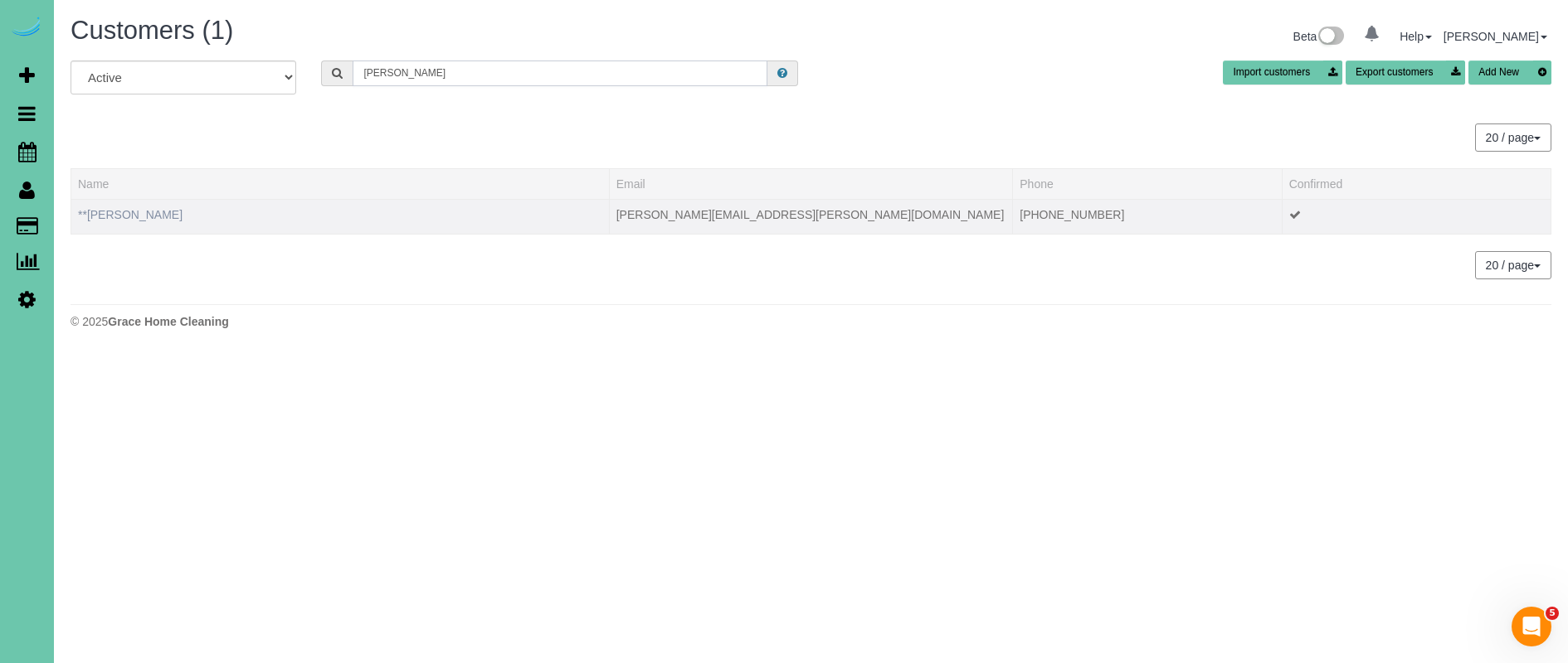
type input "carrie o"
click at [101, 216] on link "**Carrie Olson" at bounding box center [130, 215] width 104 height 14
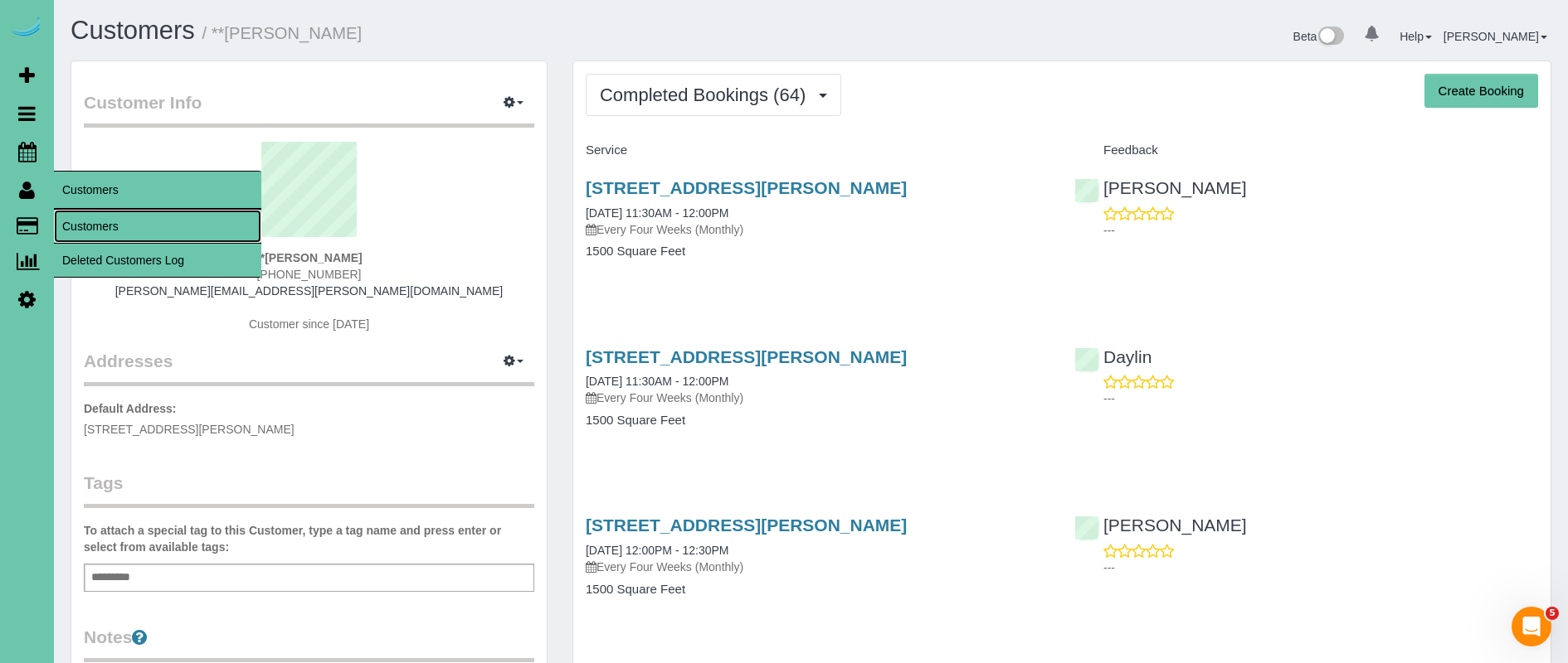
click at [141, 221] on link "Customers" at bounding box center [157, 226] width 208 height 34
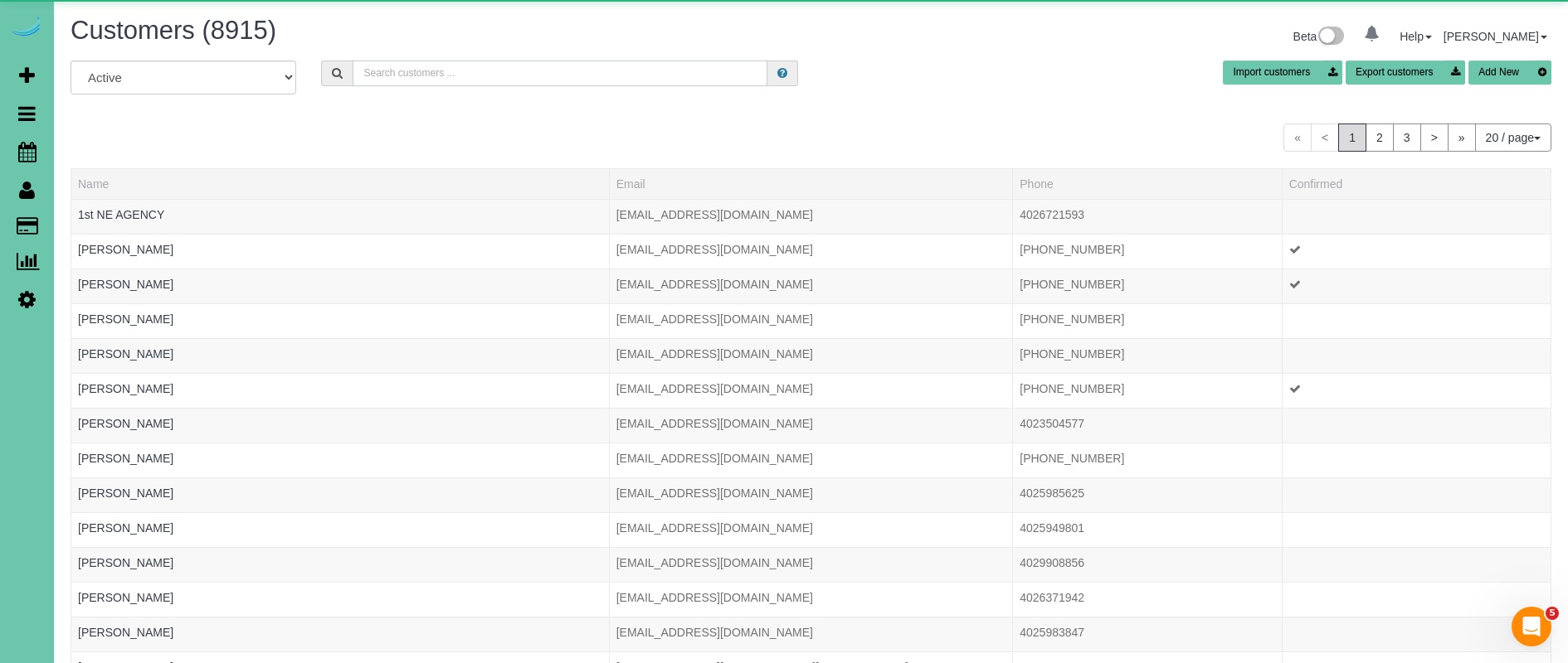
click at [484, 82] on input "text" at bounding box center [560, 73] width 415 height 25
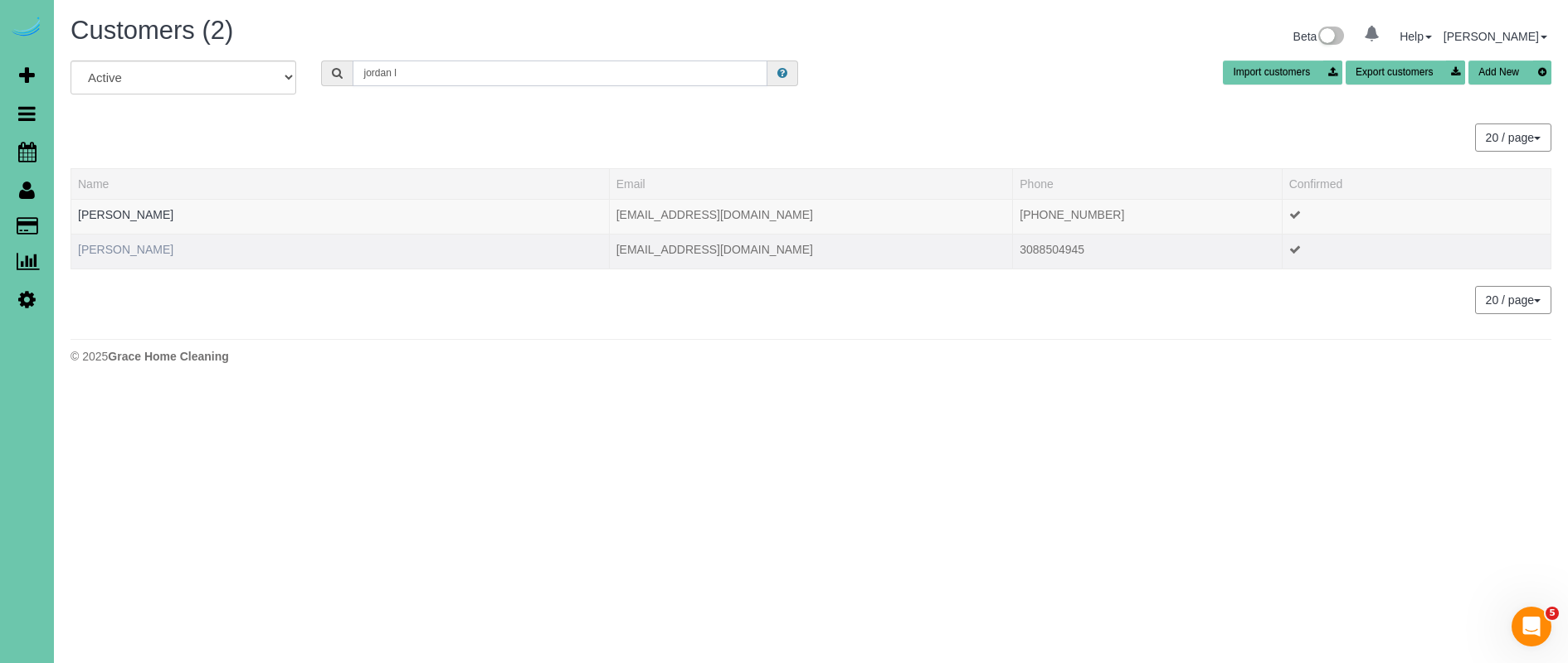
type input "jordan l"
click at [130, 254] on link "Jordan Liske" at bounding box center [125, 249] width 95 height 14
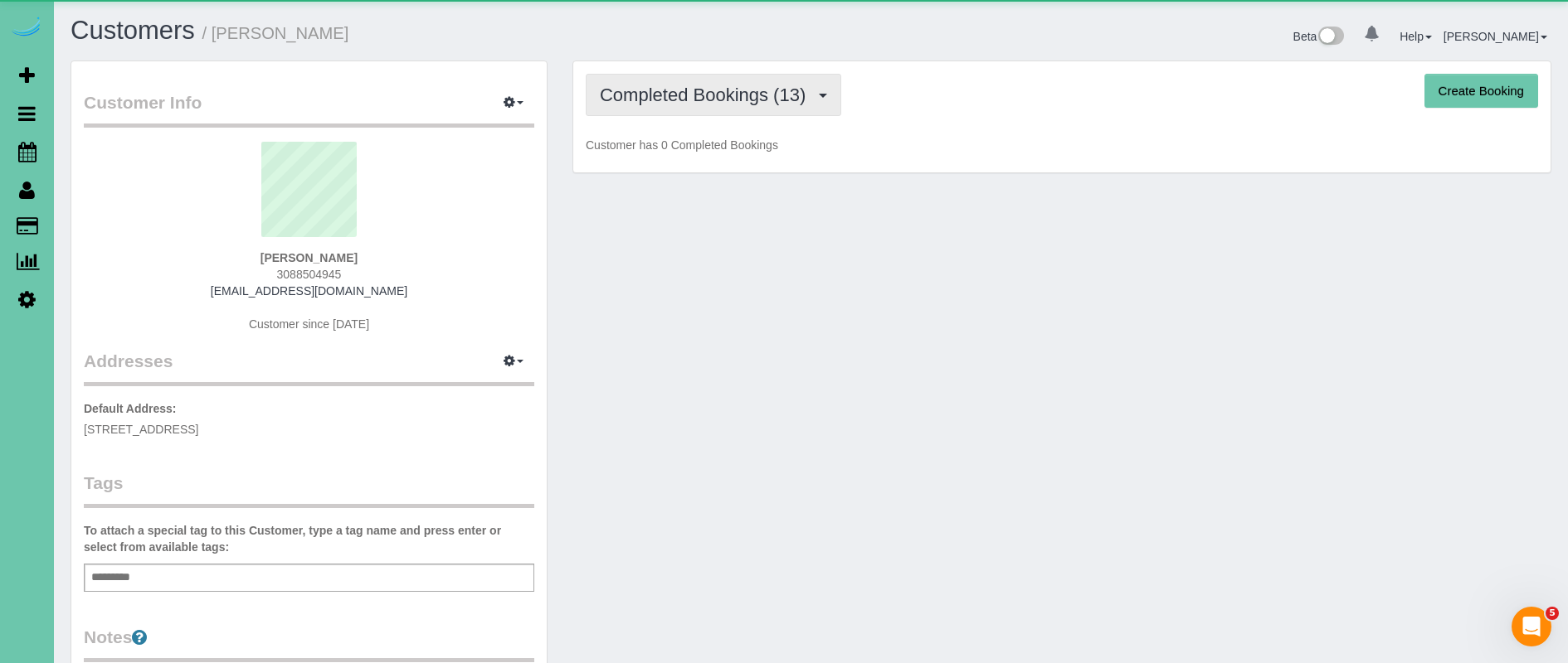
click at [751, 98] on span "Completed Bookings (13)" at bounding box center [707, 94] width 214 height 21
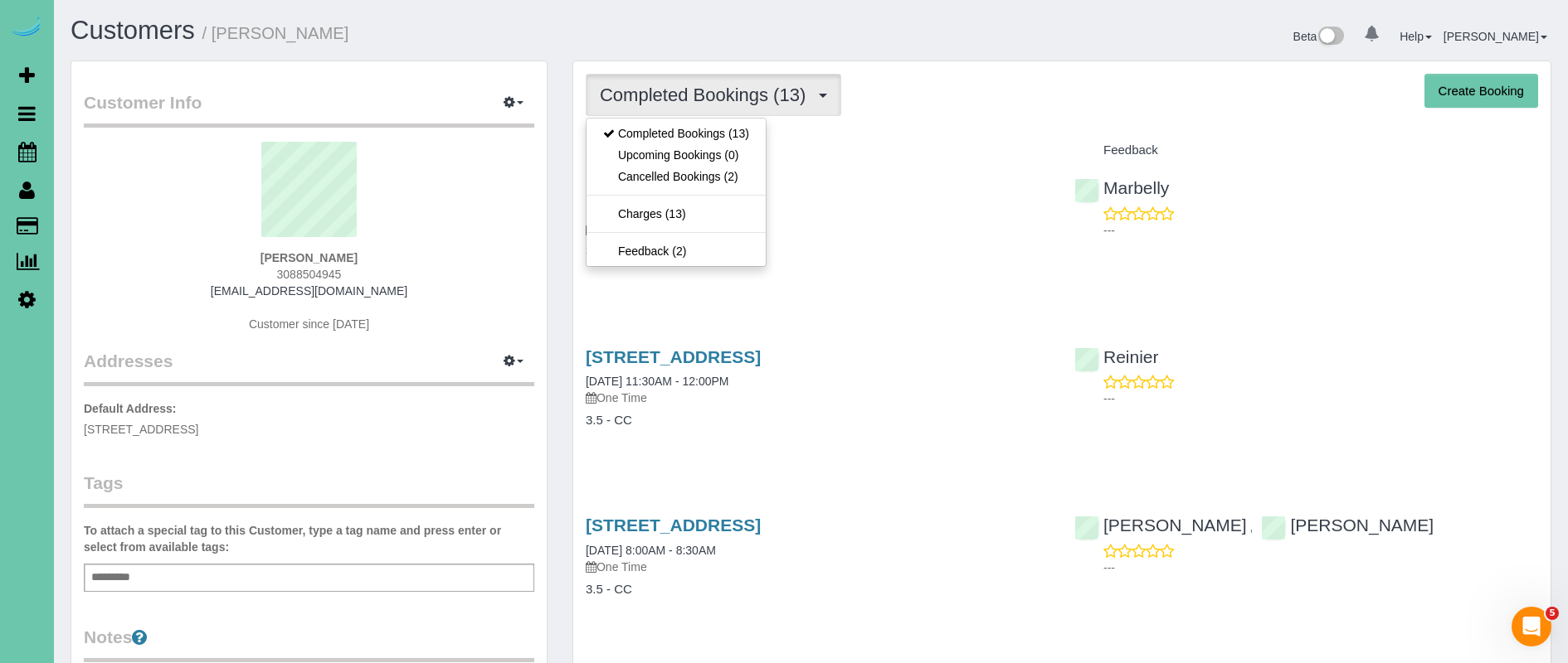
click at [866, 148] on h4 "Service" at bounding box center [818, 150] width 464 height 14
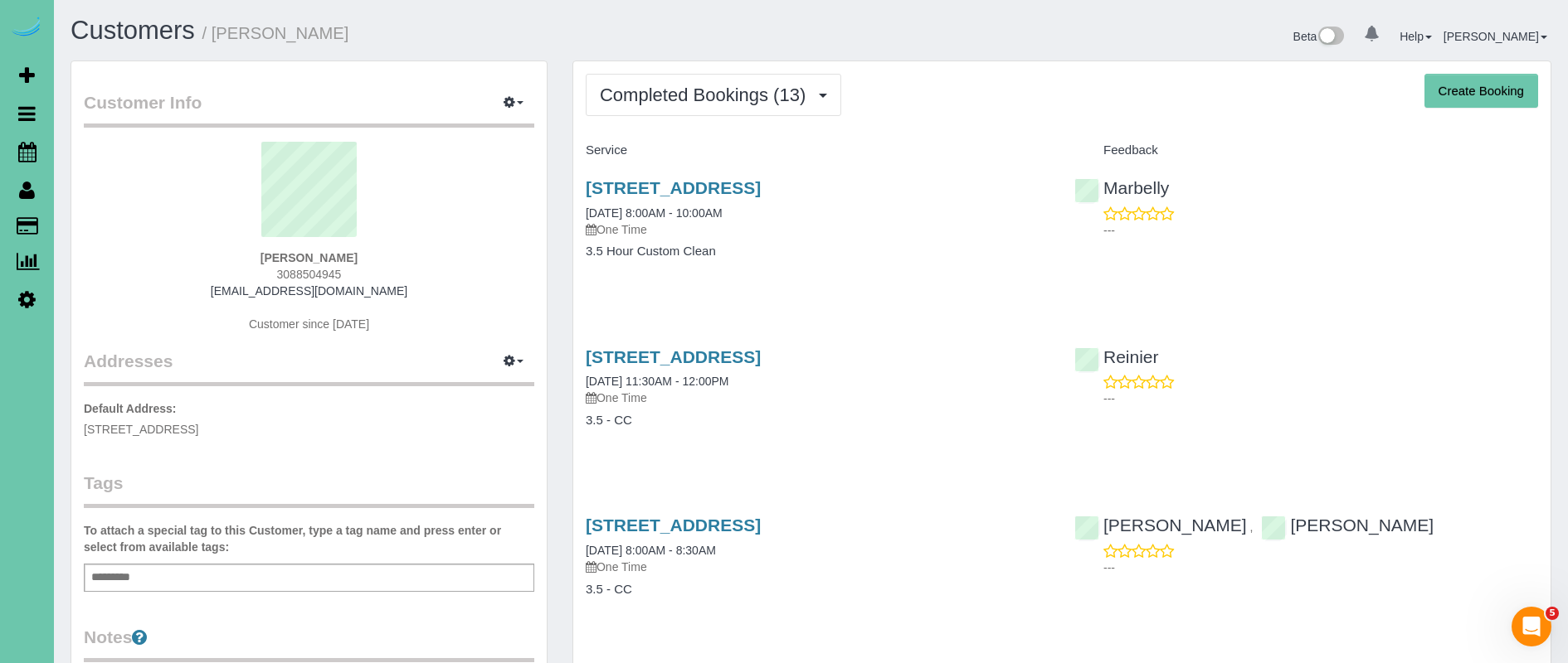
drag, startPoint x: 333, startPoint y: 272, endPoint x: 227, endPoint y: 275, distance: 106.0
click at [227, 275] on div "Jordan Liske 3088504945 jordan.unl2018@gmail.com Customer since 2022" at bounding box center [308, 245] width 450 height 207
copy span "3088504945"
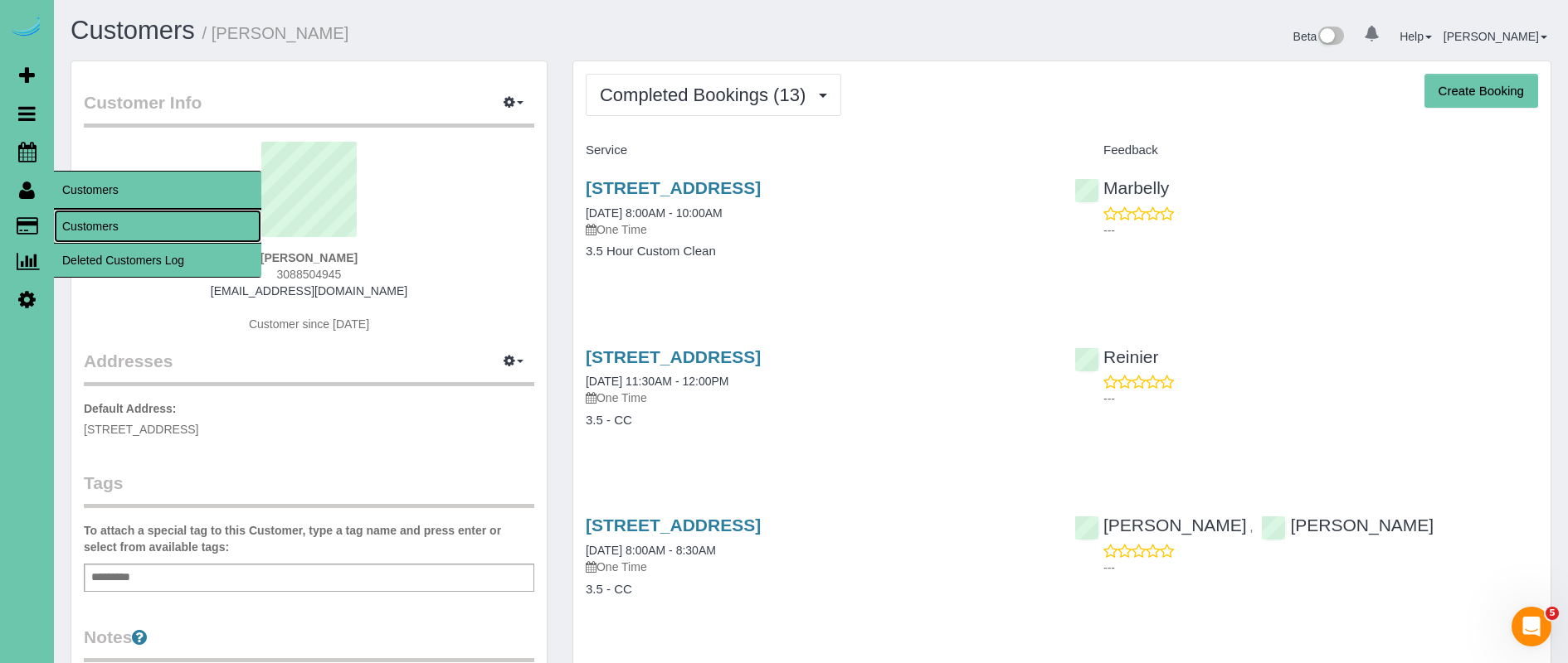
click at [102, 219] on link "Customers" at bounding box center [157, 226] width 208 height 34
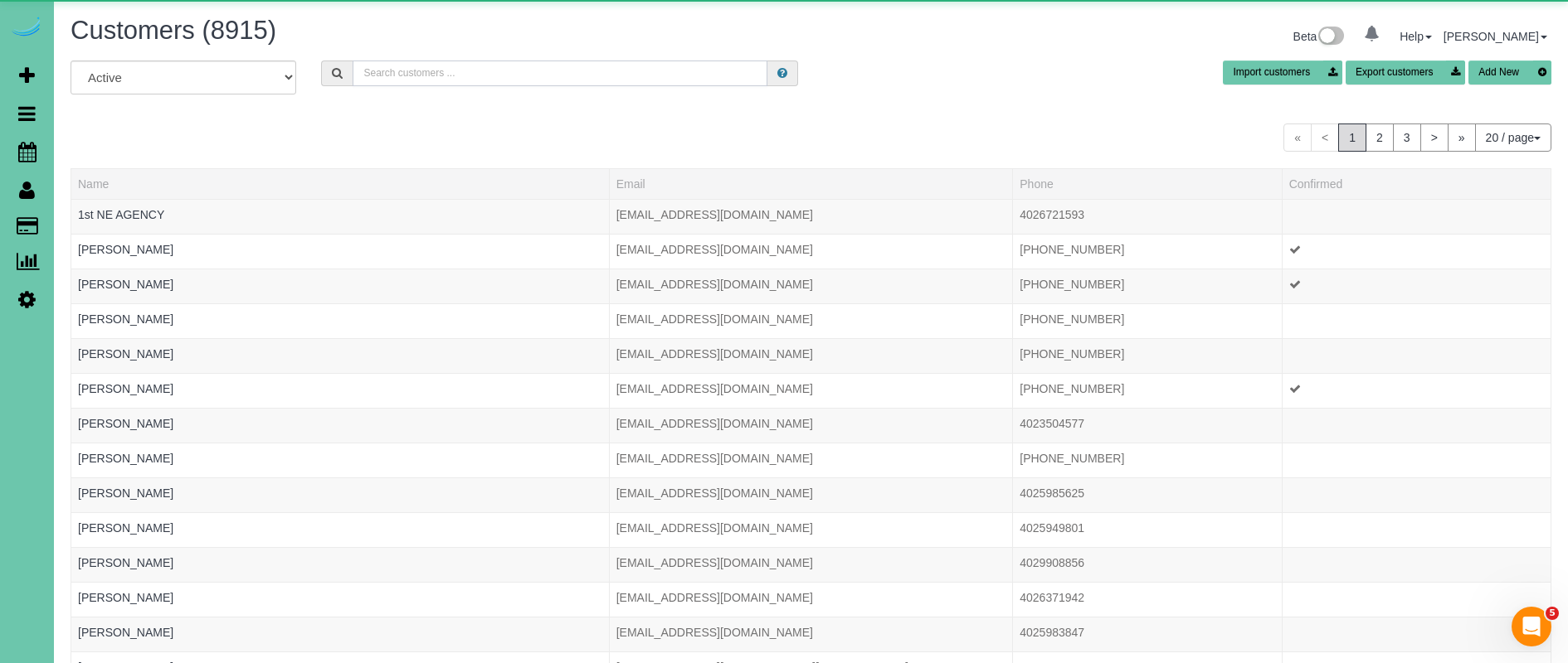
click at [394, 71] on input "text" at bounding box center [560, 73] width 415 height 25
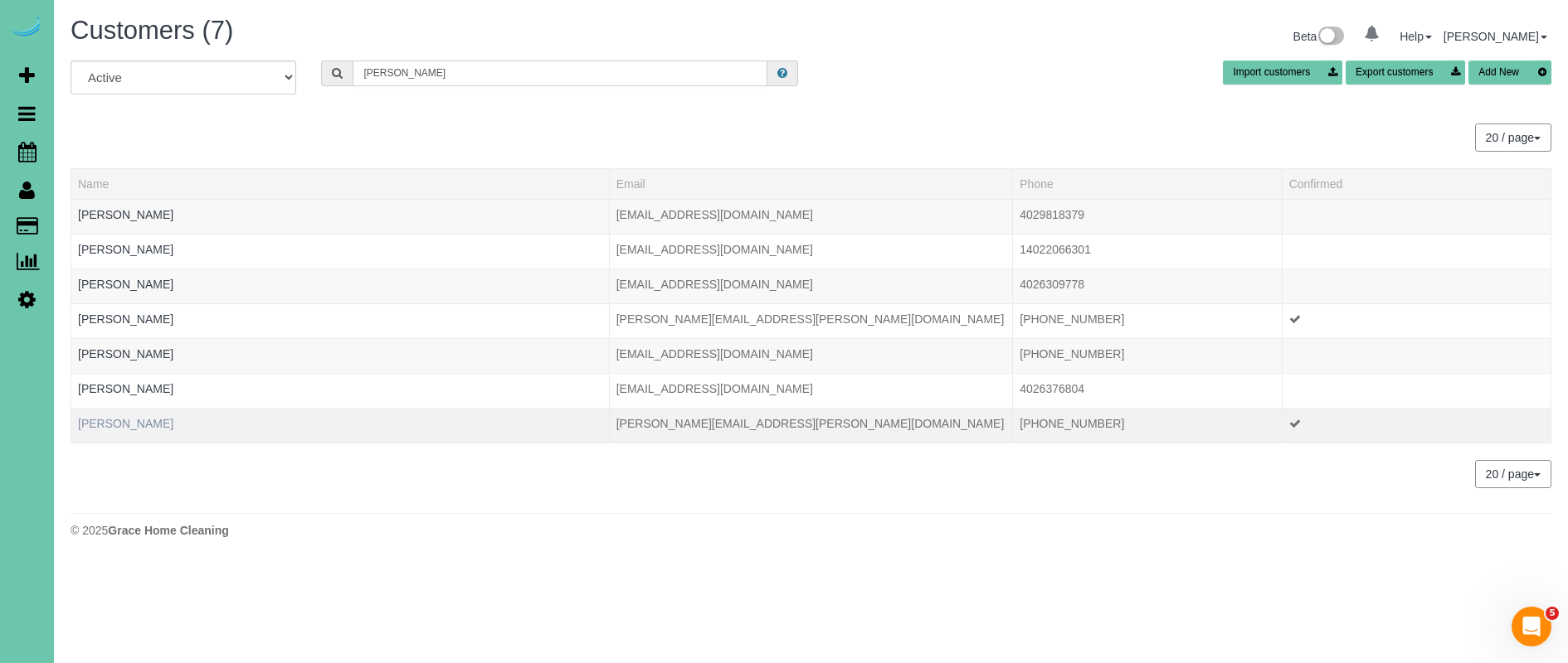
type input "bock"
click at [103, 420] on link "Taylor Bock" at bounding box center [125, 423] width 95 height 14
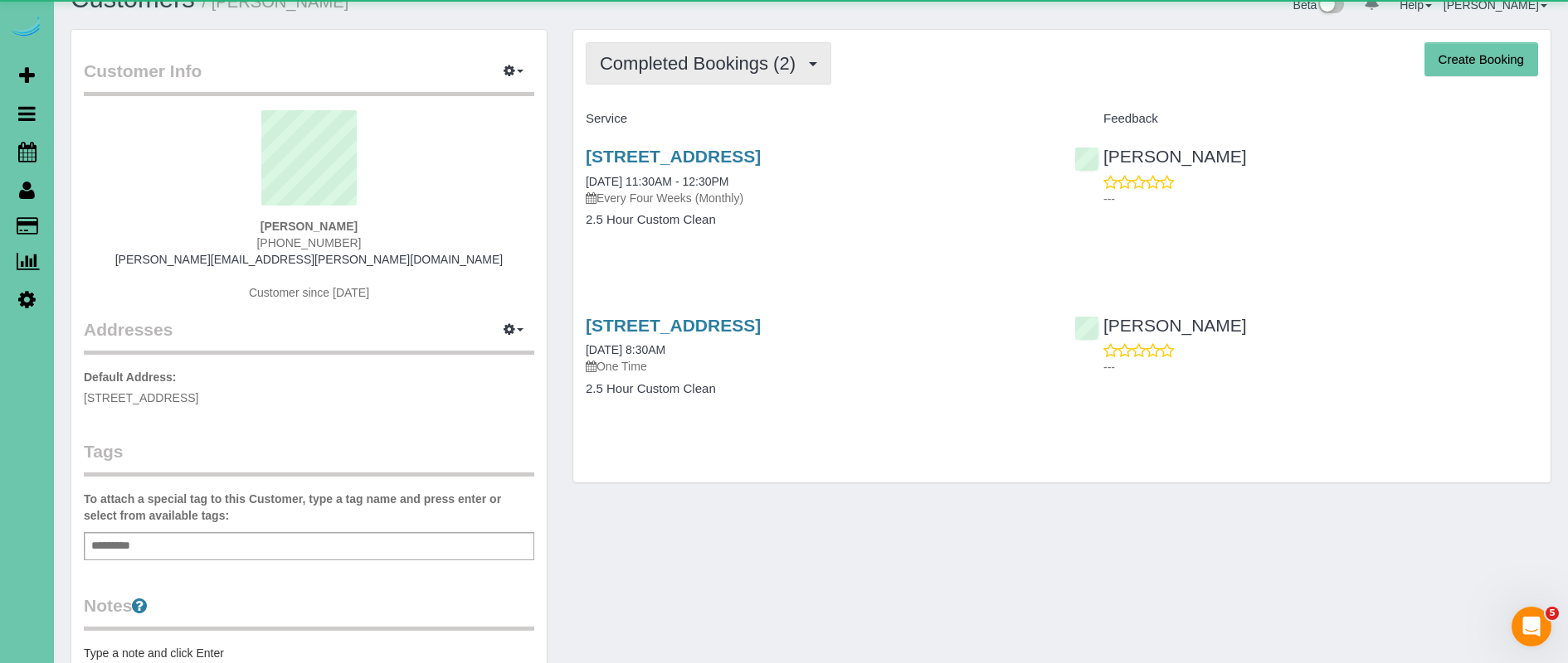
scroll to position [34, 0]
click at [667, 77] on button "Completed Bookings (2)" at bounding box center [708, 62] width 246 height 43
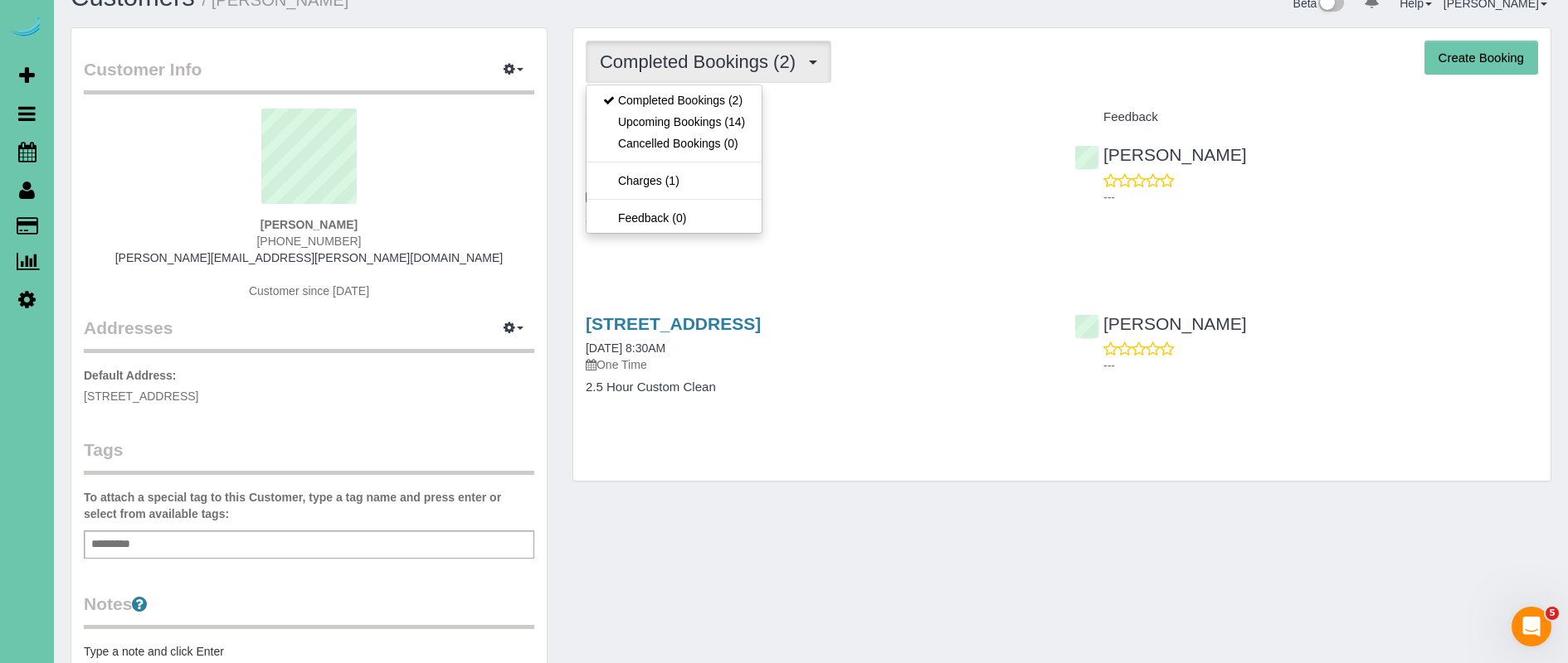
click at [855, 123] on h4 "Service" at bounding box center [818, 118] width 464 height 14
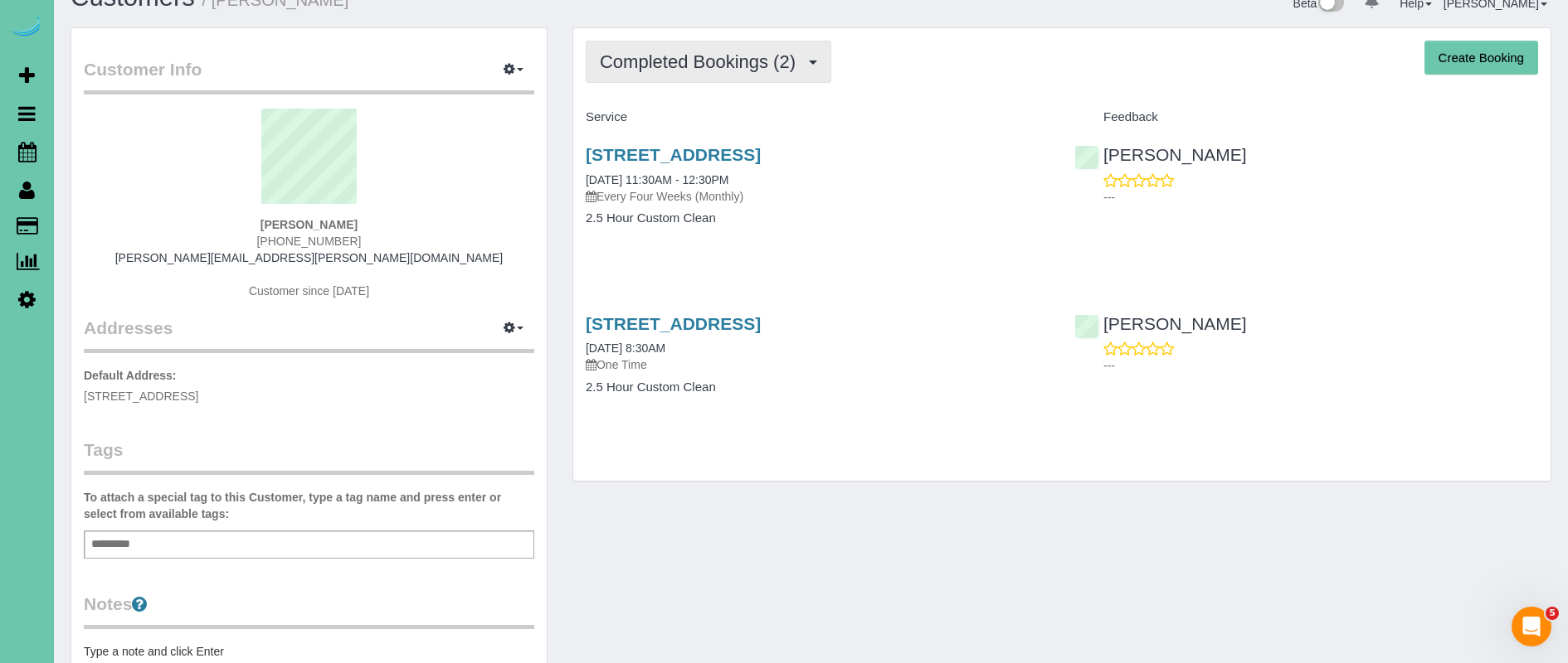
click at [719, 45] on button "Completed Bookings (2)" at bounding box center [708, 62] width 246 height 43
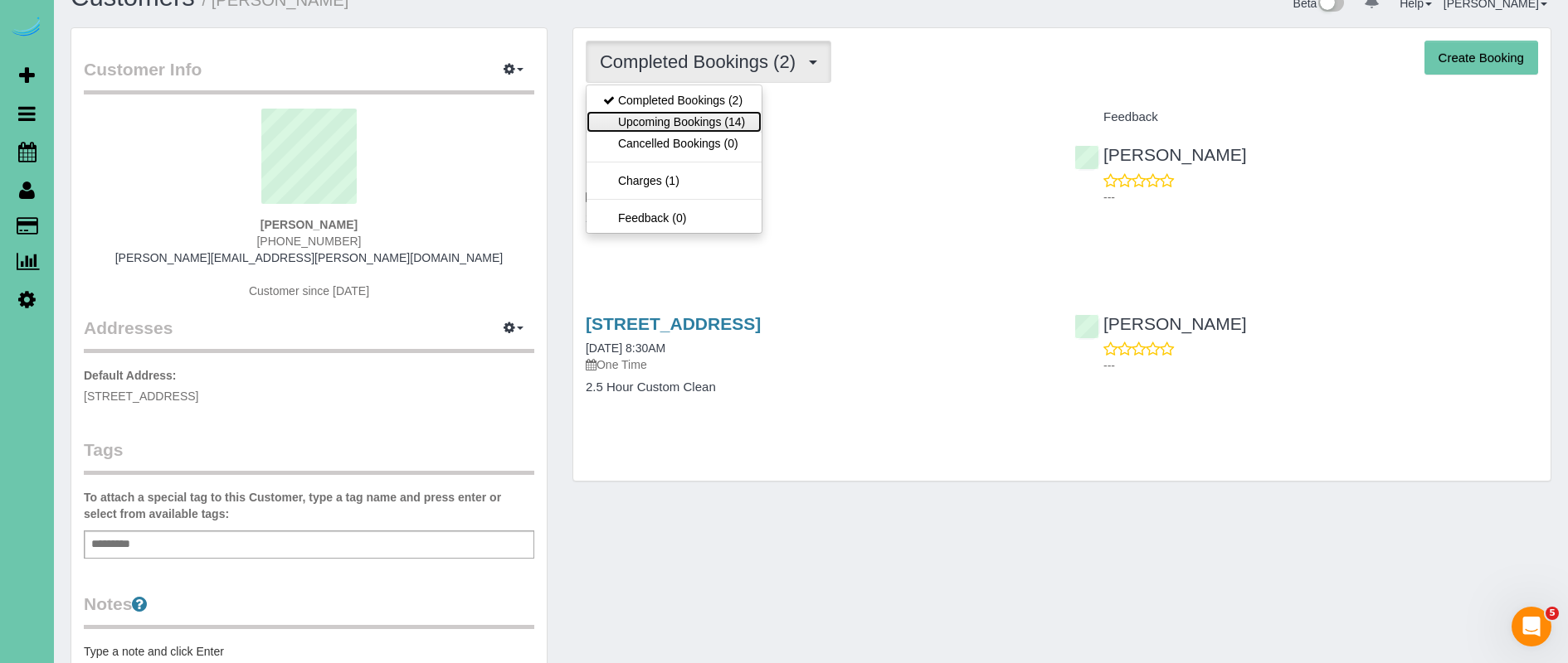
click at [698, 120] on link "Upcoming Bookings (14)" at bounding box center [673, 122] width 175 height 22
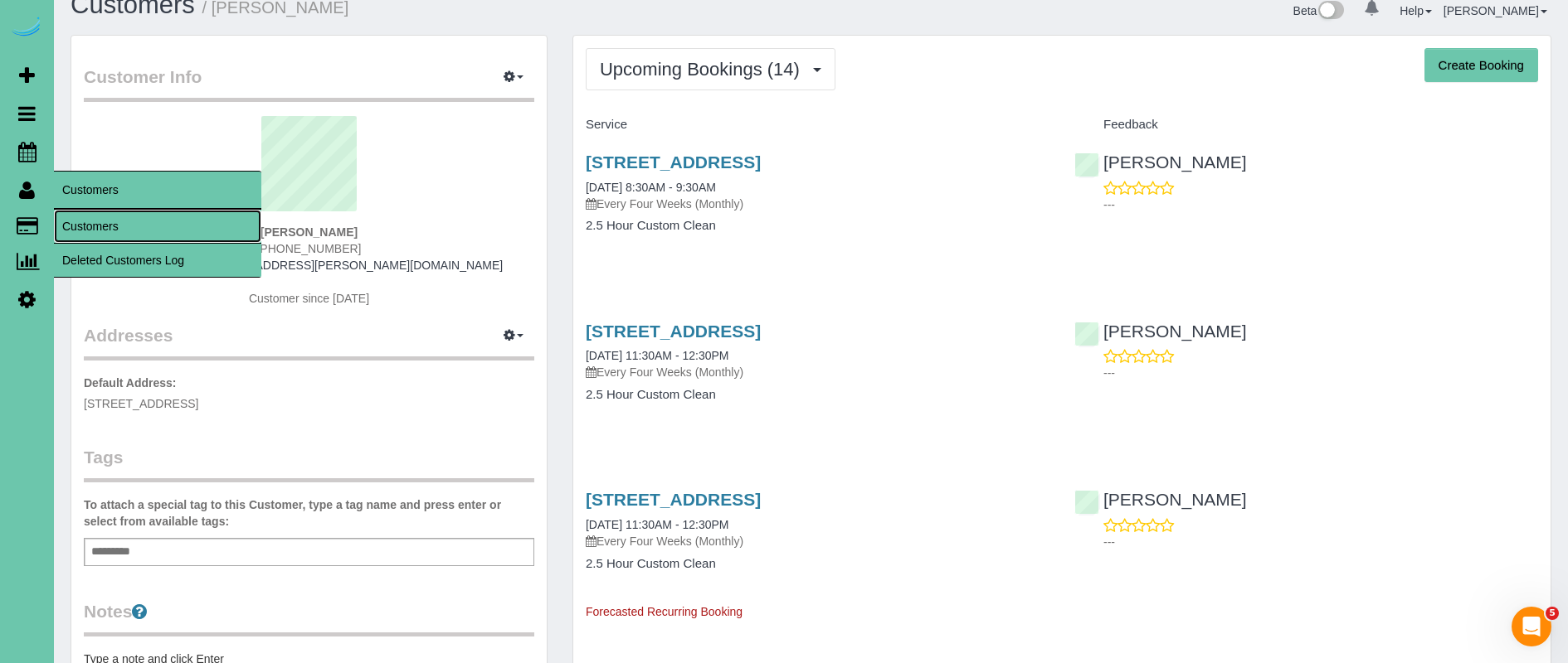
scroll to position [26, 0]
click at [103, 226] on link "Customers" at bounding box center [157, 226] width 208 height 34
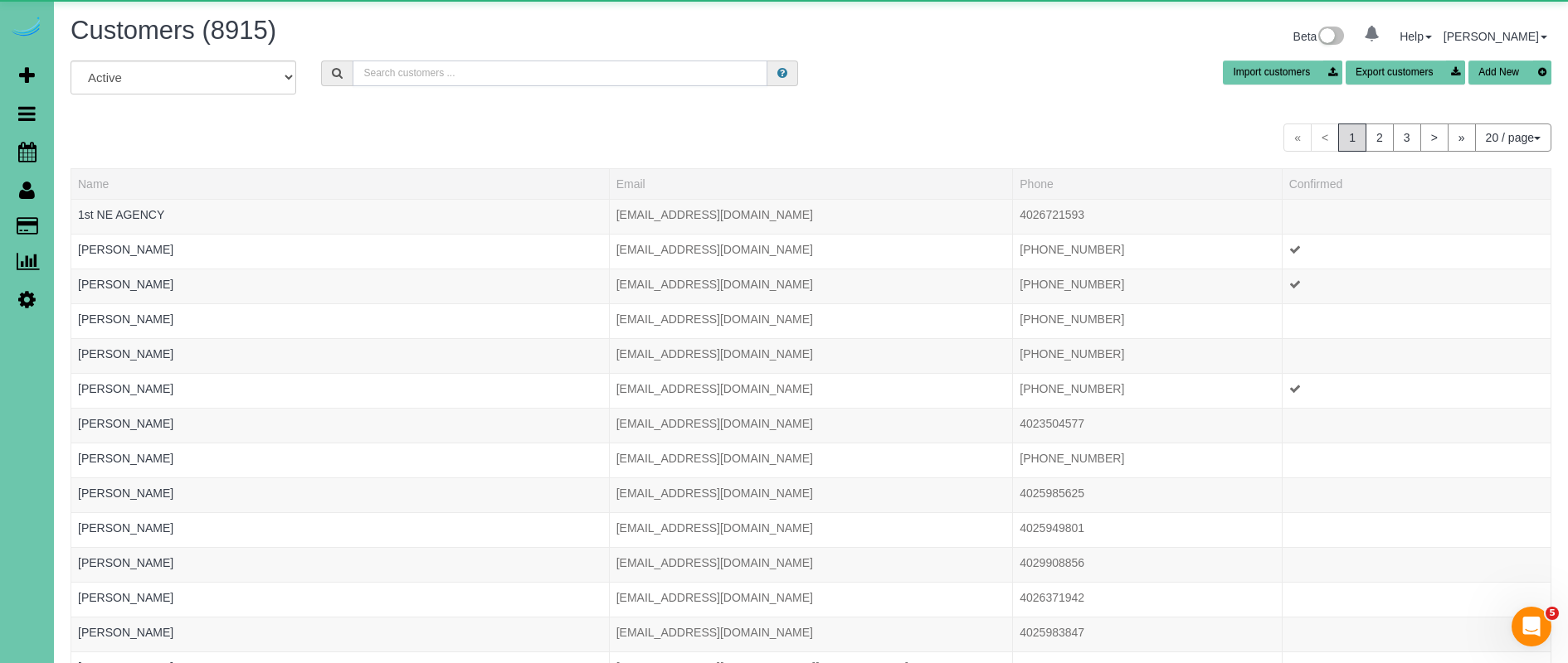
click at [454, 72] on input "text" at bounding box center [560, 73] width 415 height 25
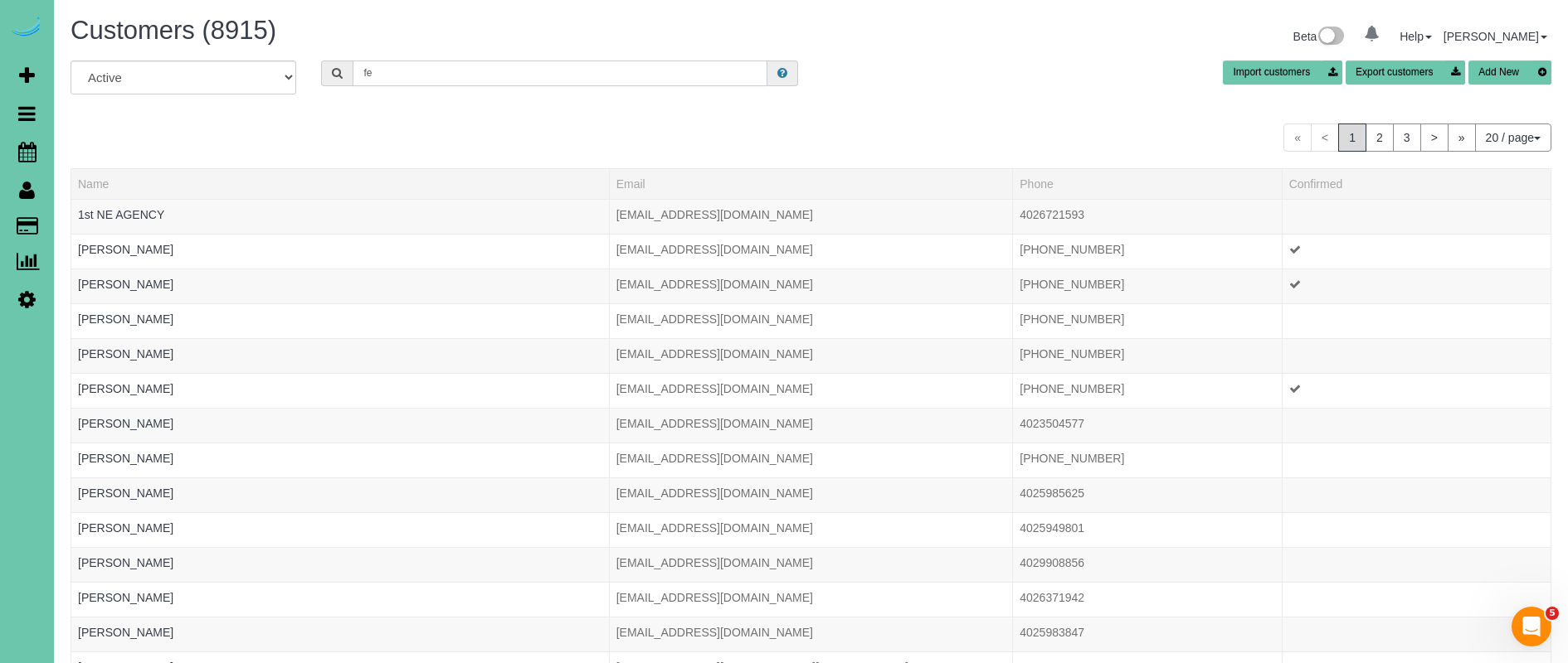
type input "f"
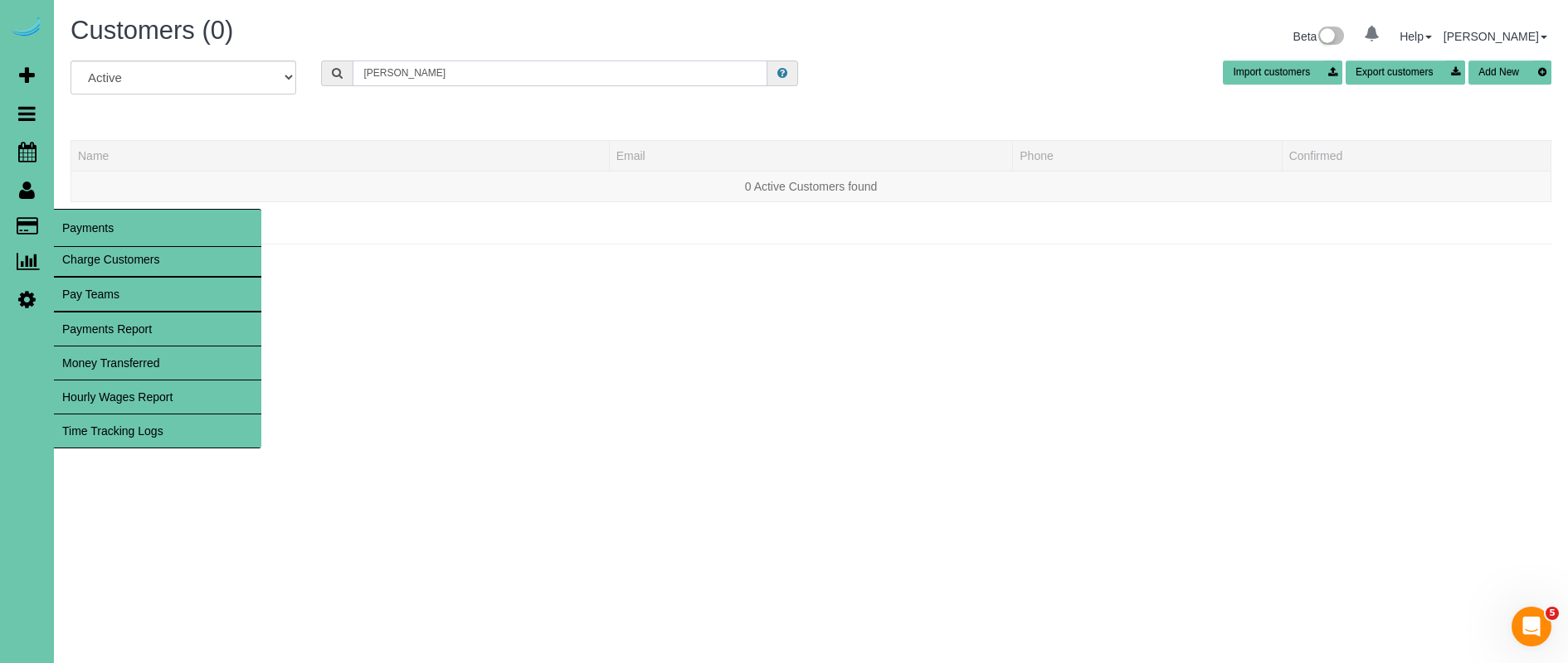
type input "kylie f"
